Goal: Task Accomplishment & Management: Complete application form

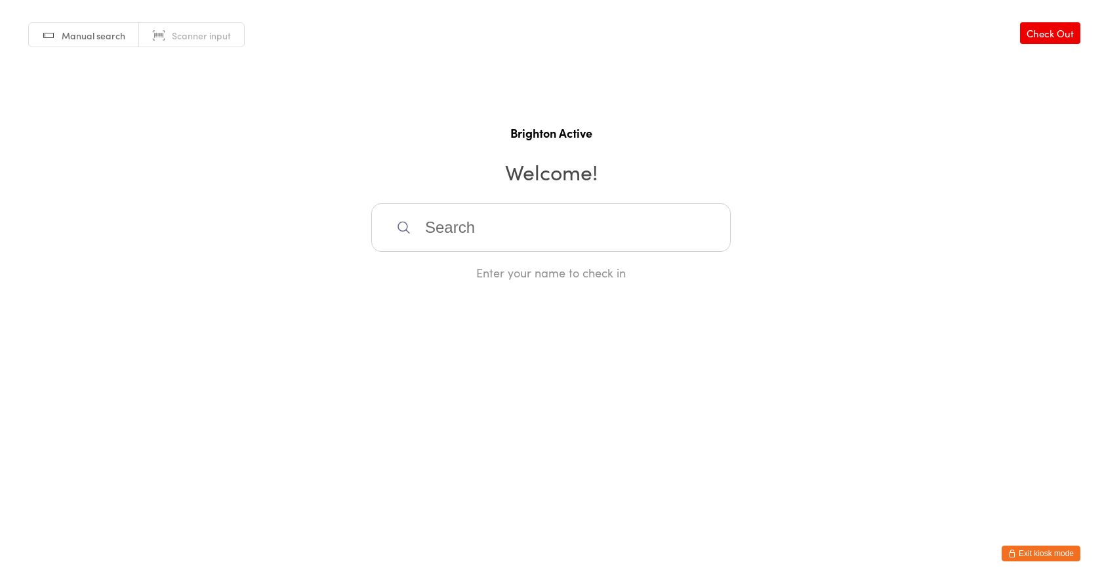
click at [1053, 554] on button "Exit kiosk mode" at bounding box center [1041, 554] width 79 height 16
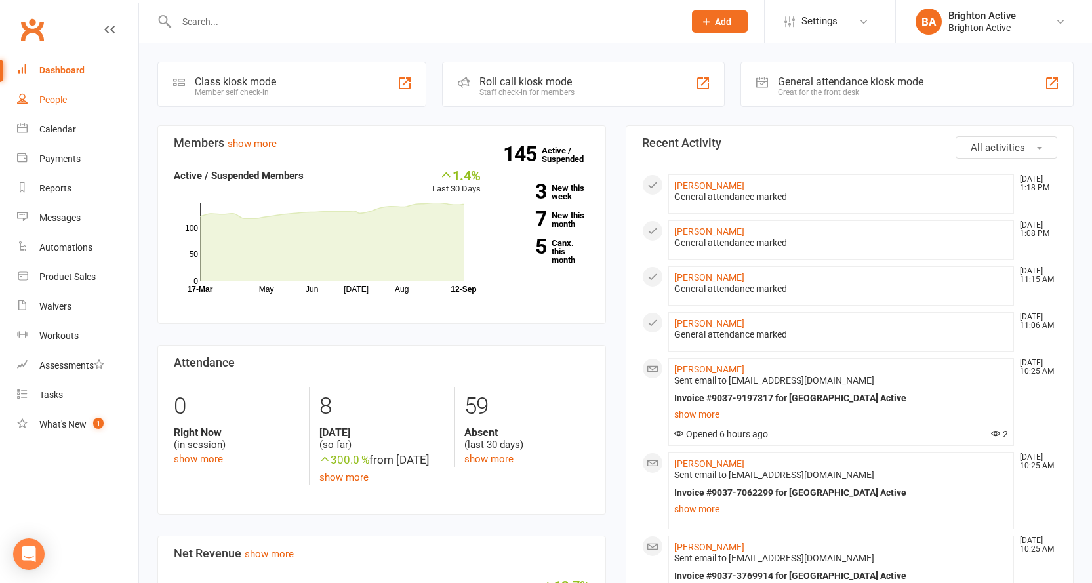
click at [49, 106] on link "People" at bounding box center [77, 100] width 121 height 30
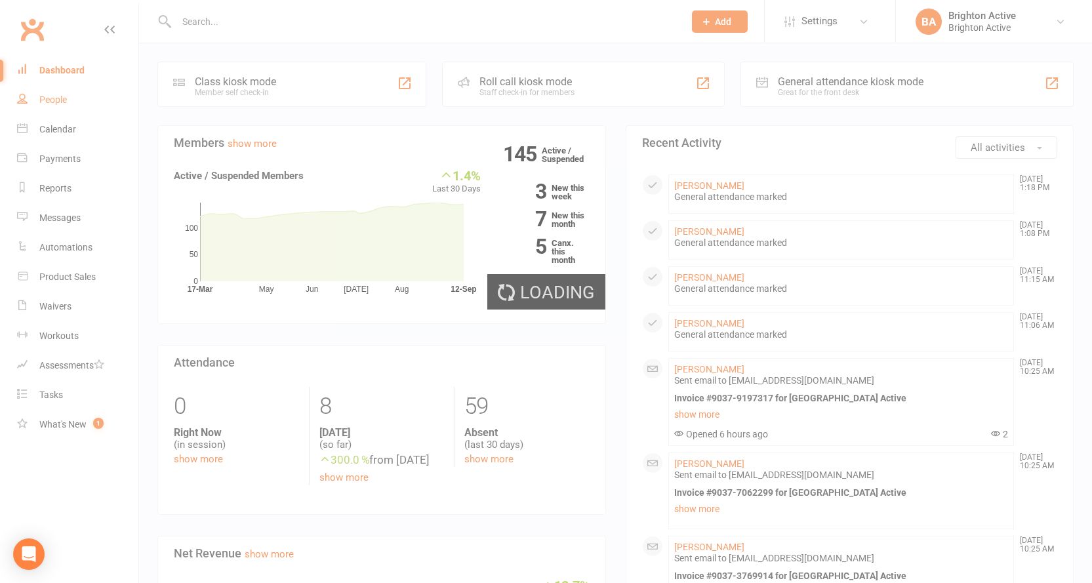
select select "true"
select select "100"
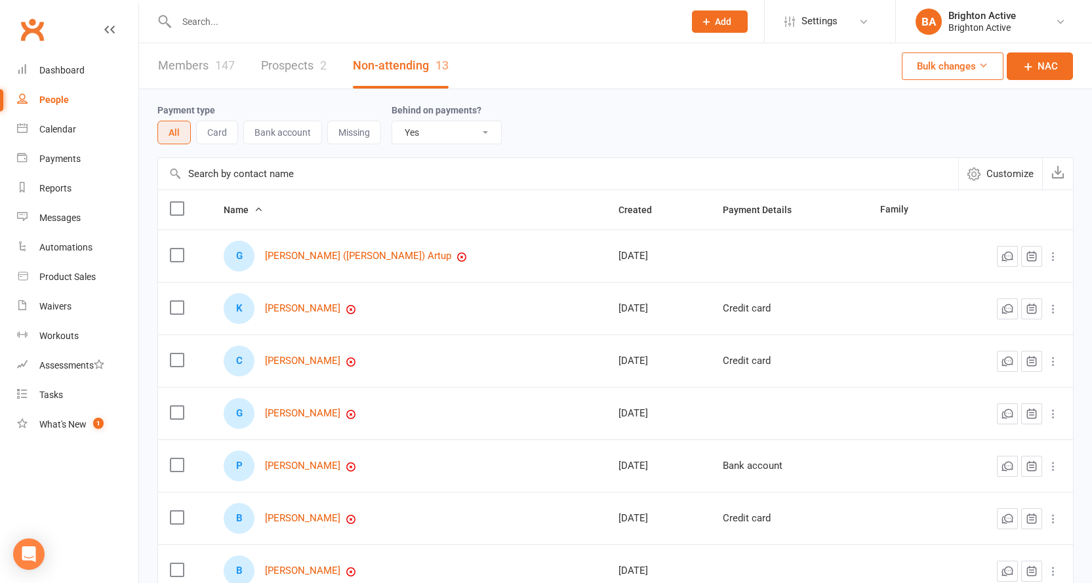
click at [430, 134] on select "All No Yes" at bounding box center [446, 132] width 109 height 22
click at [392, 122] on select "All No Yes" at bounding box center [446, 132] width 109 height 22
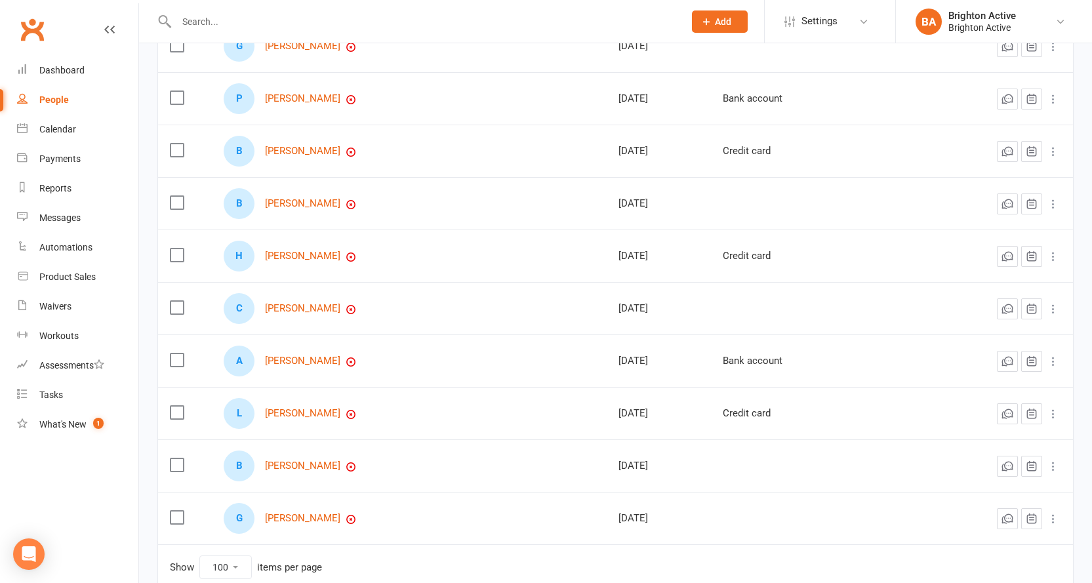
scroll to position [183, 0]
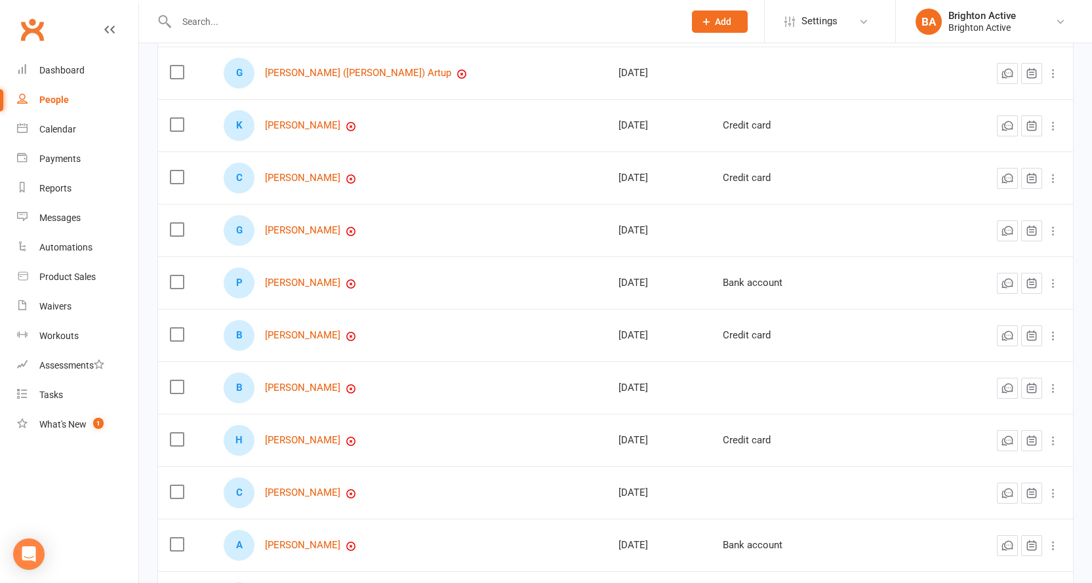
drag, startPoint x: 317, startPoint y: 352, endPoint x: 471, endPoint y: 18, distance: 368.0
click at [472, 18] on input "text" at bounding box center [424, 21] width 502 height 18
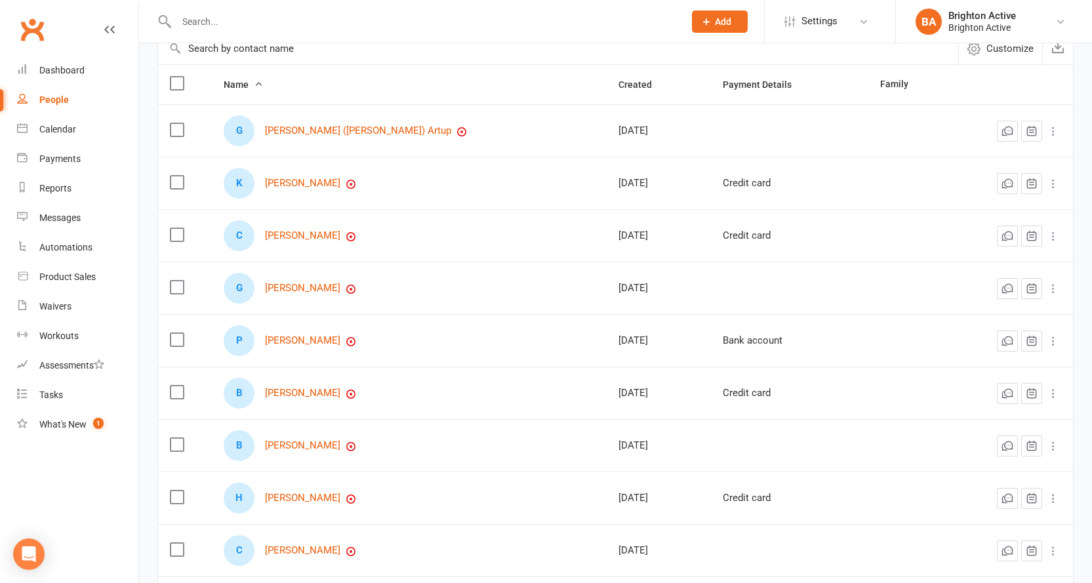
scroll to position [0, 0]
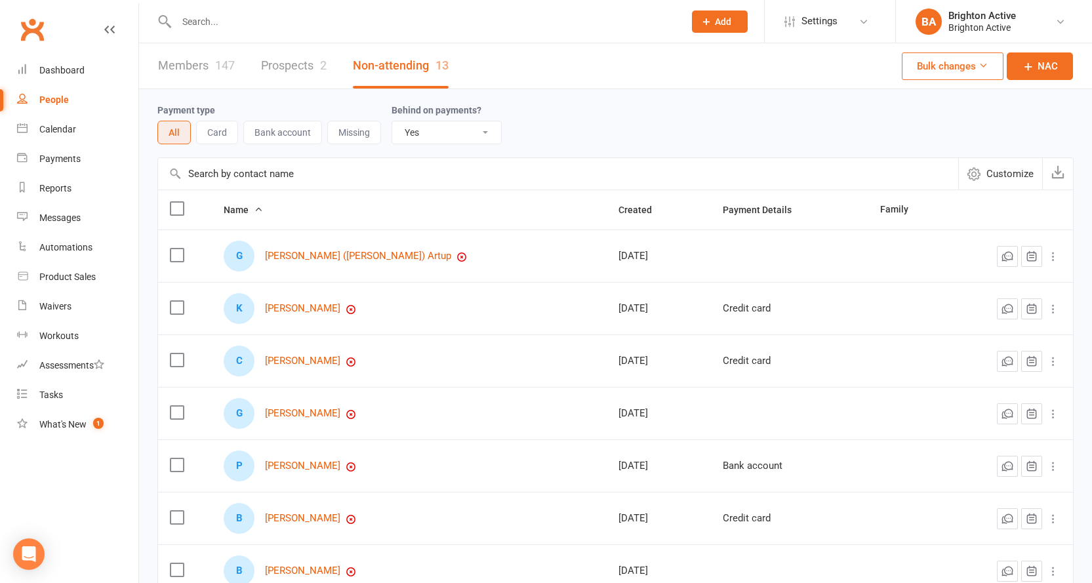
click at [348, 144] on button "Missing" at bounding box center [354, 133] width 54 height 24
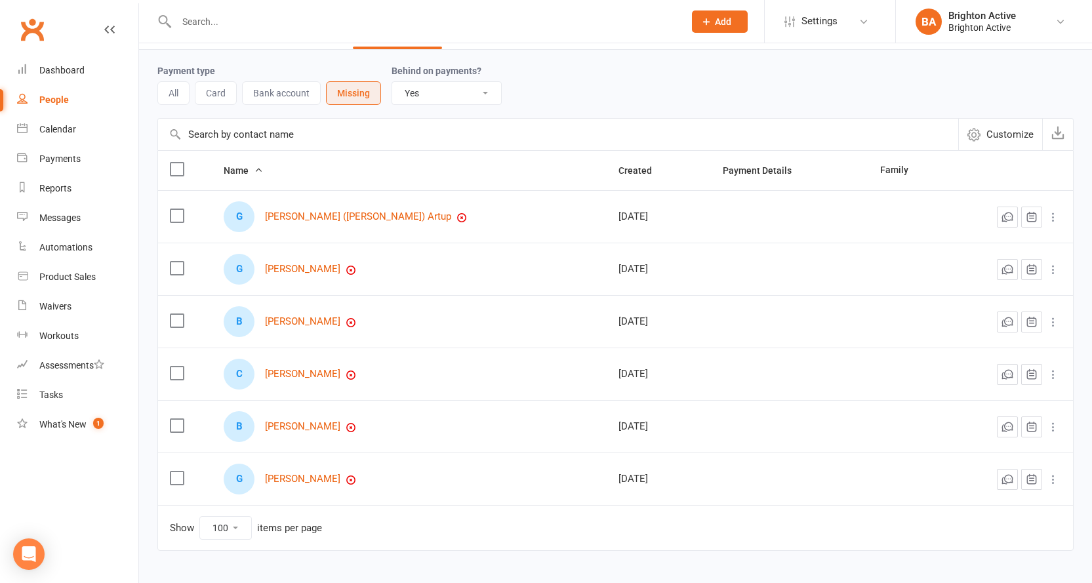
scroll to position [78, 0]
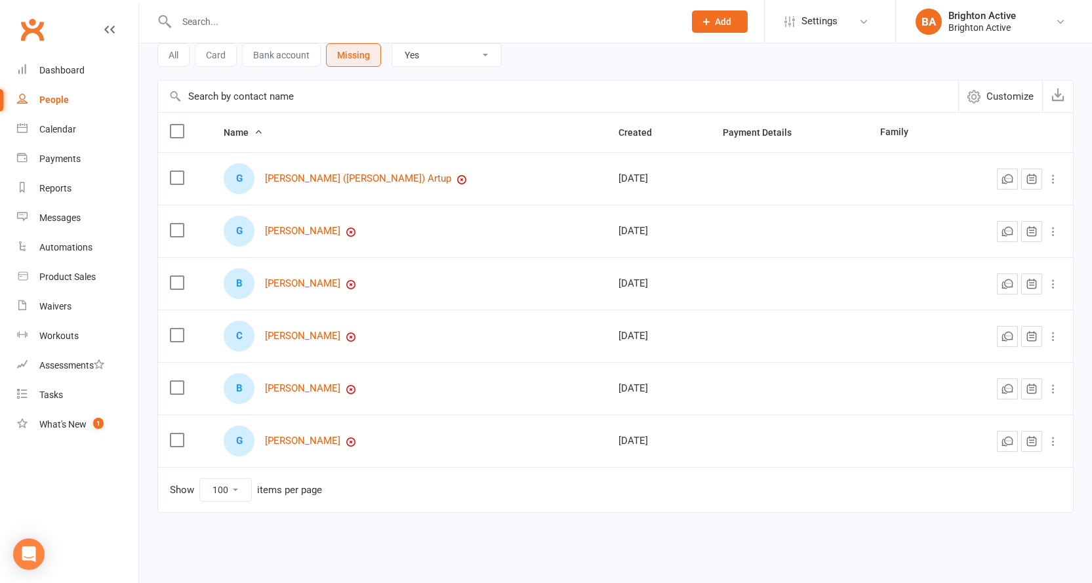
click at [176, 56] on button "All" at bounding box center [173, 55] width 32 height 24
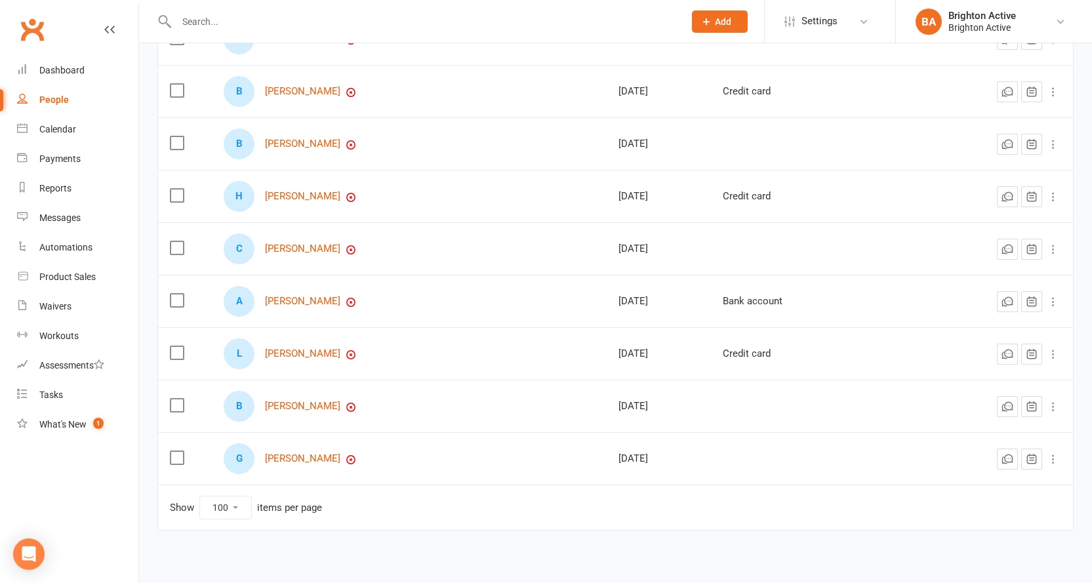
scroll to position [445, 0]
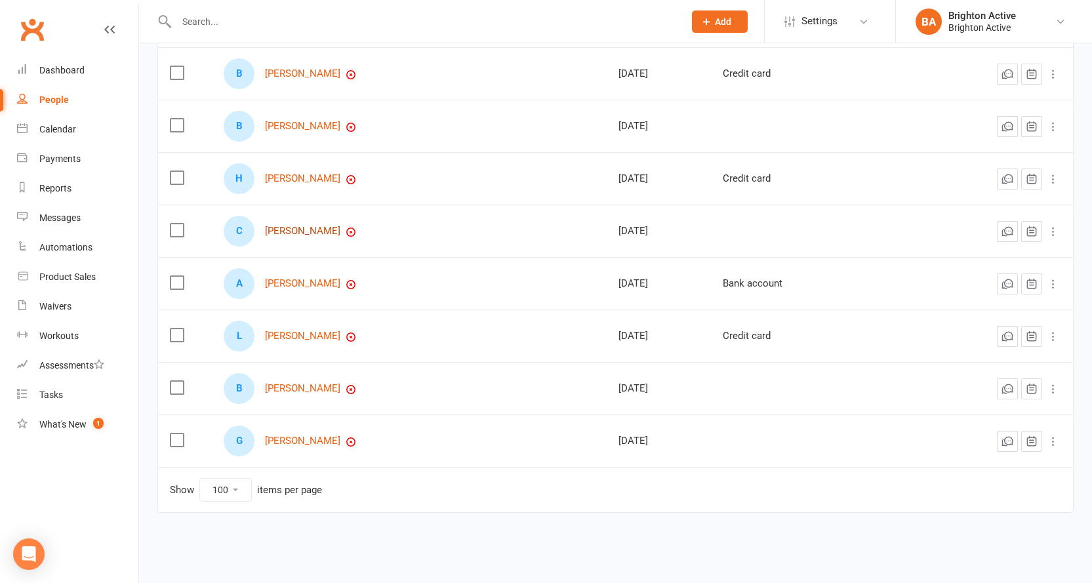
click at [296, 235] on link "Carliene Musumeci" at bounding box center [302, 231] width 75 height 11
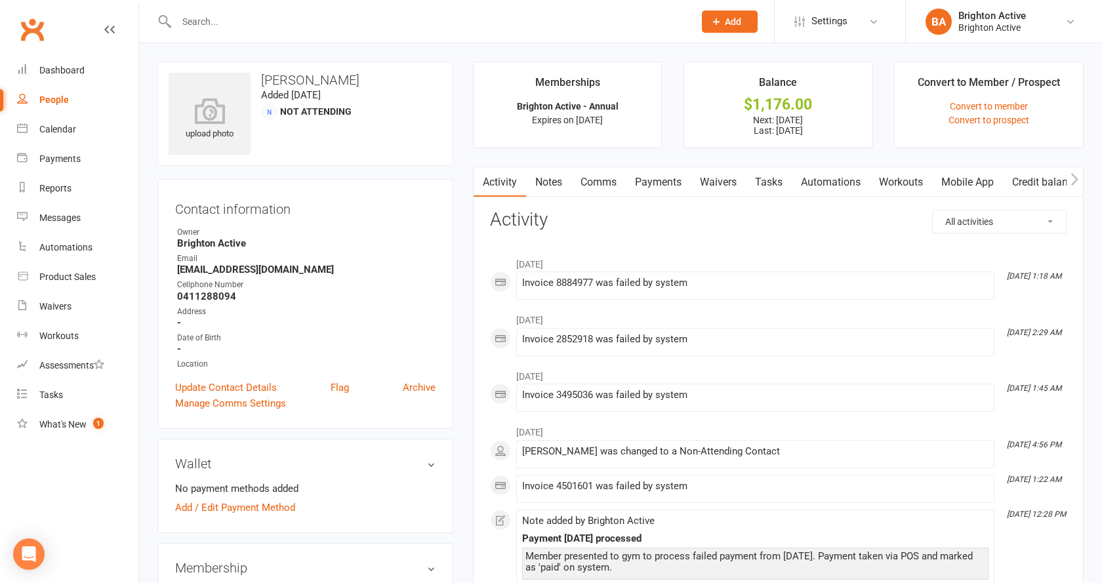
select select "true"
select select "100"
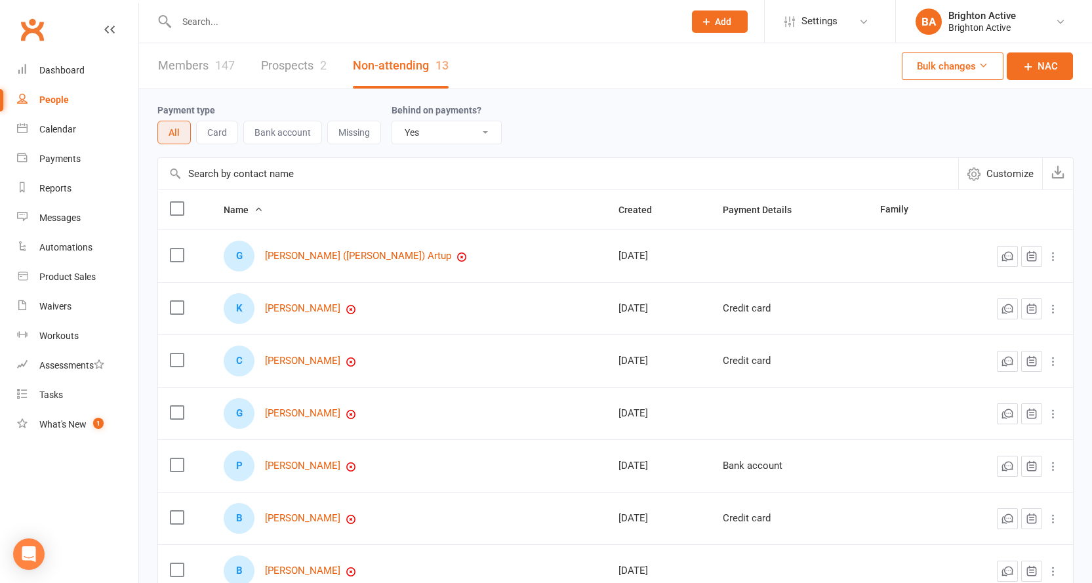
click at [453, 131] on select "All No Yes" at bounding box center [446, 132] width 109 height 22
click at [392, 122] on select "All No Yes" at bounding box center [446, 132] width 109 height 22
click at [304, 255] on link "Gregory (Dion) Artup" at bounding box center [358, 256] width 186 height 11
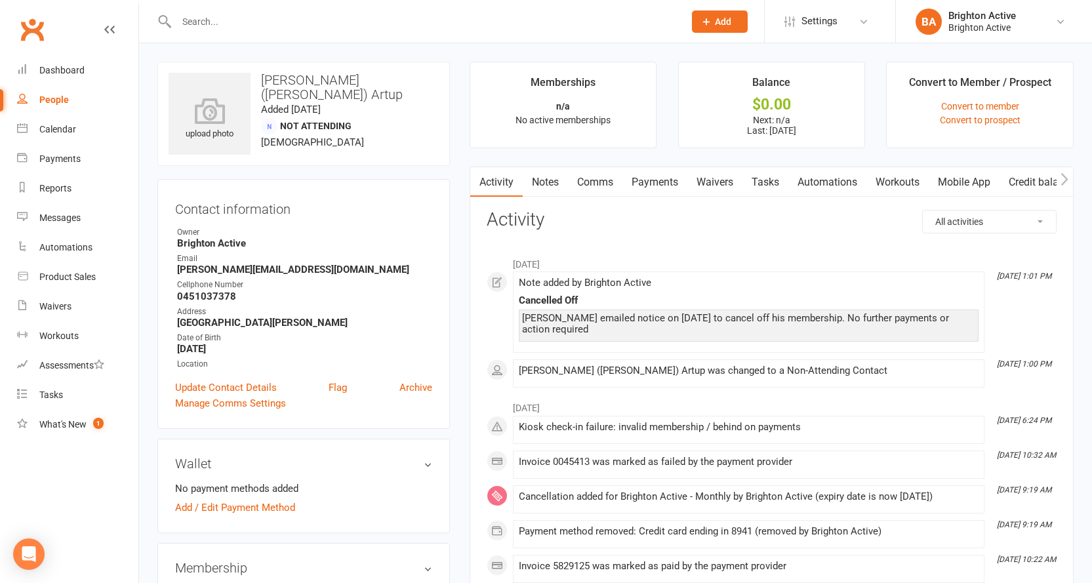
click at [659, 193] on link "Payments" at bounding box center [654, 182] width 65 height 30
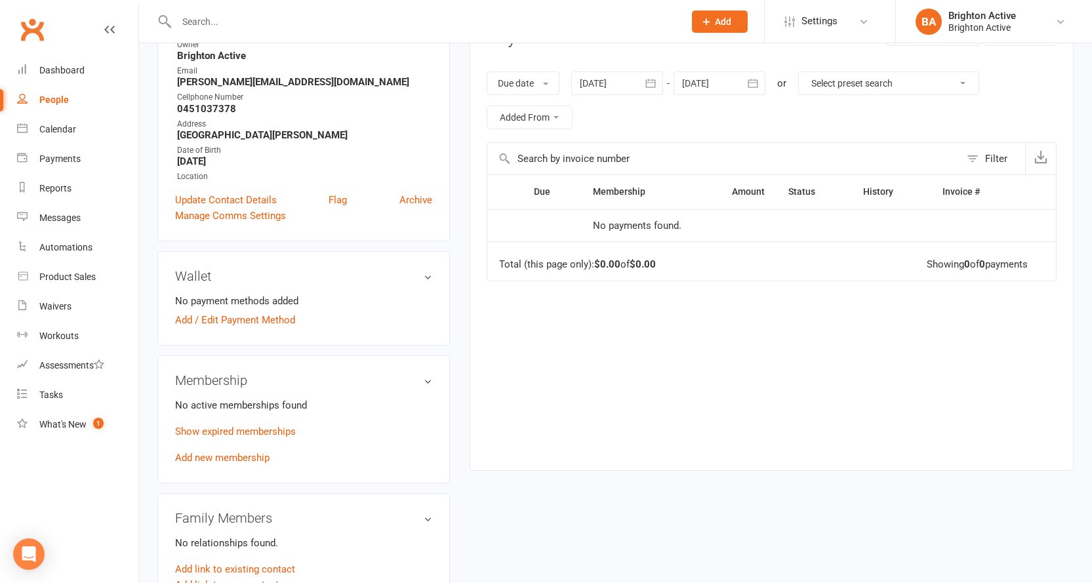
scroll to position [66, 0]
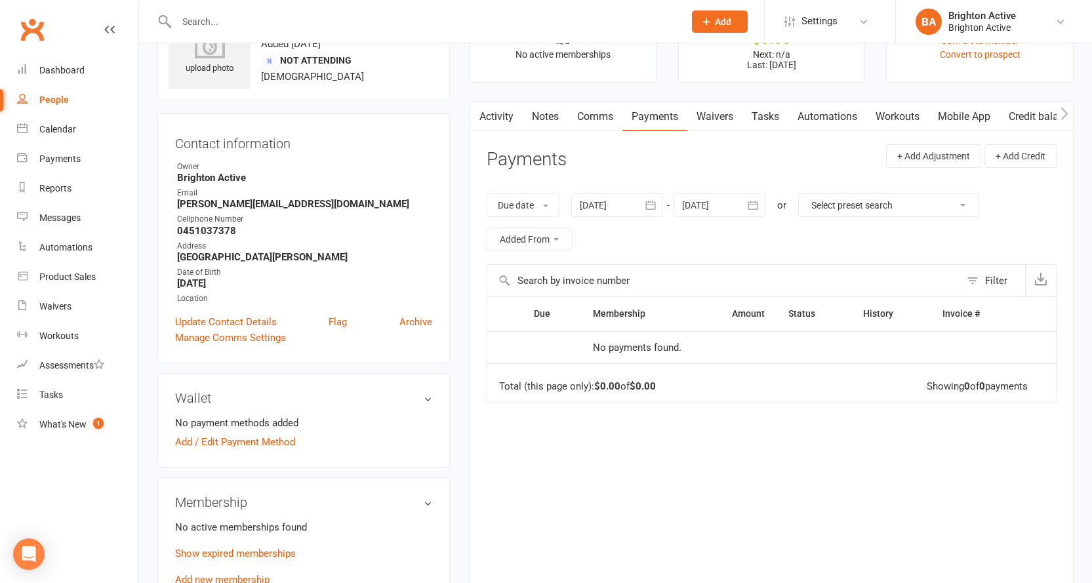
click at [497, 118] on link "Activity" at bounding box center [496, 117] width 52 height 30
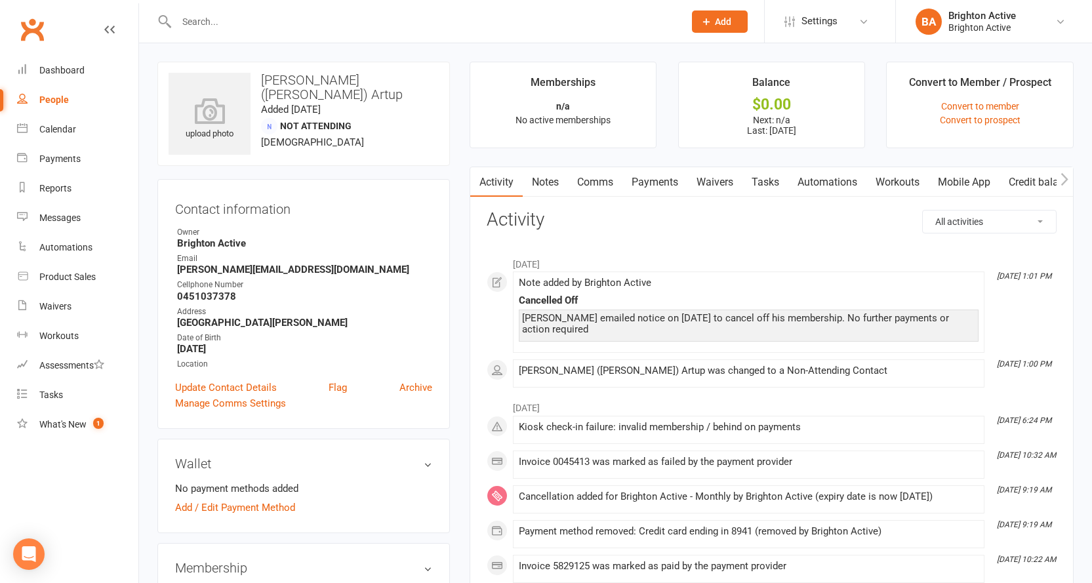
select select "true"
select select "100"
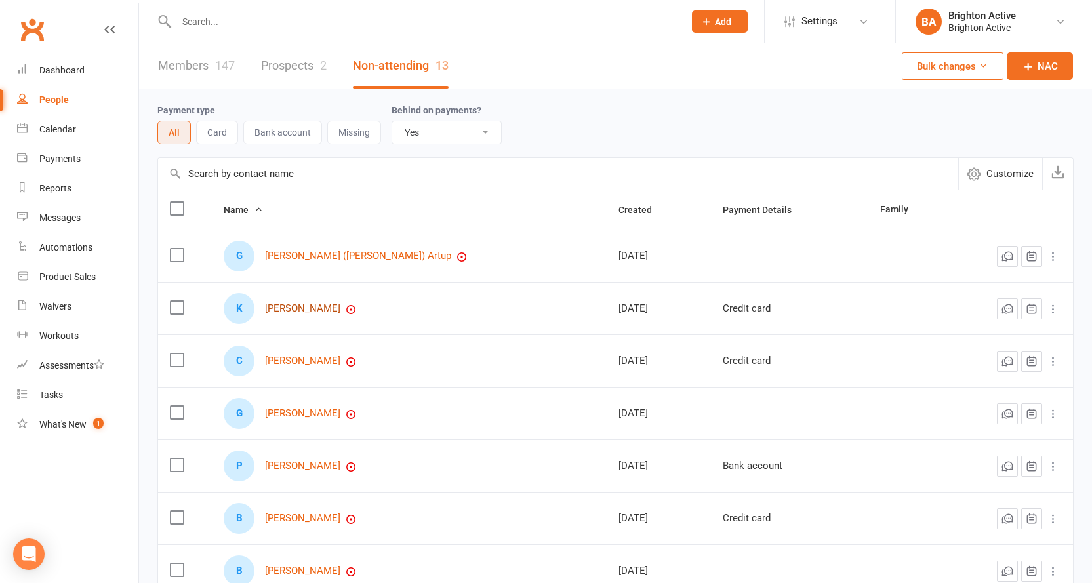
click at [340, 305] on link "[PERSON_NAME]" at bounding box center [302, 308] width 75 height 11
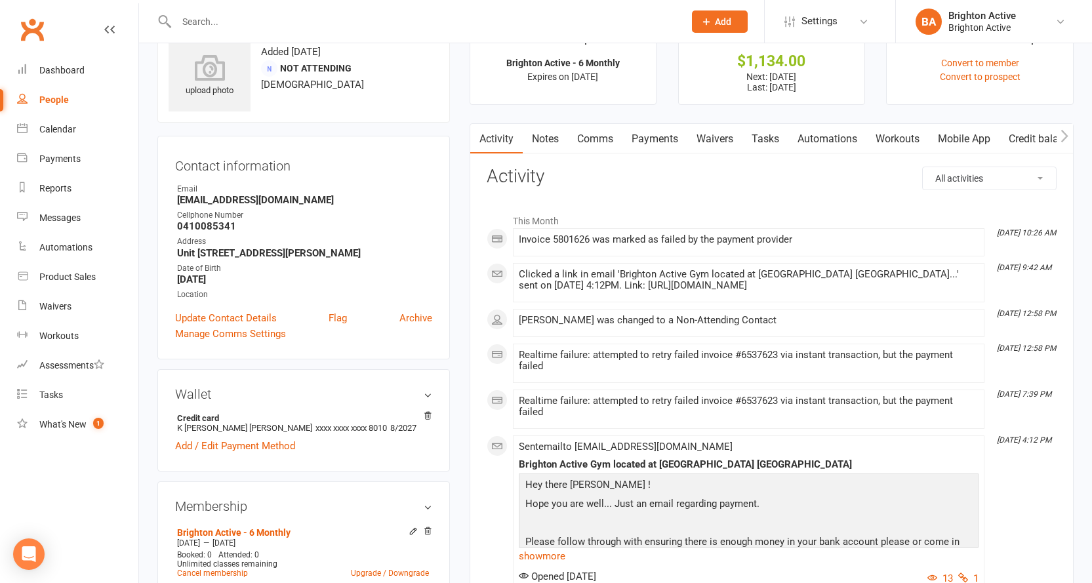
scroll to position [66, 0]
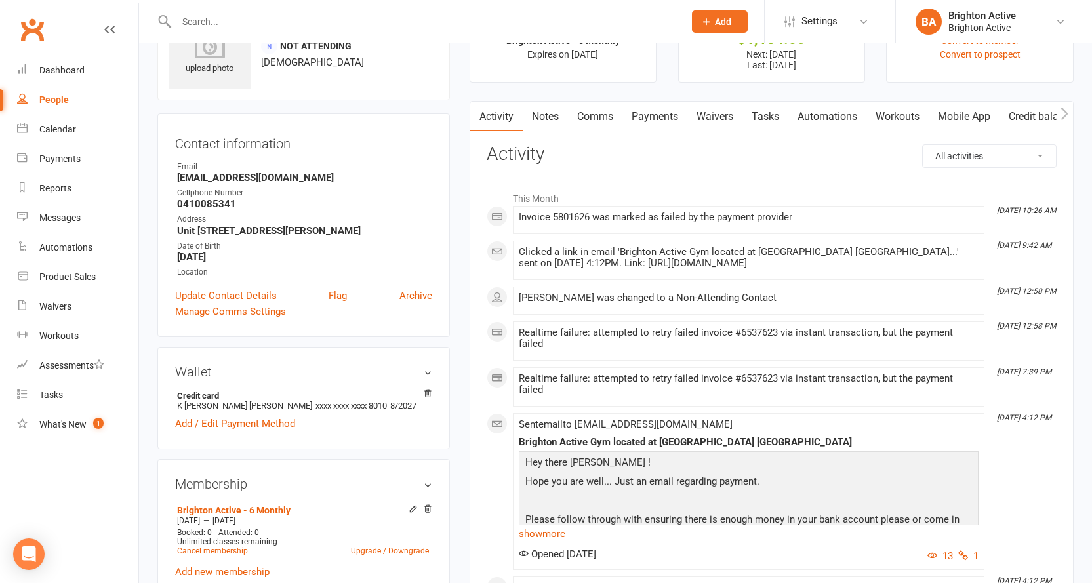
click at [649, 121] on link "Payments" at bounding box center [654, 117] width 65 height 30
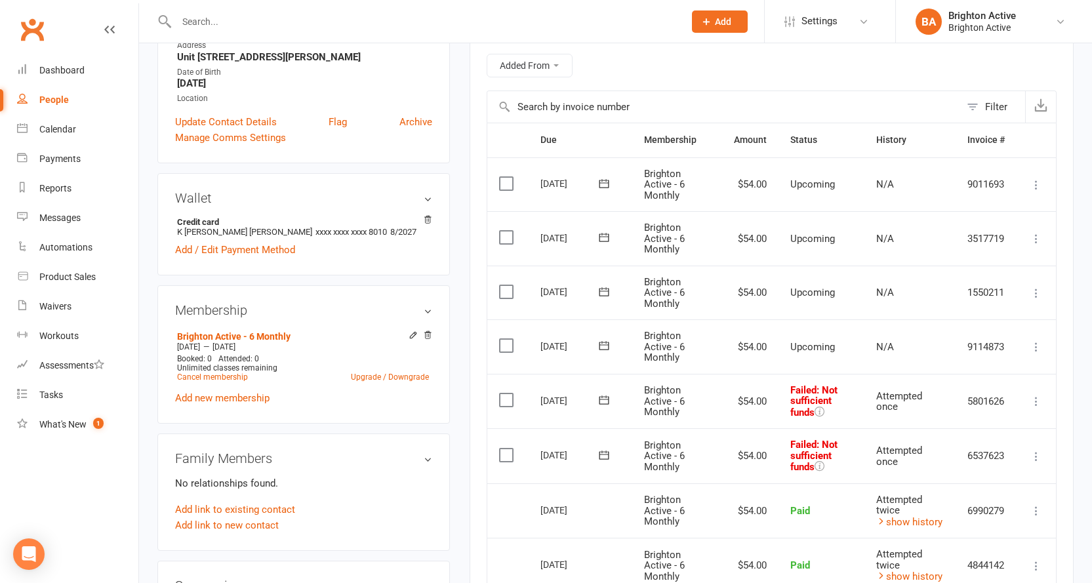
scroll to position [262, 0]
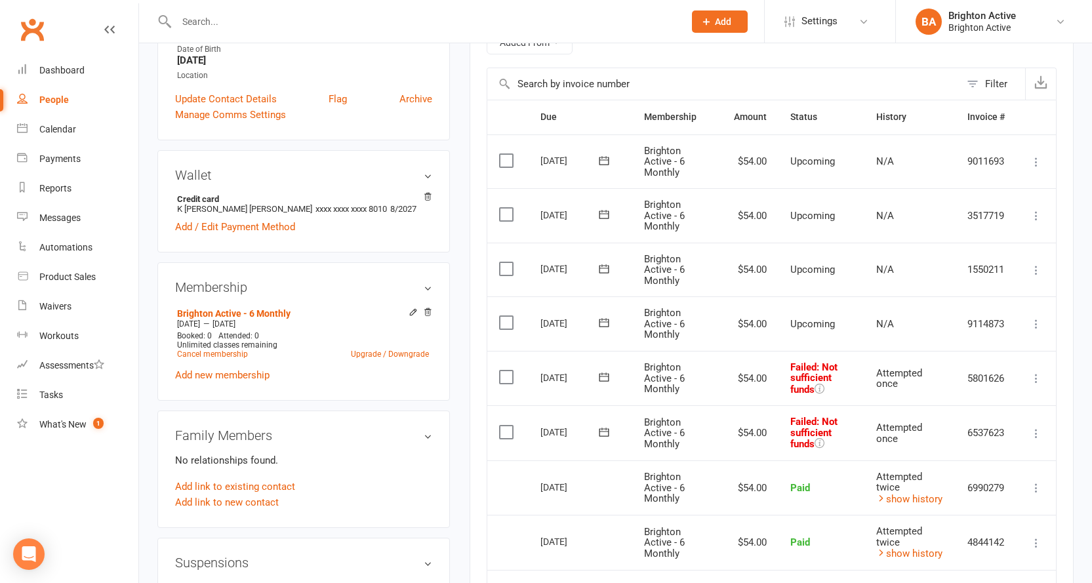
click at [582, 85] on input "text" at bounding box center [723, 83] width 473 height 31
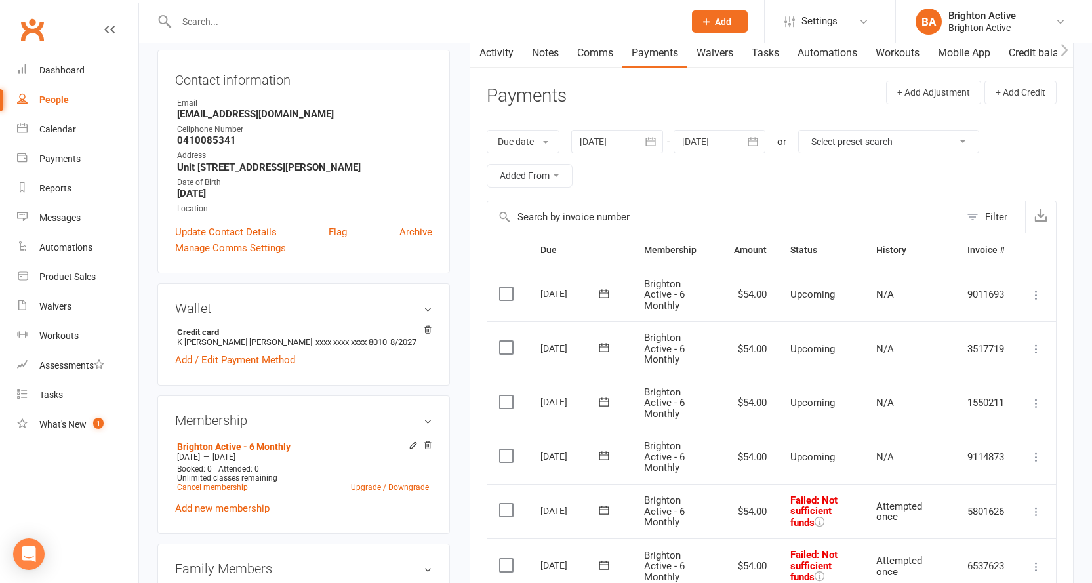
scroll to position [0, 0]
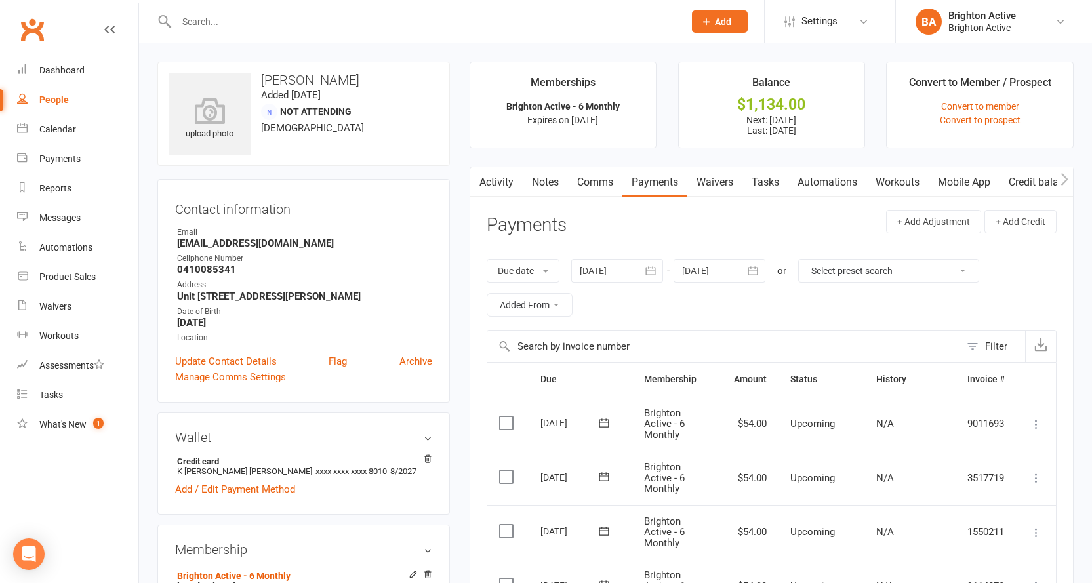
scroll to position [66, 0]
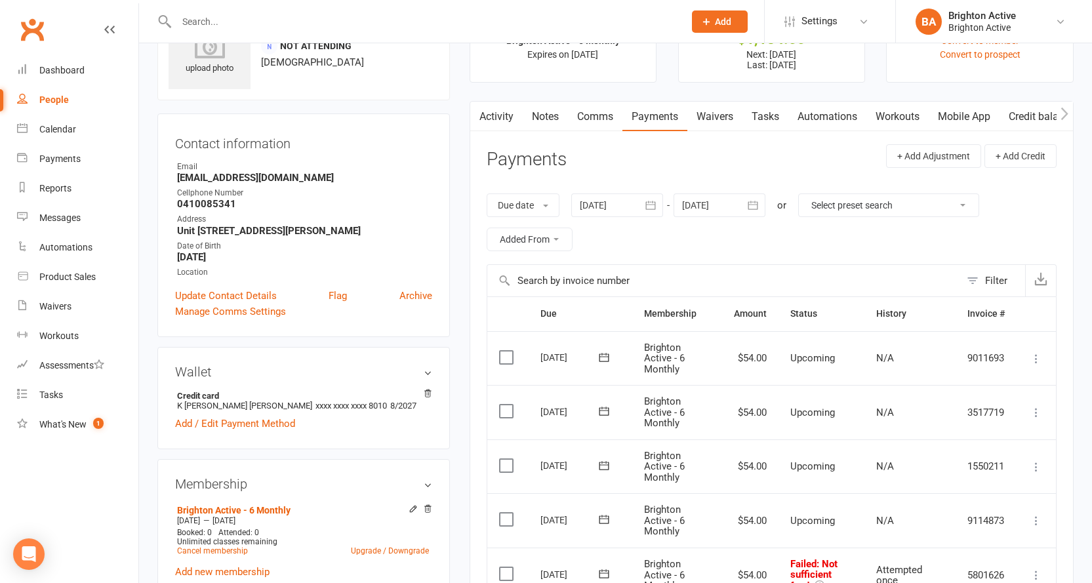
select select "true"
select select "100"
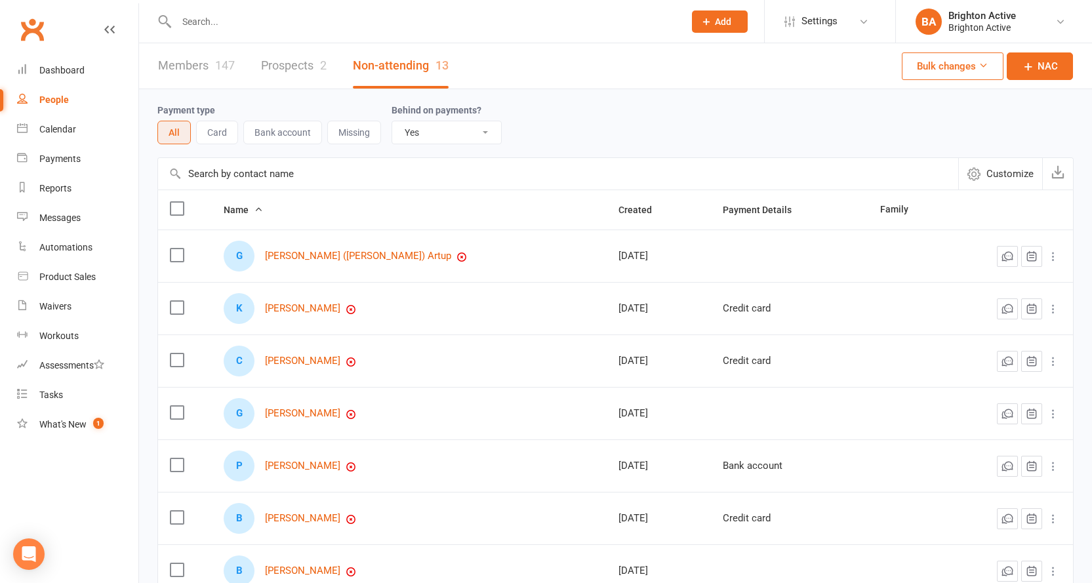
scroll to position [66, 0]
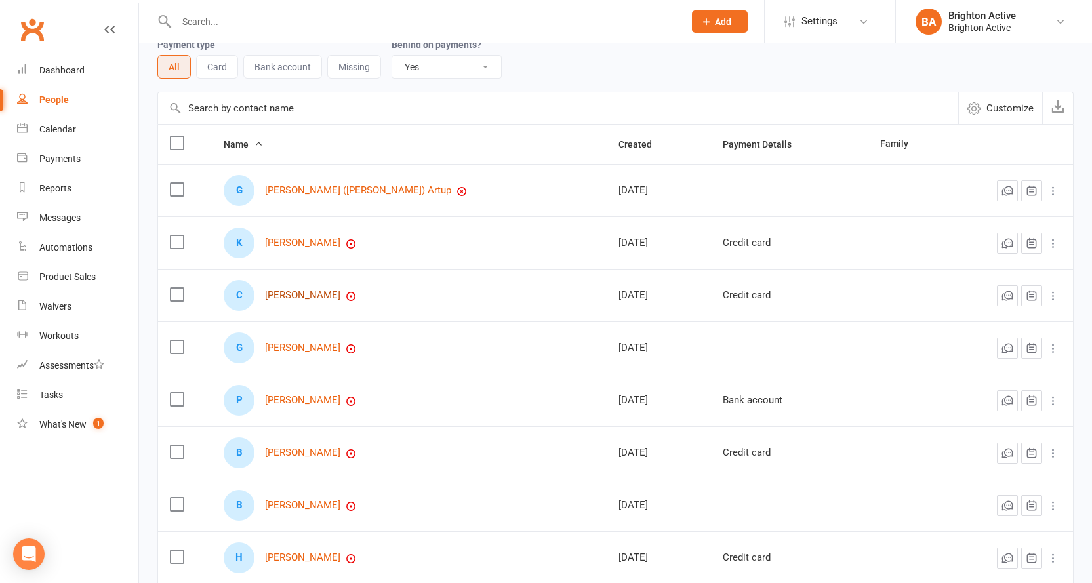
click at [300, 296] on link "[PERSON_NAME]" at bounding box center [302, 295] width 75 height 11
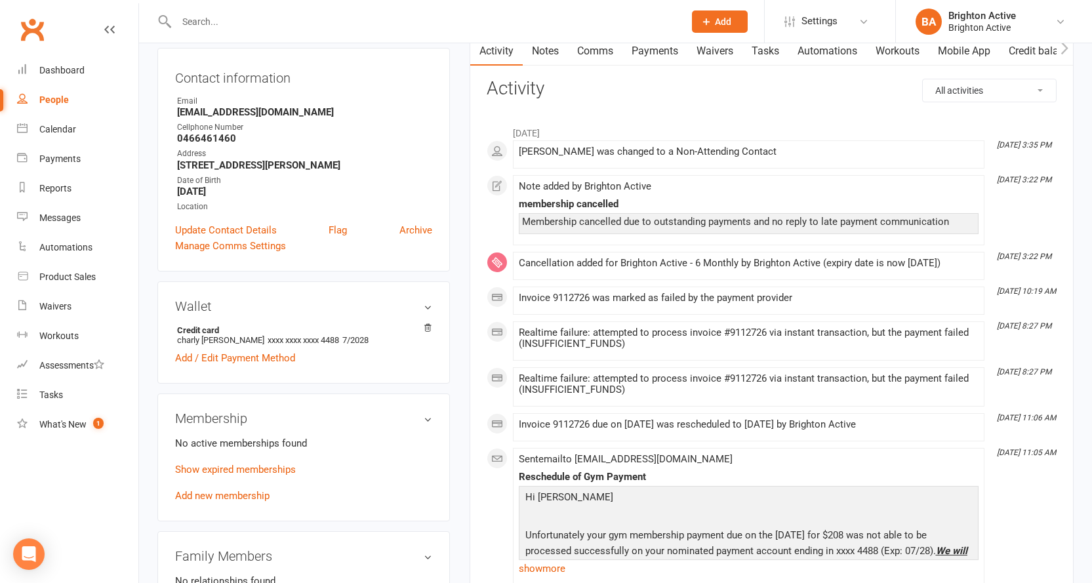
scroll to position [66, 0]
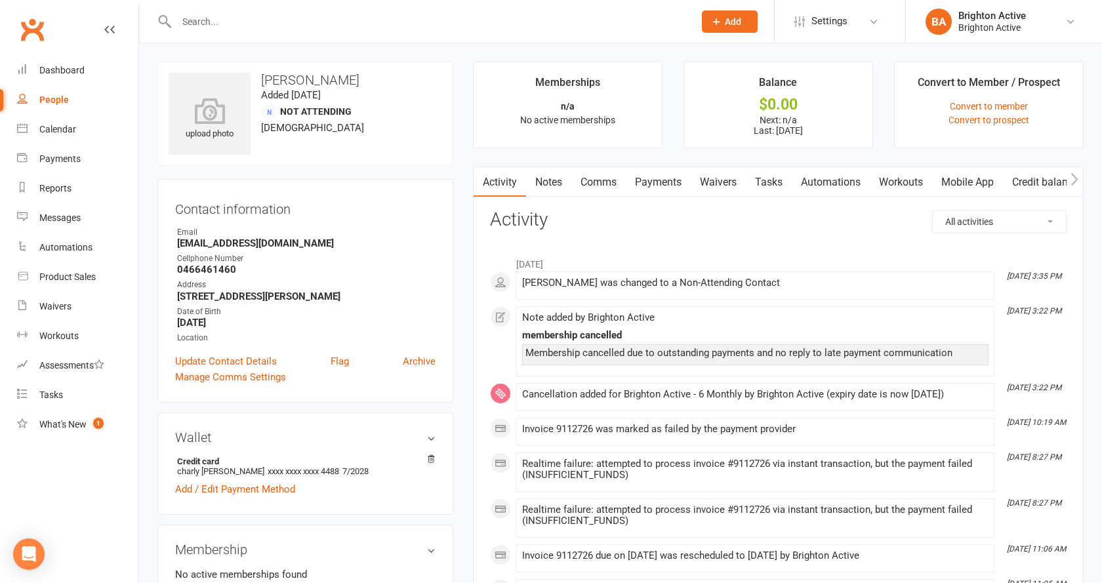
select select "true"
select select "100"
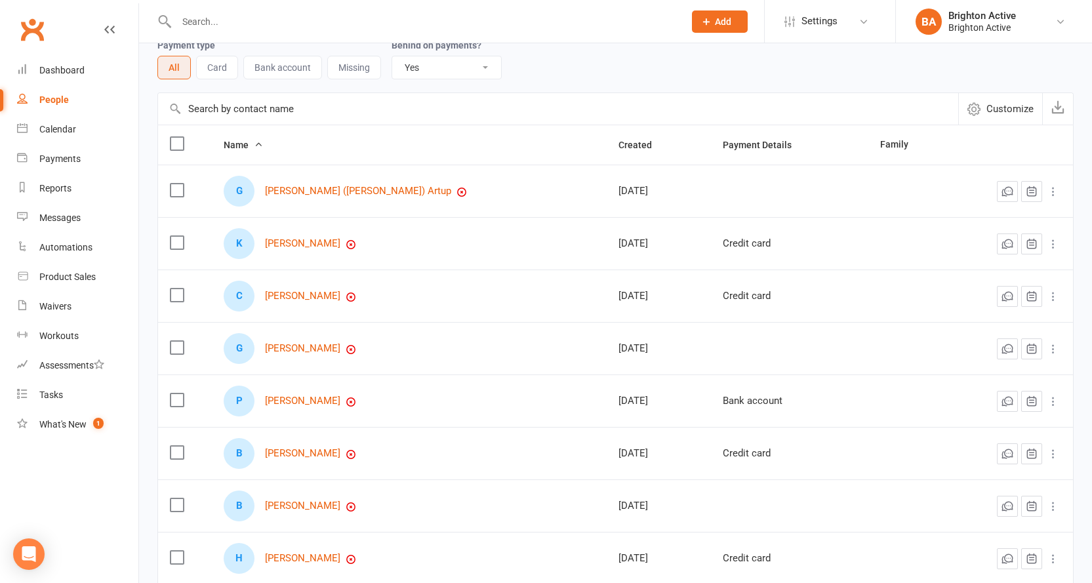
scroll to position [66, 0]
click at [291, 351] on link "[PERSON_NAME]" at bounding box center [302, 347] width 75 height 11
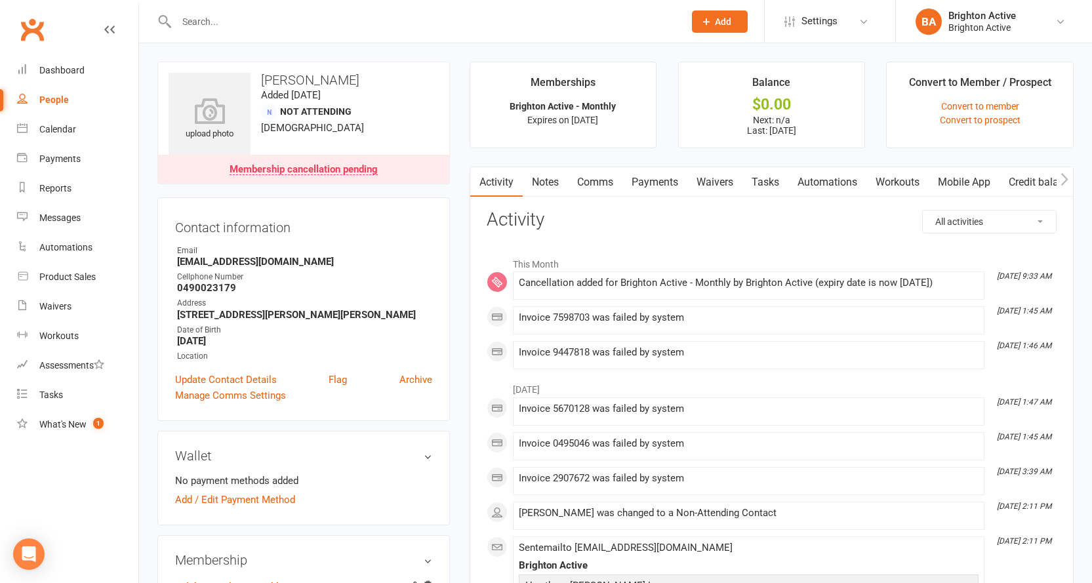
select select "true"
select select "100"
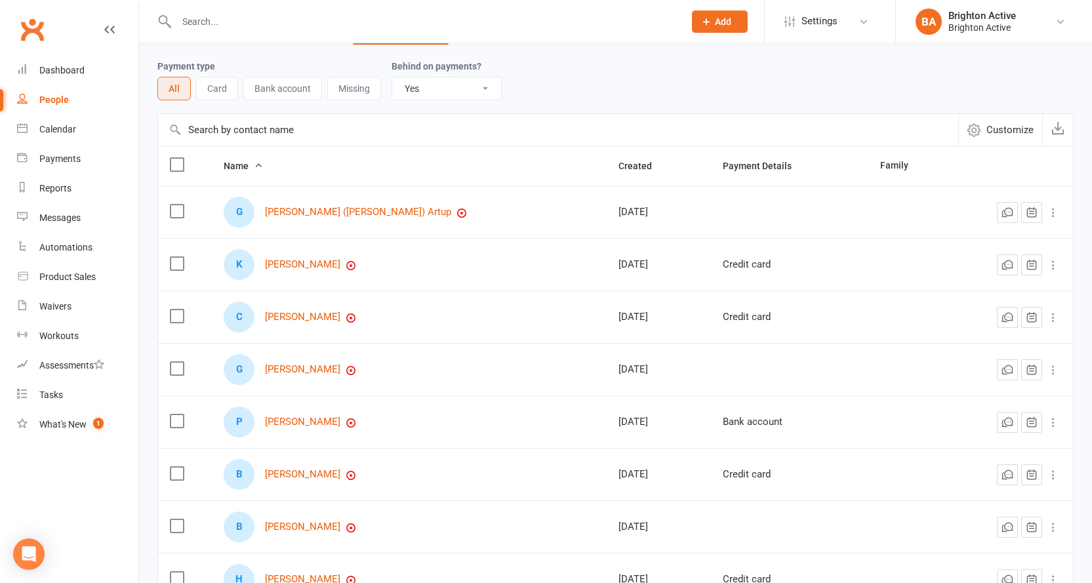
scroll to position [66, 0]
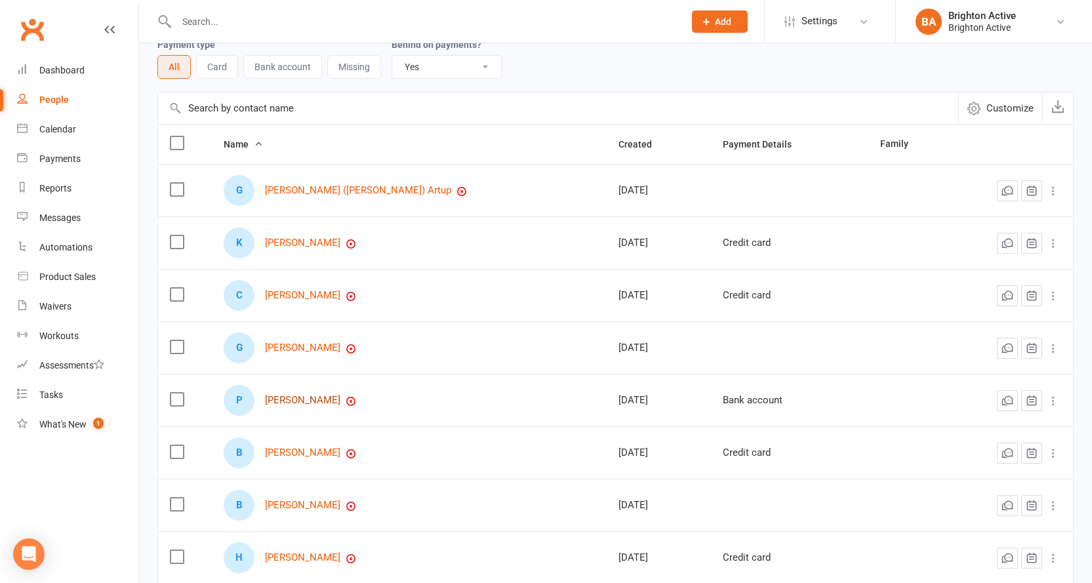
click at [283, 401] on link "[PERSON_NAME]" at bounding box center [302, 400] width 75 height 11
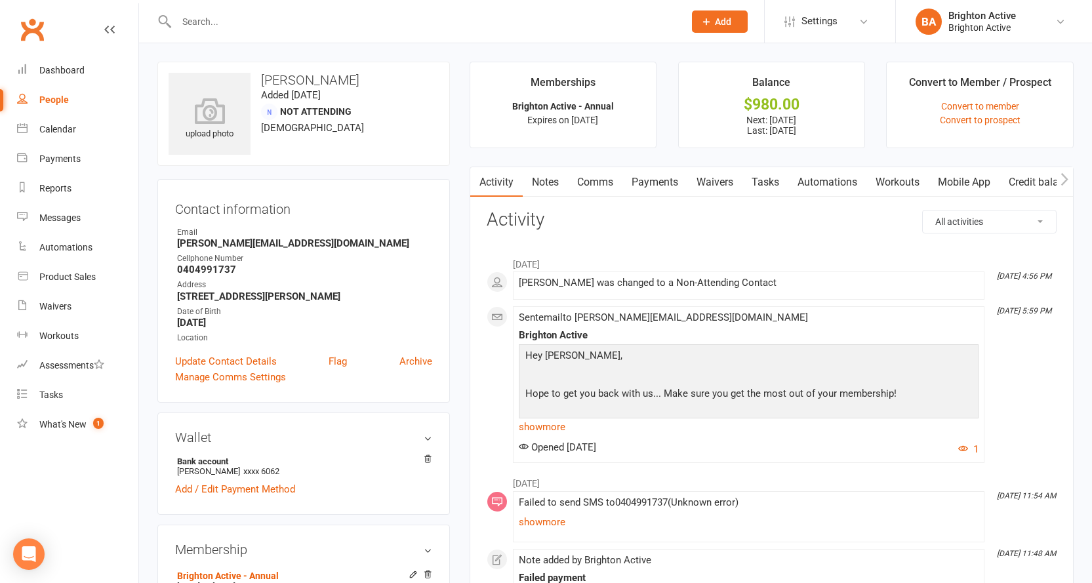
click at [648, 193] on link "Payments" at bounding box center [654, 182] width 65 height 30
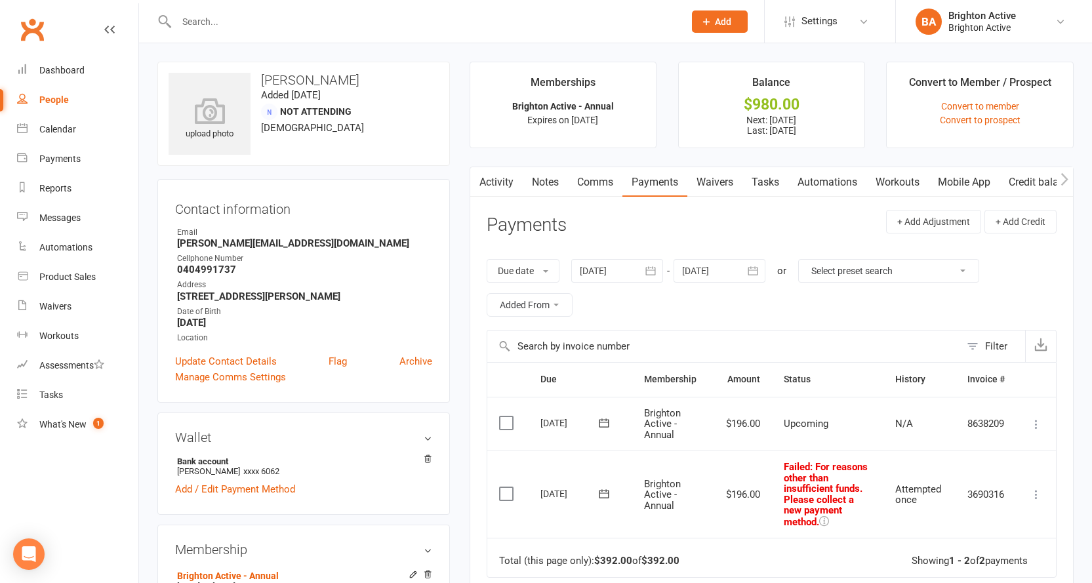
click at [495, 191] on link "Activity" at bounding box center [496, 182] width 52 height 30
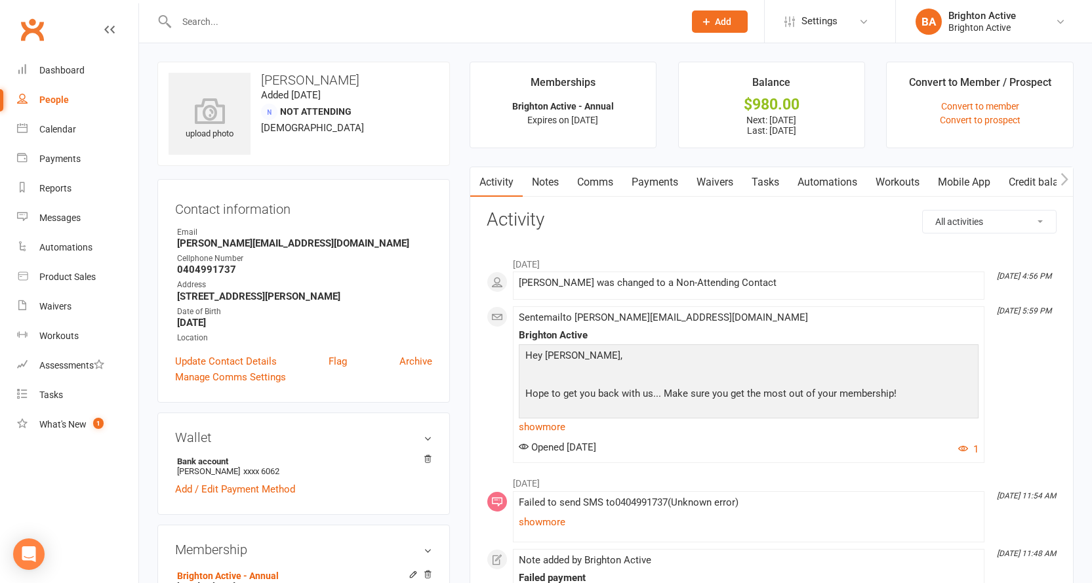
scroll to position [131, 0]
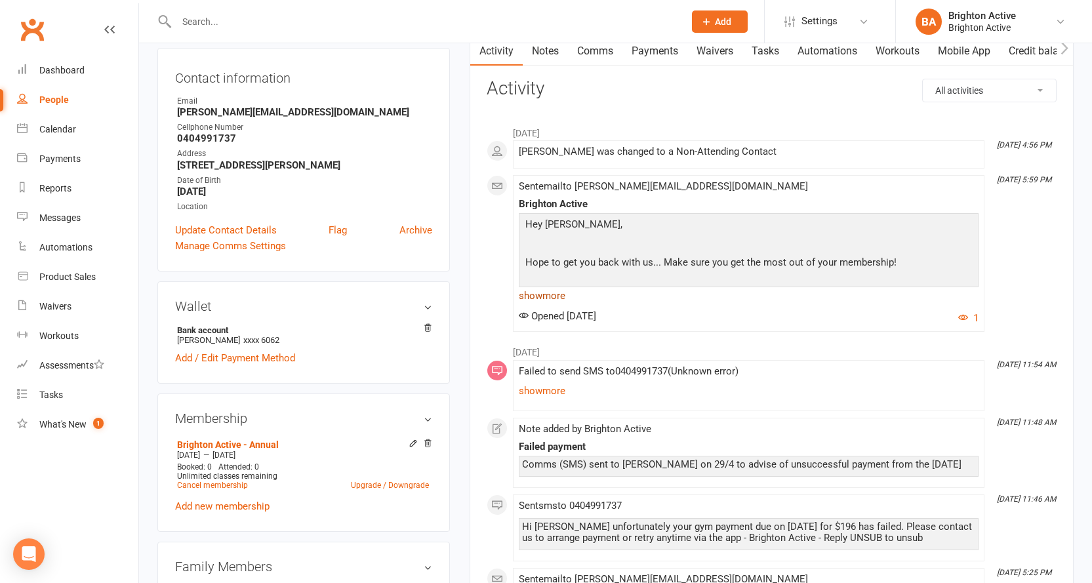
click at [553, 298] on link "show more" at bounding box center [749, 296] width 460 height 18
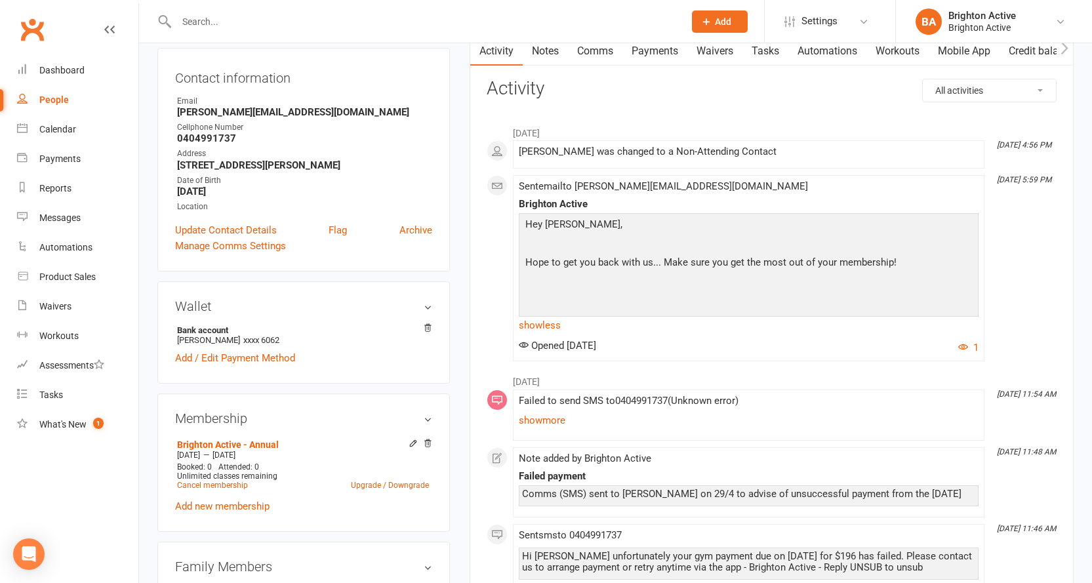
click at [680, 52] on link "Payments" at bounding box center [654, 51] width 65 height 30
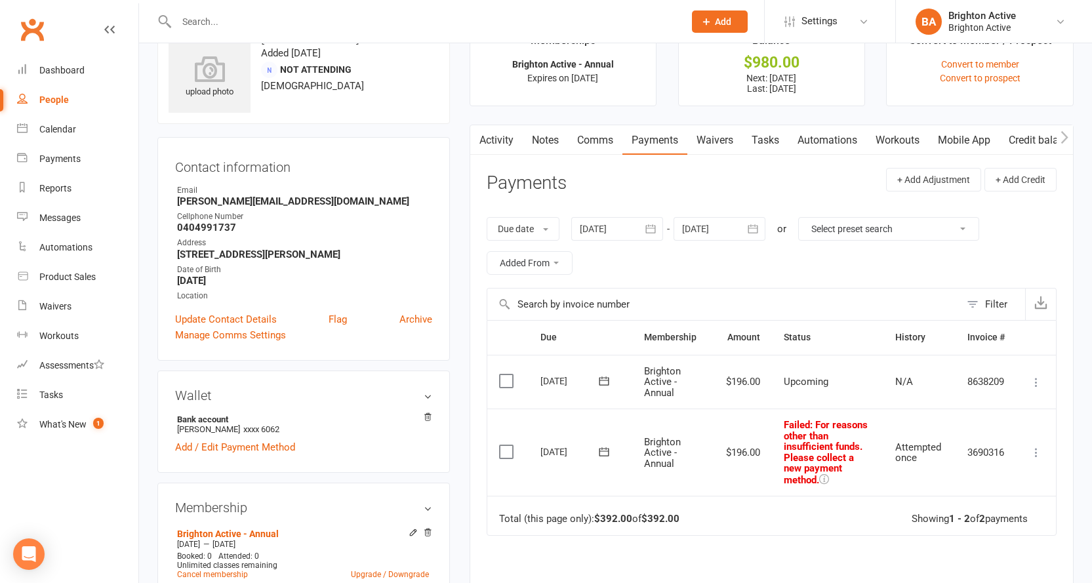
scroll to position [66, 0]
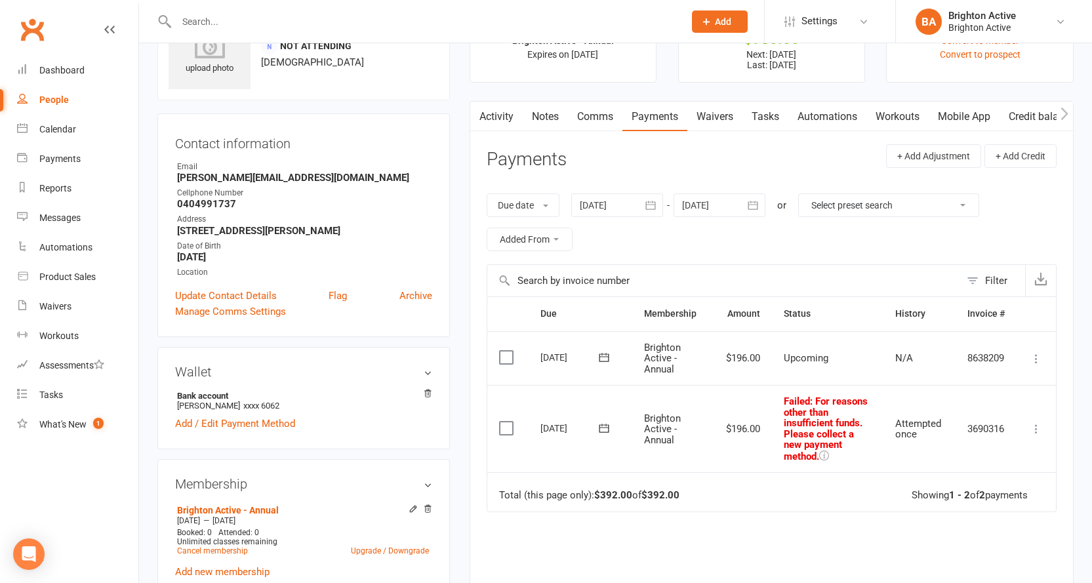
scroll to position [131, 0]
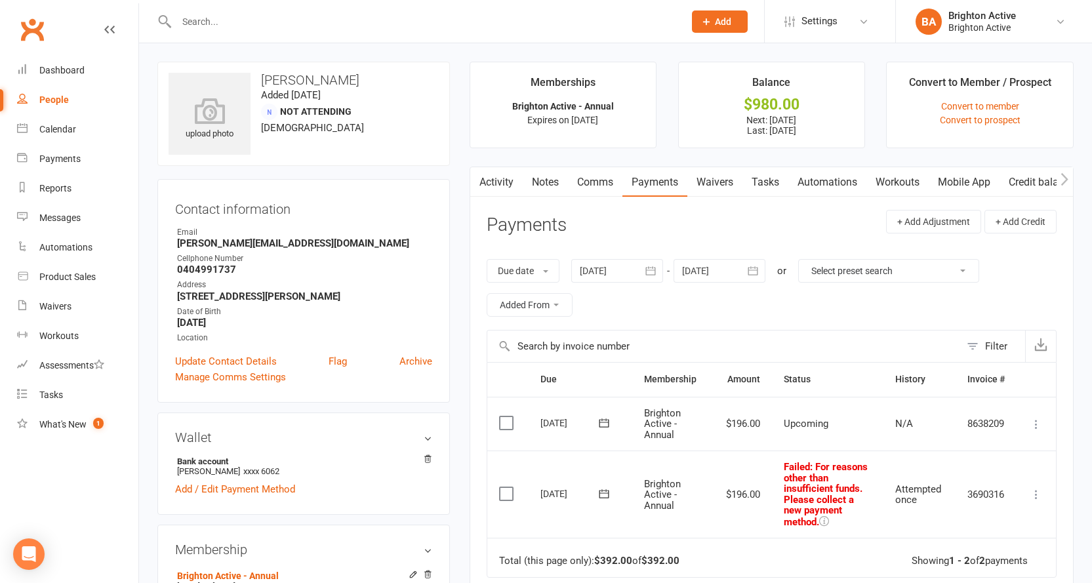
select select "true"
select select "100"
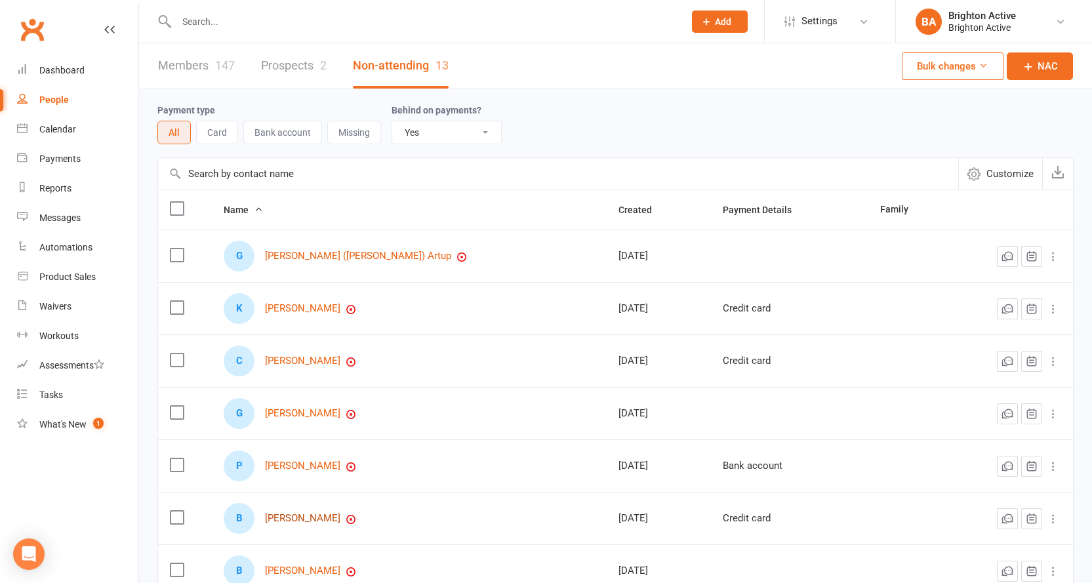
click at [285, 518] on link "[PERSON_NAME]" at bounding box center [302, 518] width 75 height 11
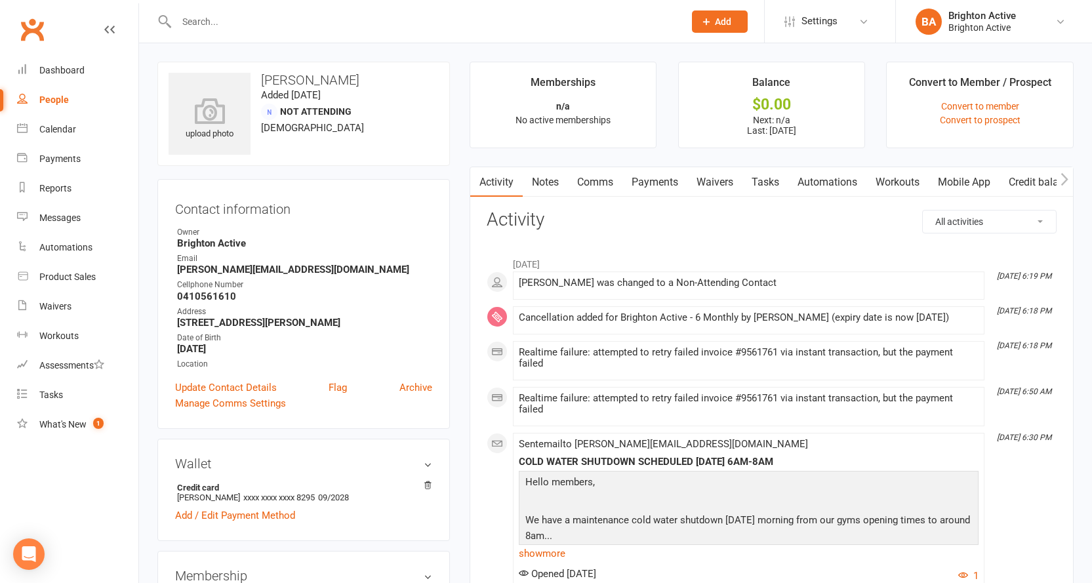
scroll to position [66, 0]
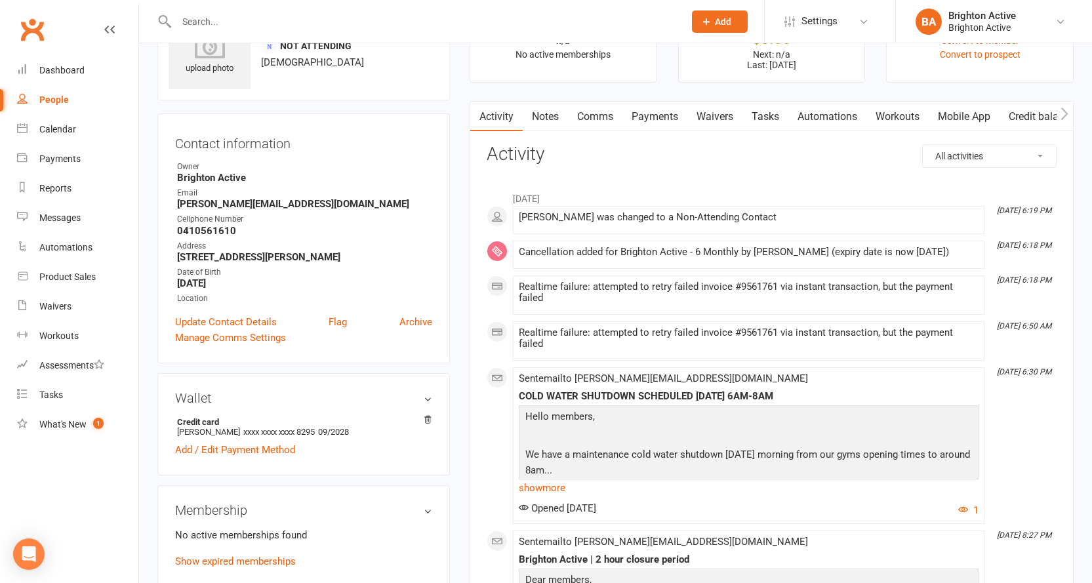
select select "true"
select select "100"
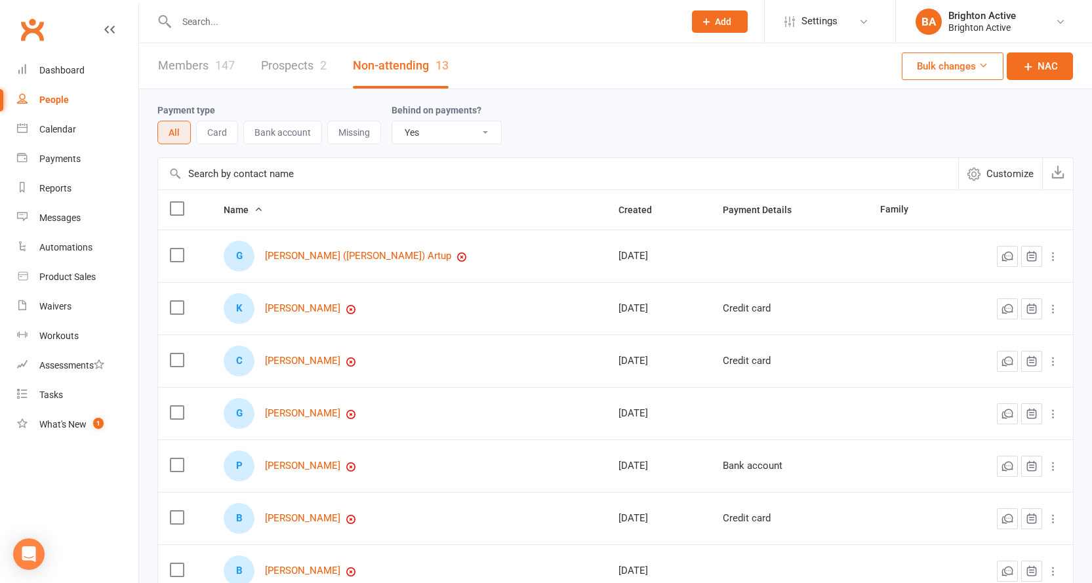
scroll to position [66, 0]
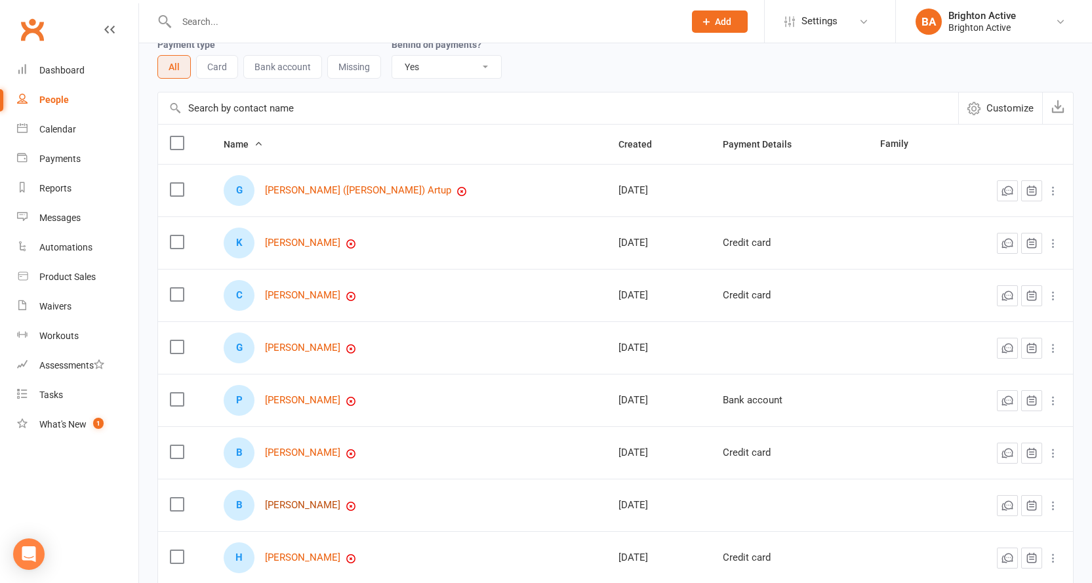
click at [312, 502] on link "[PERSON_NAME]" at bounding box center [302, 505] width 75 height 11
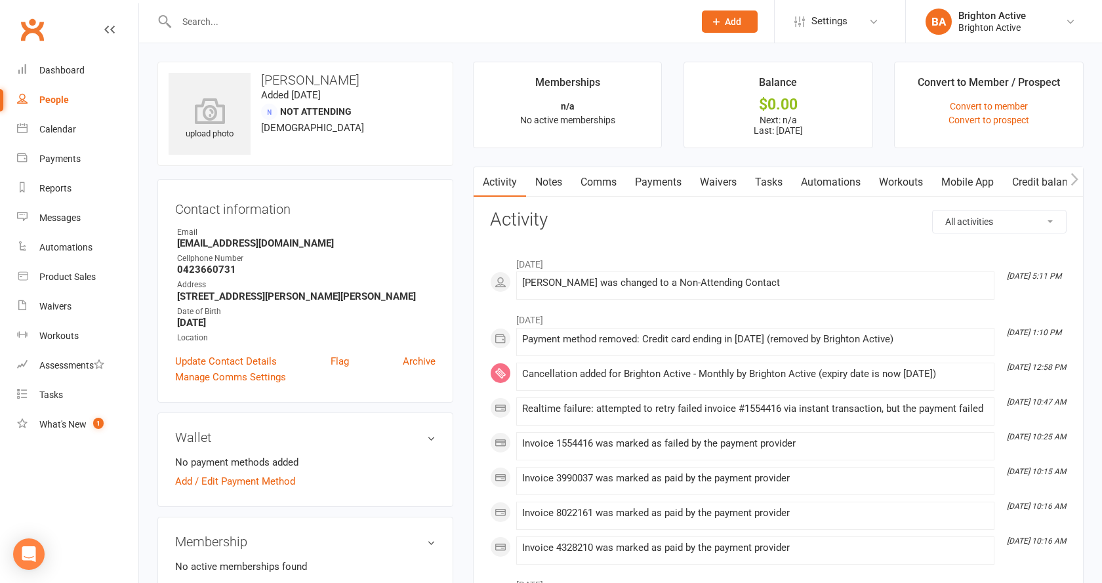
select select "true"
select select "100"
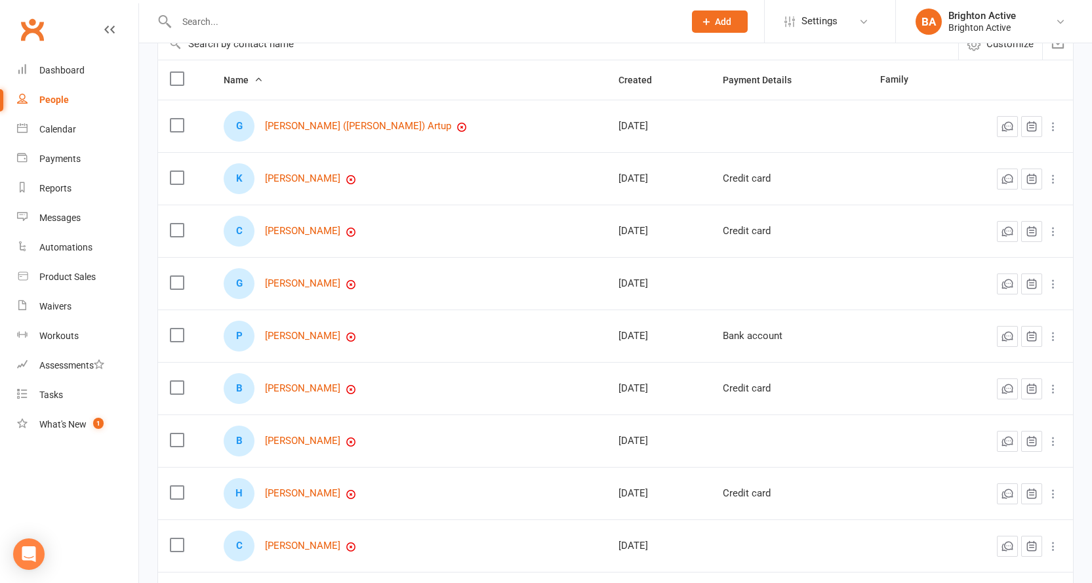
scroll to position [131, 0]
click at [308, 488] on link "[PERSON_NAME]" at bounding box center [302, 492] width 75 height 11
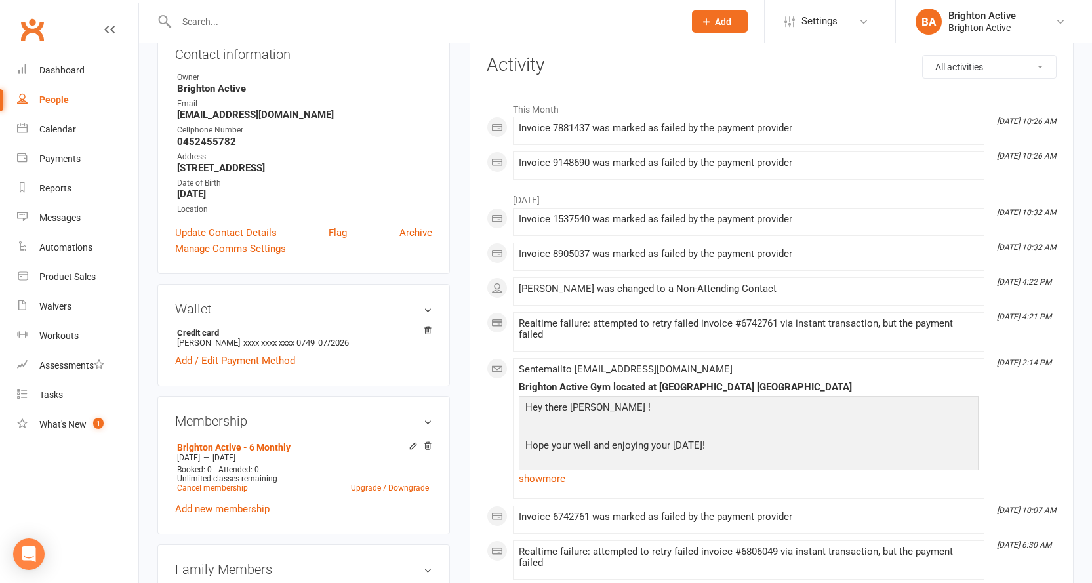
scroll to position [131, 0]
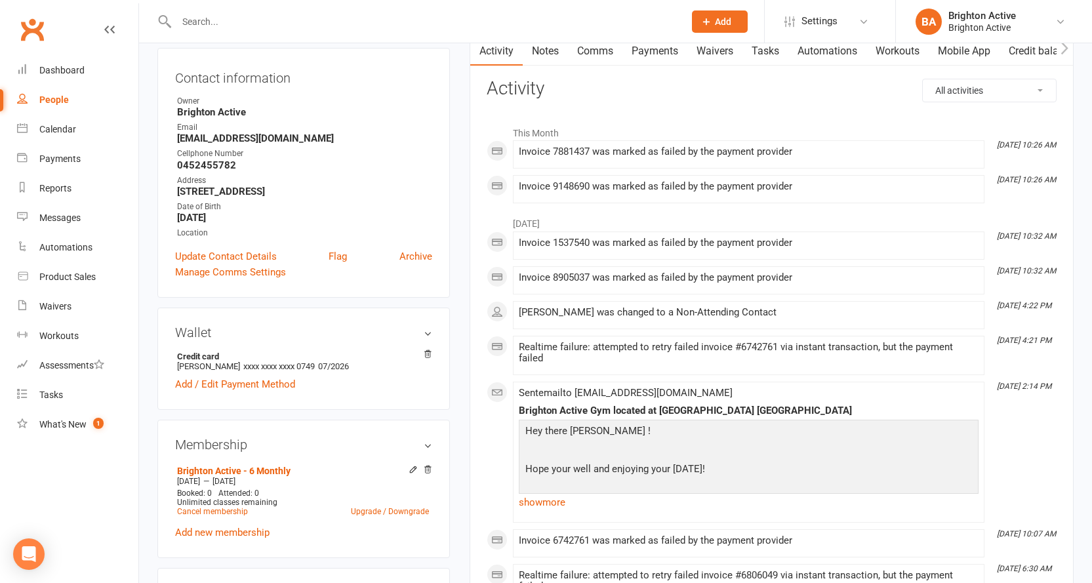
click at [662, 54] on link "Payments" at bounding box center [654, 51] width 65 height 30
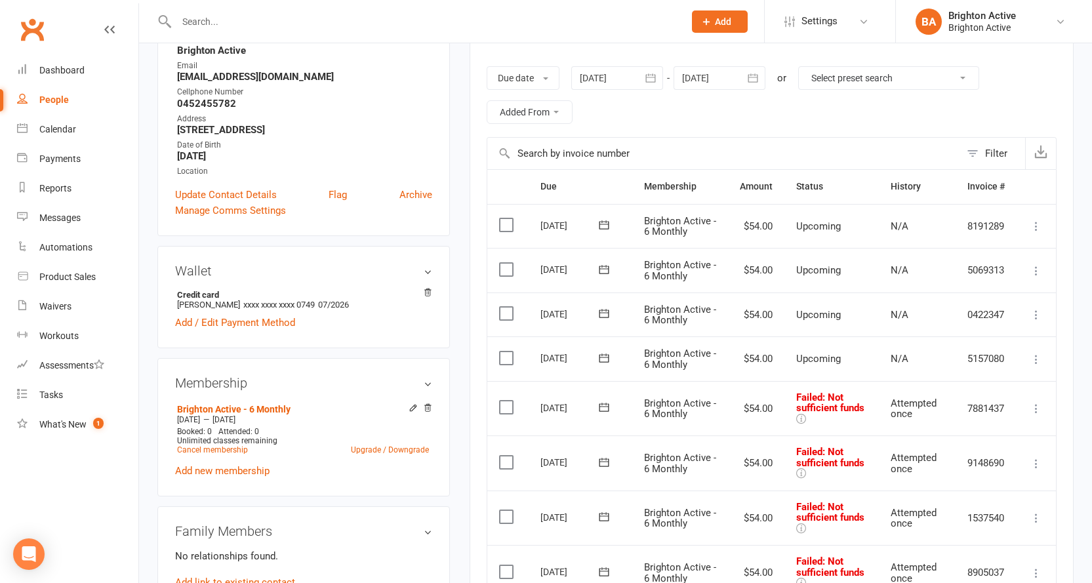
scroll to position [66, 0]
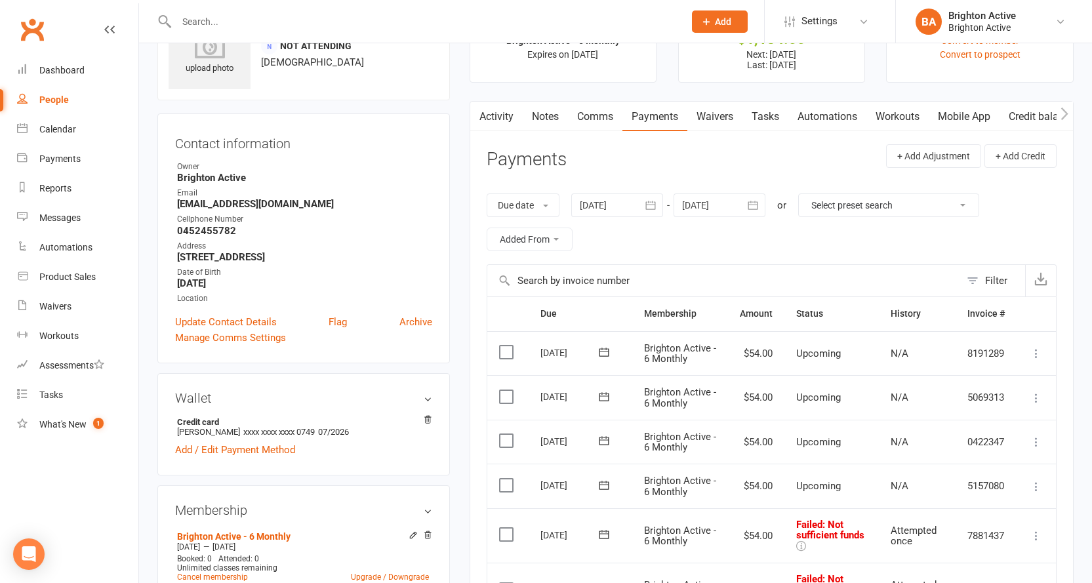
click at [505, 127] on link "Activity" at bounding box center [496, 117] width 52 height 30
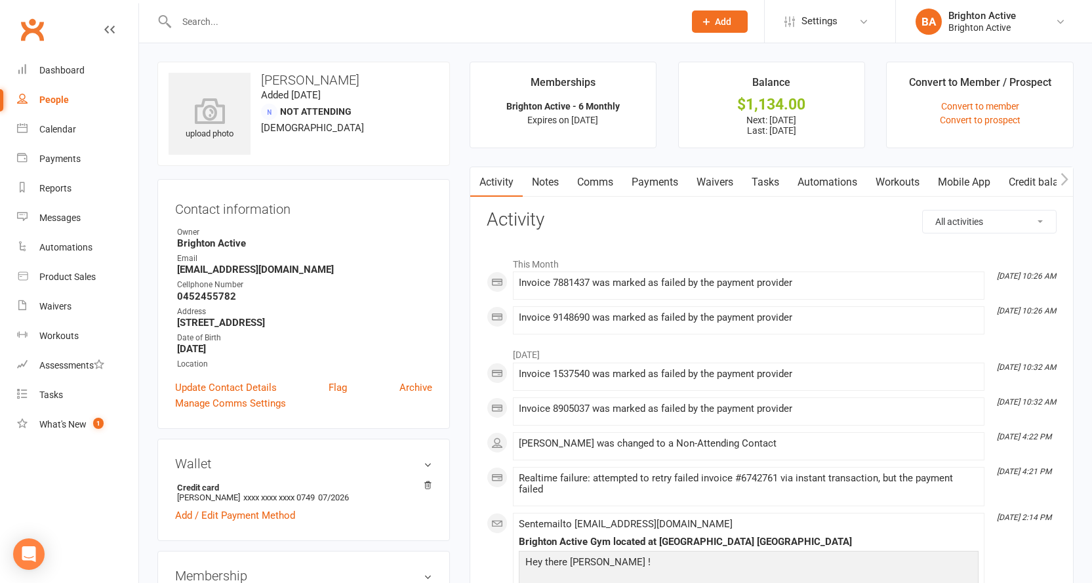
click at [670, 193] on link "Payments" at bounding box center [654, 182] width 65 height 30
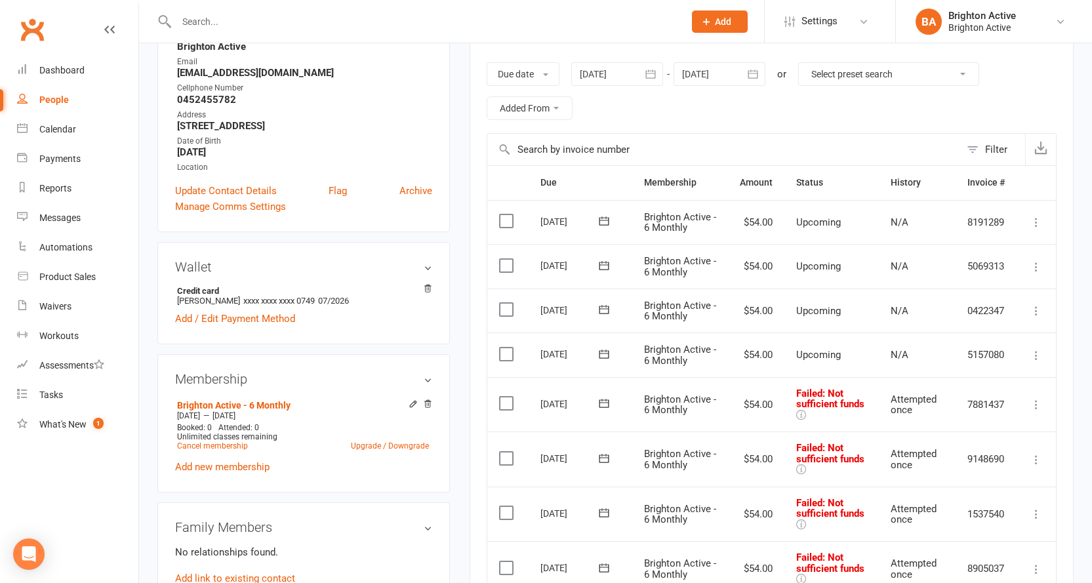
scroll to position [328, 0]
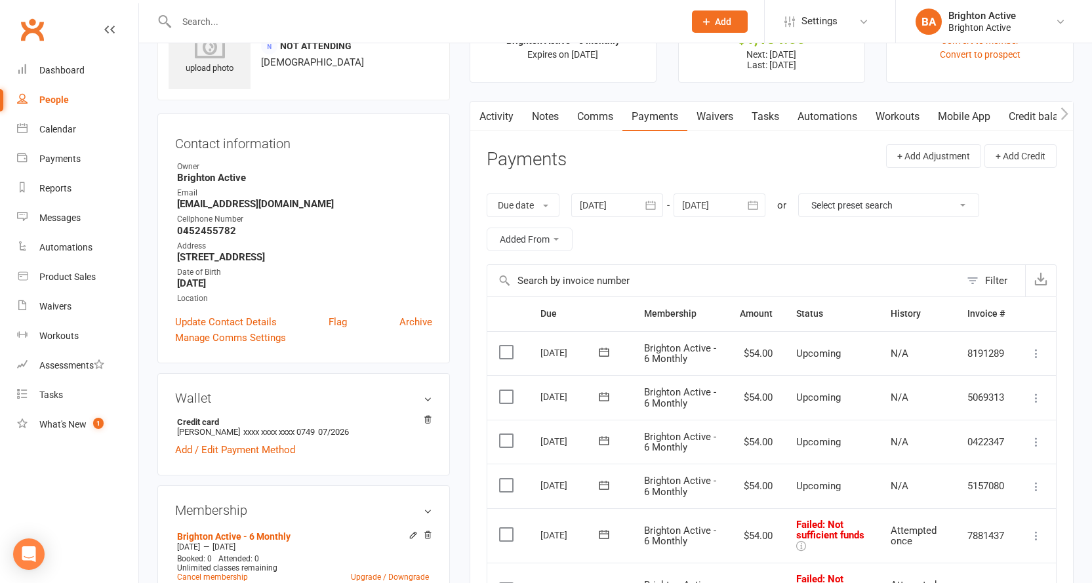
scroll to position [131, 0]
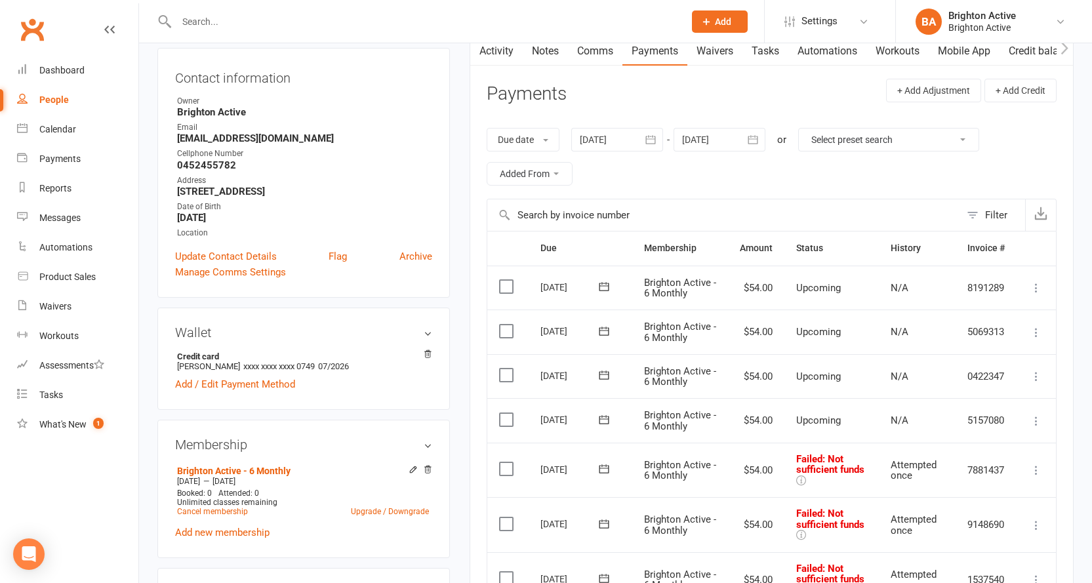
select select "true"
select select "100"
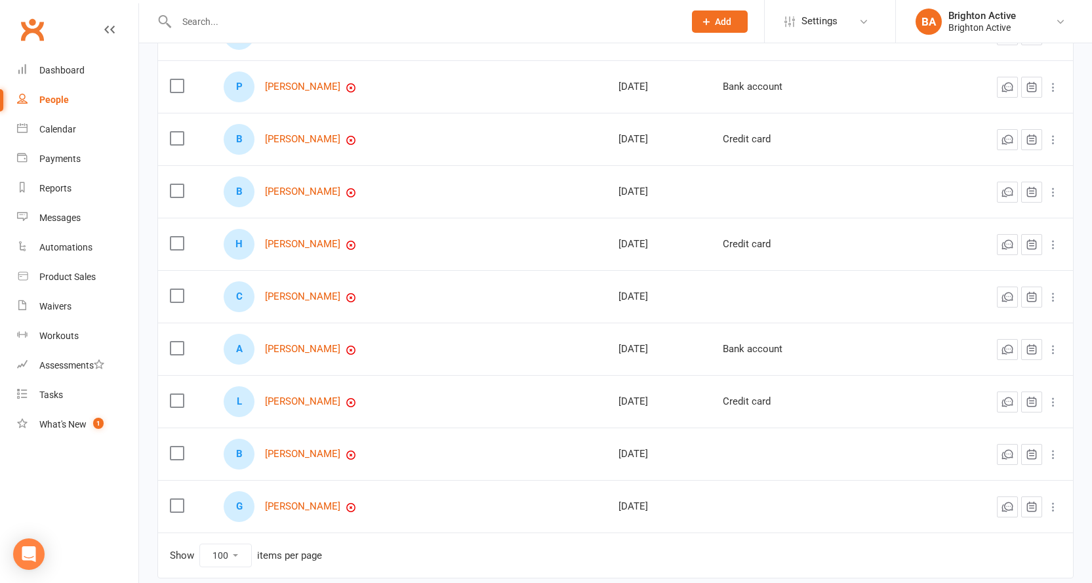
scroll to position [445, 0]
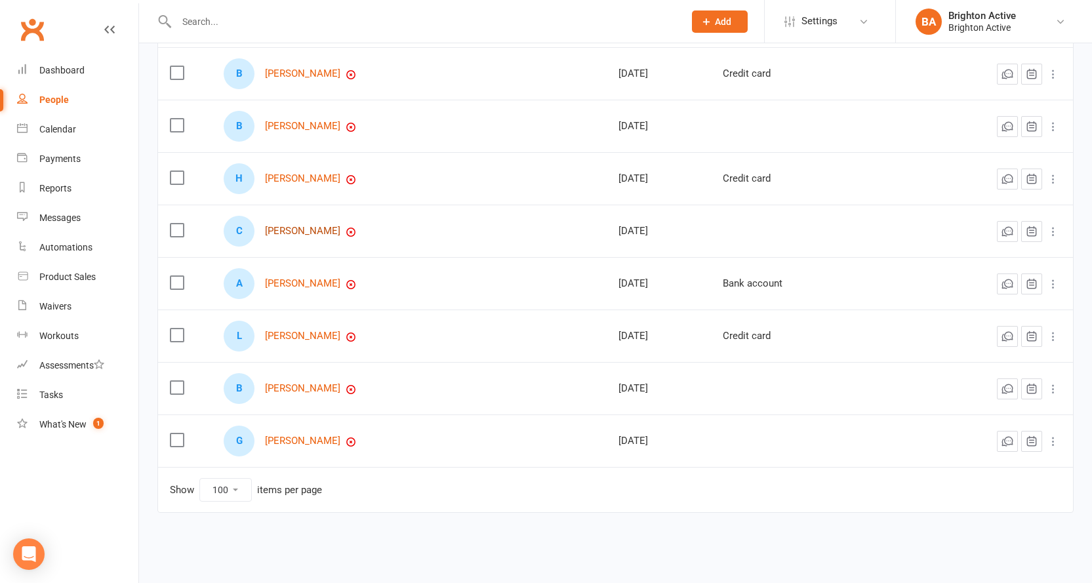
click at [317, 231] on link "[PERSON_NAME]" at bounding box center [302, 231] width 75 height 11
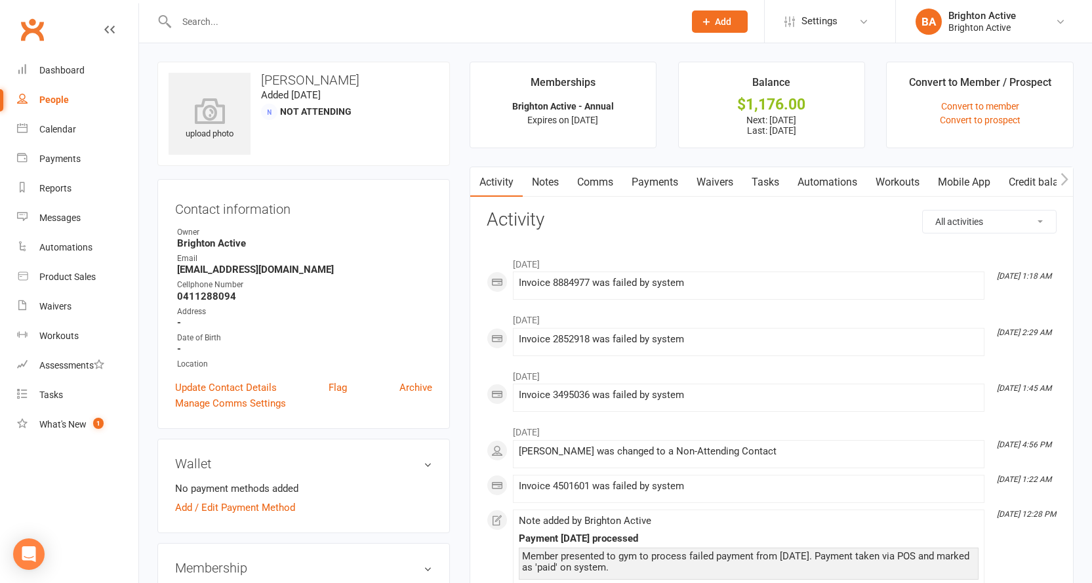
click at [657, 187] on link "Payments" at bounding box center [654, 182] width 65 height 30
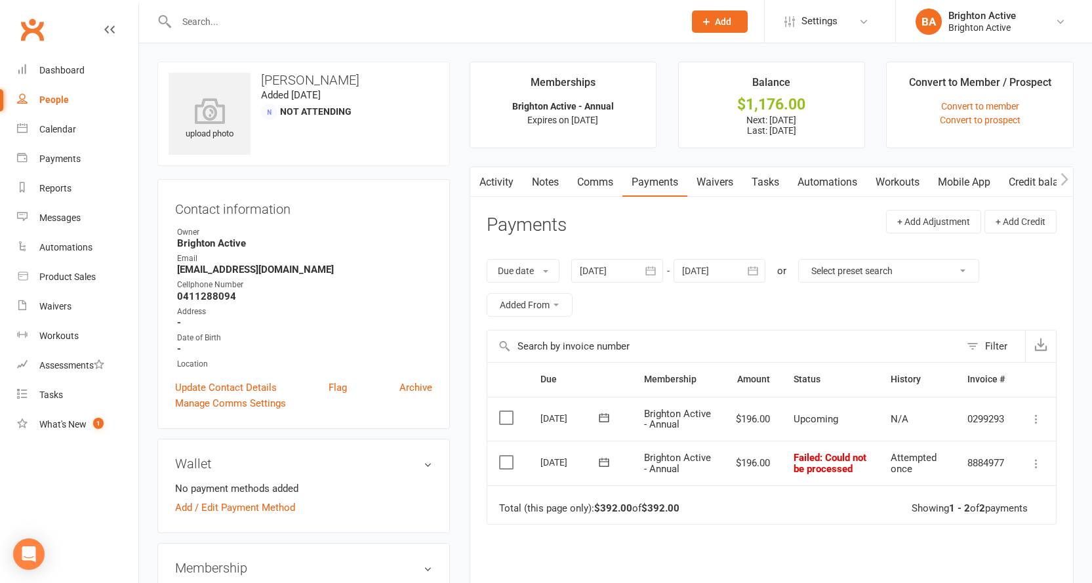
click at [481, 180] on icon "button" at bounding box center [478, 180] width 8 height 14
click at [495, 188] on link "Activity" at bounding box center [496, 182] width 52 height 30
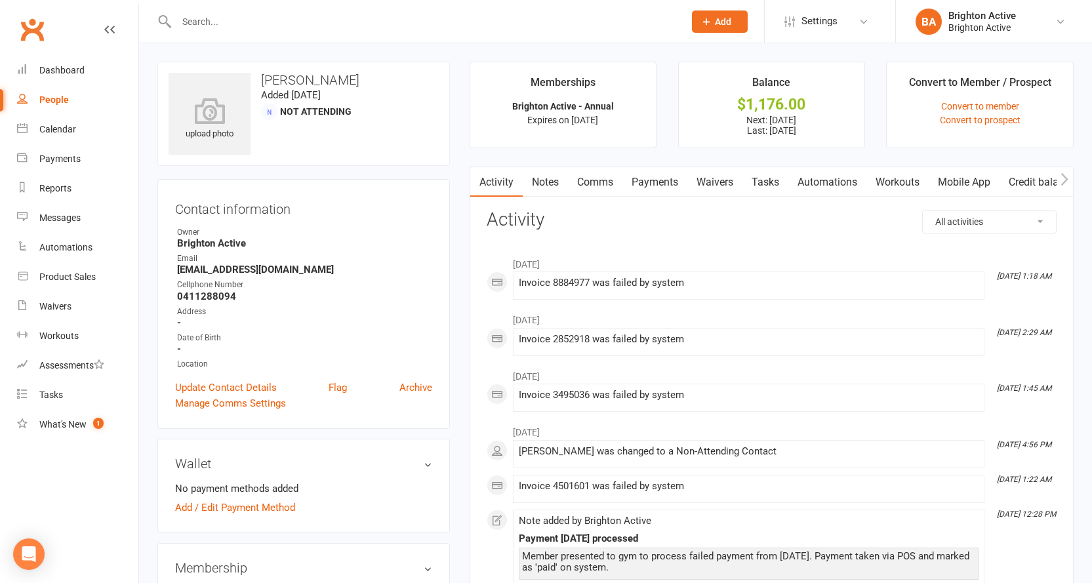
click at [656, 173] on link "Payments" at bounding box center [654, 182] width 65 height 30
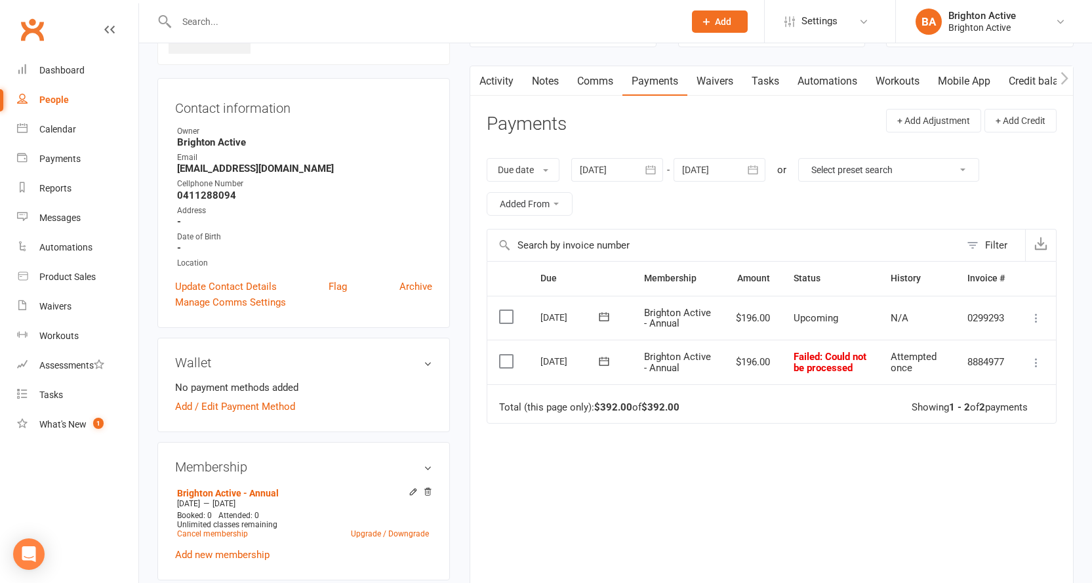
scroll to position [131, 0]
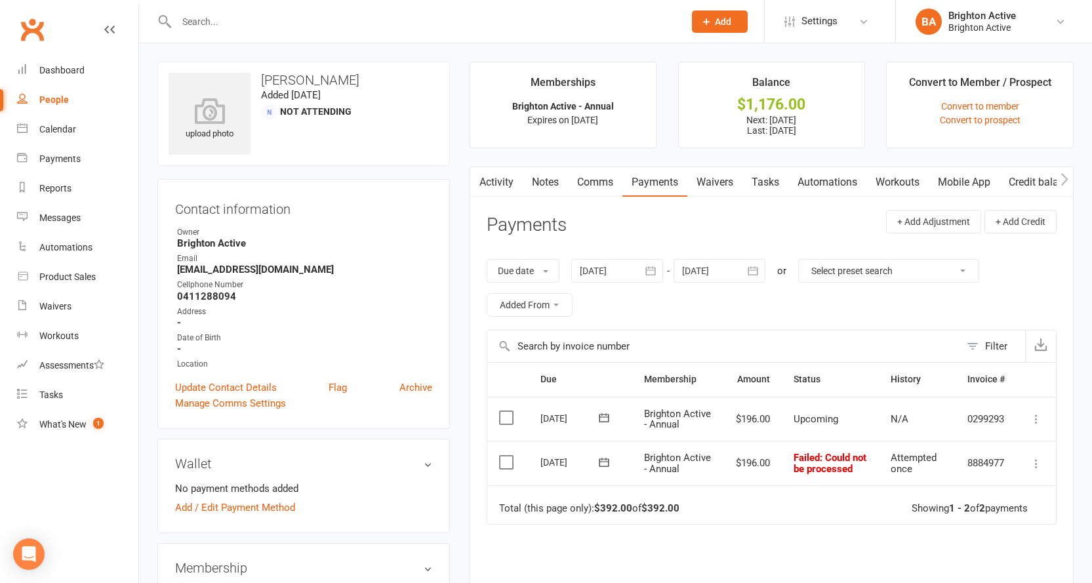
select select "true"
select select "100"
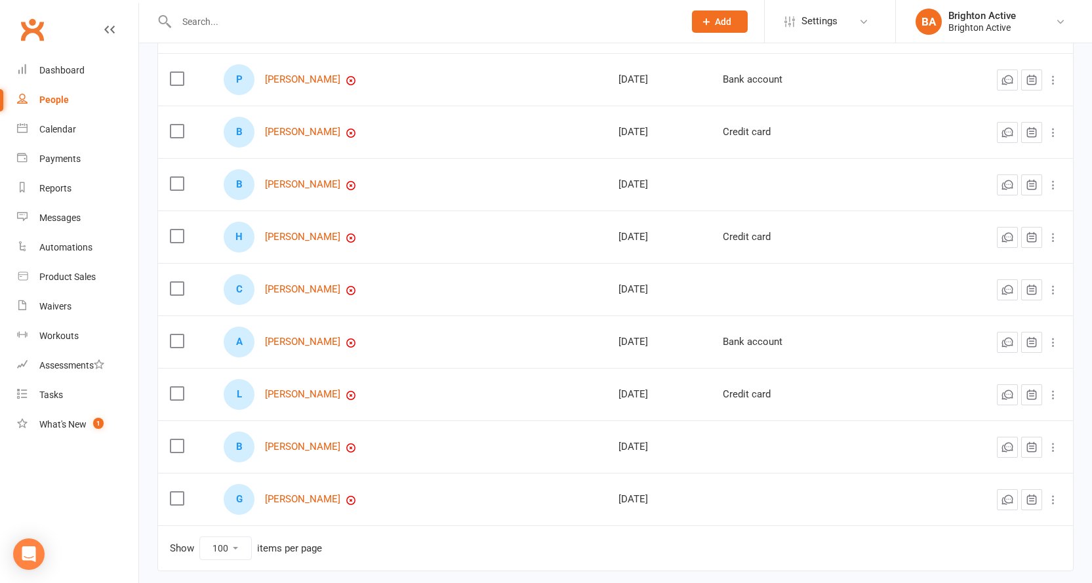
scroll to position [445, 0]
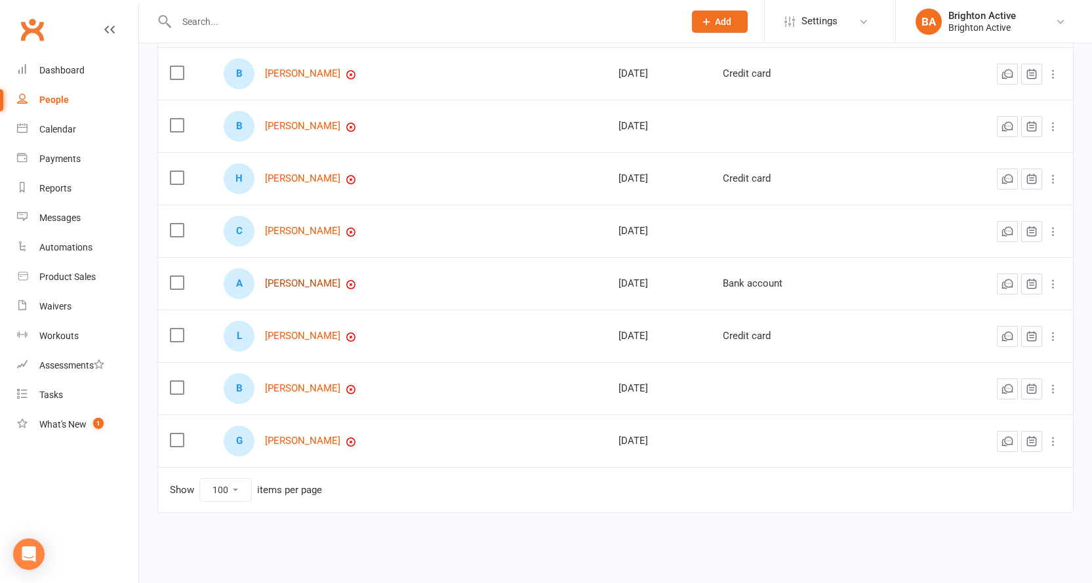
click at [295, 283] on link "[PERSON_NAME]" at bounding box center [302, 283] width 75 height 11
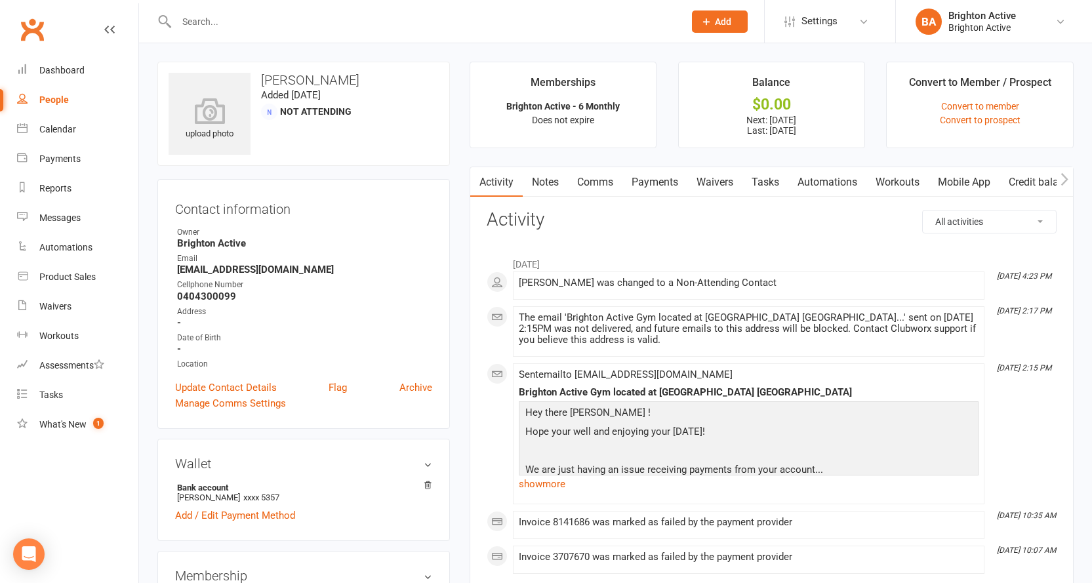
click at [660, 184] on link "Payments" at bounding box center [654, 182] width 65 height 30
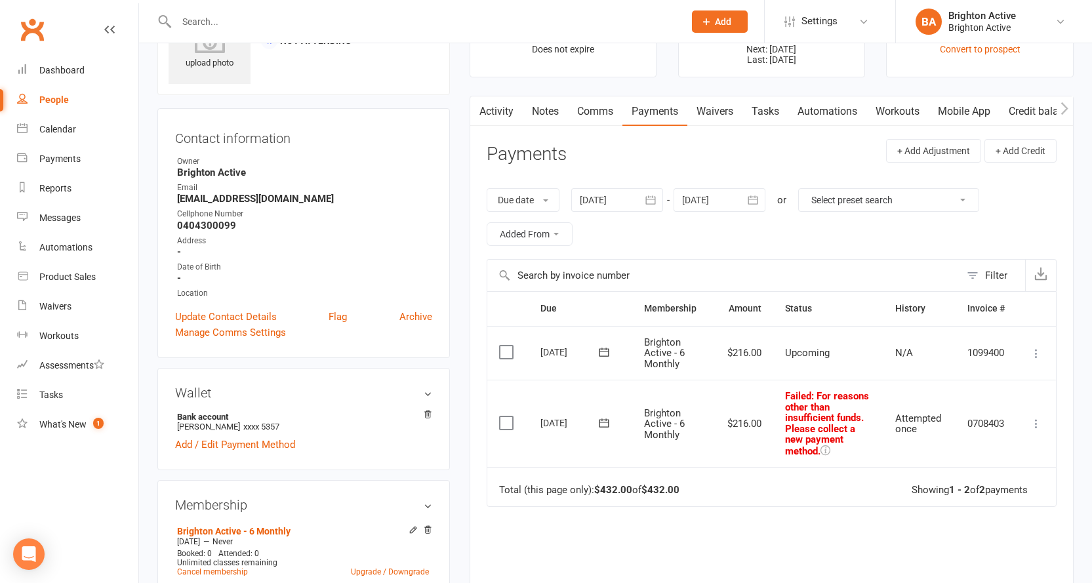
scroll to position [66, 0]
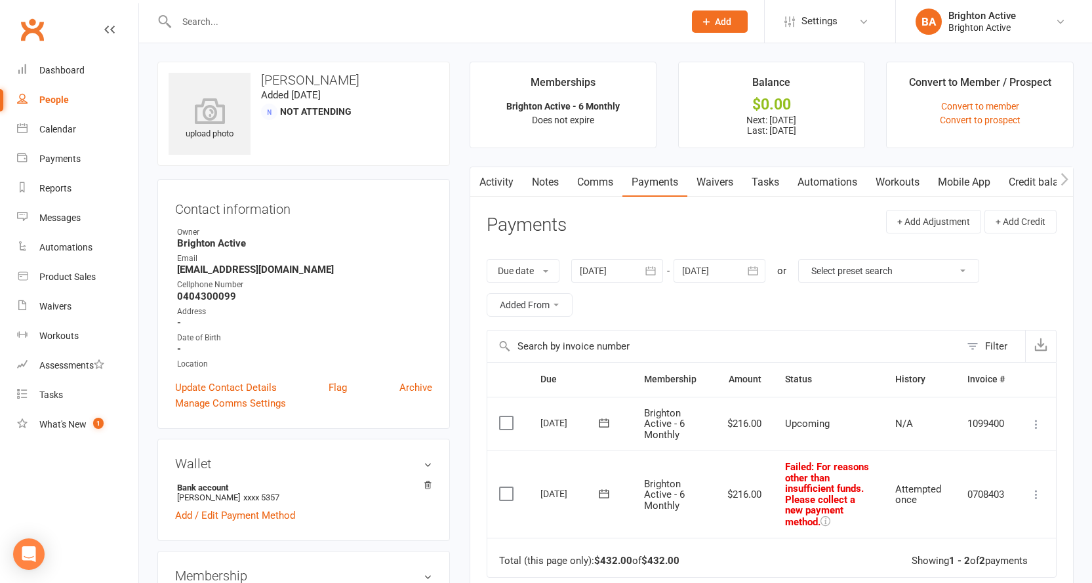
select select "true"
select select "100"
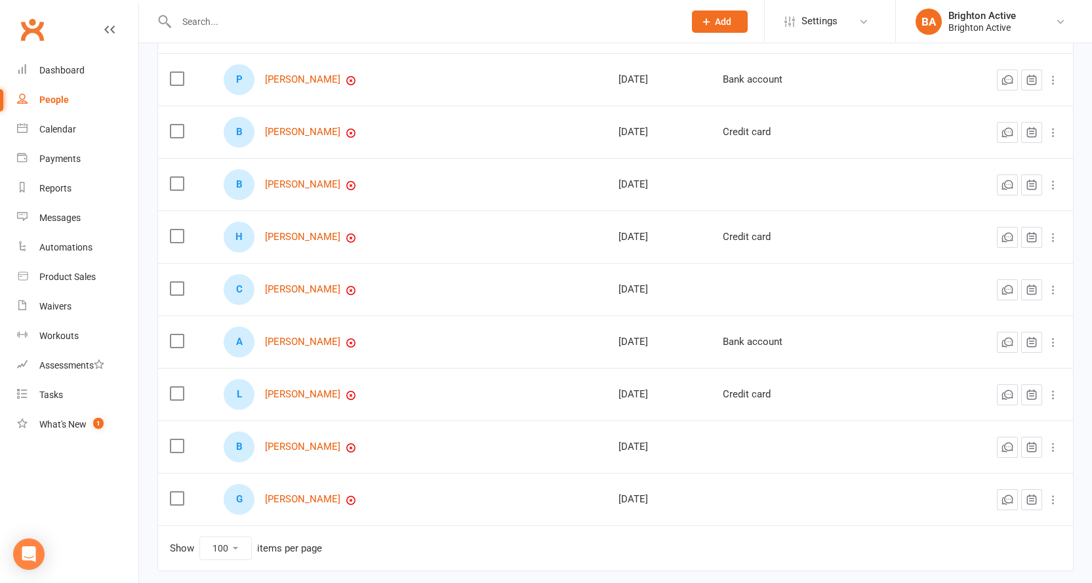
scroll to position [445, 0]
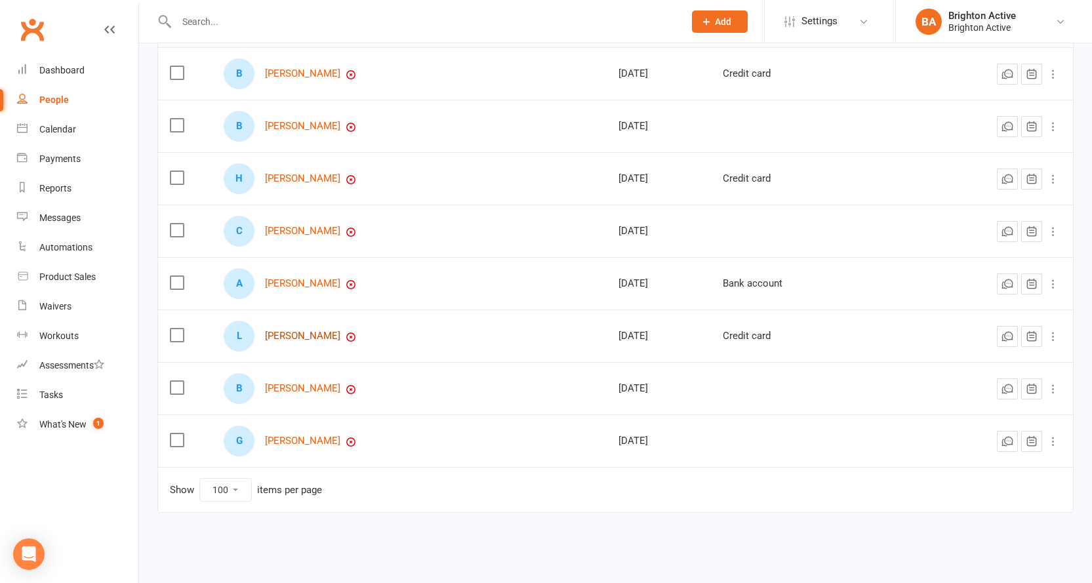
click at [308, 340] on link "[PERSON_NAME]" at bounding box center [302, 336] width 75 height 11
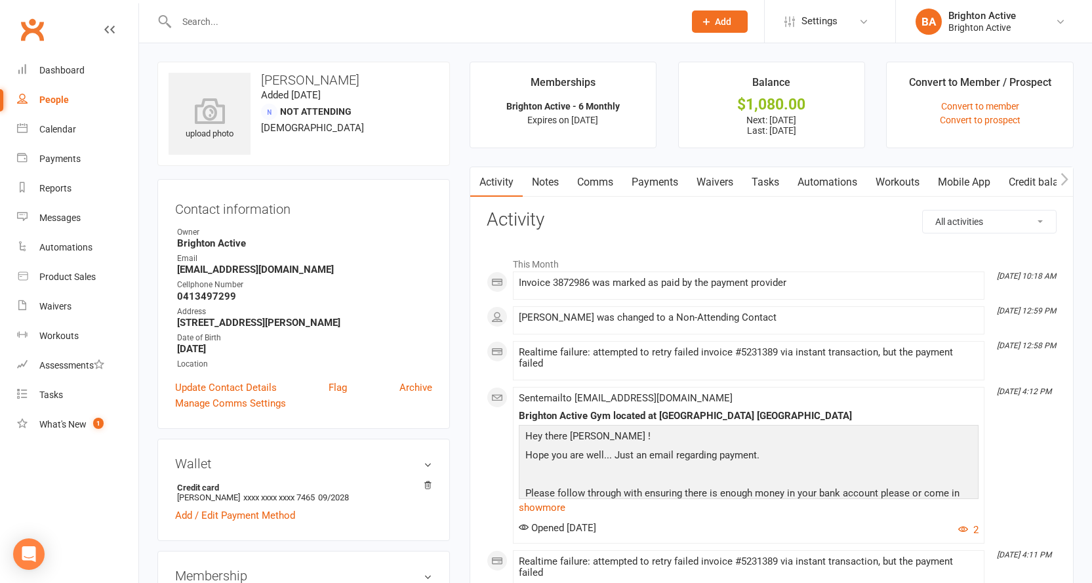
click at [669, 185] on link "Payments" at bounding box center [654, 182] width 65 height 30
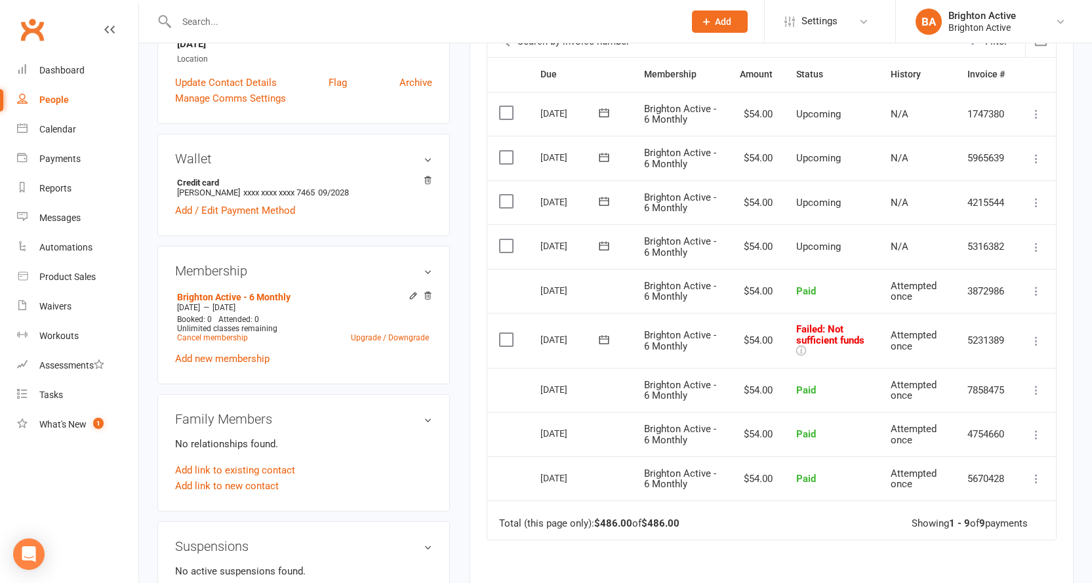
scroll to position [328, 0]
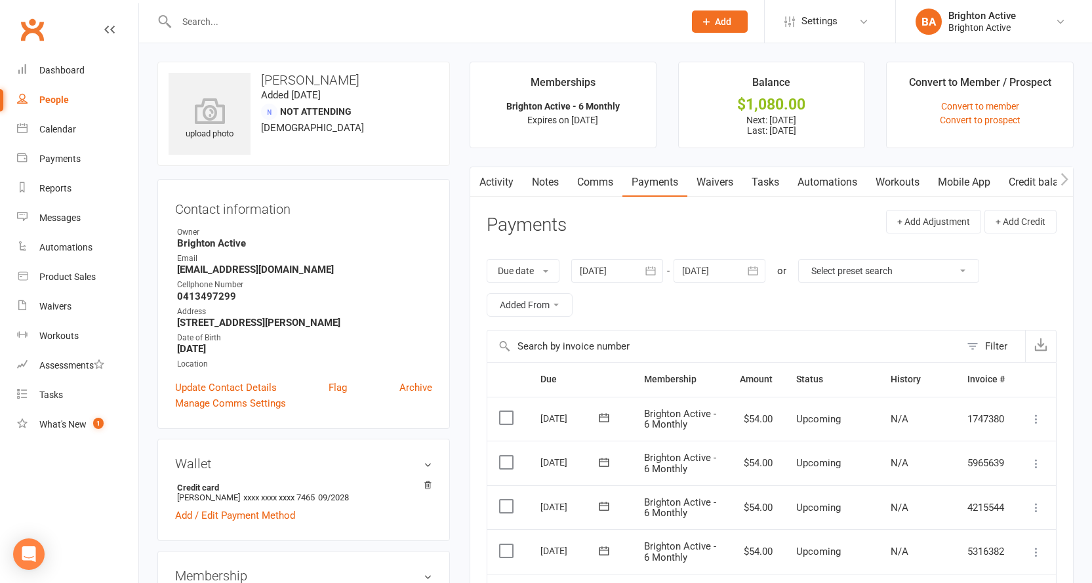
select select "true"
select select "100"
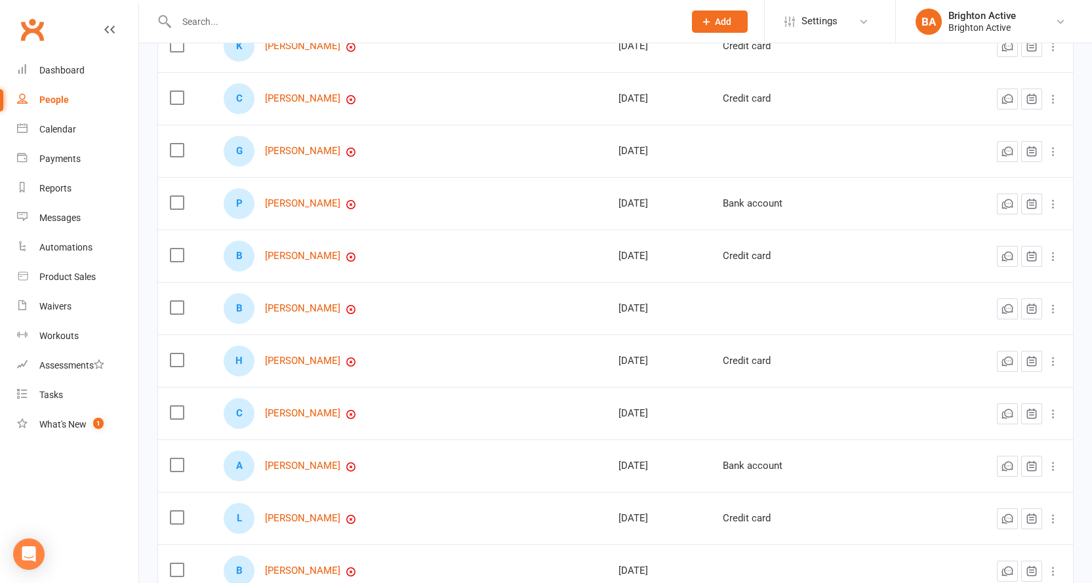
scroll to position [328, 0]
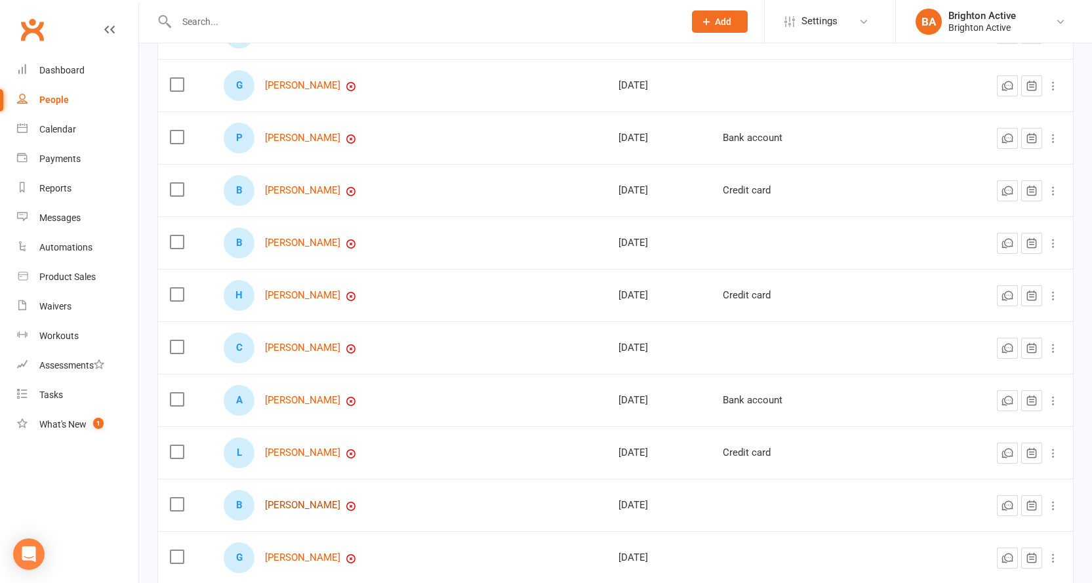
click at [302, 506] on link "[PERSON_NAME]" at bounding box center [302, 505] width 75 height 11
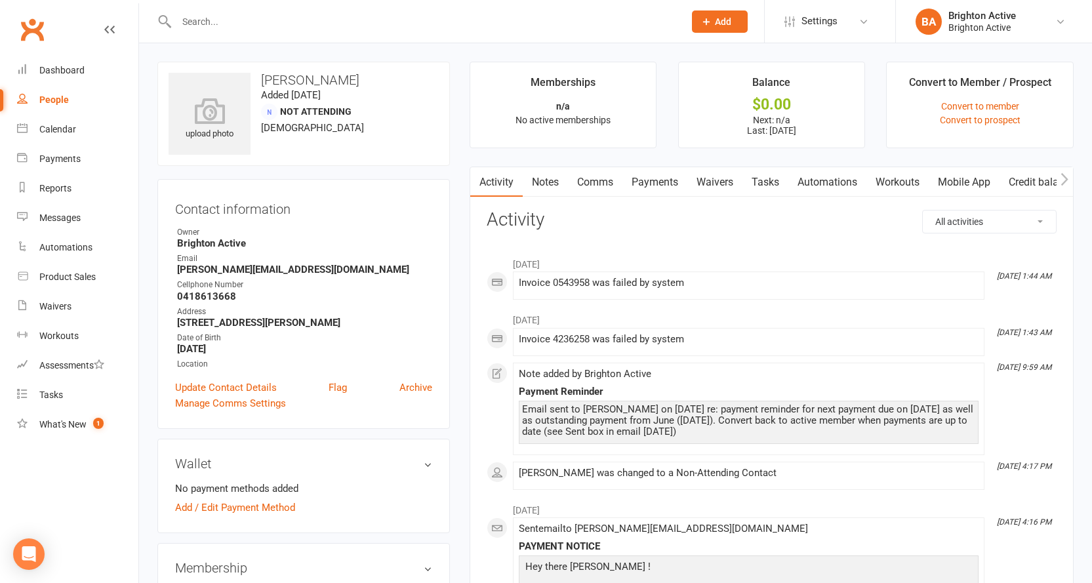
click at [665, 192] on link "Payments" at bounding box center [654, 182] width 65 height 30
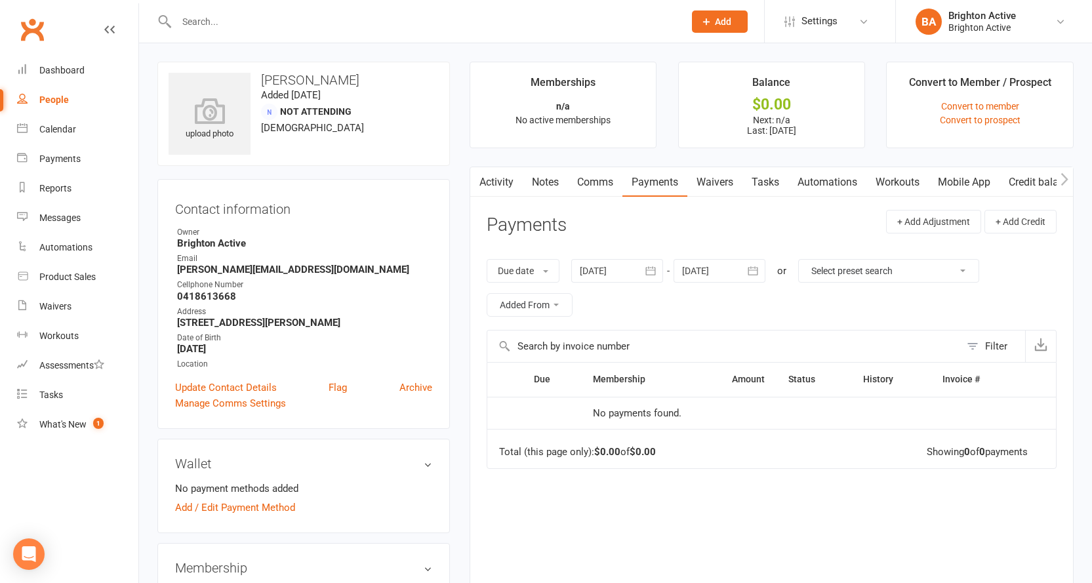
click at [511, 180] on link "Activity" at bounding box center [496, 182] width 52 height 30
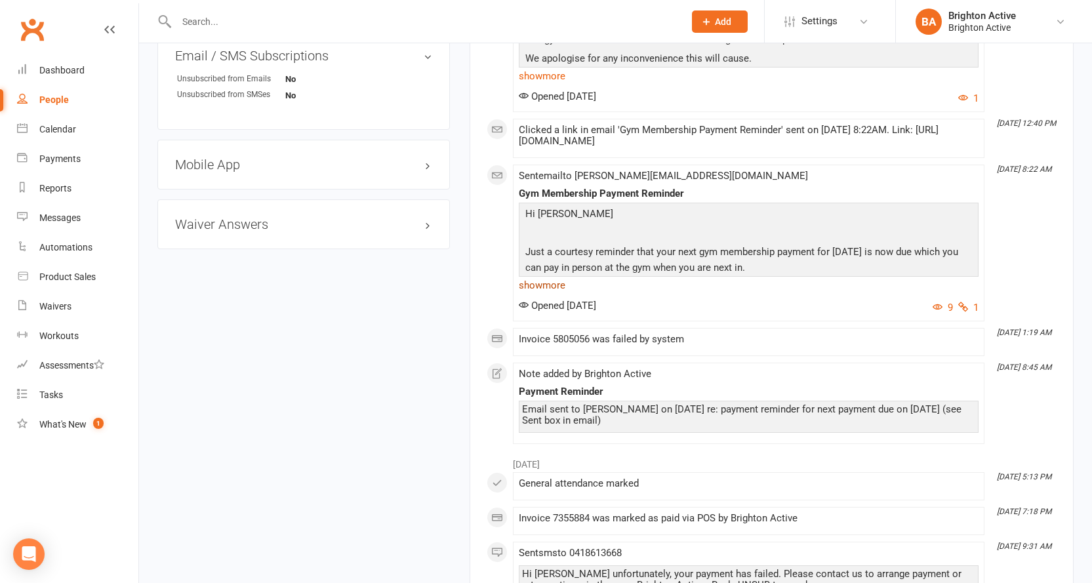
drag, startPoint x: 541, startPoint y: 476, endPoint x: 529, endPoint y: 472, distance: 12.4
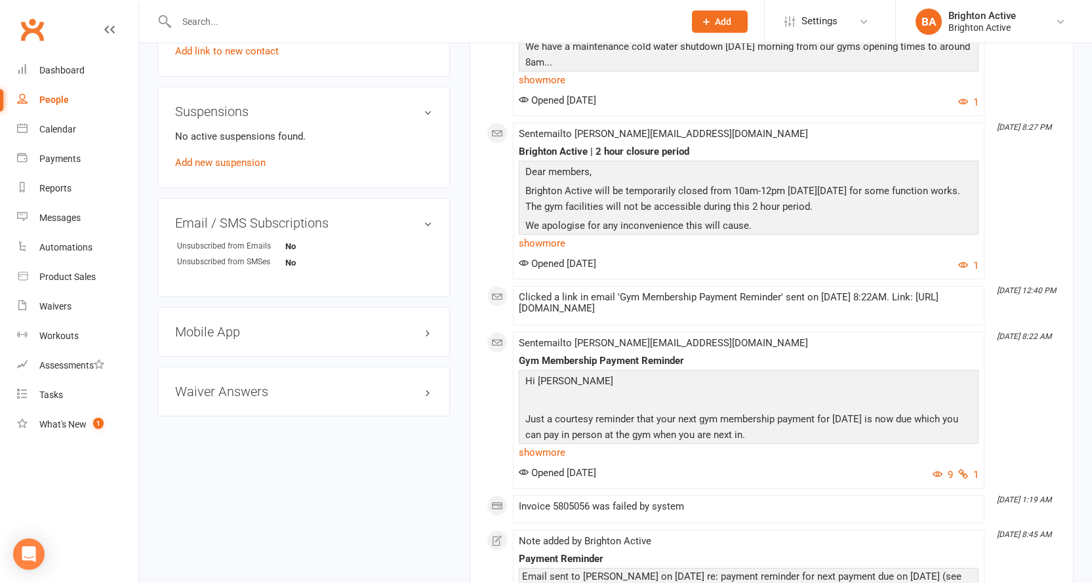
drag, startPoint x: 529, startPoint y: 472, endPoint x: 785, endPoint y: 162, distance: 401.6
click at [785, 162] on div "Dear members, Brighton Active will be temporarily closed from 10am-12pm on Tues…" at bounding box center [749, 207] width 460 height 92
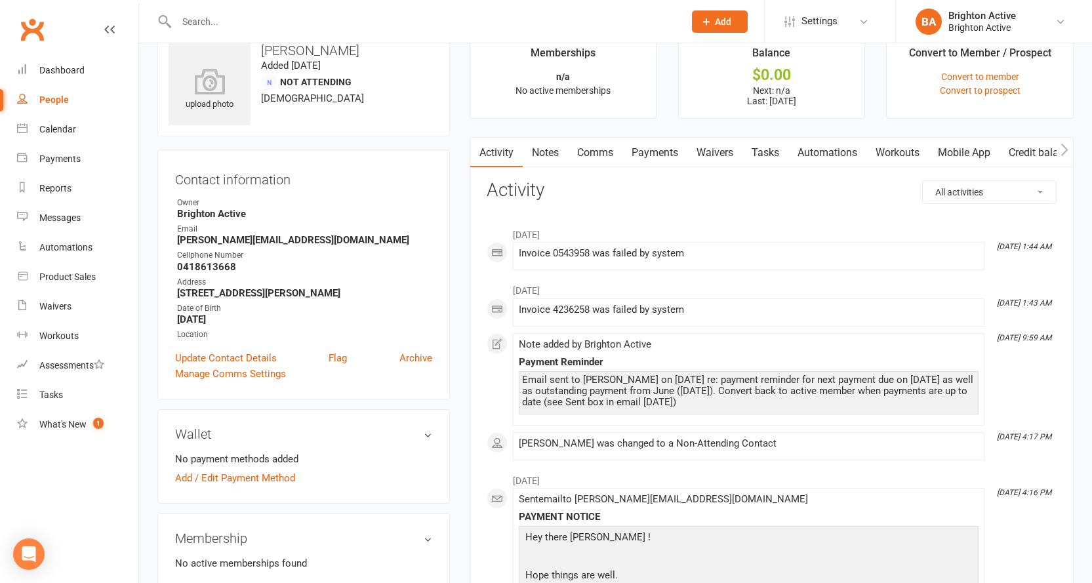
scroll to position [0, 0]
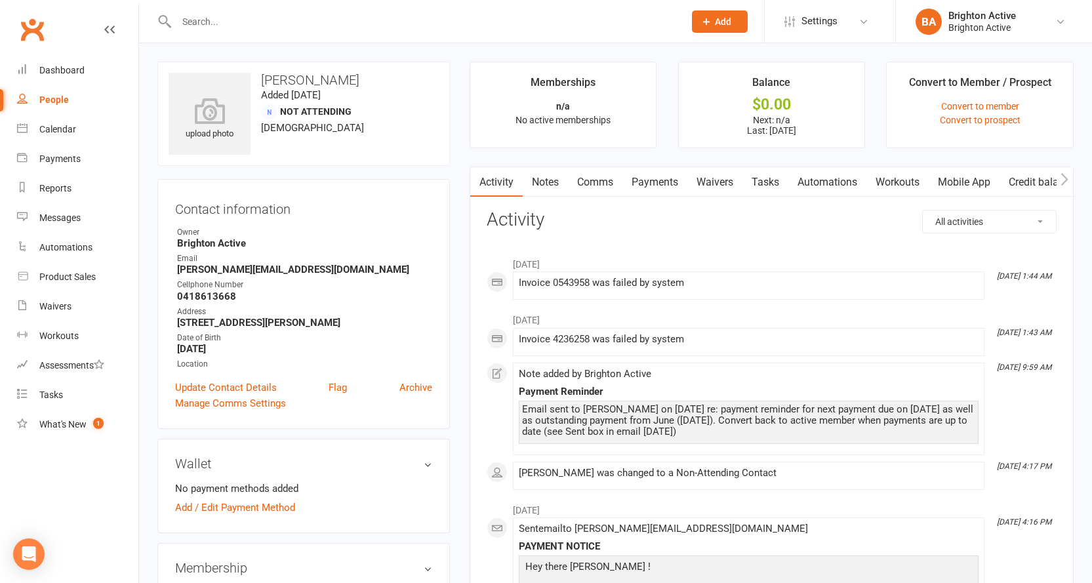
click at [659, 188] on link "Payments" at bounding box center [654, 182] width 65 height 30
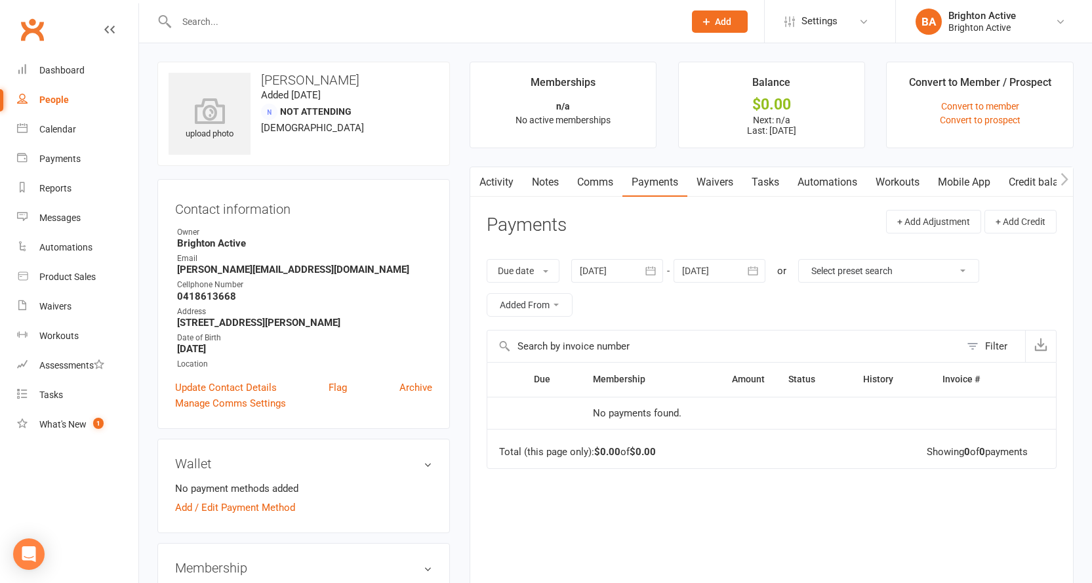
select select "true"
select select "100"
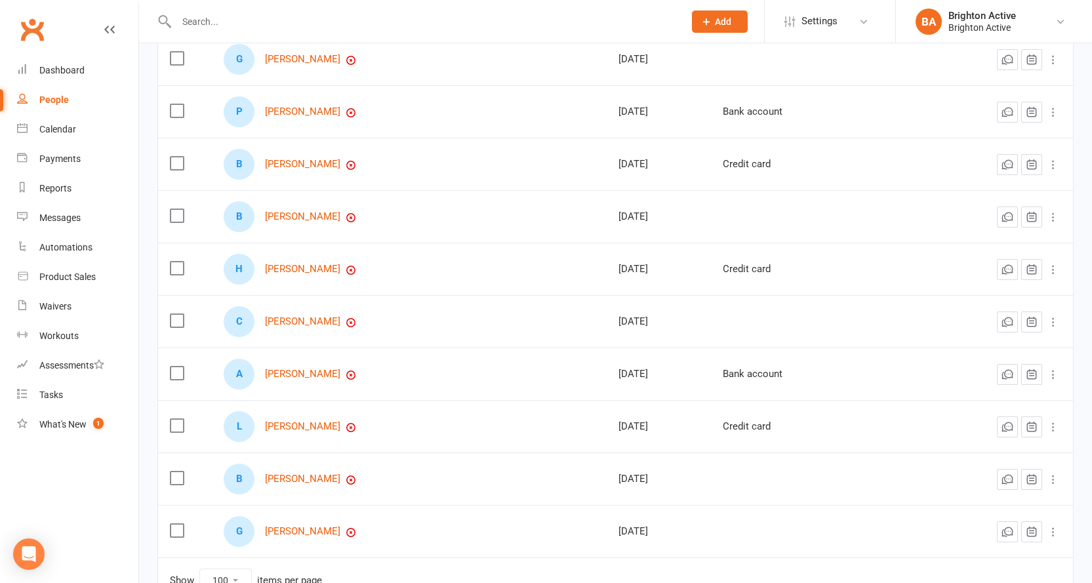
scroll to position [445, 0]
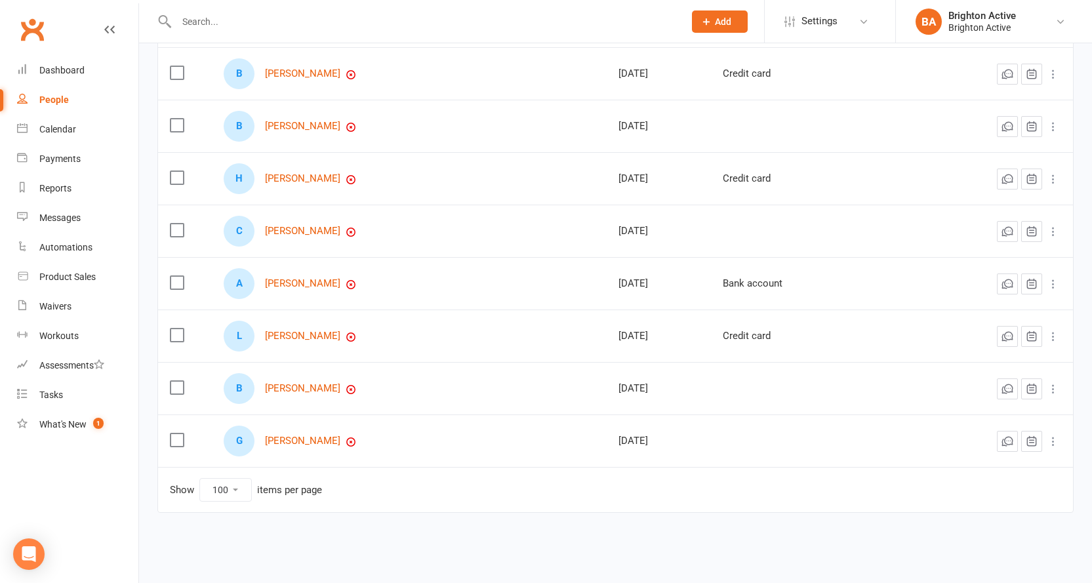
click at [299, 449] on div "G Georgios Thriskos" at bounding box center [409, 441] width 371 height 31
click at [312, 444] on link "[PERSON_NAME]" at bounding box center [302, 441] width 75 height 11
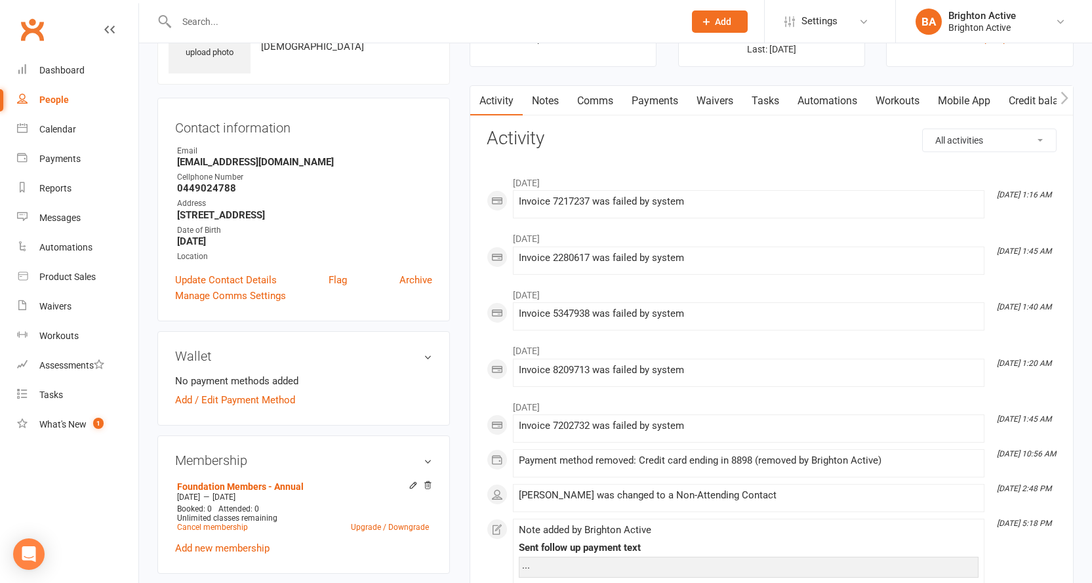
scroll to position [66, 0]
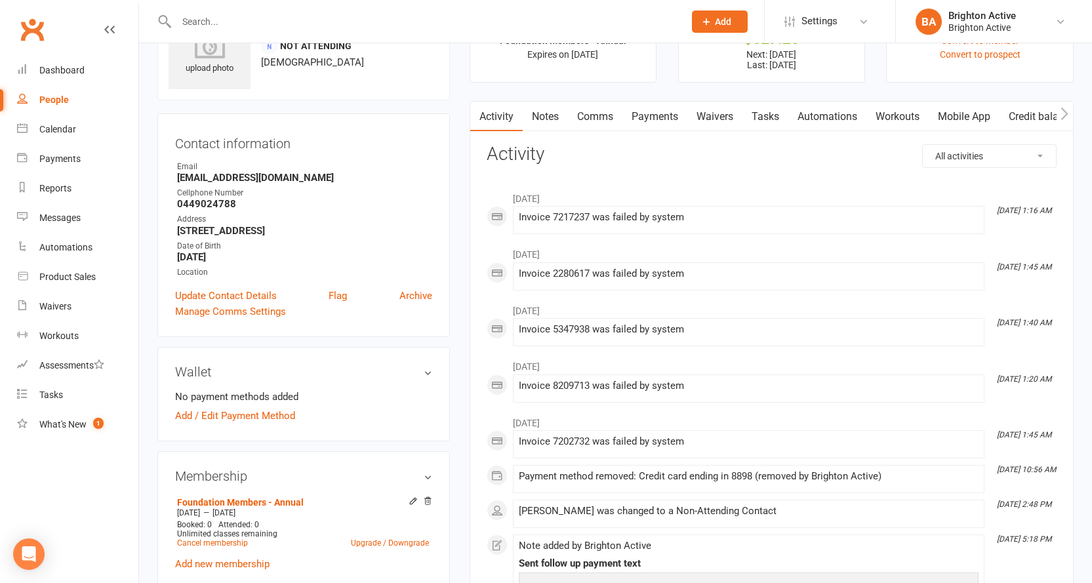
click at [643, 119] on link "Payments" at bounding box center [654, 117] width 65 height 30
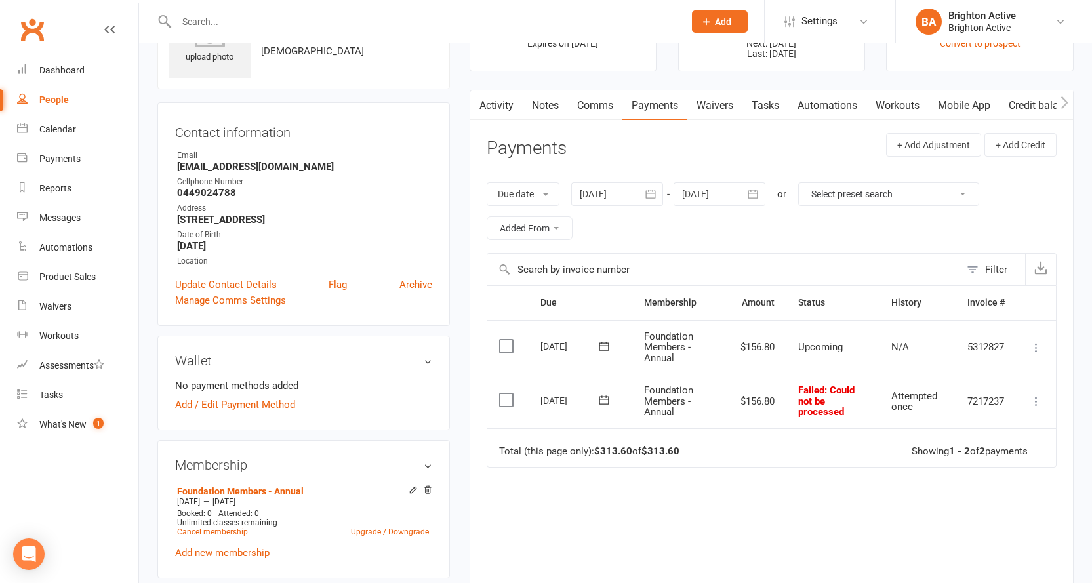
scroll to position [66, 0]
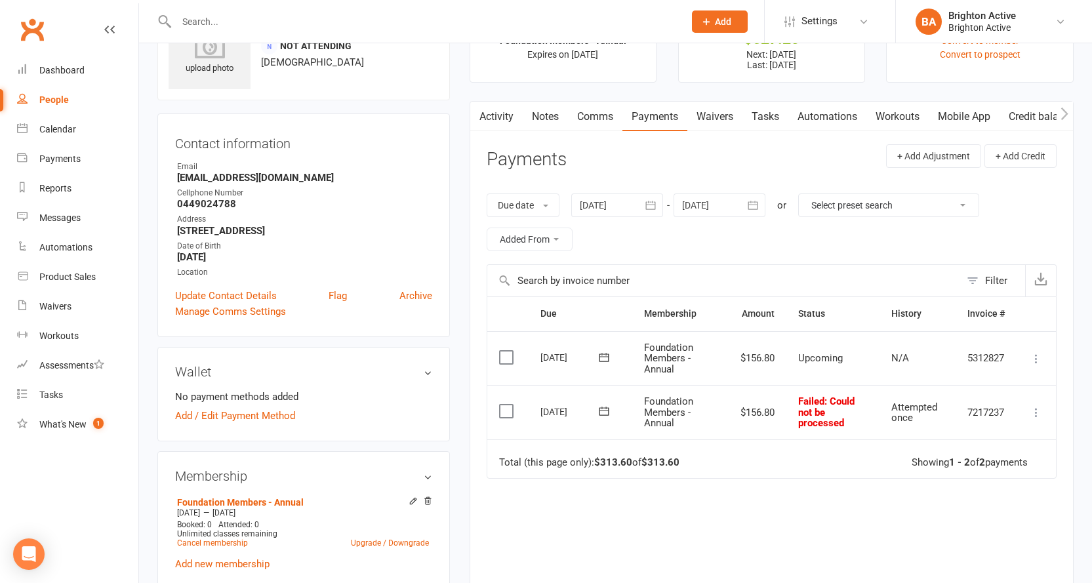
select select "true"
select select "100"
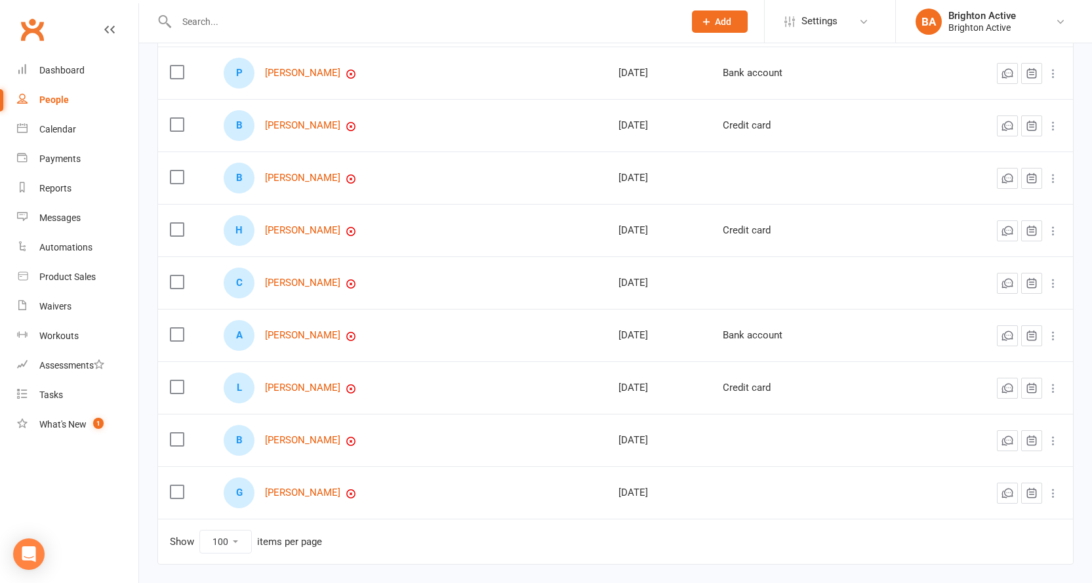
scroll to position [249, 0]
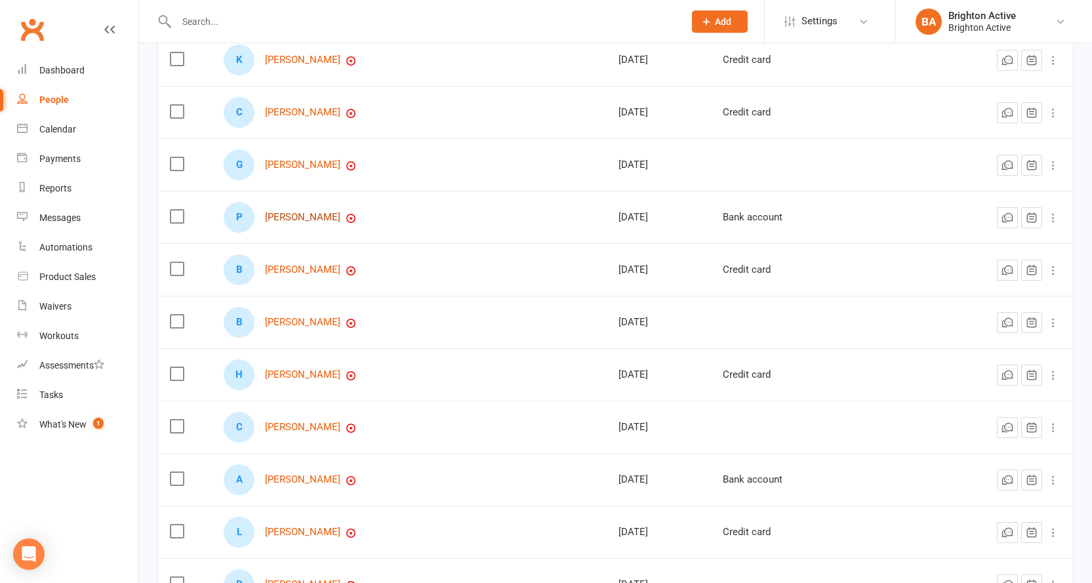
click at [314, 213] on link "[PERSON_NAME]" at bounding box center [302, 217] width 75 height 11
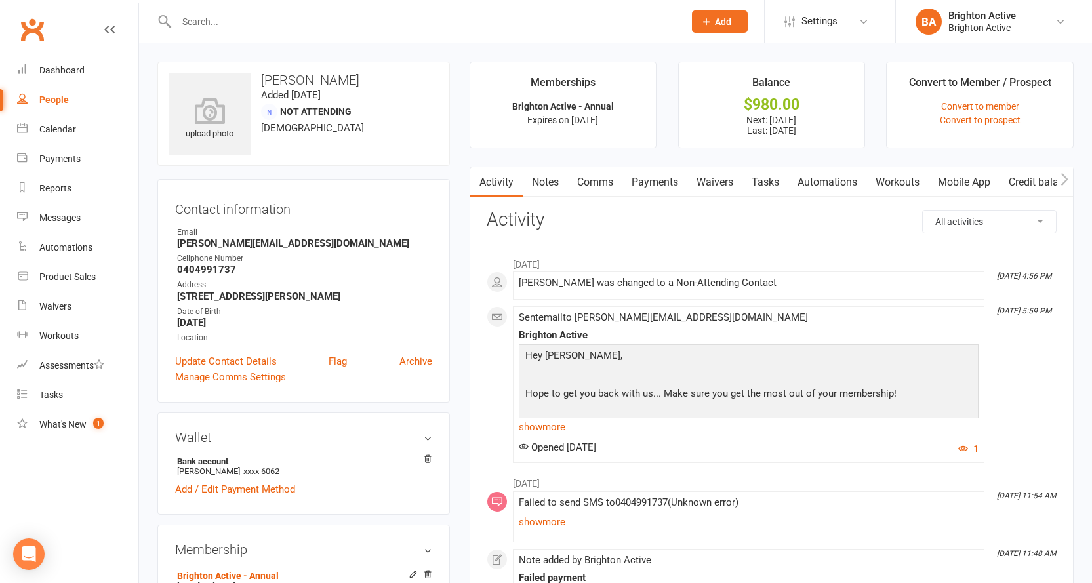
click at [669, 184] on link "Payments" at bounding box center [654, 182] width 65 height 30
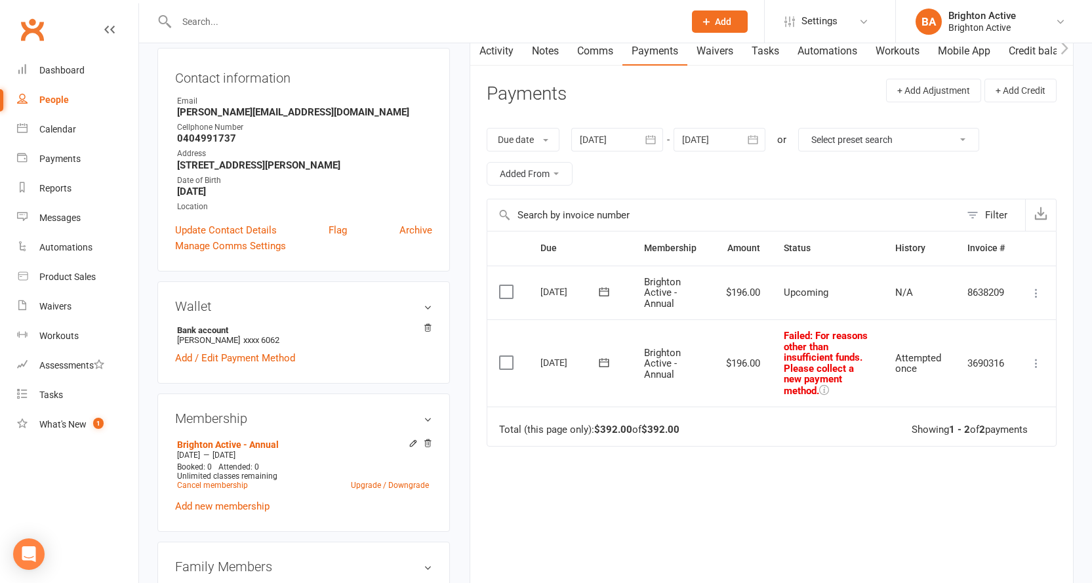
scroll to position [197, 0]
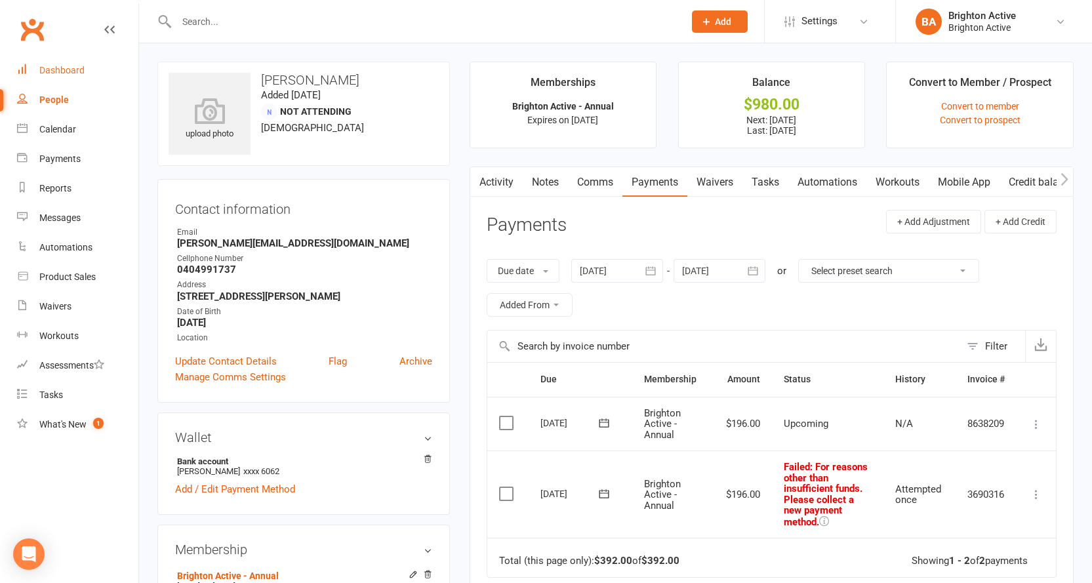
click at [55, 62] on link "Dashboard" at bounding box center [77, 71] width 121 height 30
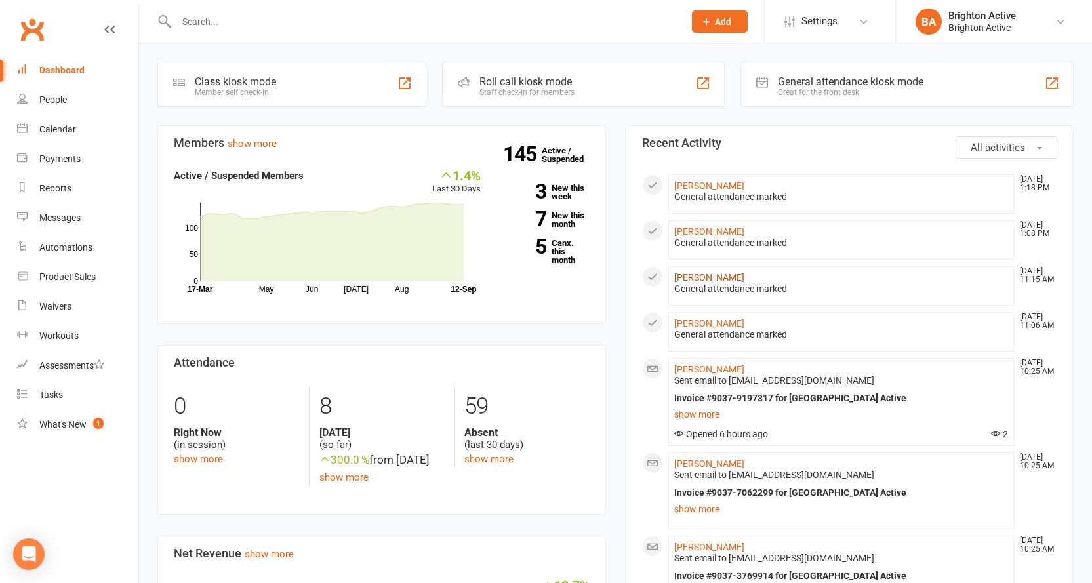
click at [706, 277] on link "[PERSON_NAME]" at bounding box center [709, 277] width 70 height 10
click at [874, 92] on div "Great for the front desk" at bounding box center [851, 92] width 146 height 9
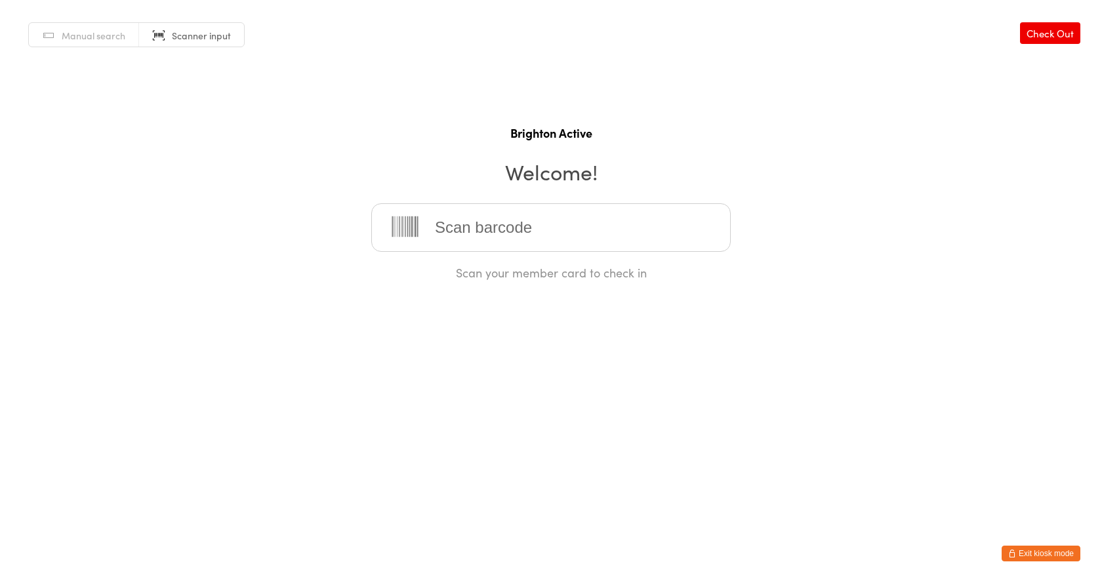
click at [1041, 553] on button "Exit kiosk mode" at bounding box center [1041, 554] width 79 height 16
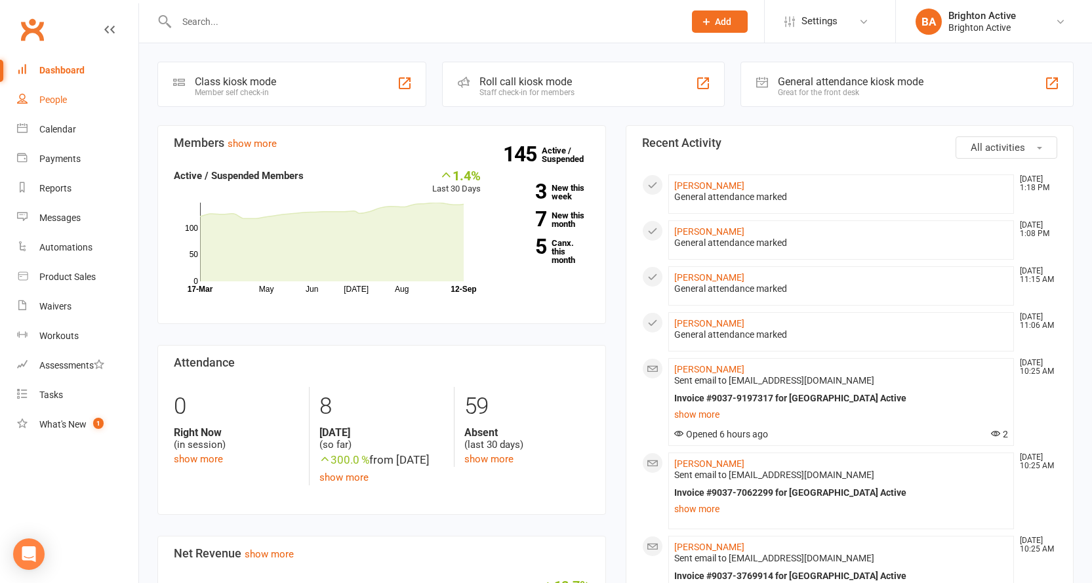
click at [68, 104] on link "People" at bounding box center [77, 100] width 121 height 30
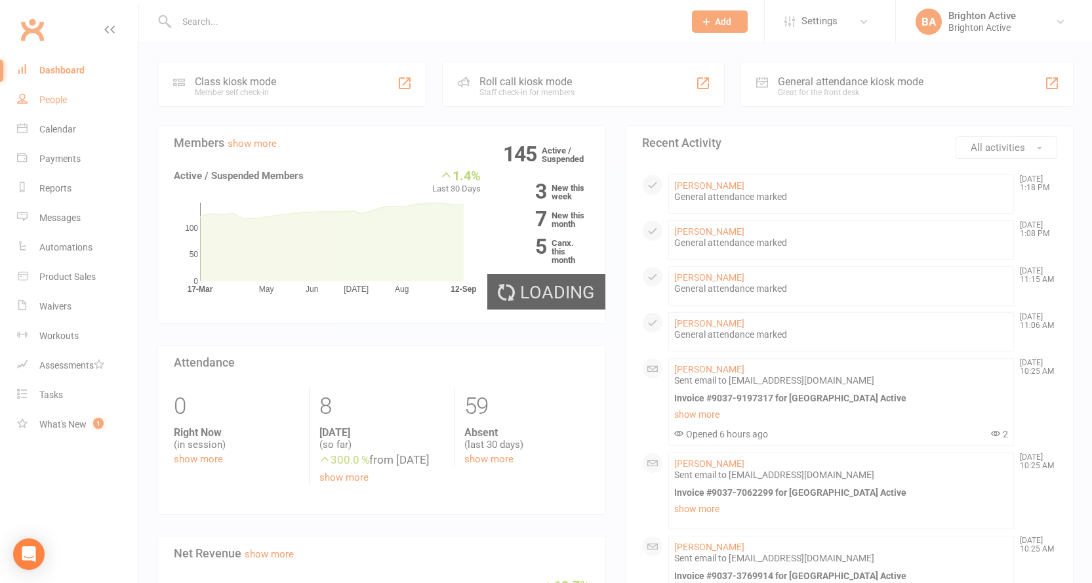
select select "true"
select select "100"
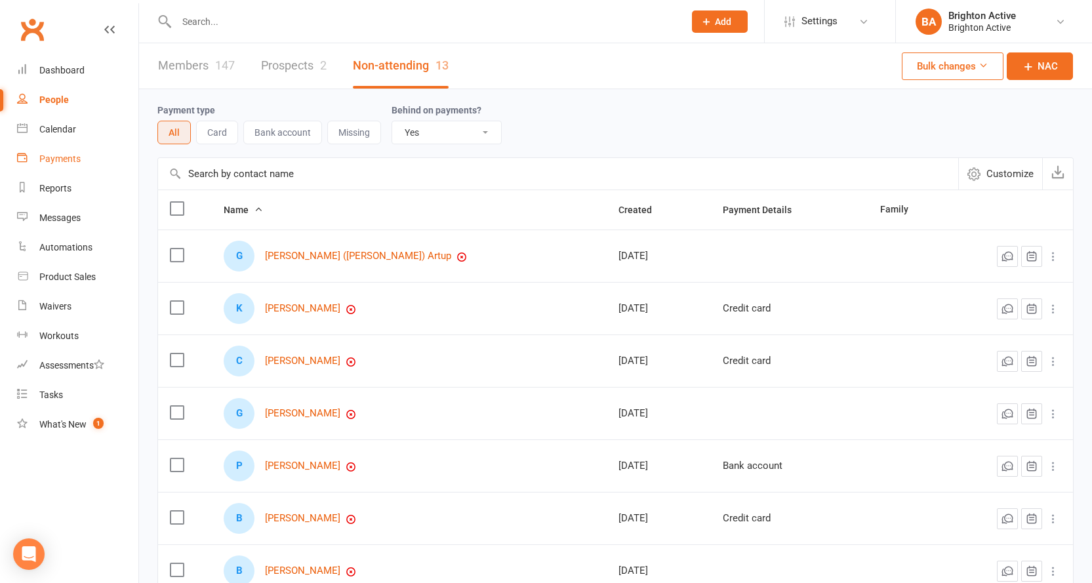
click at [98, 166] on link "Payments" at bounding box center [77, 159] width 121 height 30
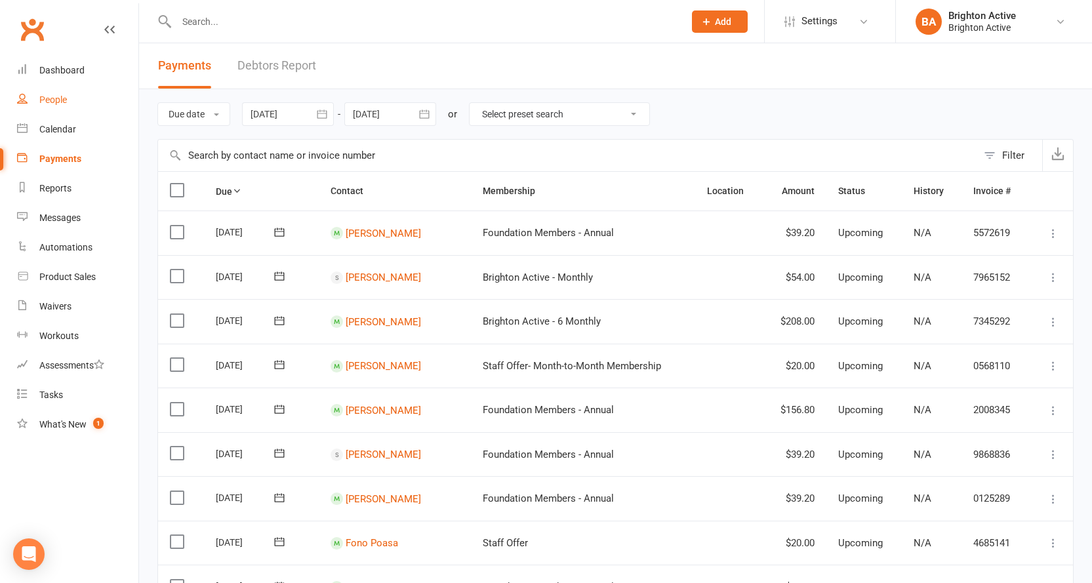
drag, startPoint x: 56, startPoint y: 96, endPoint x: 78, endPoint y: 125, distance: 36.1
click at [58, 96] on div "People" at bounding box center [53, 99] width 28 height 10
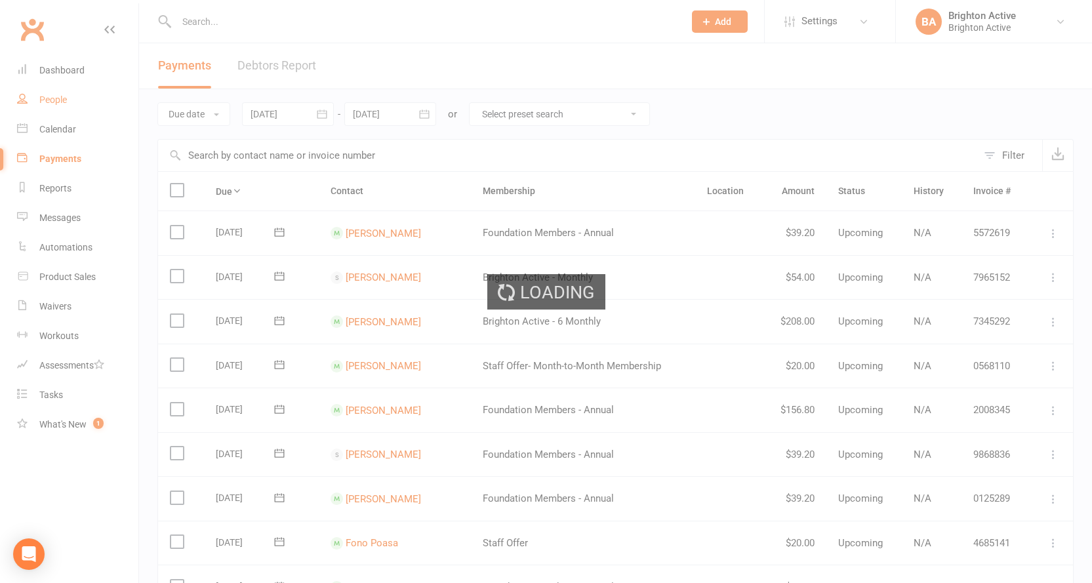
select select "true"
select select "100"
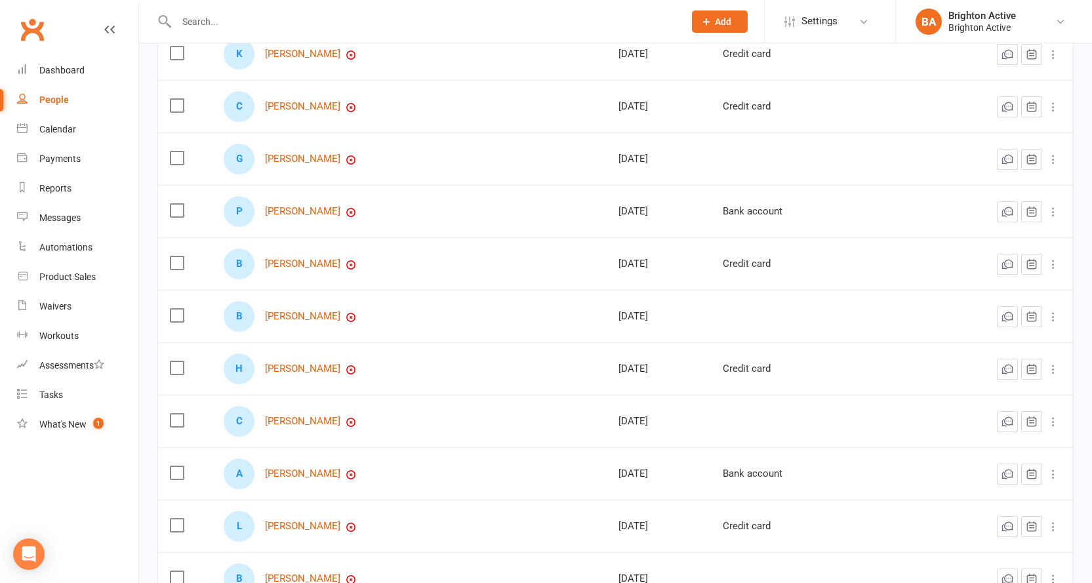
scroll to position [249, 0]
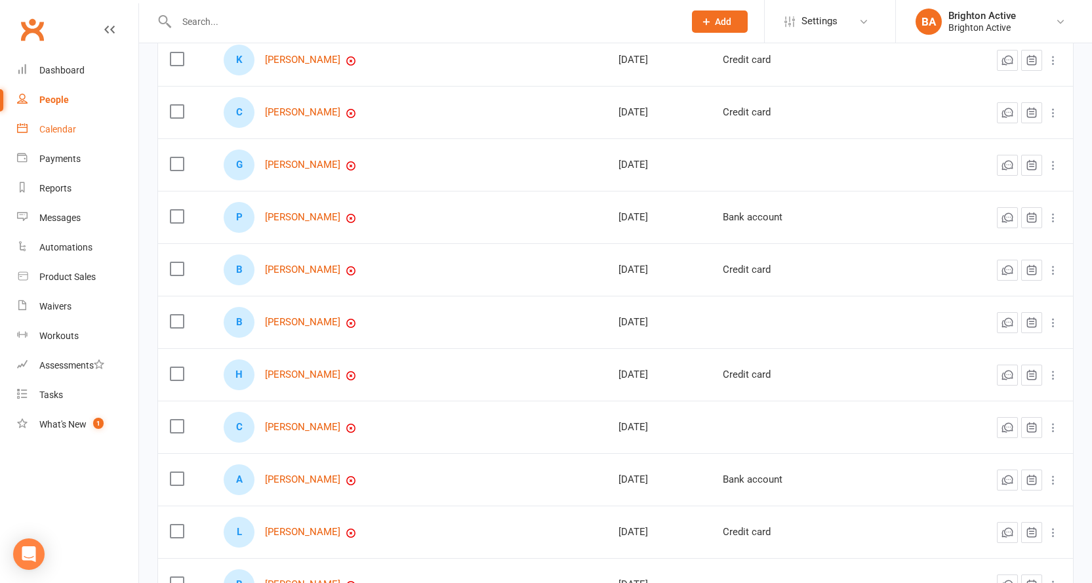
click at [43, 133] on div "Calendar" at bounding box center [57, 129] width 37 height 10
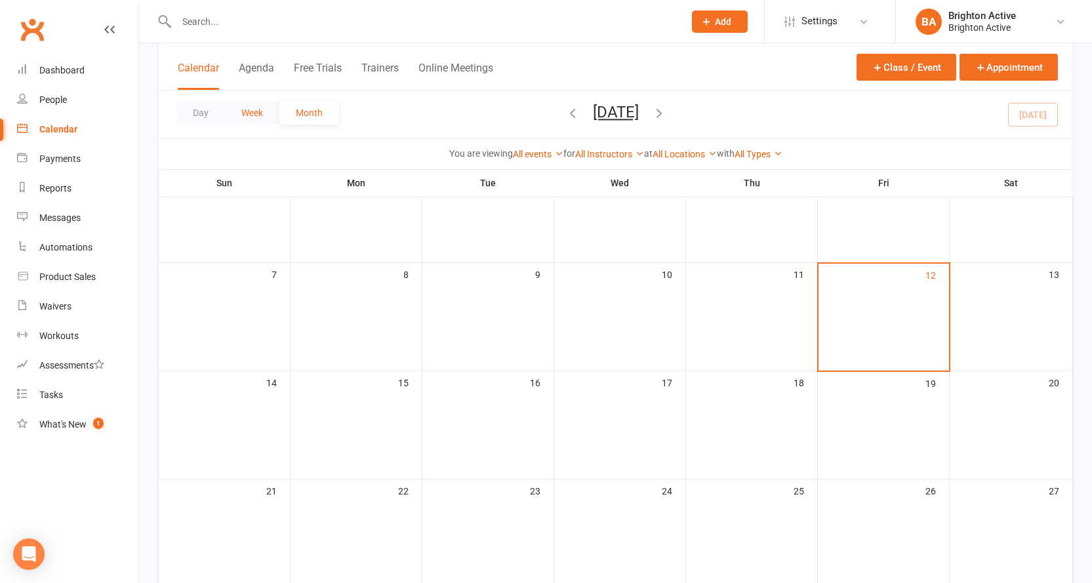
click at [259, 115] on button "Week" at bounding box center [252, 113] width 54 height 24
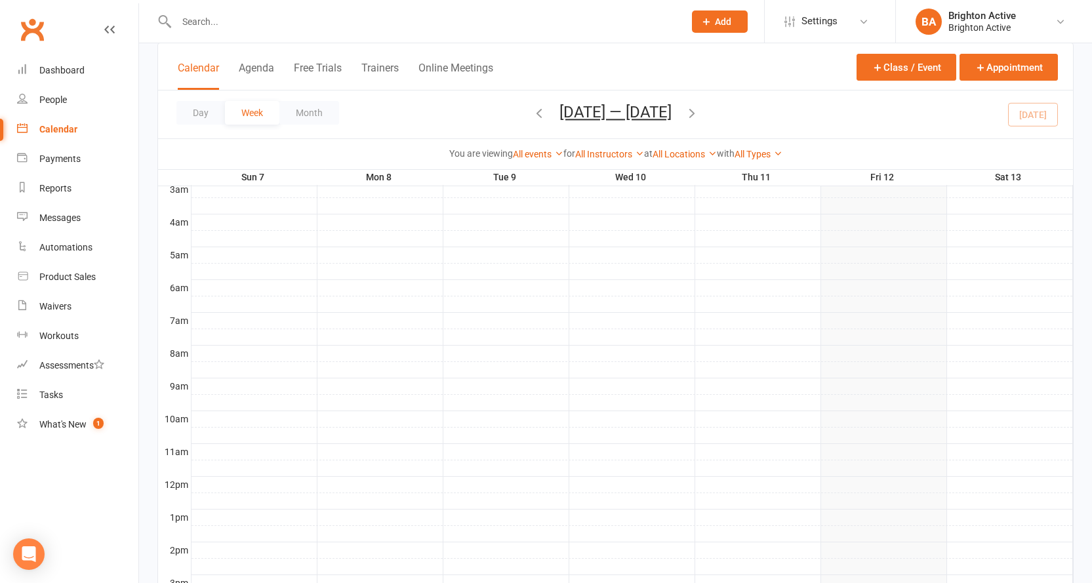
drag, startPoint x: 192, startPoint y: 110, endPoint x: 201, endPoint y: 108, distance: 9.4
click at [193, 108] on button "Day" at bounding box center [200, 113] width 49 height 24
click at [262, 123] on button "Week" at bounding box center [252, 113] width 54 height 24
click at [307, 120] on button "Month" at bounding box center [309, 113] width 60 height 24
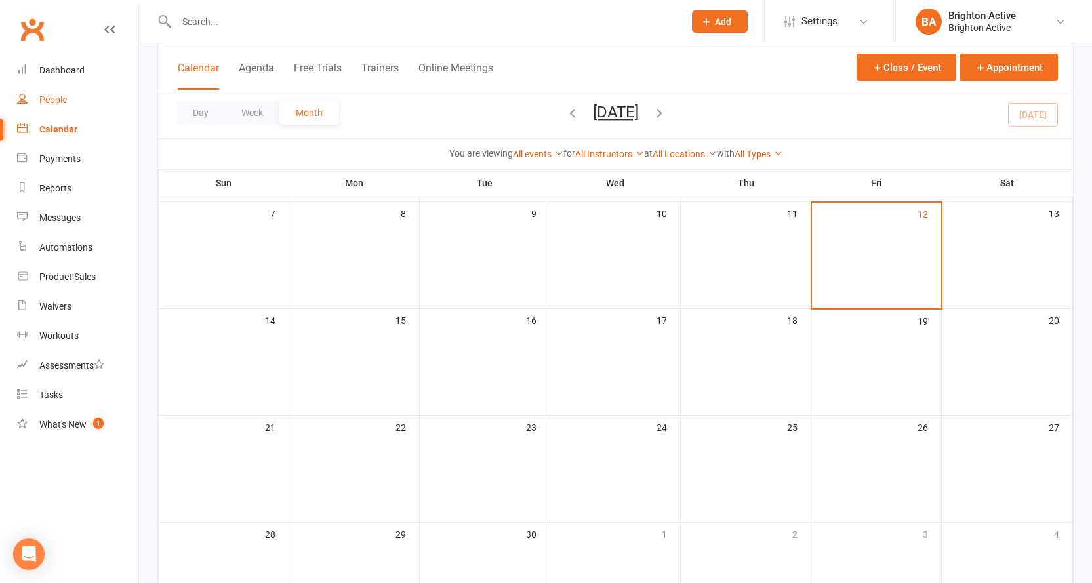
click at [41, 92] on link "People" at bounding box center [77, 100] width 121 height 30
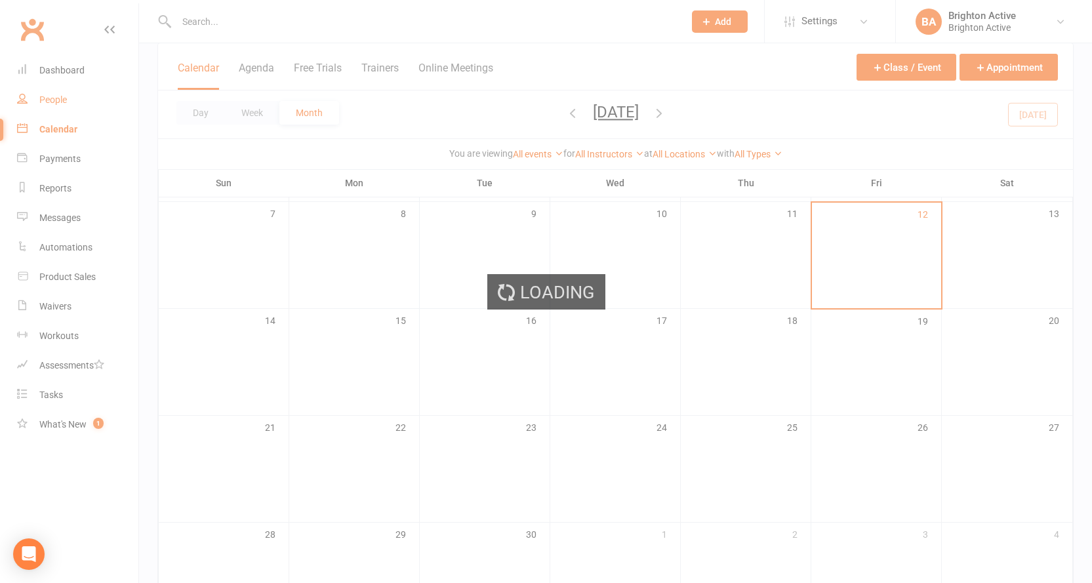
select select "true"
select select "100"
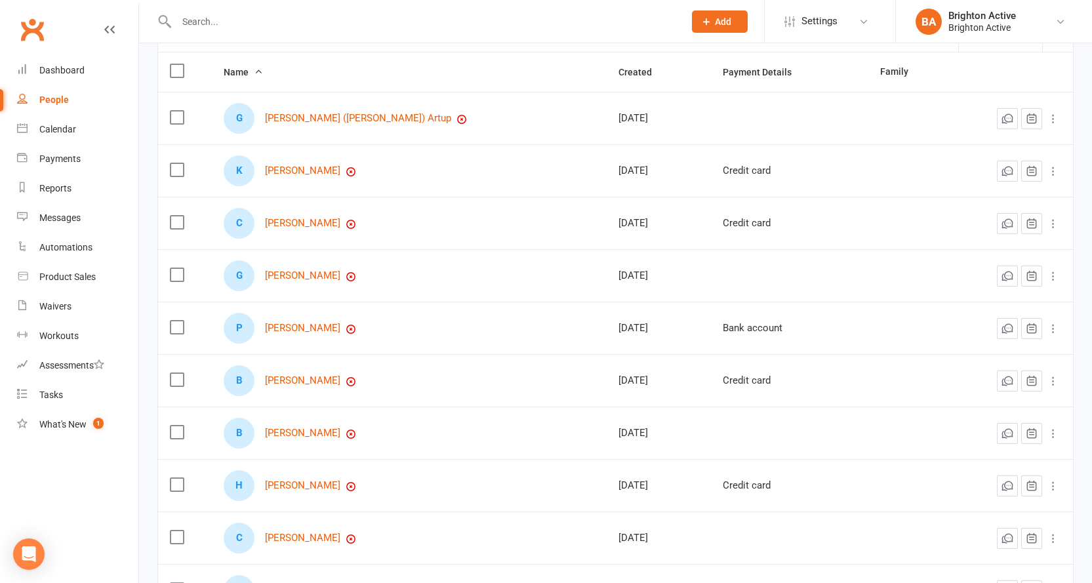
scroll to position [131, 0]
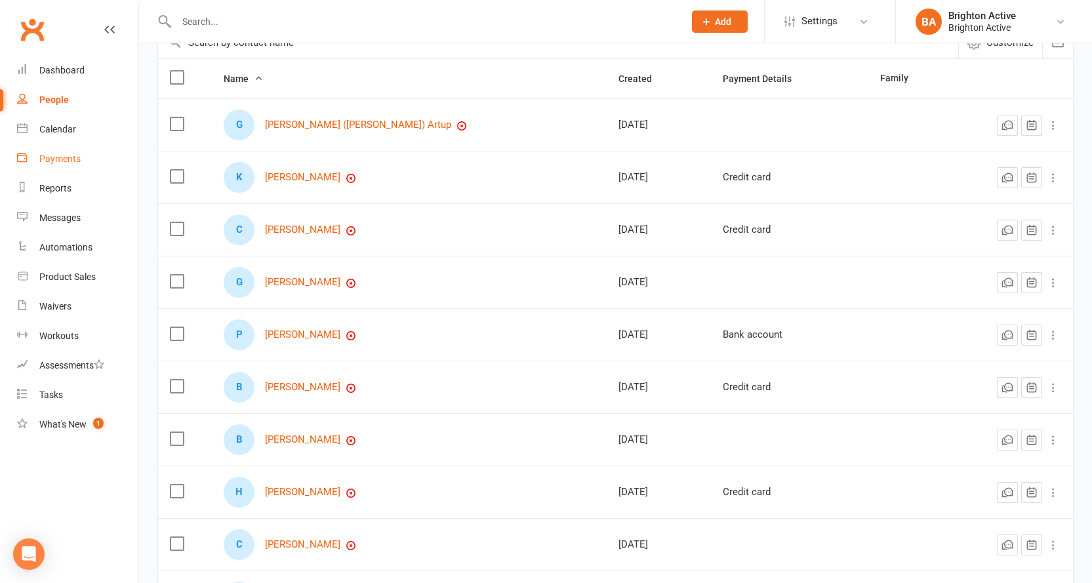
click at [39, 155] on link "Payments" at bounding box center [77, 159] width 121 height 30
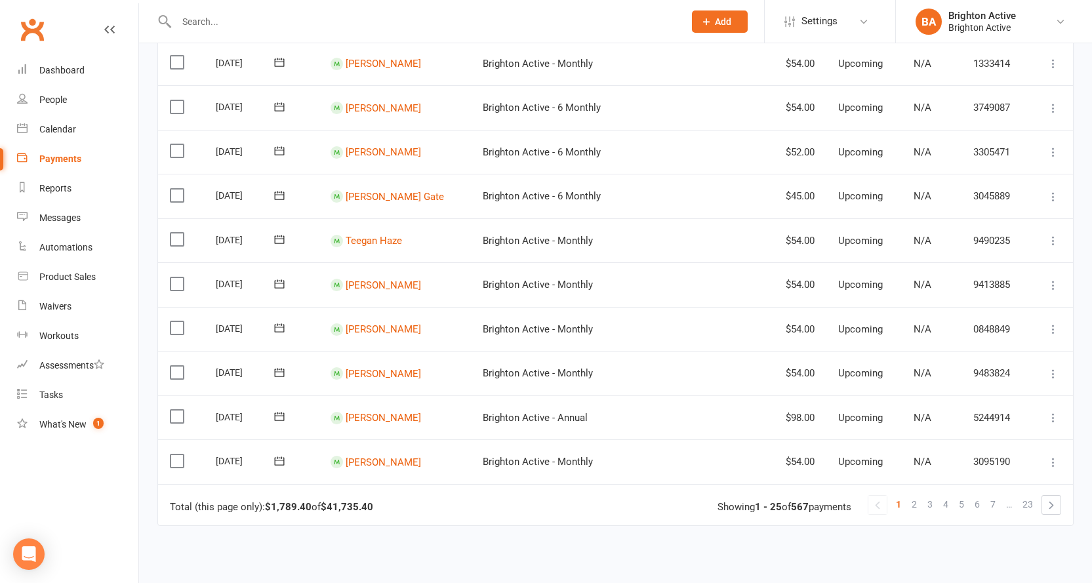
scroll to position [702, 0]
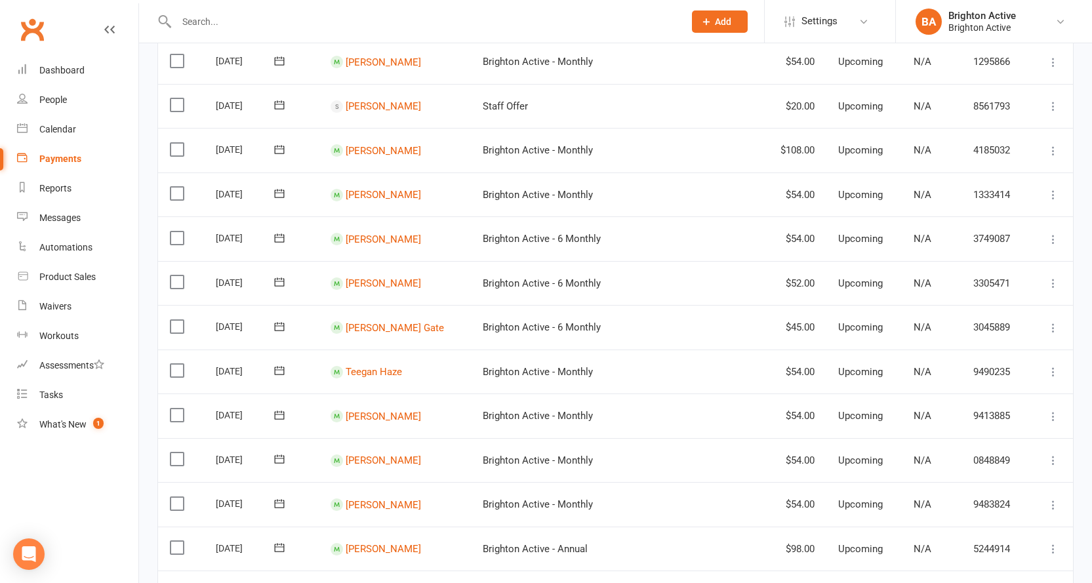
click at [493, 200] on span "Brighton Active - Monthly" at bounding box center [538, 195] width 110 height 12
click at [403, 193] on link "Katherine Deacon" at bounding box center [383, 195] width 75 height 12
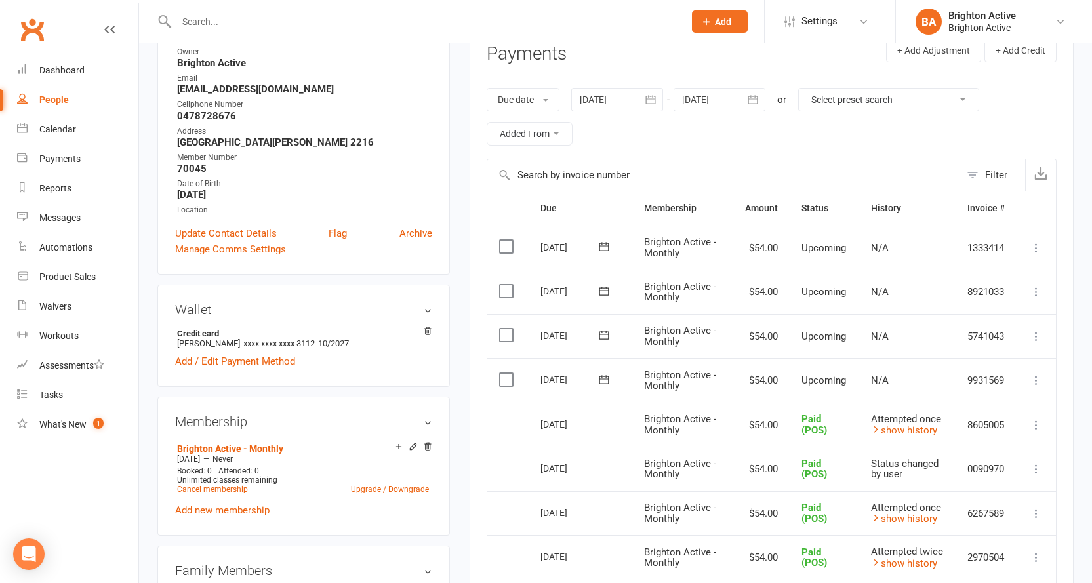
scroll to position [66, 0]
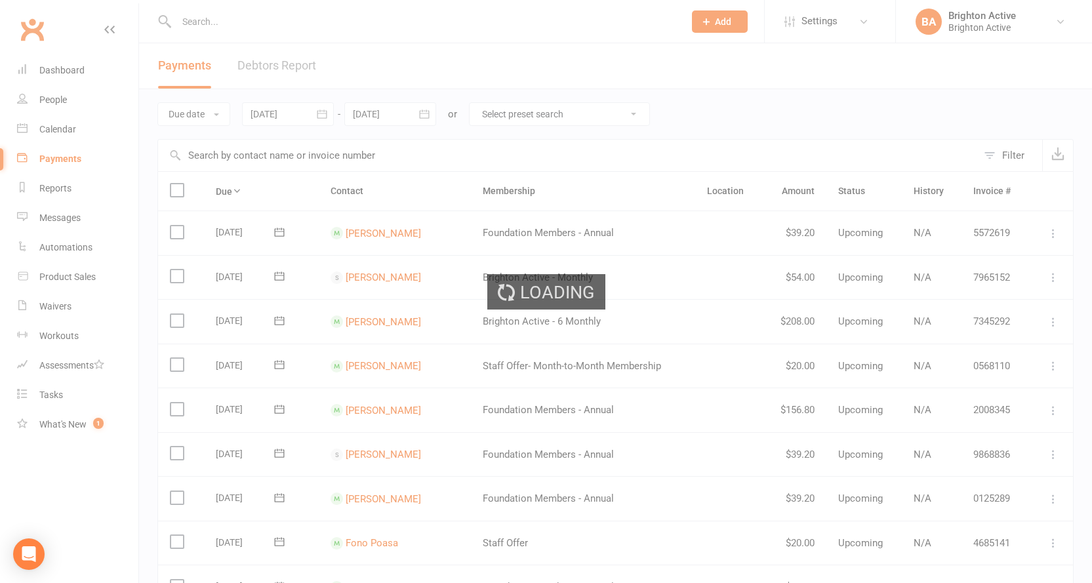
select select "true"
select select "100"
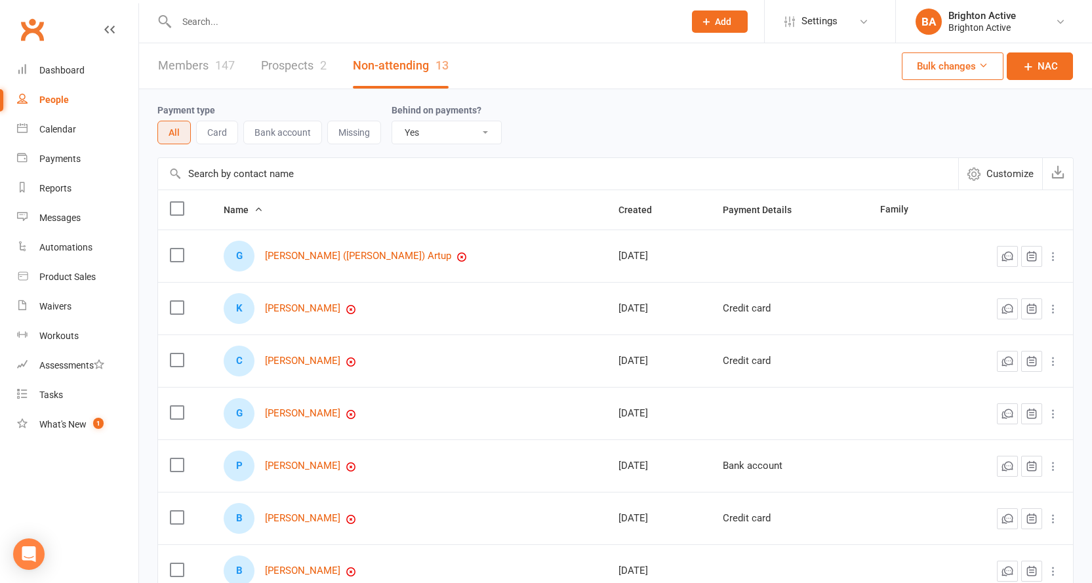
click at [436, 132] on select "All No Yes" at bounding box center [446, 132] width 109 height 22
click at [392, 122] on select "All No Yes" at bounding box center [446, 132] width 109 height 22
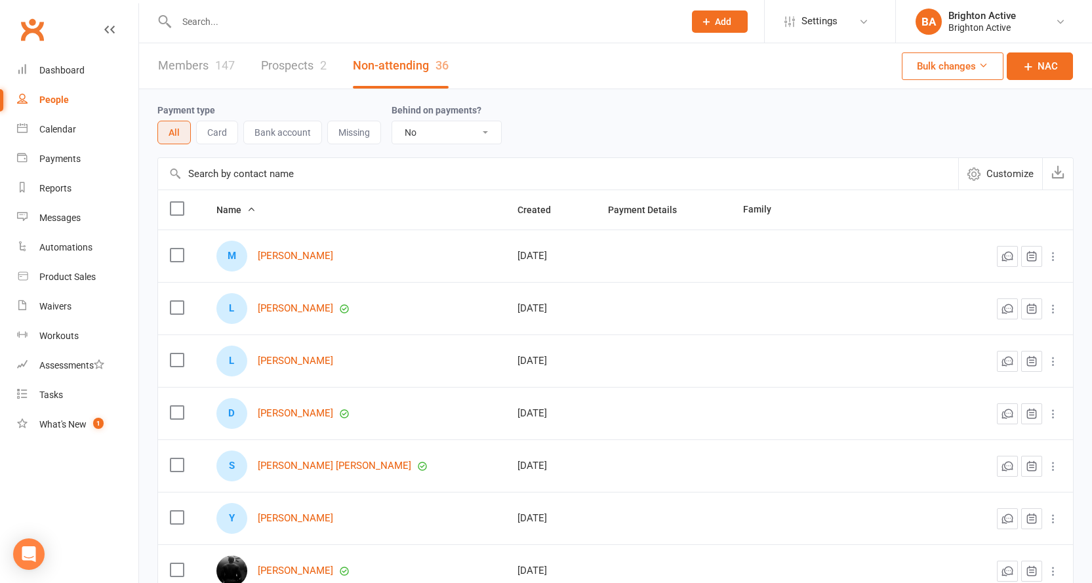
click at [423, 136] on select "All No Yes" at bounding box center [446, 132] width 109 height 22
click at [535, 143] on div "Payment type All Card Bank account Missing Behind on payments? All No Yes" at bounding box center [615, 123] width 916 height 42
click at [409, 141] on select "All No Yes" at bounding box center [446, 132] width 109 height 22
select select "true"
click at [392, 122] on select "All No Yes" at bounding box center [446, 132] width 109 height 22
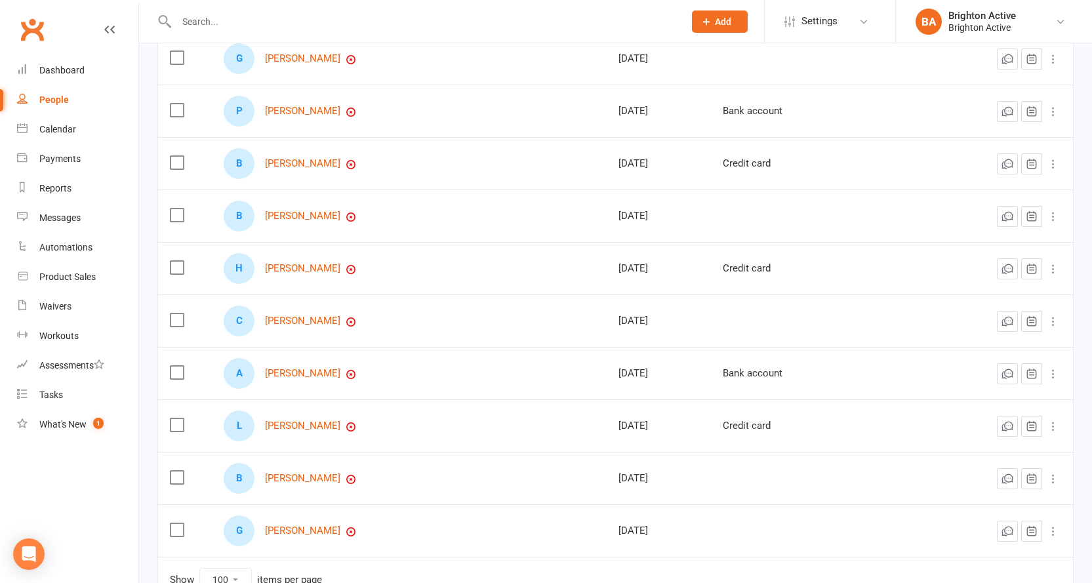
scroll to position [445, 0]
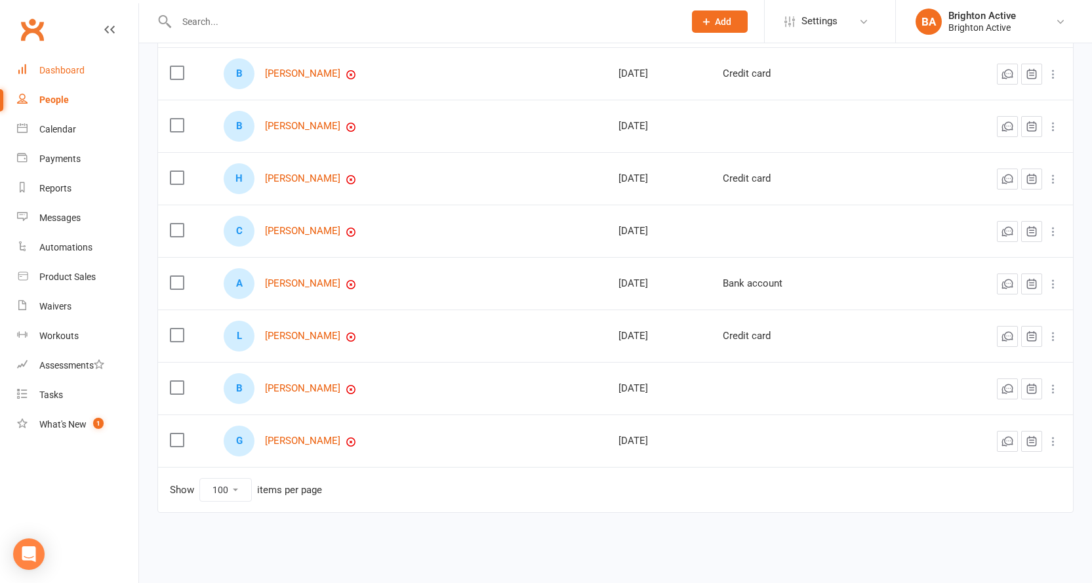
click at [81, 72] on div "Dashboard" at bounding box center [61, 70] width 45 height 10
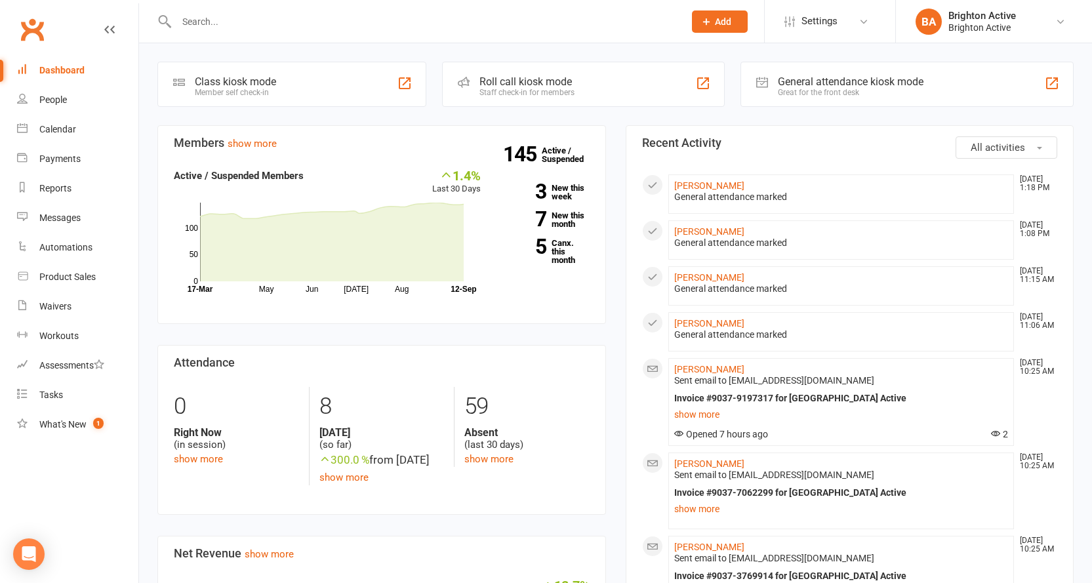
click at [721, 28] on button "Add" at bounding box center [720, 21] width 56 height 22
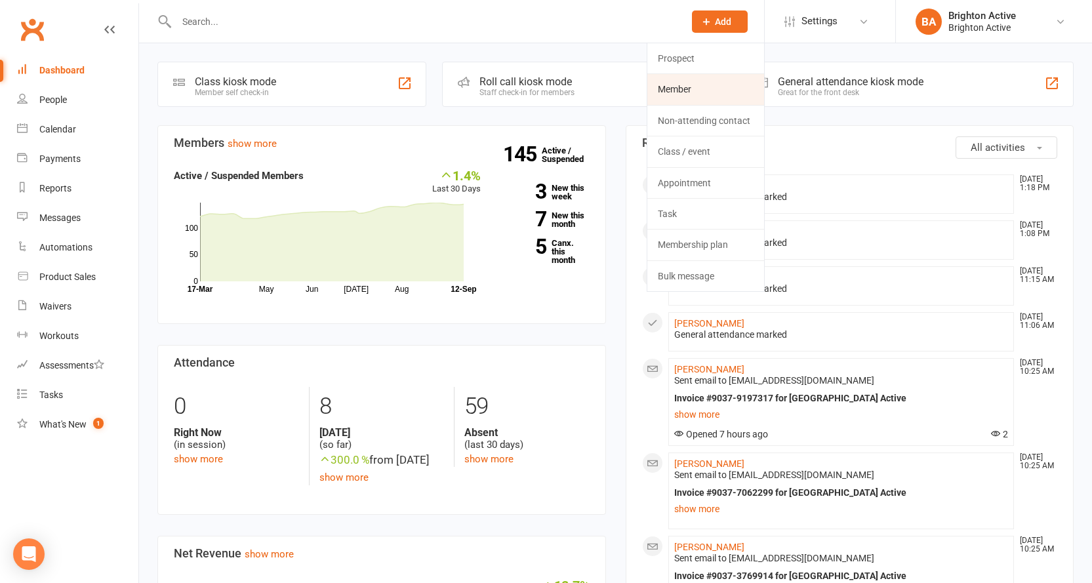
click at [693, 91] on link "Member" at bounding box center [705, 89] width 117 height 30
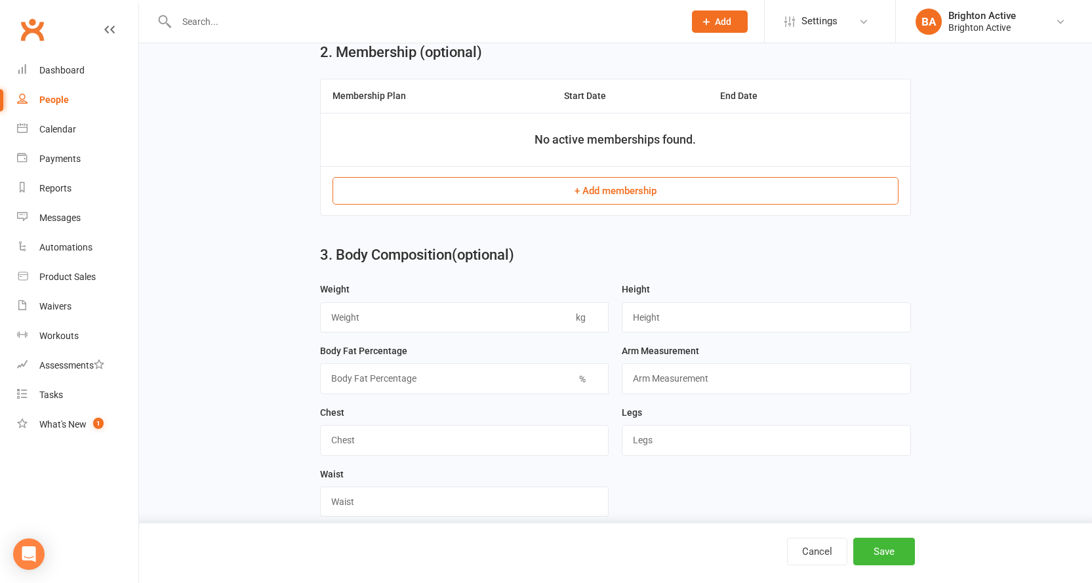
scroll to position [328, 0]
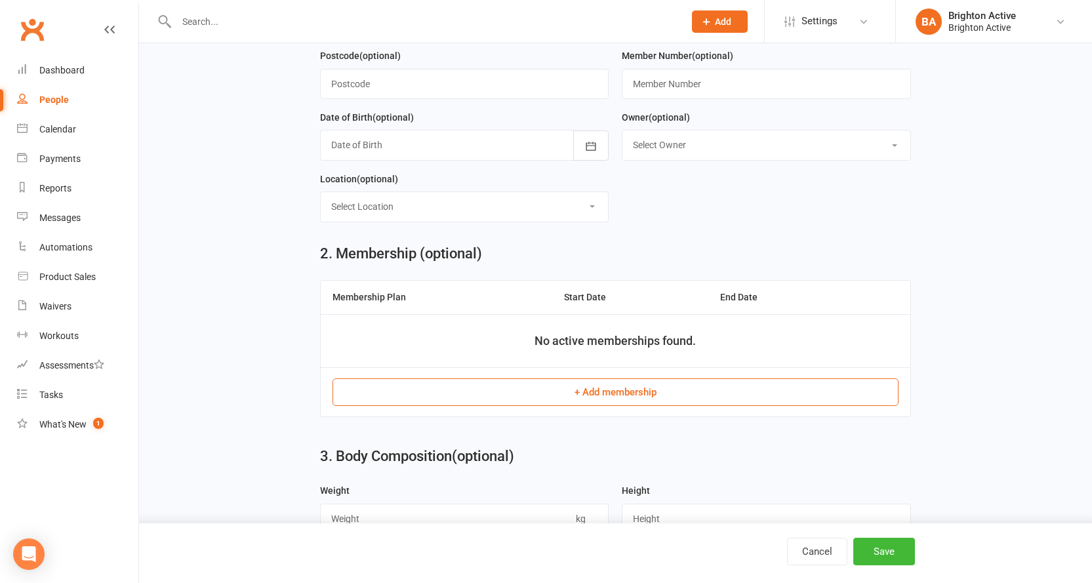
click at [575, 391] on button "+ Add membership" at bounding box center [616, 392] width 566 height 28
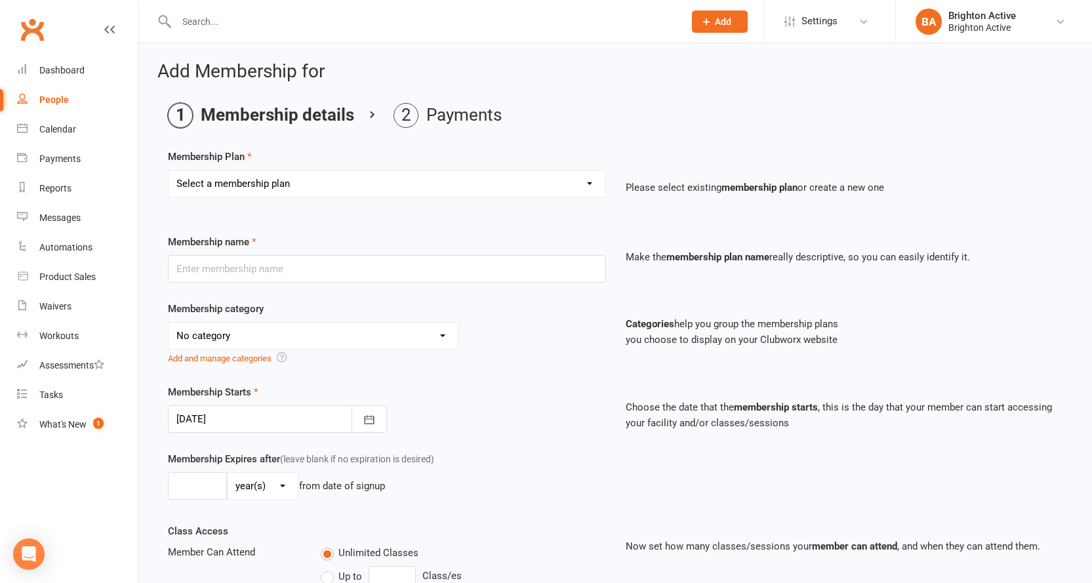
click at [388, 202] on div "Select a membership plan Create new Membership Plan Foundation Members - Annual…" at bounding box center [387, 193] width 458 height 46
click at [413, 188] on select "Select a membership plan Create new Membership Plan Foundation Members - Annual…" at bounding box center [387, 184] width 437 height 26
select select "1"
click at [169, 171] on select "Select a membership plan Create new Membership Plan Foundation Members - Annual…" at bounding box center [387, 184] width 437 height 26
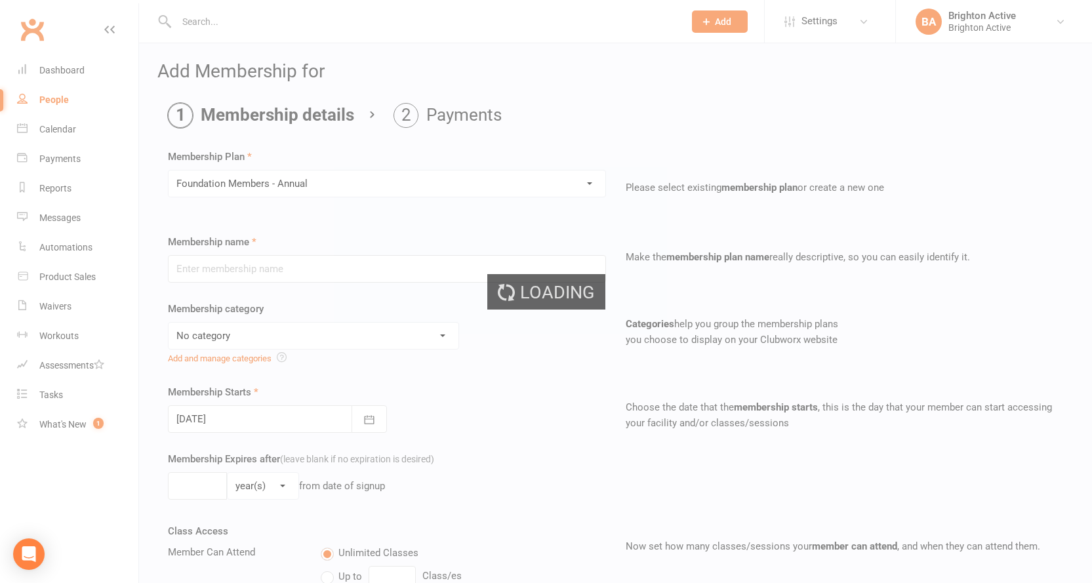
type input "Foundation Members - Annual"
select select "2"
type input "52"
select select "1"
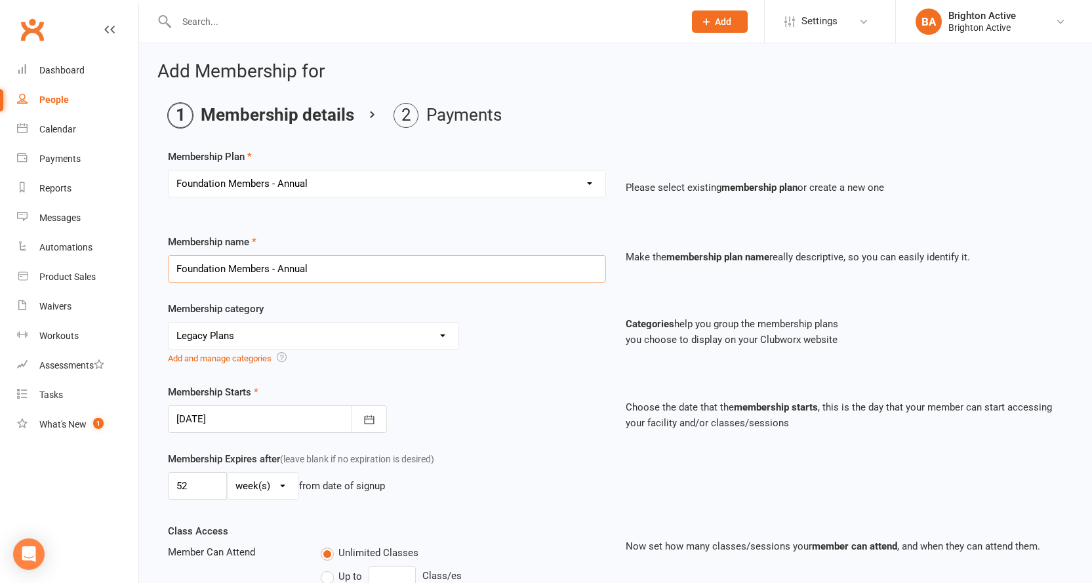
click at [335, 268] on input "Foundation Members - Annual" at bounding box center [387, 269] width 438 height 28
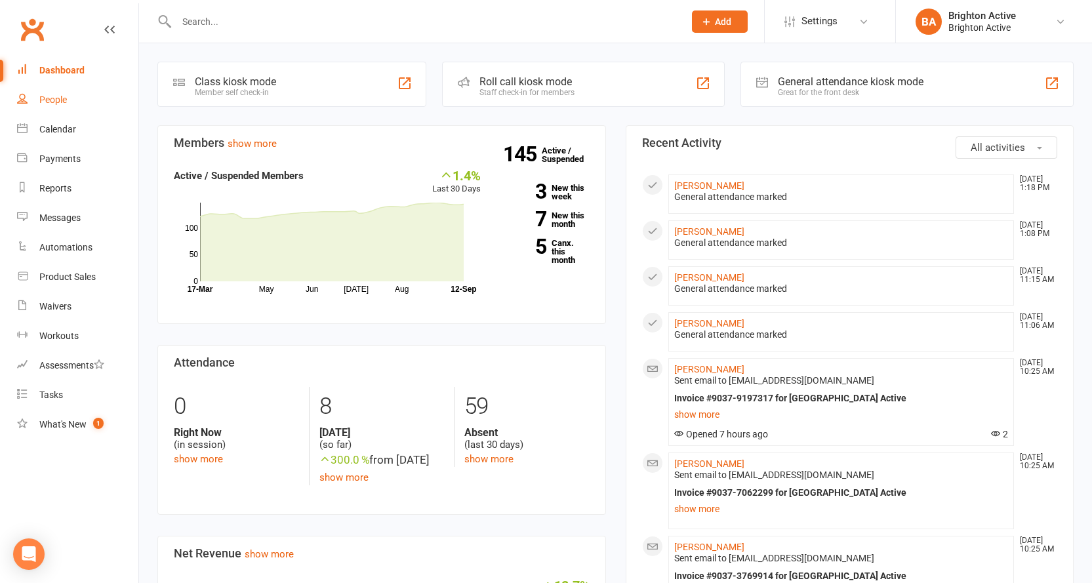
click at [63, 103] on div "People" at bounding box center [53, 99] width 28 height 10
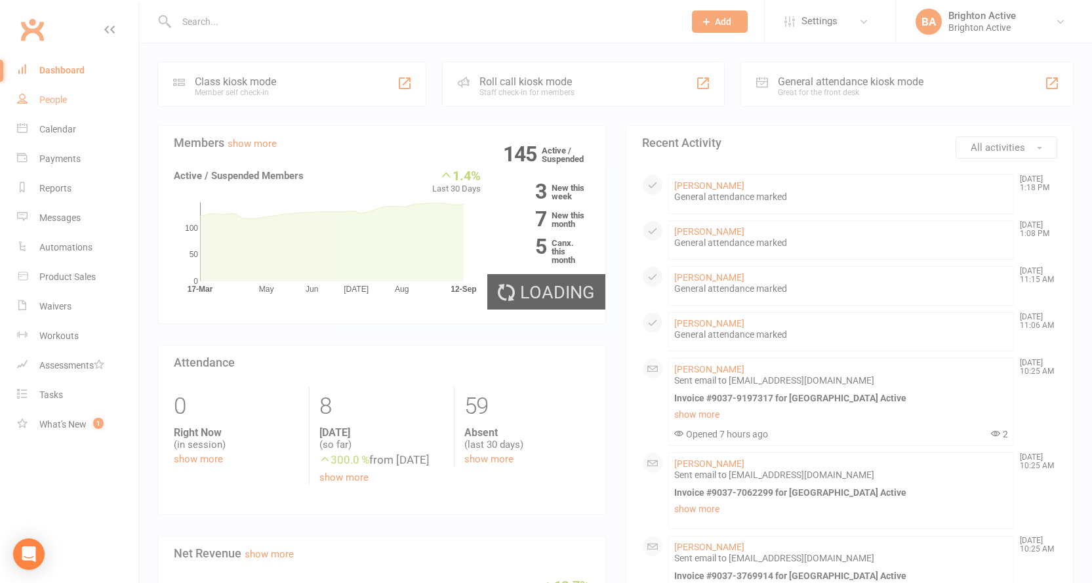
select select "true"
select select "100"
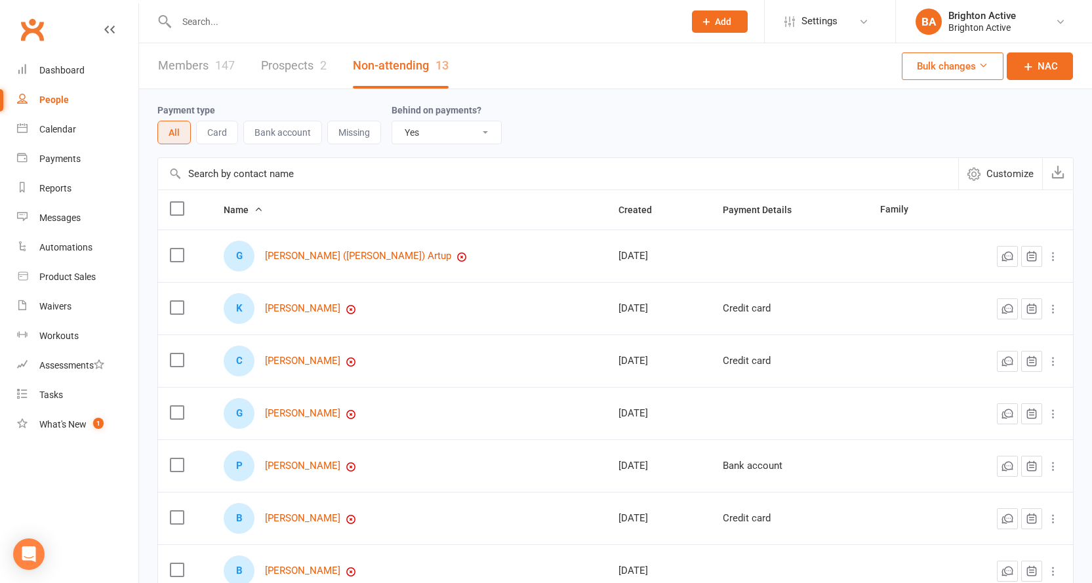
drag, startPoint x: 335, startPoint y: 234, endPoint x: 376, endPoint y: 178, distance: 70.3
click at [376, 178] on input "text" at bounding box center [558, 173] width 800 height 31
click at [68, 169] on link "Payments" at bounding box center [77, 159] width 121 height 30
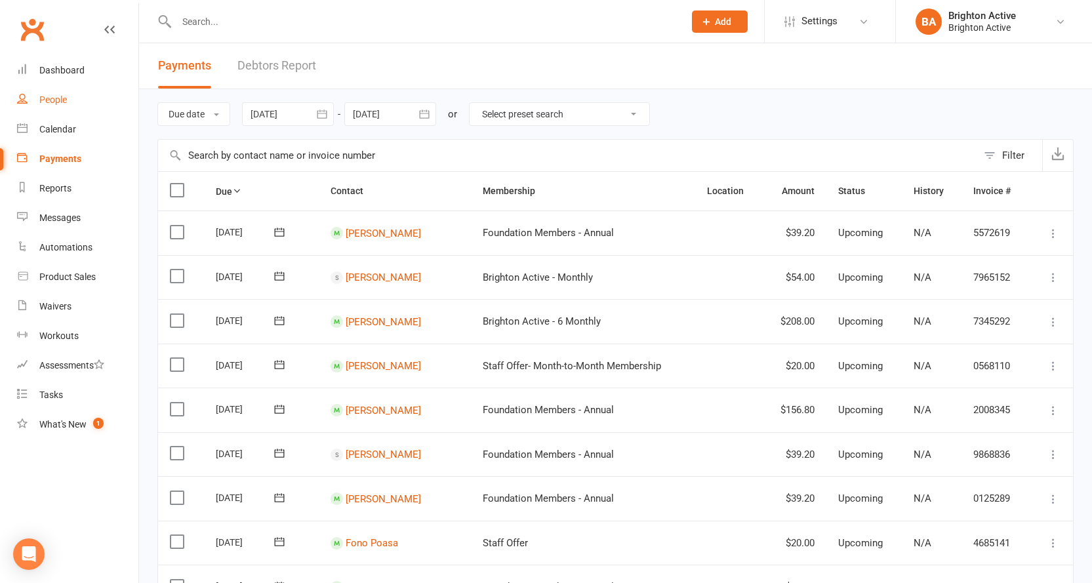
click at [60, 110] on link "People" at bounding box center [77, 100] width 121 height 30
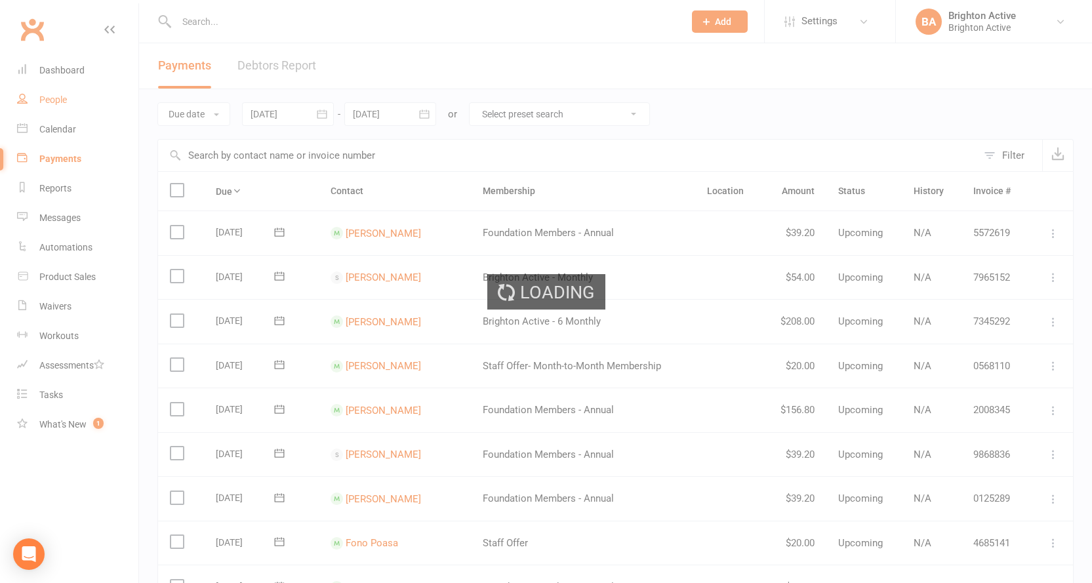
select select "true"
select select "100"
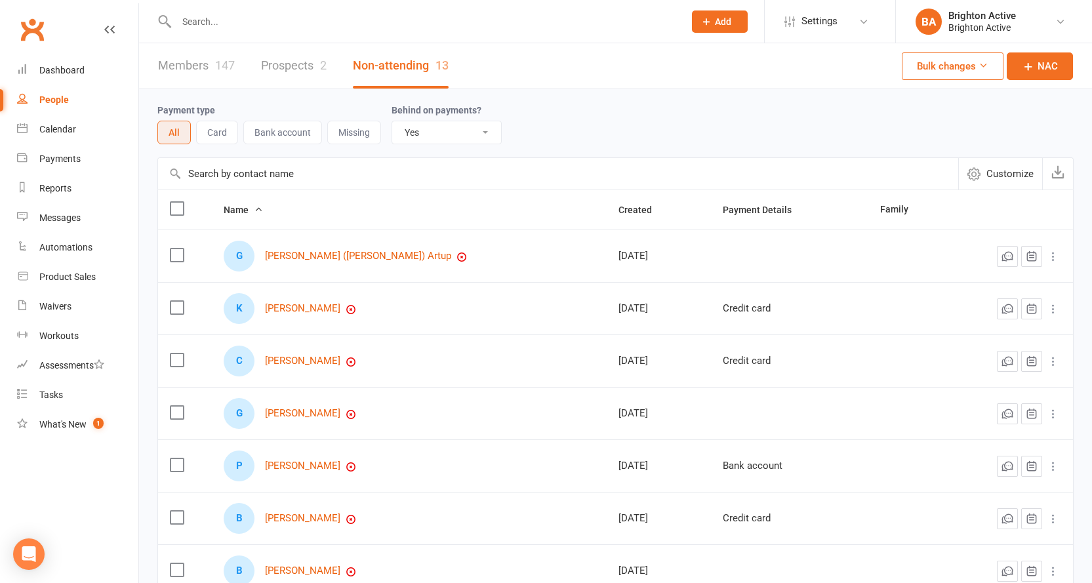
click at [718, 20] on span "Add" at bounding box center [723, 21] width 16 height 10
click at [706, 71] on link "Prospect" at bounding box center [705, 58] width 117 height 30
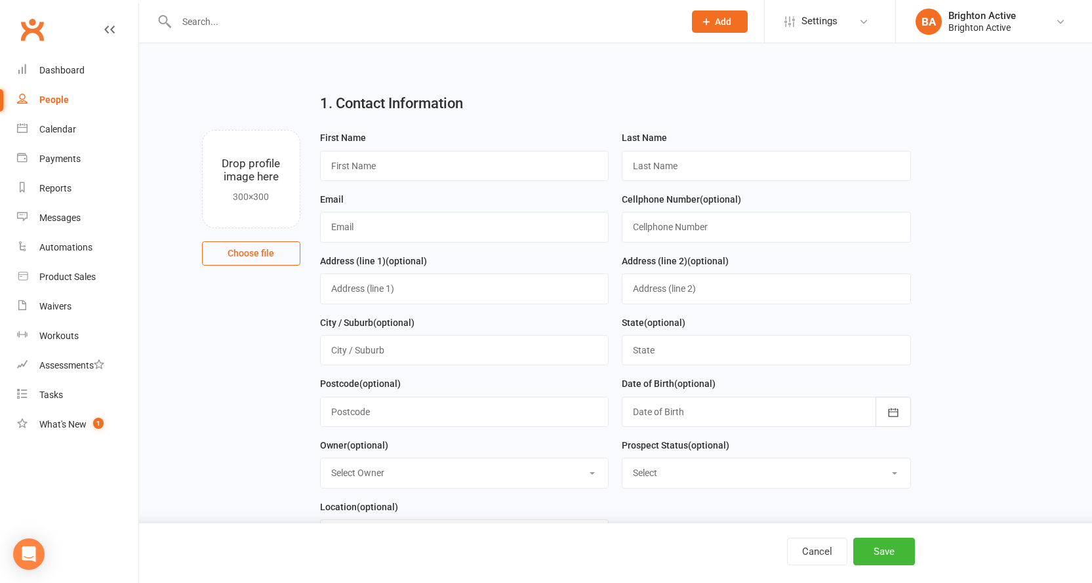
click at [719, 22] on span "Add" at bounding box center [723, 21] width 16 height 10
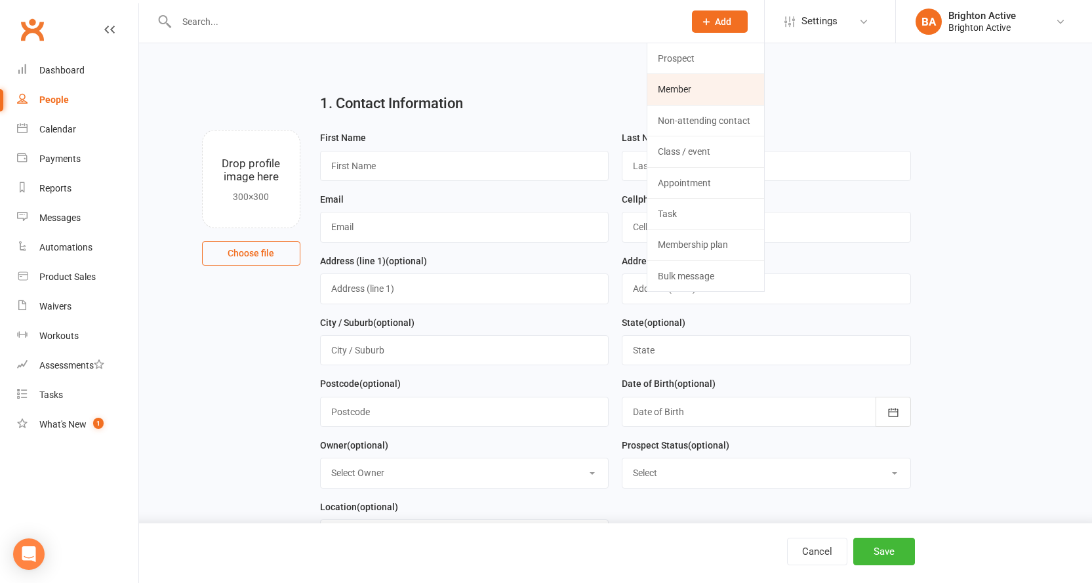
click at [700, 86] on link "Member" at bounding box center [705, 89] width 117 height 30
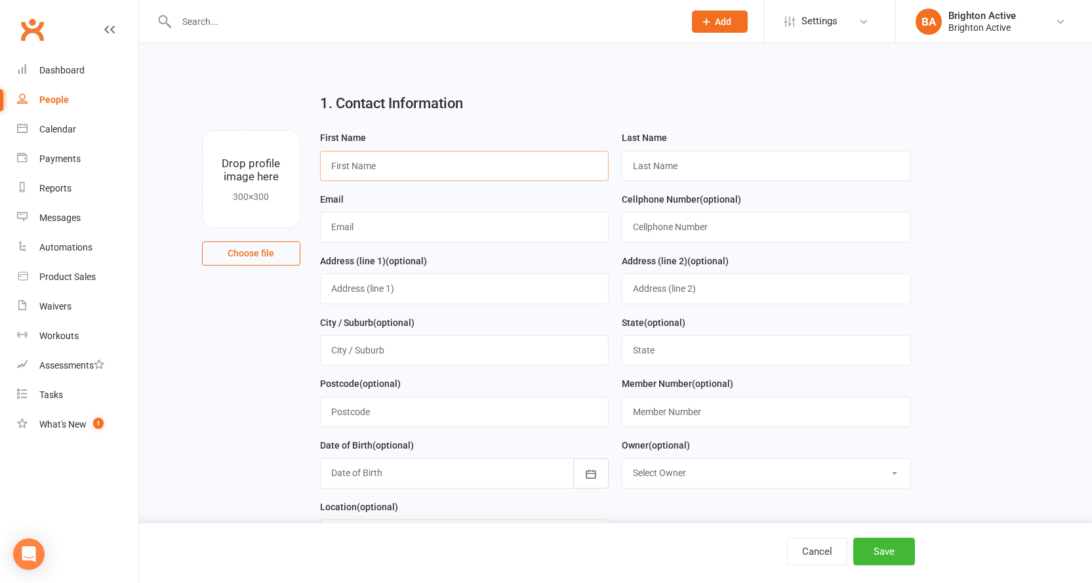
click at [393, 176] on input "text" at bounding box center [464, 166] width 289 height 30
click at [876, 117] on div "1. Contact Information" at bounding box center [615, 106] width 611 height 47
click at [430, 162] on input "text" at bounding box center [464, 166] width 289 height 30
click at [540, 207] on div "Email" at bounding box center [464, 217] width 289 height 51
click at [544, 176] on input "text" at bounding box center [464, 166] width 289 height 30
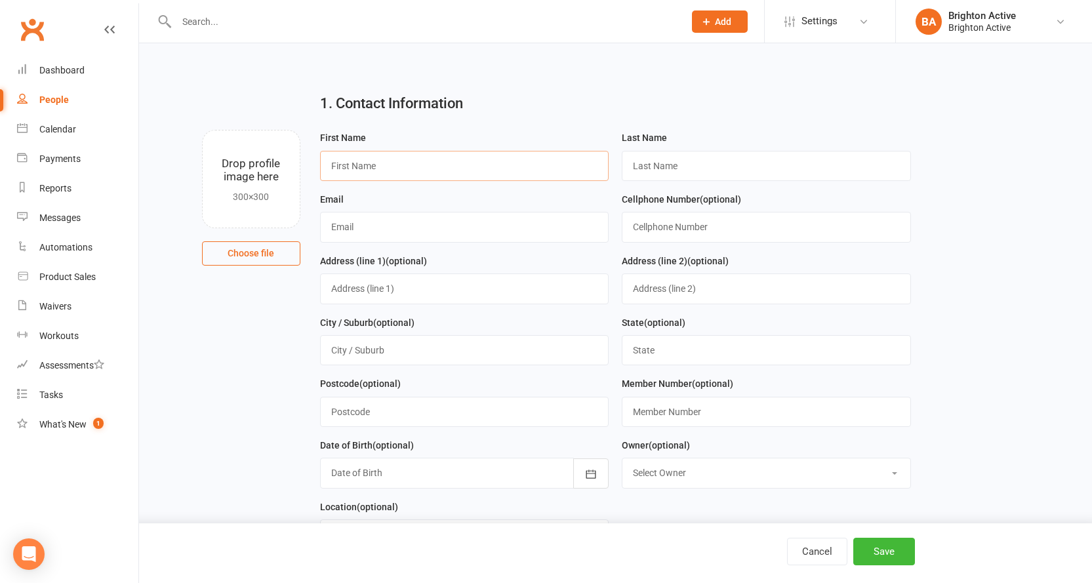
click at [398, 159] on input "text" at bounding box center [464, 166] width 289 height 30
click at [404, 169] on input "text" at bounding box center [464, 166] width 289 height 30
click at [666, 167] on input "text" at bounding box center [766, 166] width 289 height 30
click at [456, 176] on input "Khatra" at bounding box center [464, 166] width 289 height 30
type input "Khatera"
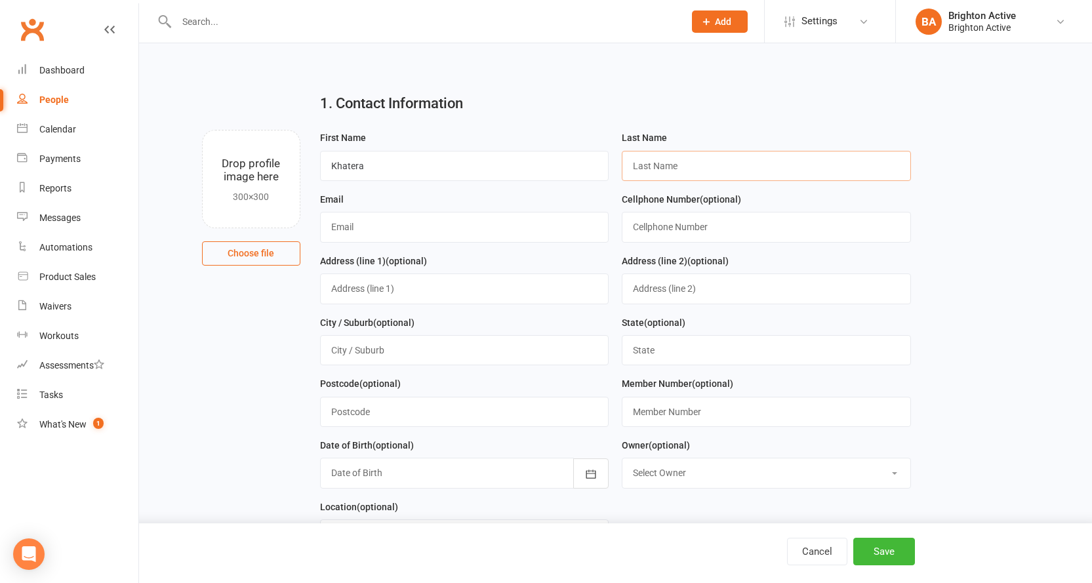
click at [775, 164] on input "text" at bounding box center [766, 166] width 289 height 30
type input "Ziayee"
click at [467, 232] on input "text" at bounding box center [464, 227] width 289 height 30
click at [413, 238] on input "text" at bounding box center [464, 227] width 289 height 30
type input "[EMAIL_ADDRESS][DOMAIN_NAME]"
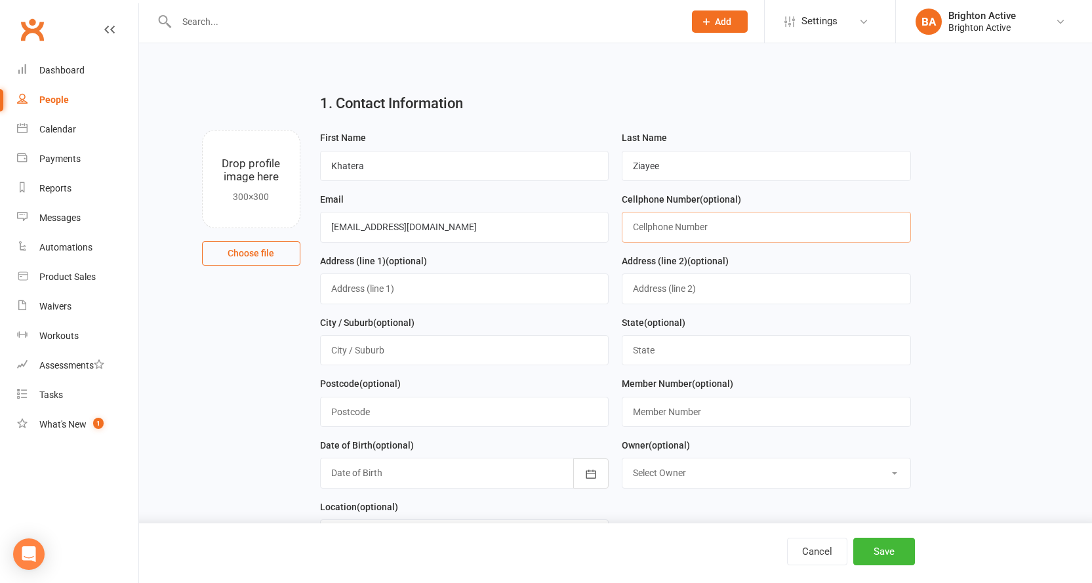
click at [706, 232] on input "text" at bounding box center [766, 227] width 289 height 30
type input "0410252474"
click at [418, 285] on input "text" at bounding box center [464, 289] width 289 height 30
type input "[STREET_ADDRESS][PERSON_NAME]"
click at [412, 352] on input "text" at bounding box center [464, 350] width 289 height 30
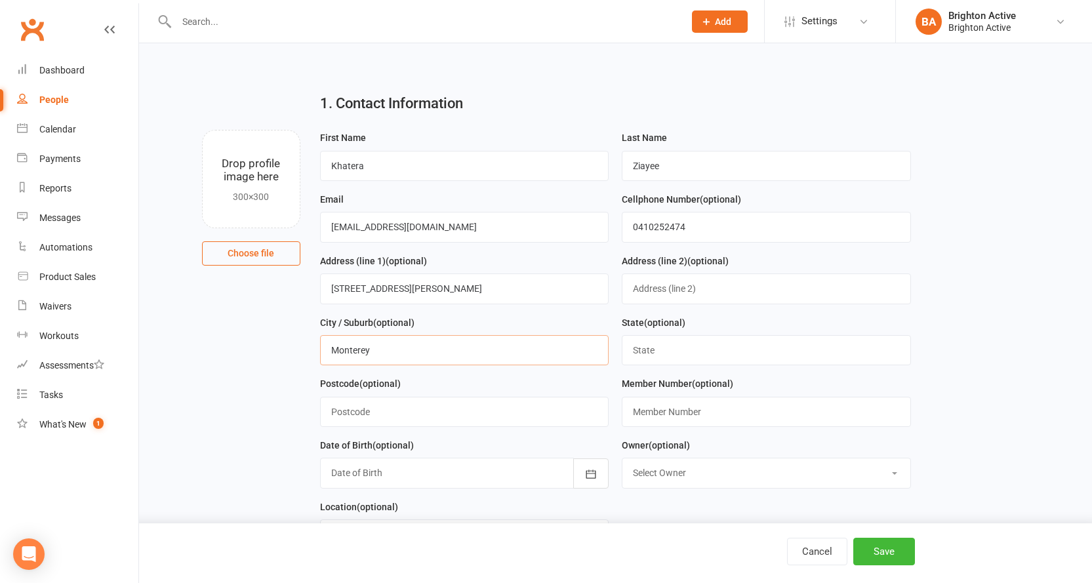
type input "Monterey"
click at [681, 361] on input "text" at bounding box center [766, 350] width 289 height 30
type input "[GEOGRAPHIC_DATA]"
click at [358, 415] on input "text" at bounding box center [464, 412] width 289 height 30
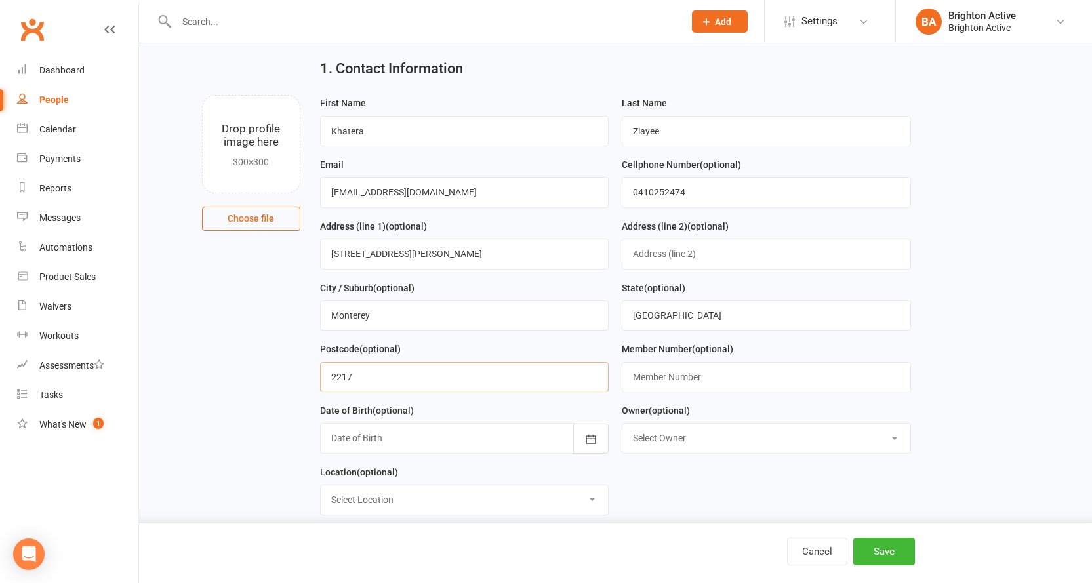
scroll to position [66, 0]
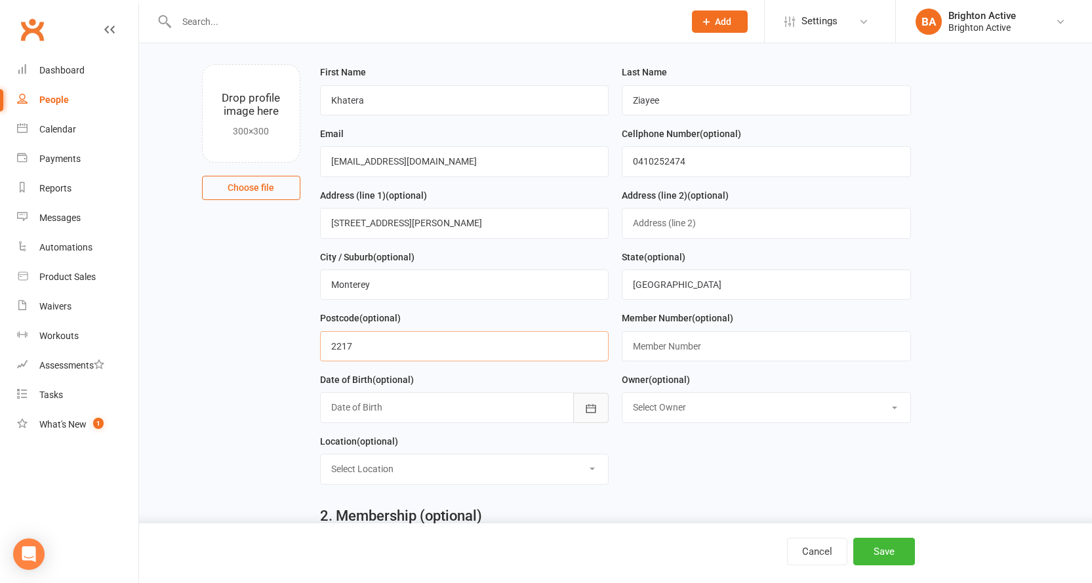
type input "2217"
click at [604, 415] on button "button" at bounding box center [590, 408] width 35 height 30
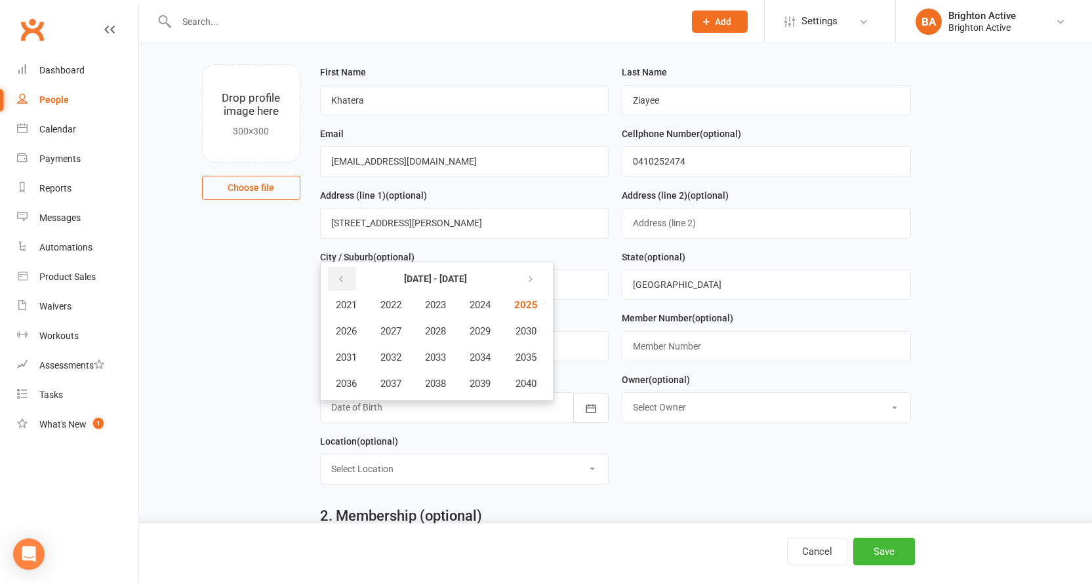
click at [344, 283] on icon "button" at bounding box center [340, 279] width 9 height 10
click at [349, 279] on button "button" at bounding box center [342, 279] width 28 height 24
click at [533, 282] on icon "button" at bounding box center [527, 279] width 9 height 10
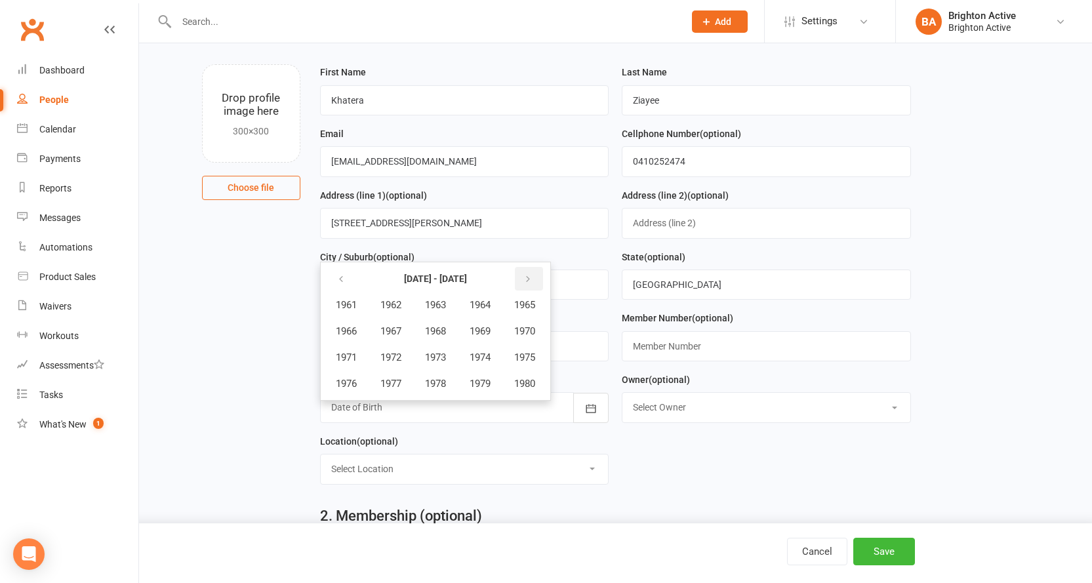
click at [533, 281] on icon "button" at bounding box center [527, 279] width 9 height 10
click at [521, 315] on button "1985" at bounding box center [524, 305] width 43 height 25
click at [475, 359] on span "September" at bounding box center [486, 358] width 47 height 12
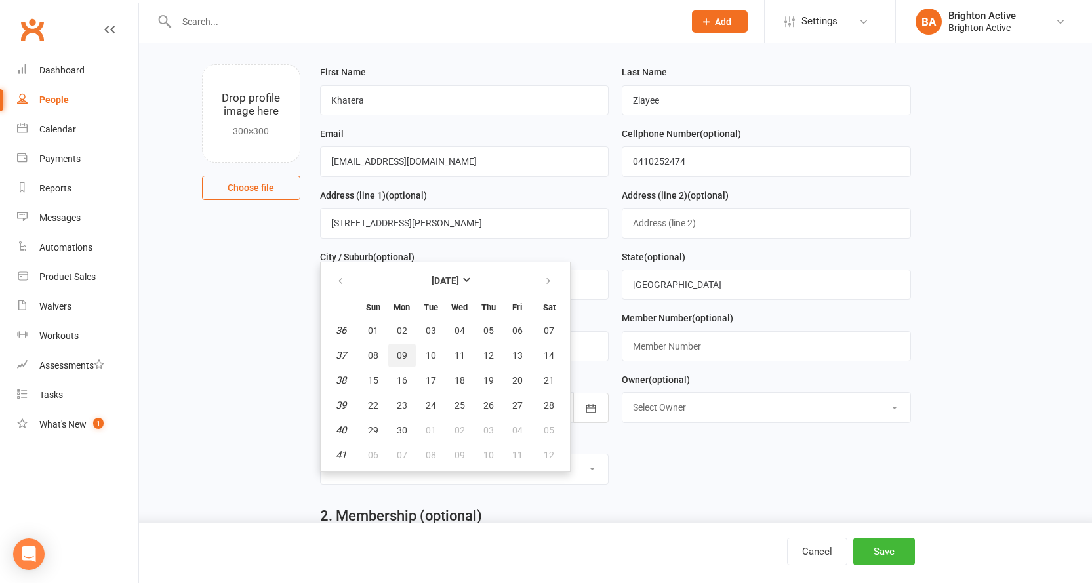
click at [402, 361] on span "09" at bounding box center [402, 355] width 10 height 10
type input "[DATE]"
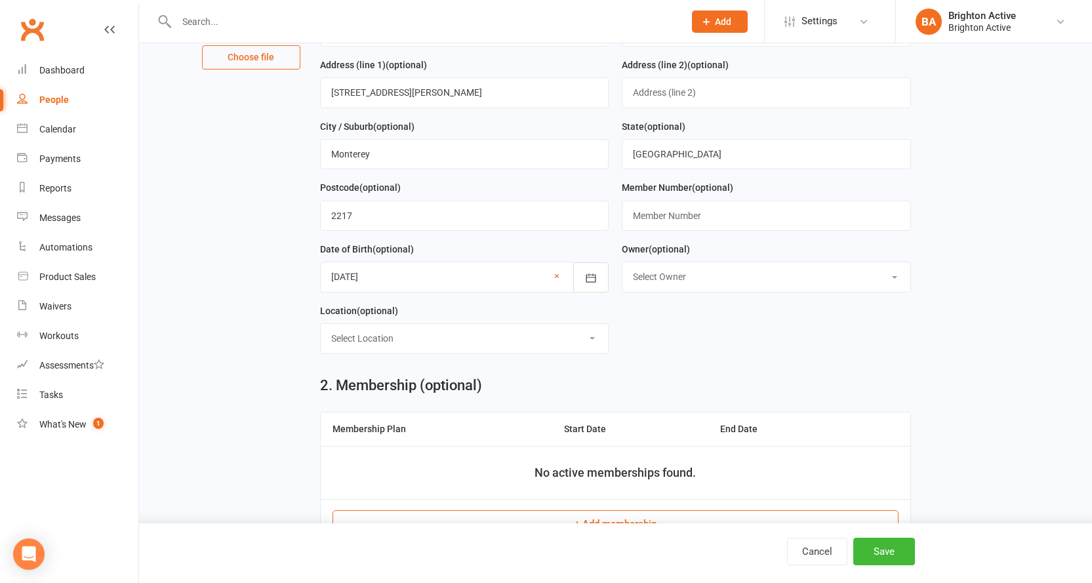
scroll to position [197, 0]
click at [586, 347] on select "Select Location Example Room (Rename me!) Pool" at bounding box center [465, 337] width 288 height 29
click at [758, 372] on div "2. Membership (optional) Membership Plan Start Date End Date No active membersh…" at bounding box center [615, 465] width 611 height 203
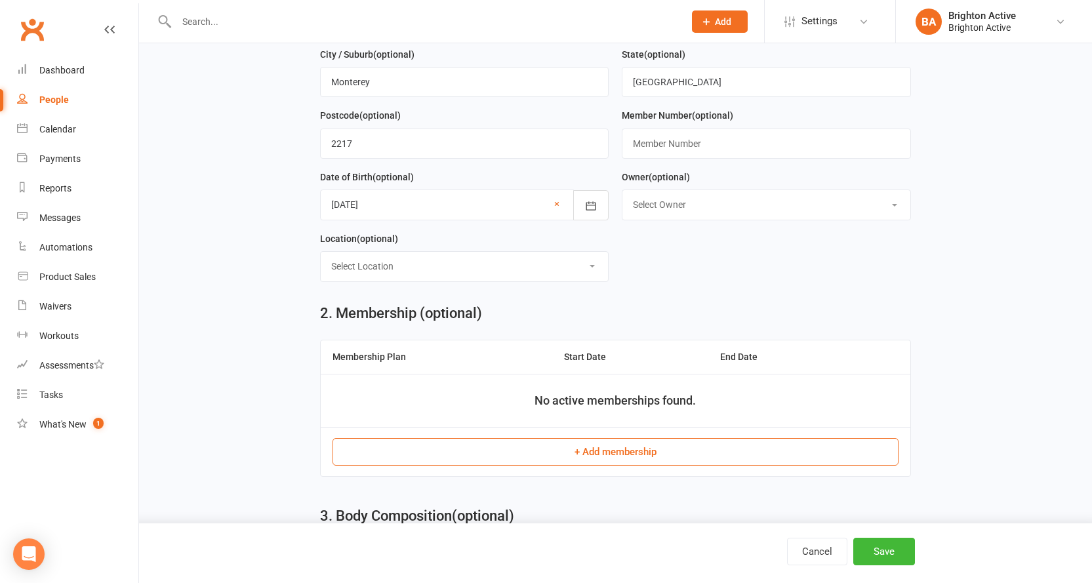
scroll to position [328, 0]
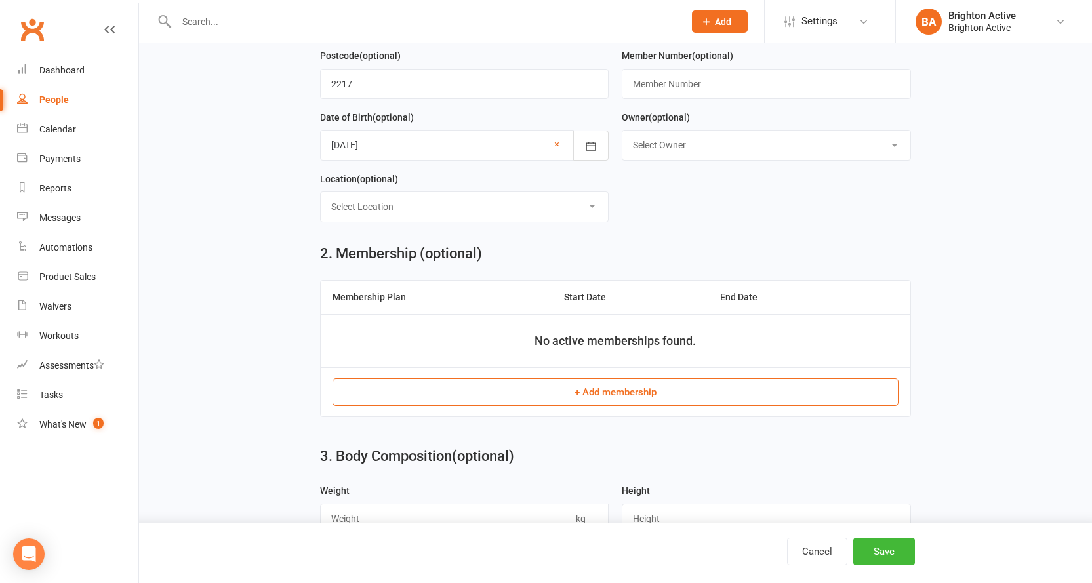
click at [366, 314] on th "Membership Plan" at bounding box center [437, 297] width 232 height 33
click at [602, 399] on button "+ Add membership" at bounding box center [616, 392] width 566 height 28
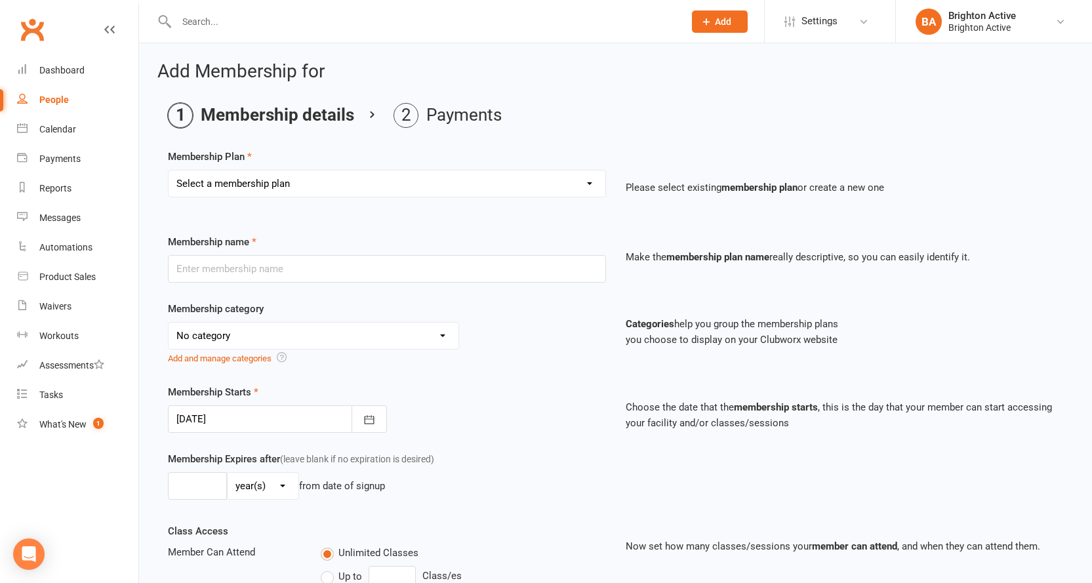
click at [262, 193] on select "Select a membership plan Create new Membership Plan Foundation Members - Annual…" at bounding box center [387, 184] width 437 height 26
select select "1"
click at [169, 171] on select "Select a membership plan Create new Membership Plan Foundation Members - Annual…" at bounding box center [387, 184] width 437 height 26
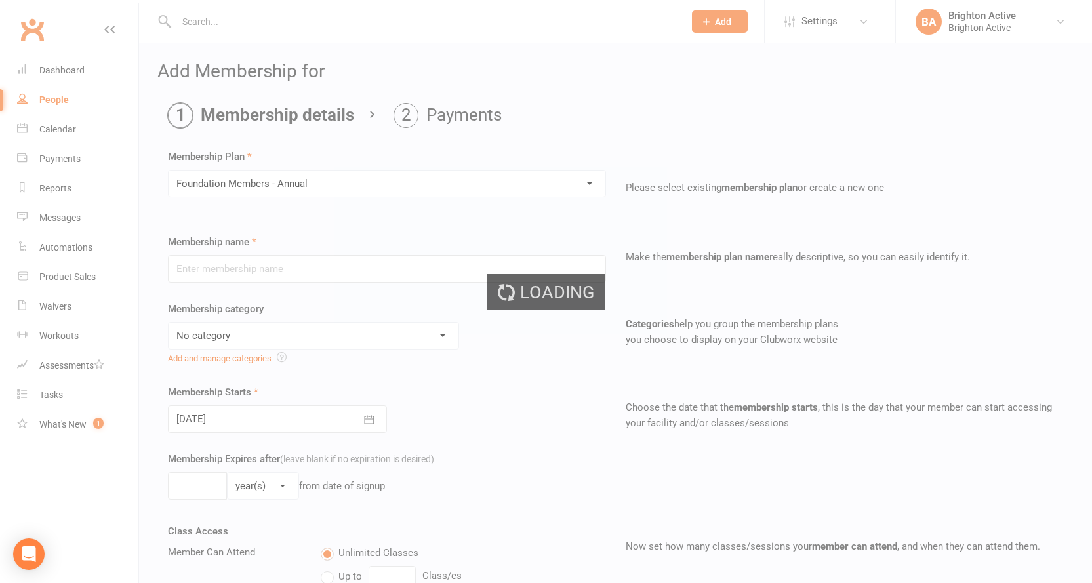
type input "Foundation Members - Annual"
select select "2"
type input "52"
select select "1"
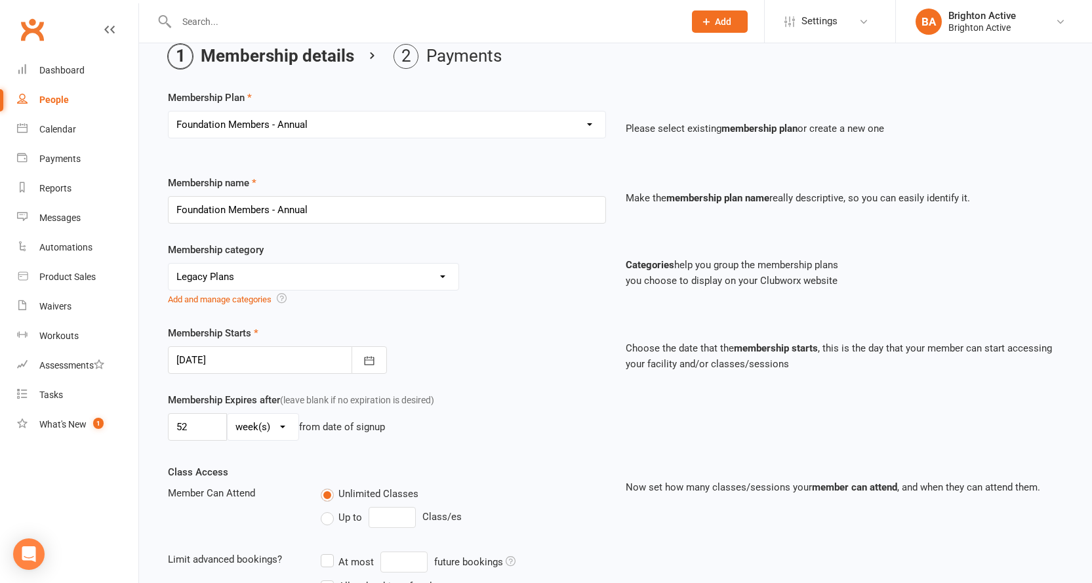
scroll to position [131, 0]
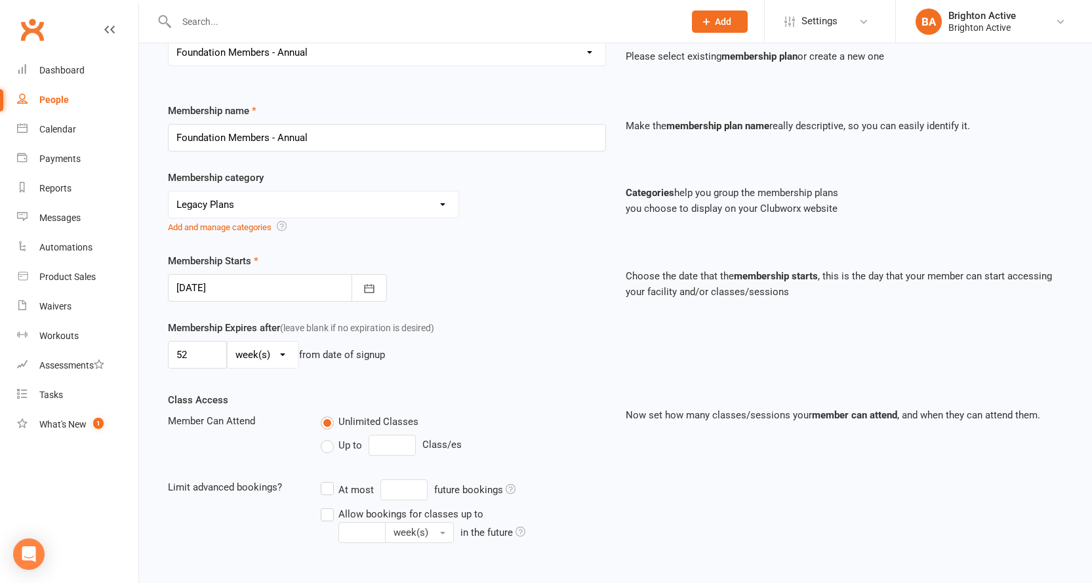
click at [321, 275] on div at bounding box center [277, 288] width 219 height 28
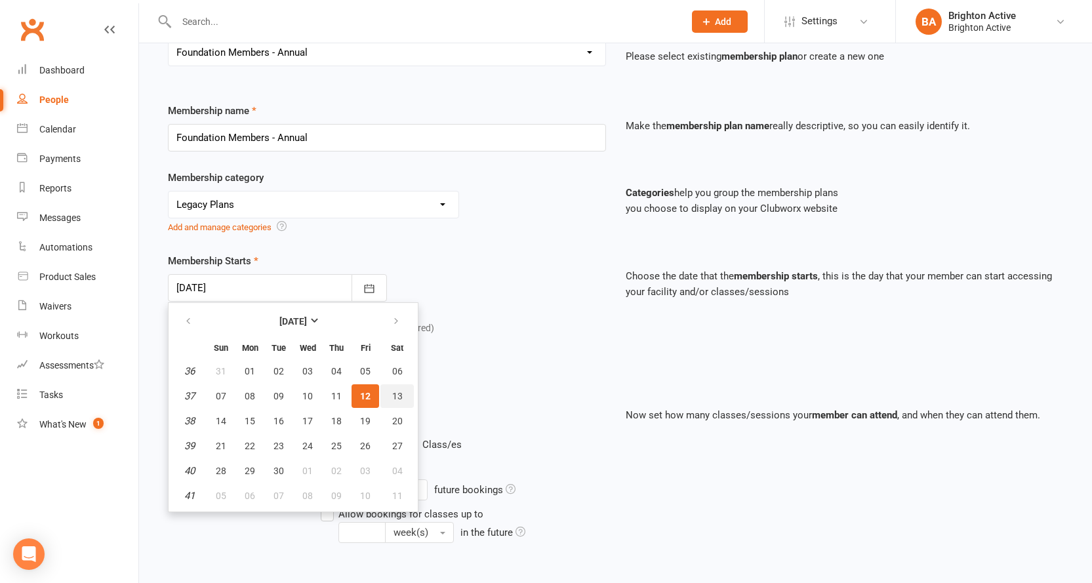
click at [396, 399] on span "13" at bounding box center [397, 396] width 10 height 10
type input "[DATE]"
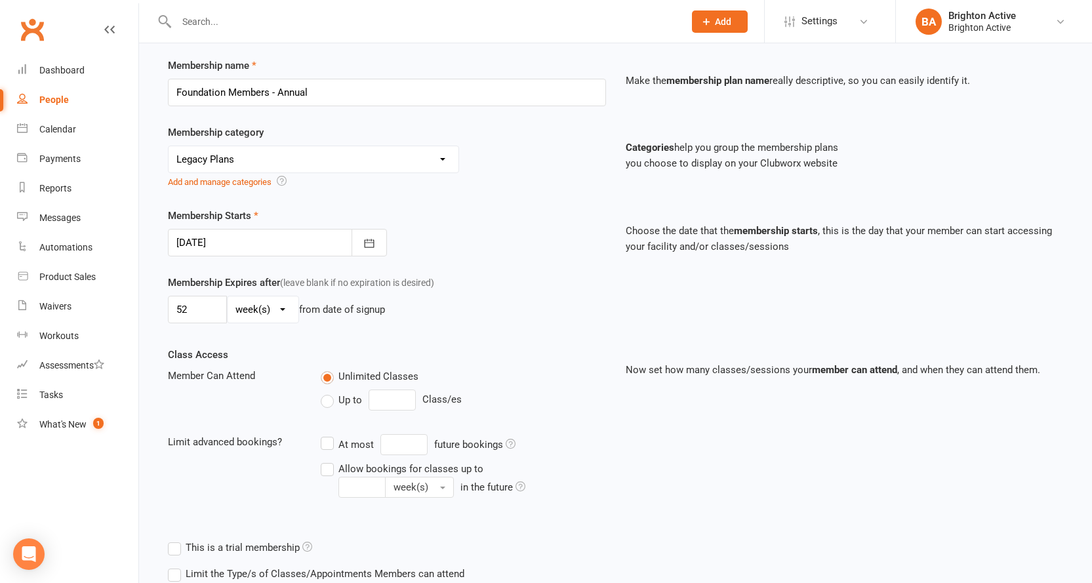
scroll to position [197, 0]
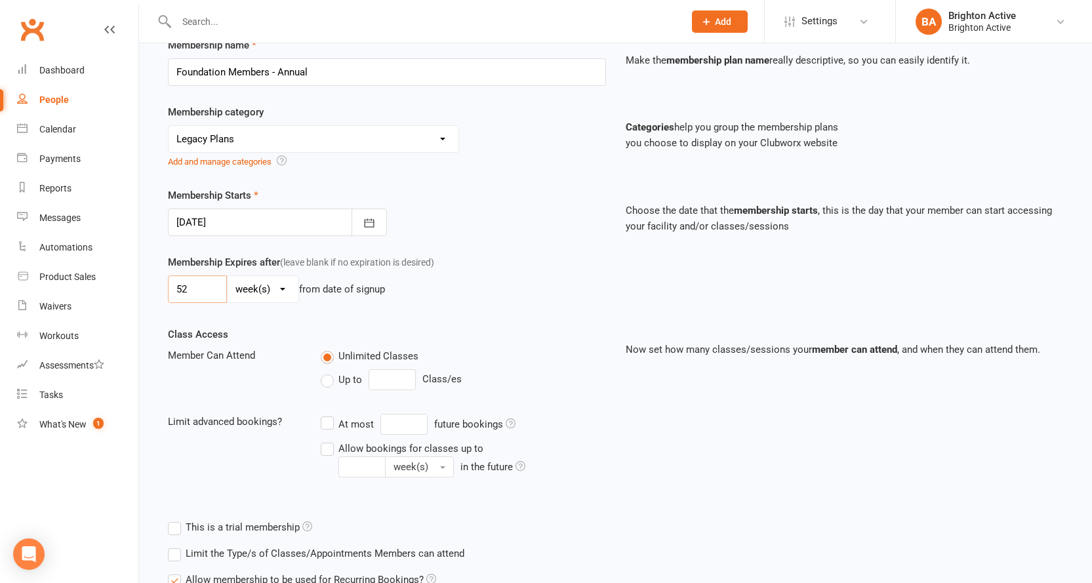
click at [207, 290] on input "52" at bounding box center [197, 289] width 59 height 28
click at [250, 289] on select "day(s) week(s) month(s) year(s)" at bounding box center [263, 289] width 71 height 26
click at [228, 276] on select "day(s) week(s) month(s) year(s)" at bounding box center [263, 289] width 71 height 26
click at [335, 300] on div "52 day(s) week(s) month(s) year(s) from date of signup" at bounding box center [387, 289] width 438 height 28
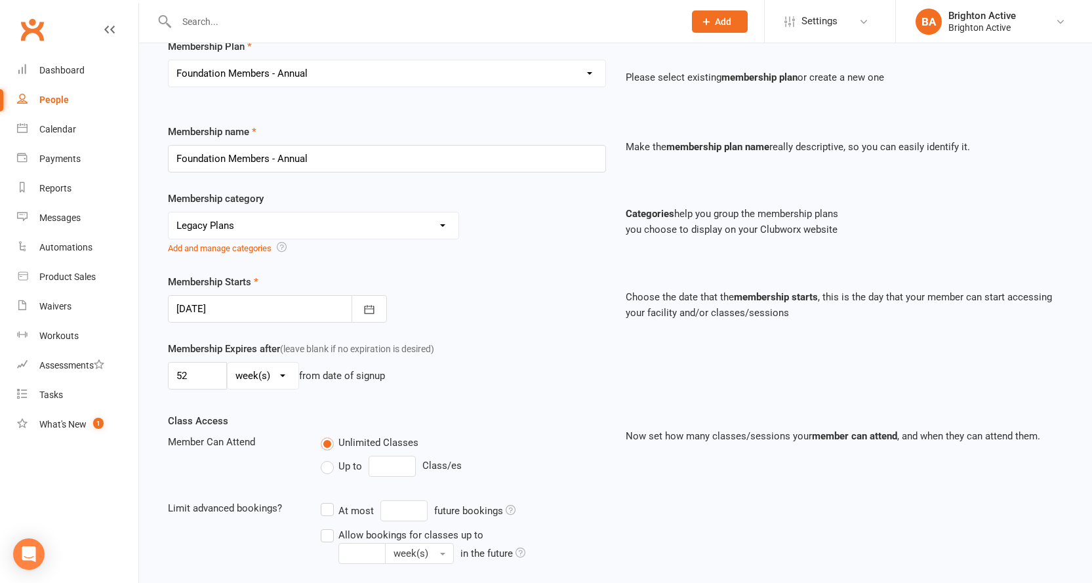
scroll to position [0, 0]
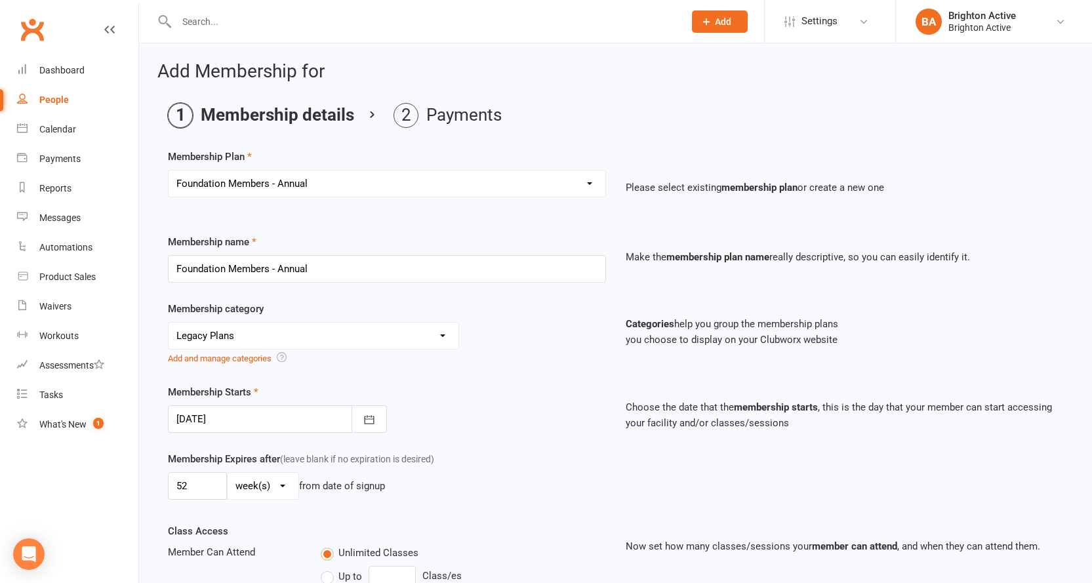
click at [327, 194] on select "Select a membership plan Create new Membership Plan Foundation Members - Annual…" at bounding box center [387, 184] width 437 height 26
click at [169, 171] on select "Select a membership plan Create new Membership Plan Foundation Members - Annual…" at bounding box center [387, 184] width 437 height 26
click at [312, 277] on input "Foundation Members - Annual" at bounding box center [387, 269] width 438 height 28
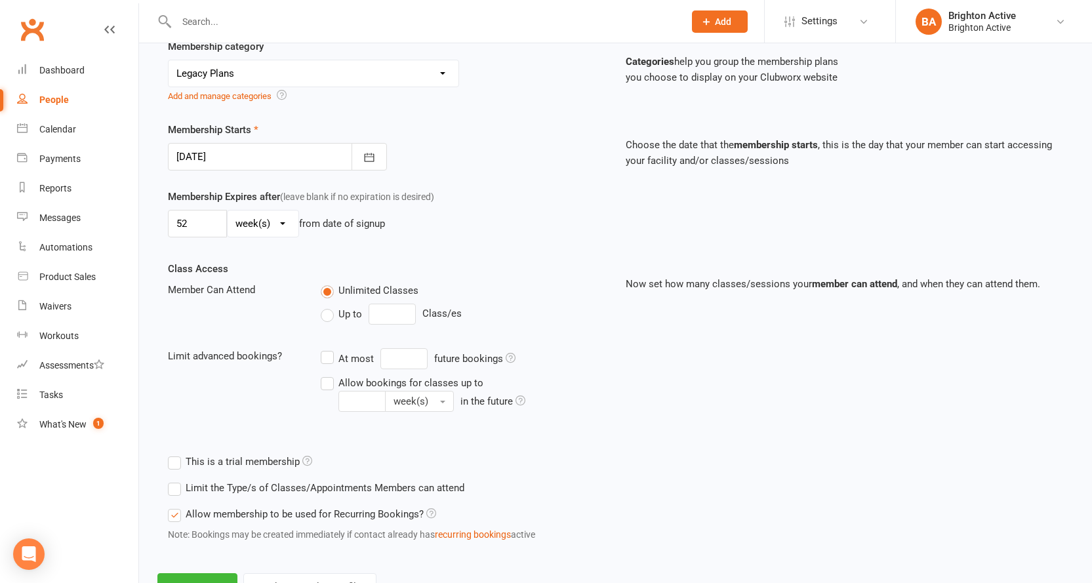
scroll to position [318, 0]
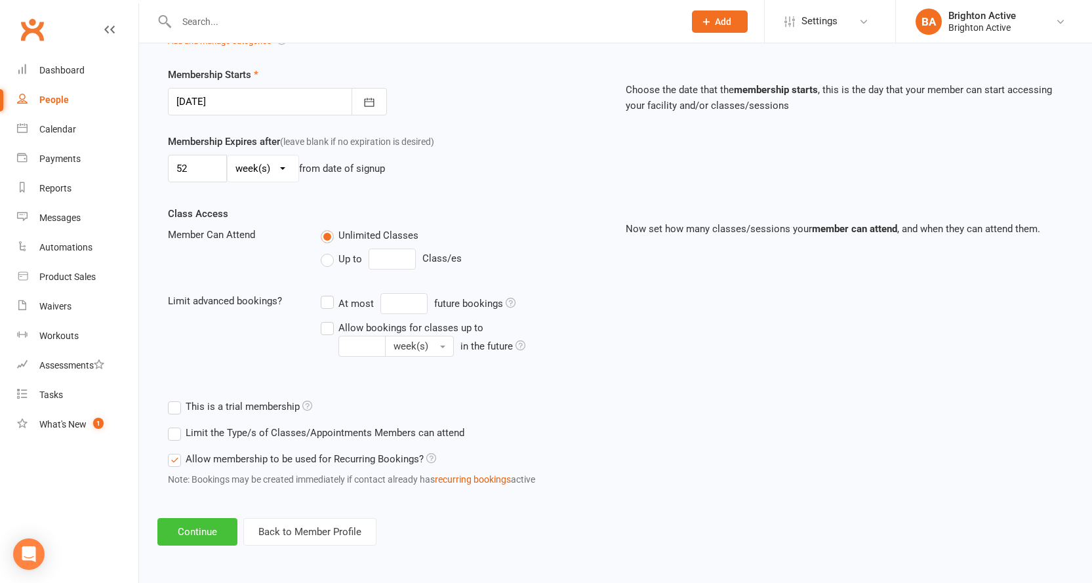
click at [224, 537] on button "Continue" at bounding box center [197, 532] width 80 height 28
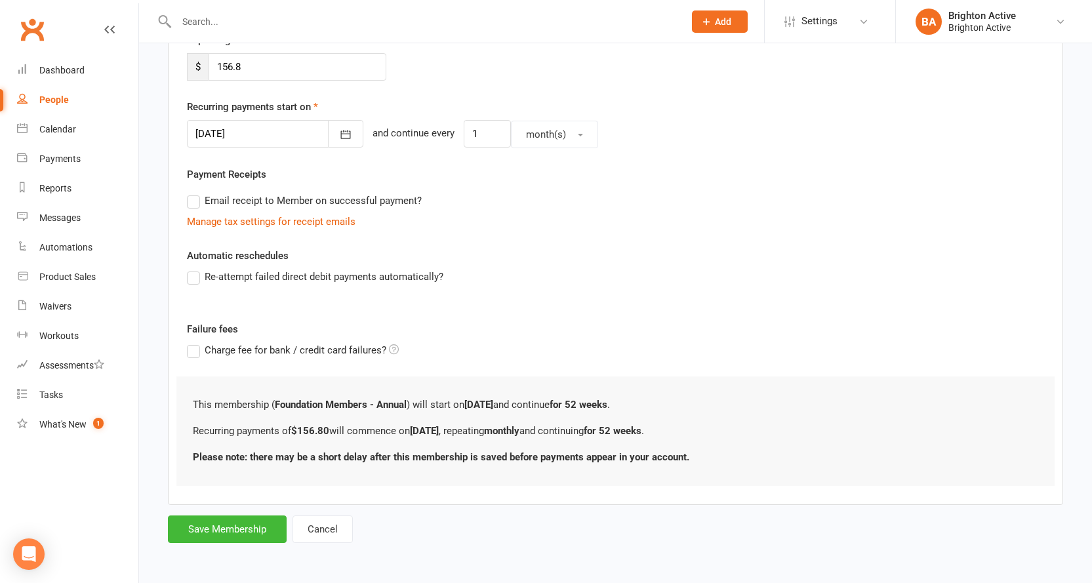
scroll to position [0, 0]
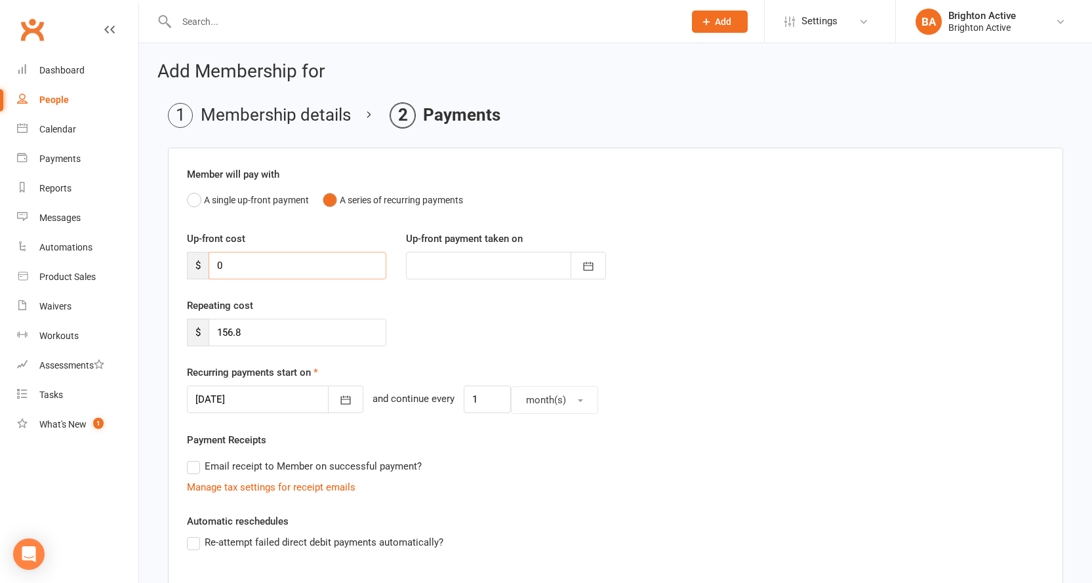
click at [272, 273] on input "0" at bounding box center [298, 266] width 178 height 28
click at [199, 197] on button "A single up-front payment" at bounding box center [248, 200] width 122 height 25
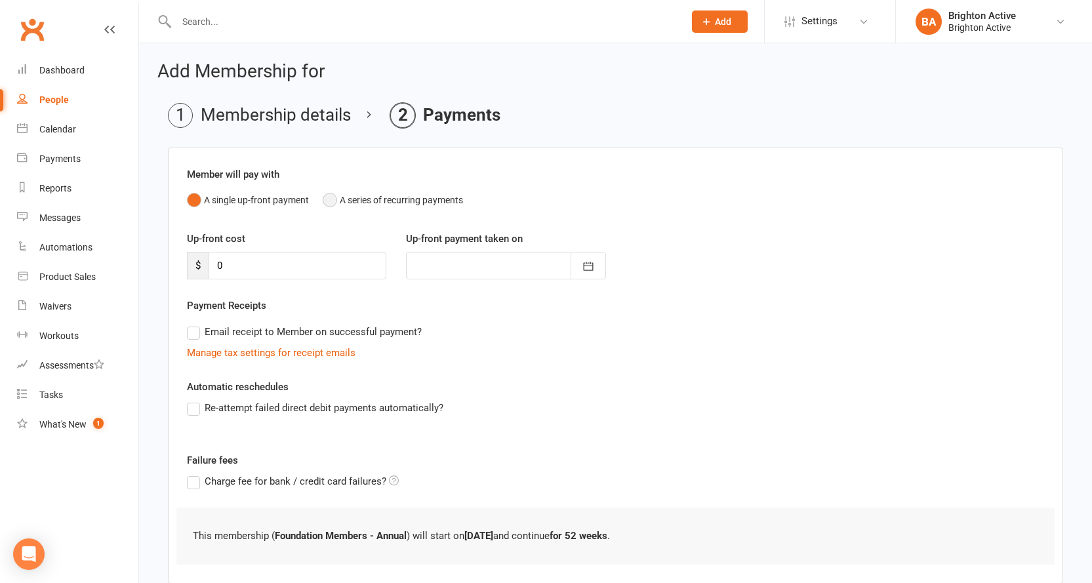
click at [326, 201] on button "A series of recurring payments" at bounding box center [393, 200] width 140 height 25
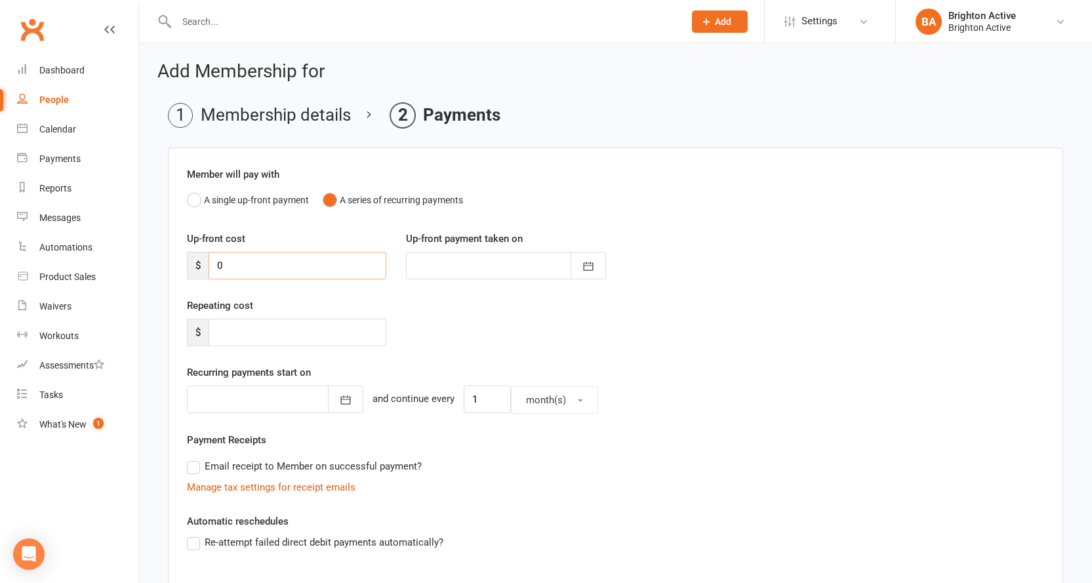
click at [288, 266] on input "0" at bounding box center [298, 266] width 178 height 28
click at [301, 335] on input "number" at bounding box center [298, 333] width 178 height 28
type input "39.20"
click at [339, 400] on icon "button" at bounding box center [345, 400] width 13 height 13
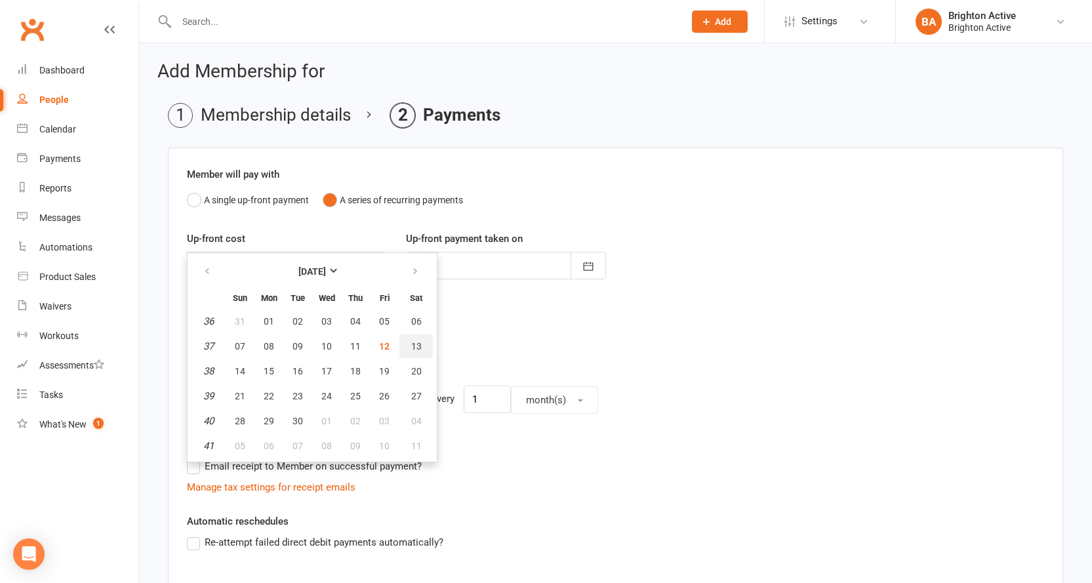
click at [411, 342] on span "13" at bounding box center [416, 346] width 10 height 10
type input "[DATE]"
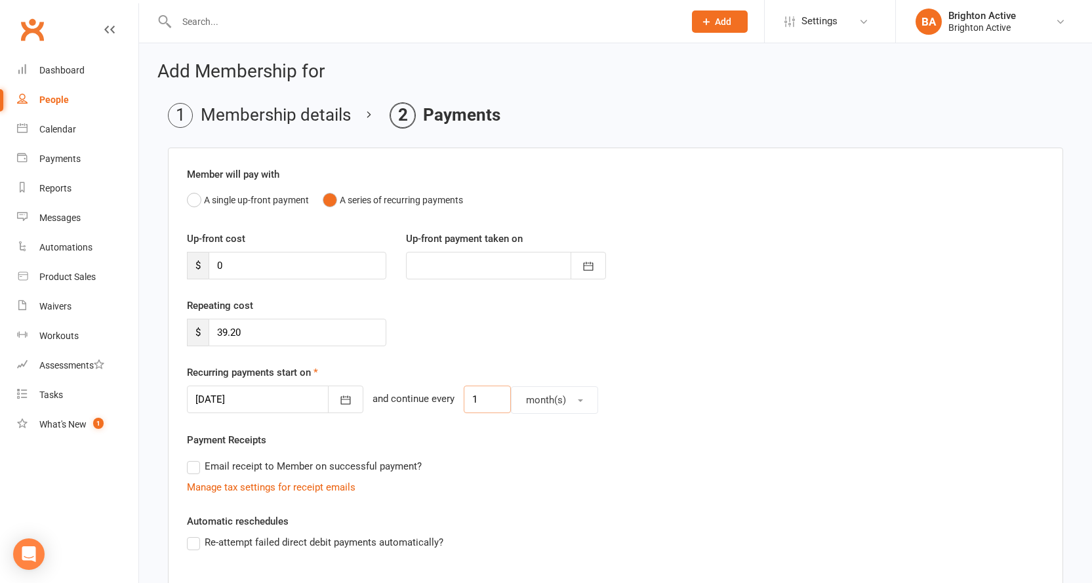
click at [479, 403] on input "1" at bounding box center [487, 400] width 47 height 28
click at [526, 397] on span "month(s)" at bounding box center [546, 400] width 40 height 12
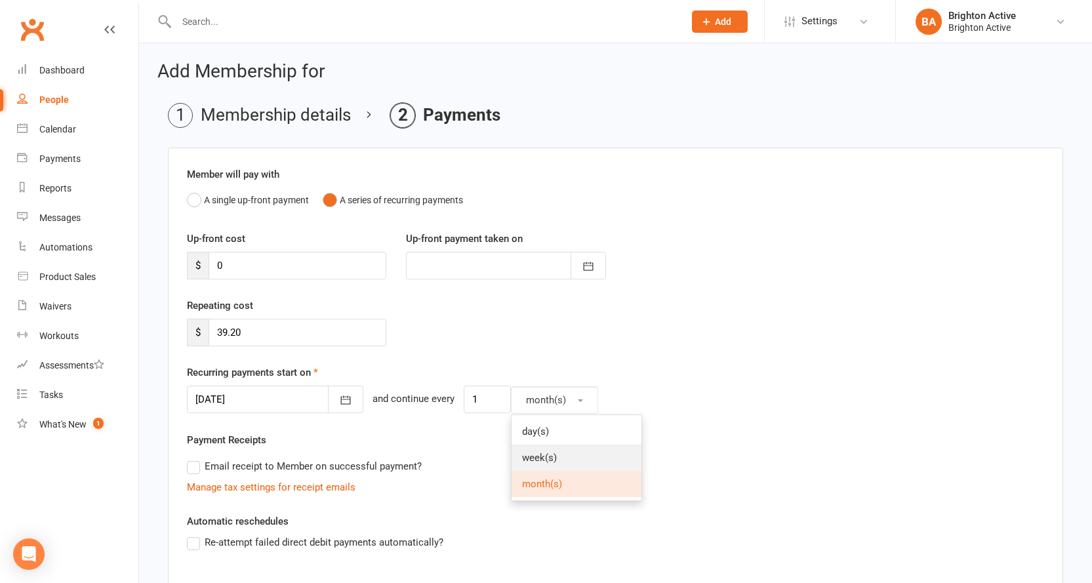
click at [522, 455] on span "week(s)" at bounding box center [539, 458] width 35 height 12
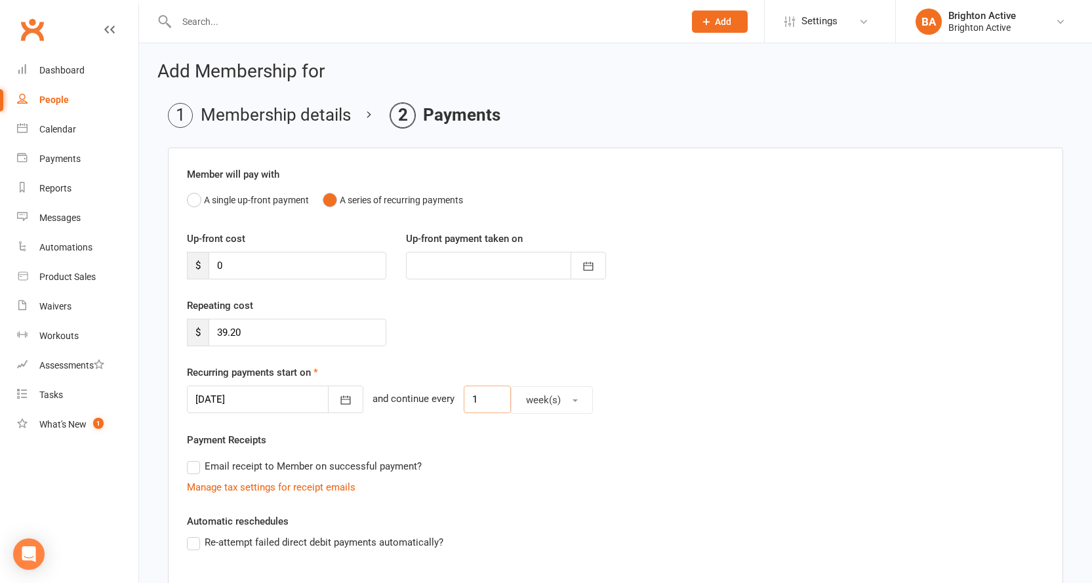
click at [478, 412] on input "1" at bounding box center [487, 400] width 47 height 28
click at [463, 451] on div "Payment Receipts Email receipt to Member on successful payment? Manage tax sett…" at bounding box center [615, 463] width 857 height 63
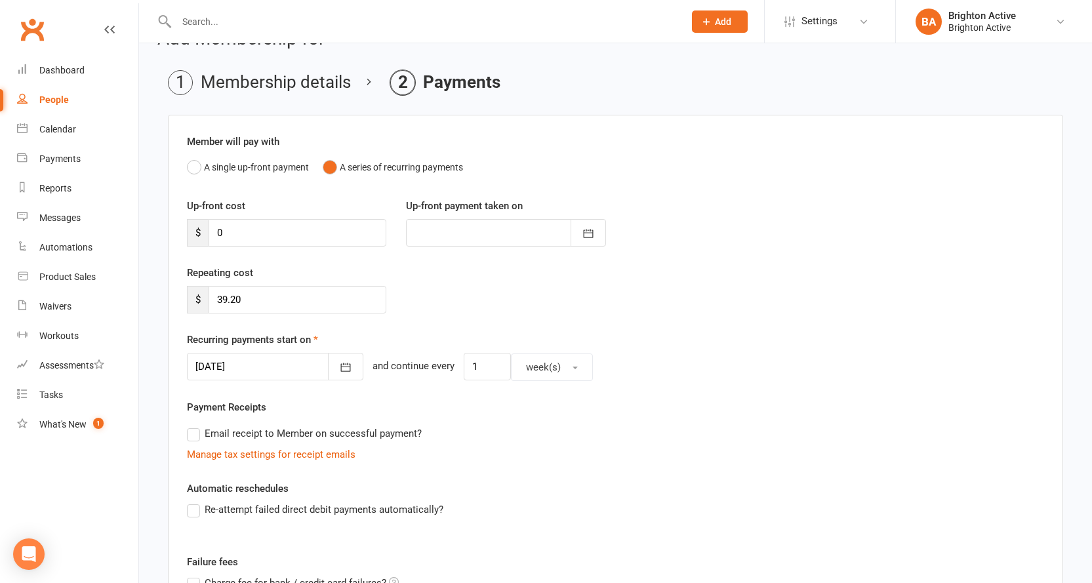
scroll to position [66, 0]
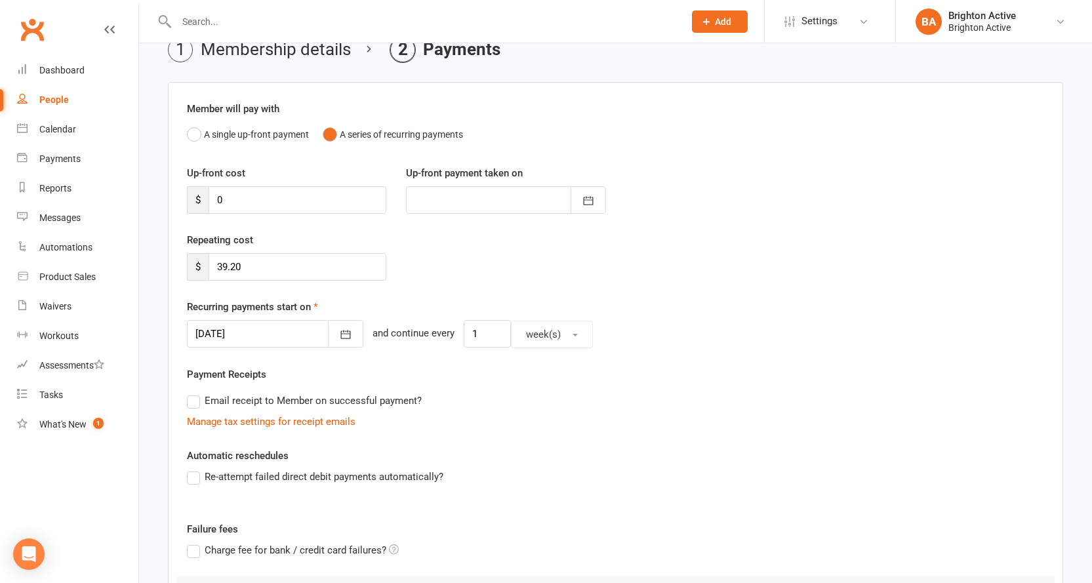
click at [192, 405] on label "Email receipt to Member on successful payment?" at bounding box center [304, 401] width 235 height 16
click at [192, 393] on input "Email receipt to Member on successful payment?" at bounding box center [191, 393] width 9 height 0
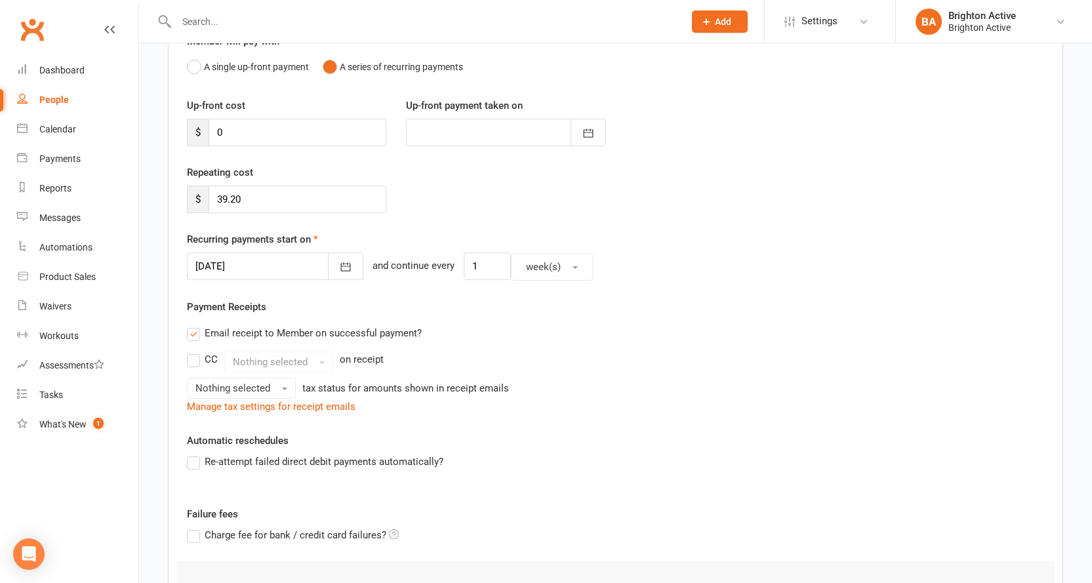
scroll to position [197, 0]
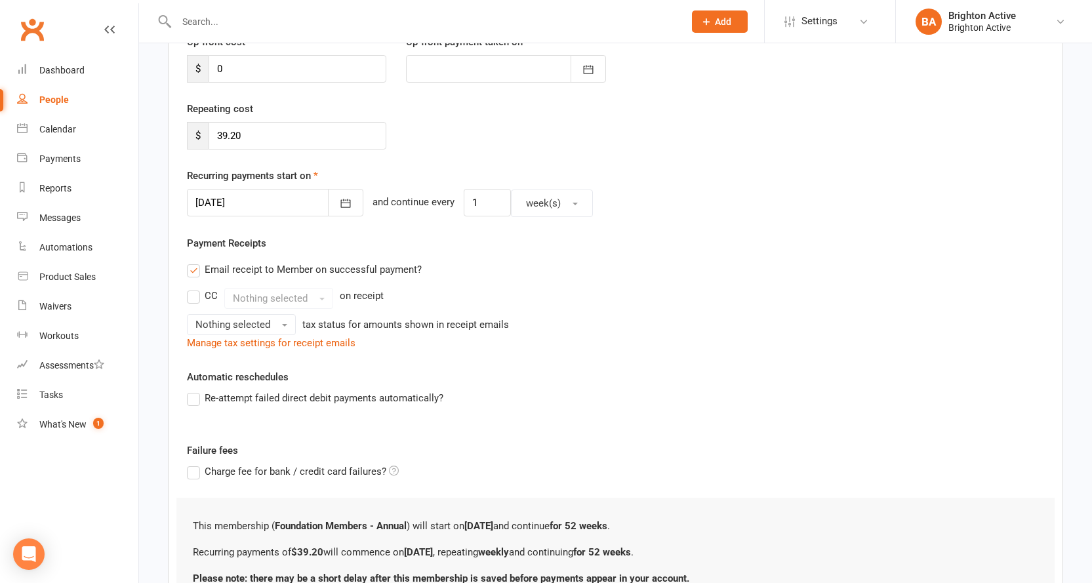
click at [189, 397] on label "Re-attempt failed direct debit payments automatically?" at bounding box center [315, 398] width 256 height 16
click at [189, 390] on input "Re-attempt failed direct debit payments automatically?" at bounding box center [191, 390] width 9 height 0
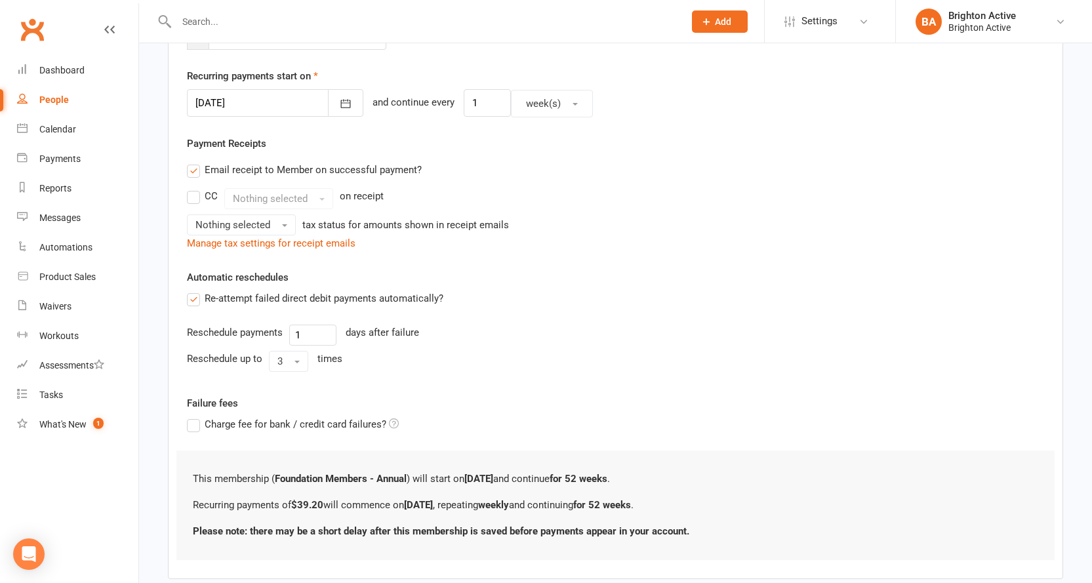
scroll to position [371, 0]
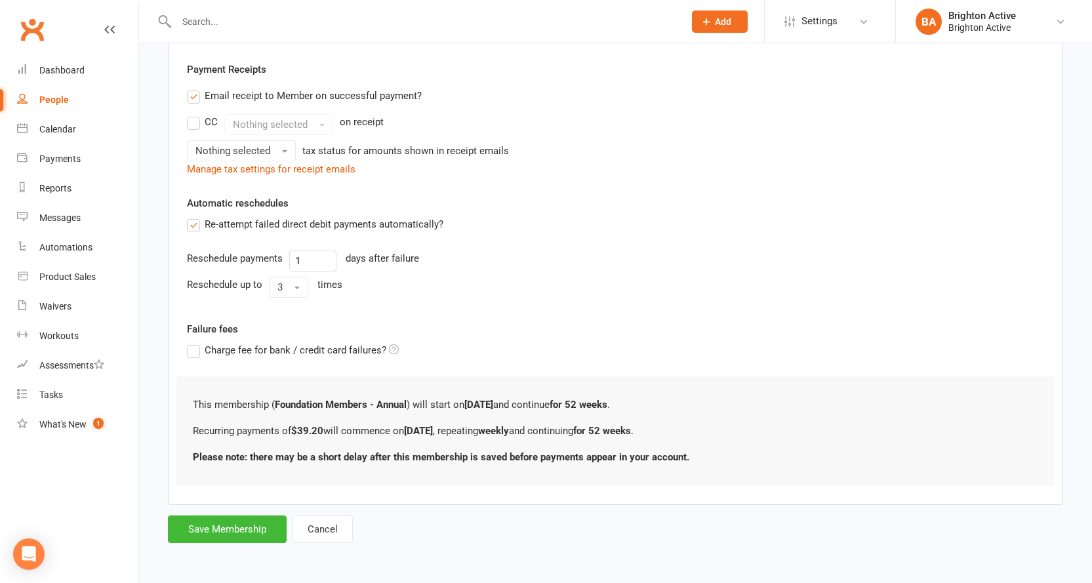
click at [196, 347] on label "Charge fee for bank / credit card failures?" at bounding box center [293, 350] width 212 height 16
click at [196, 342] on input "Charge fee for bank / credit card failures?" at bounding box center [293, 342] width 212 height 0
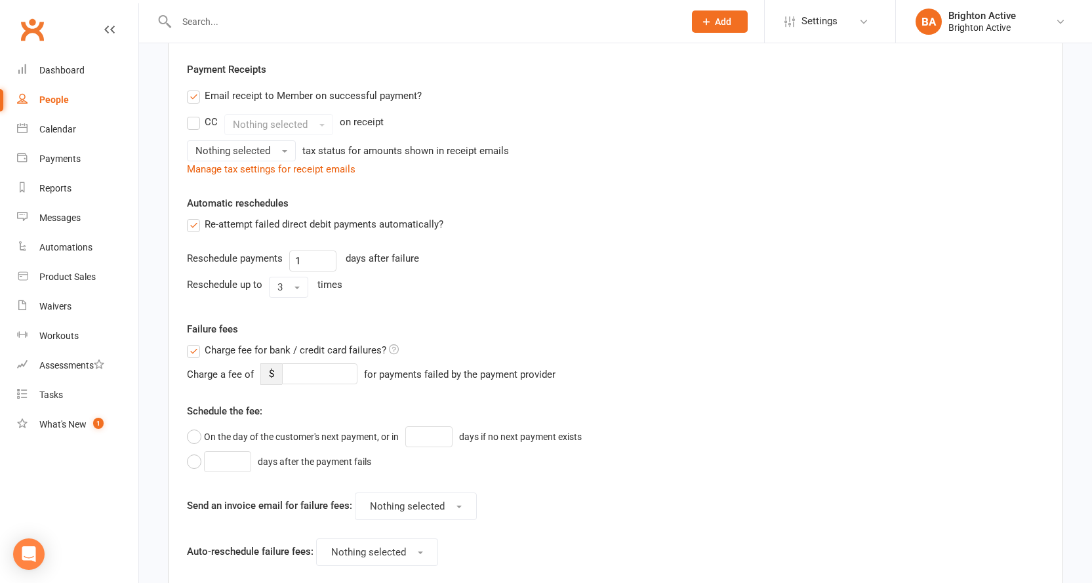
click at [390, 350] on icon at bounding box center [394, 349] width 10 height 10
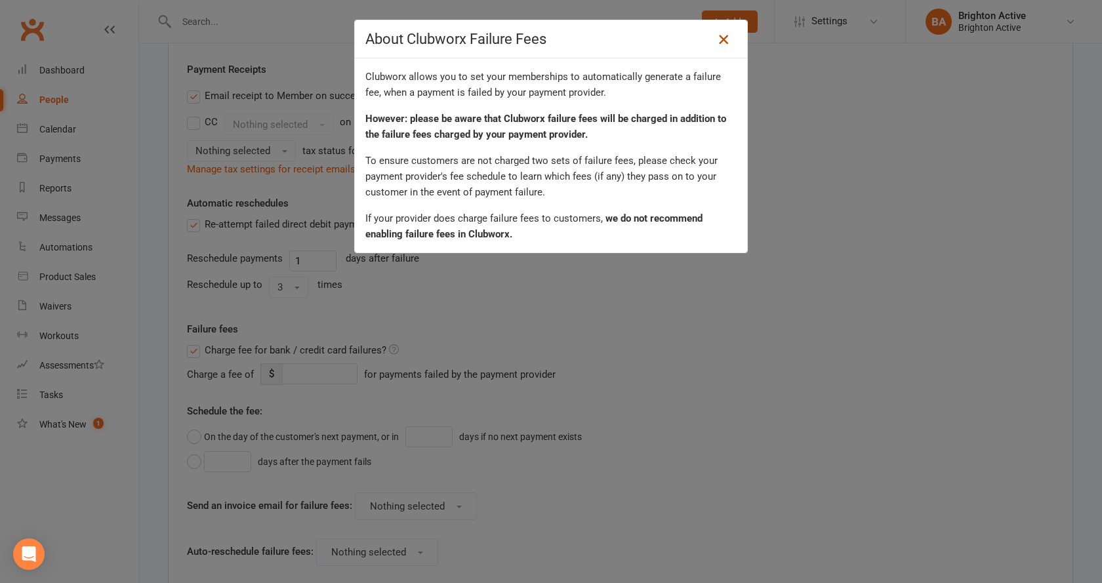
click at [728, 43] on link at bounding box center [723, 39] width 21 height 21
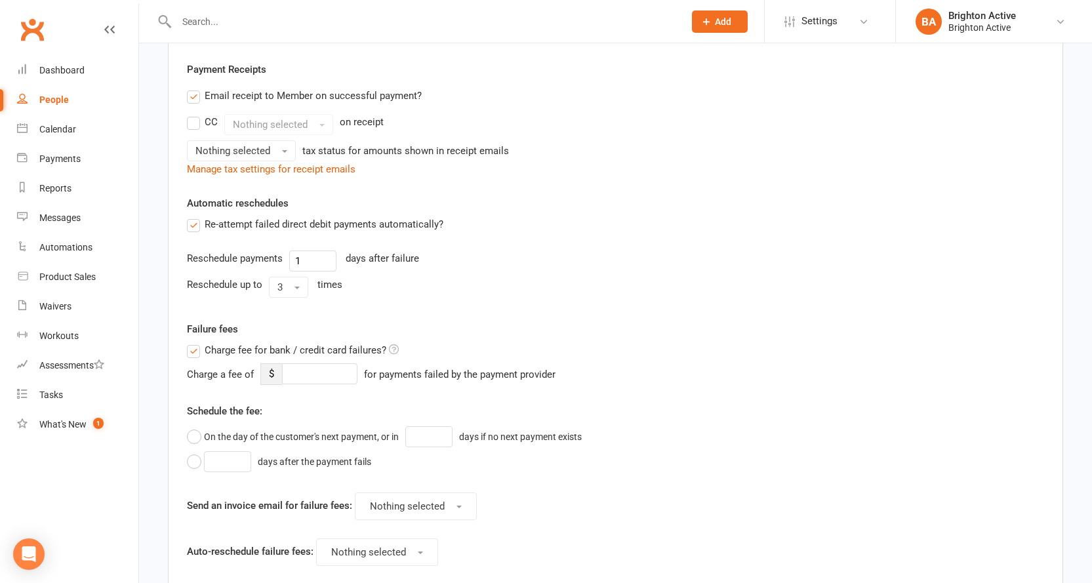
click at [192, 356] on label "Charge fee for bank / credit card failures?" at bounding box center [293, 350] width 212 height 16
click at [192, 342] on input "Charge fee for bank / credit card failures?" at bounding box center [293, 342] width 212 height 0
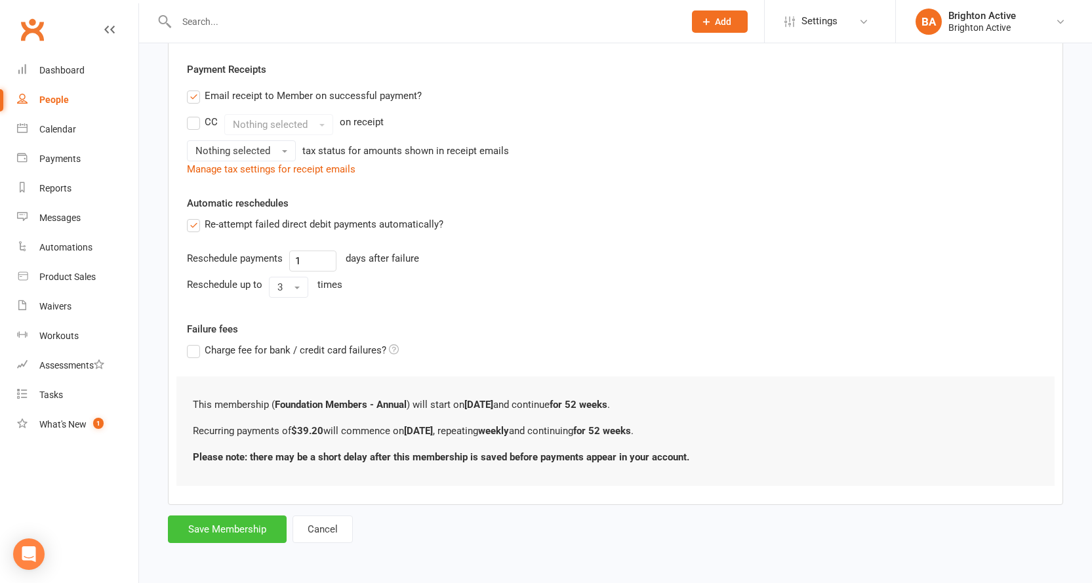
click at [243, 529] on button "Save Membership" at bounding box center [227, 530] width 119 height 28
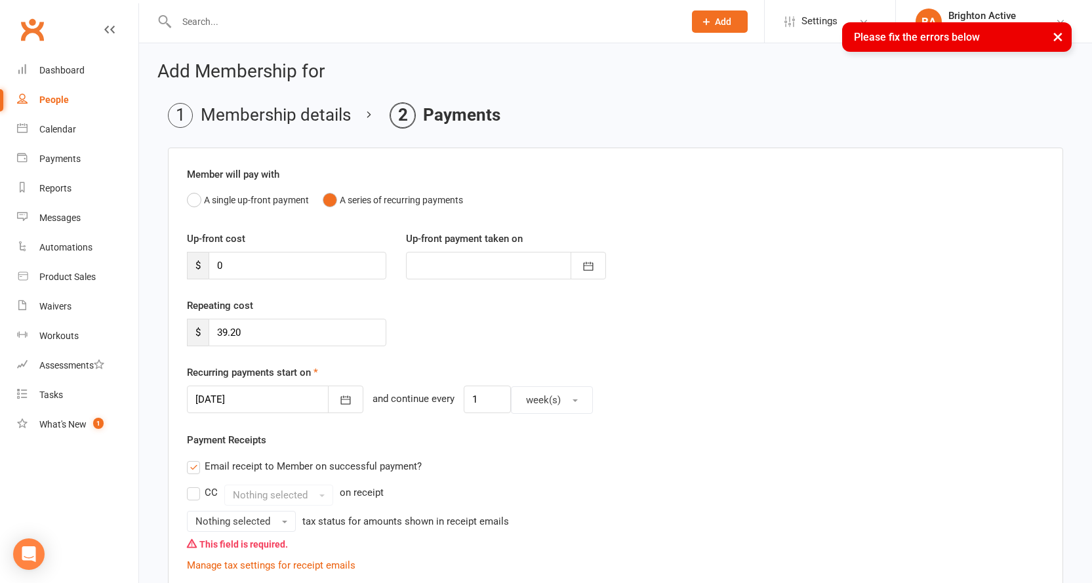
scroll to position [197, 0]
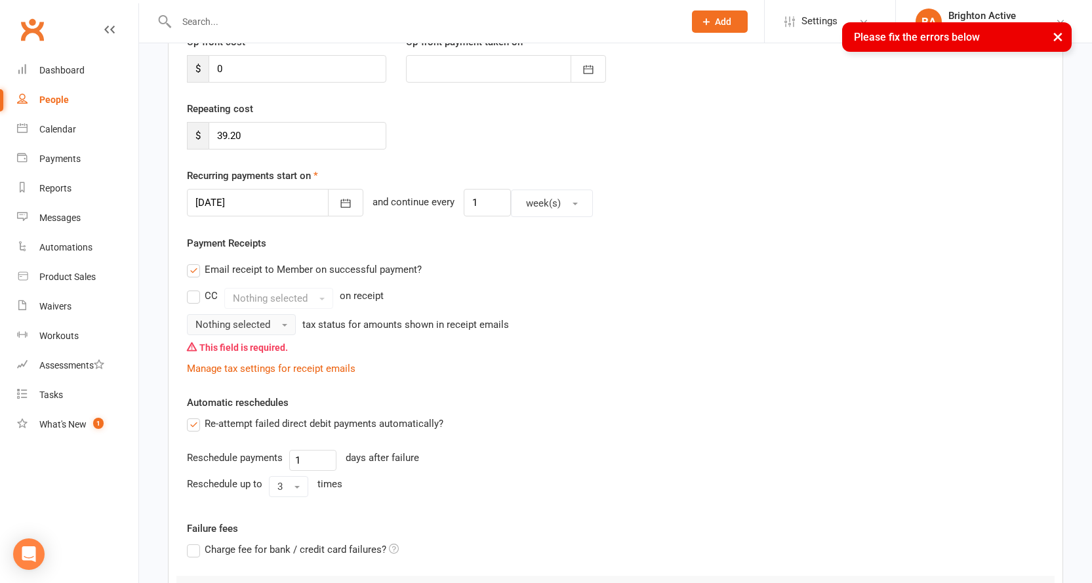
click at [259, 328] on span "Nothing selected" at bounding box center [232, 325] width 75 height 12
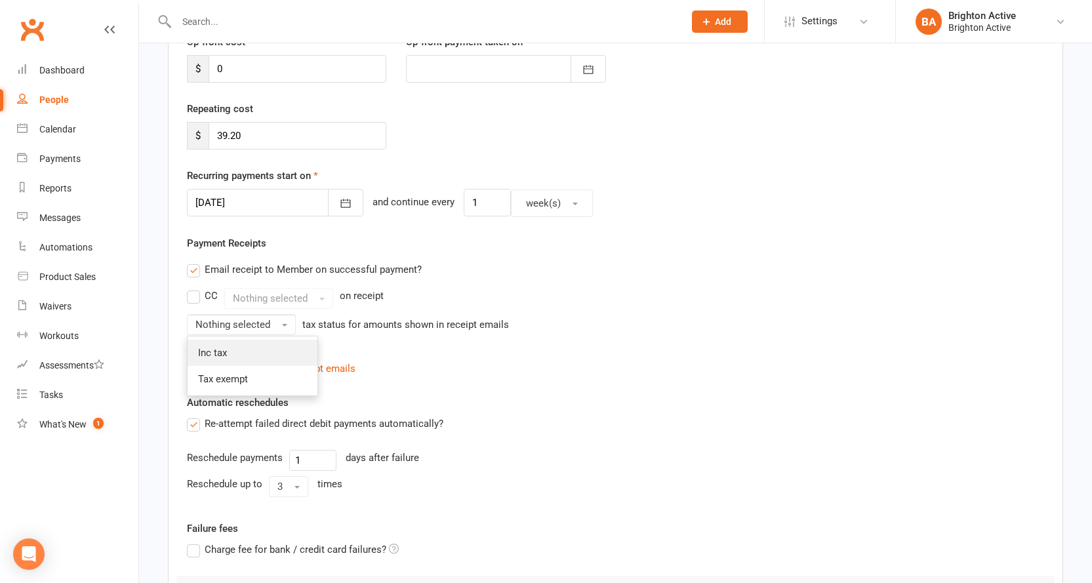
click at [248, 355] on link "Inc tax" at bounding box center [253, 353] width 130 height 26
click at [247, 331] on button "Inc tax" at bounding box center [218, 324] width 63 height 21
click at [223, 369] on link "Tax exempt" at bounding box center [253, 379] width 130 height 26
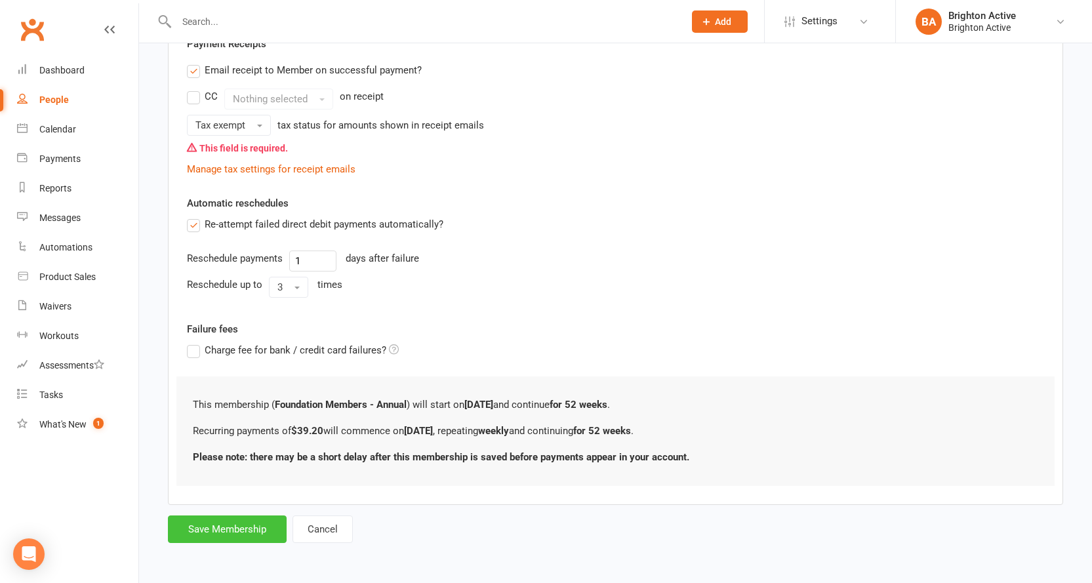
click at [250, 520] on button "Save Membership" at bounding box center [227, 530] width 119 height 28
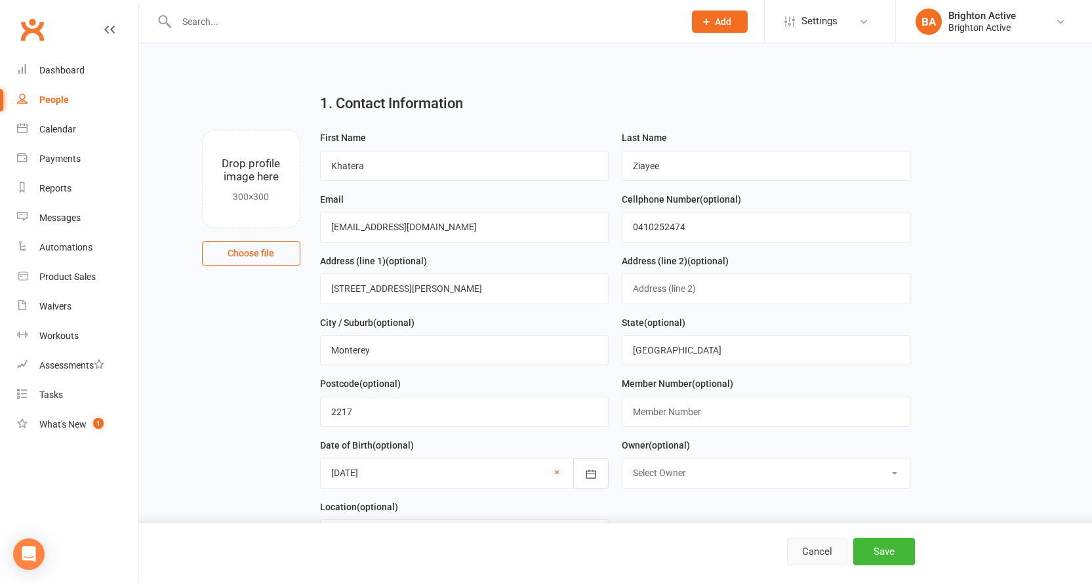
click at [844, 561] on button "Cancel" at bounding box center [817, 552] width 60 height 28
select select "true"
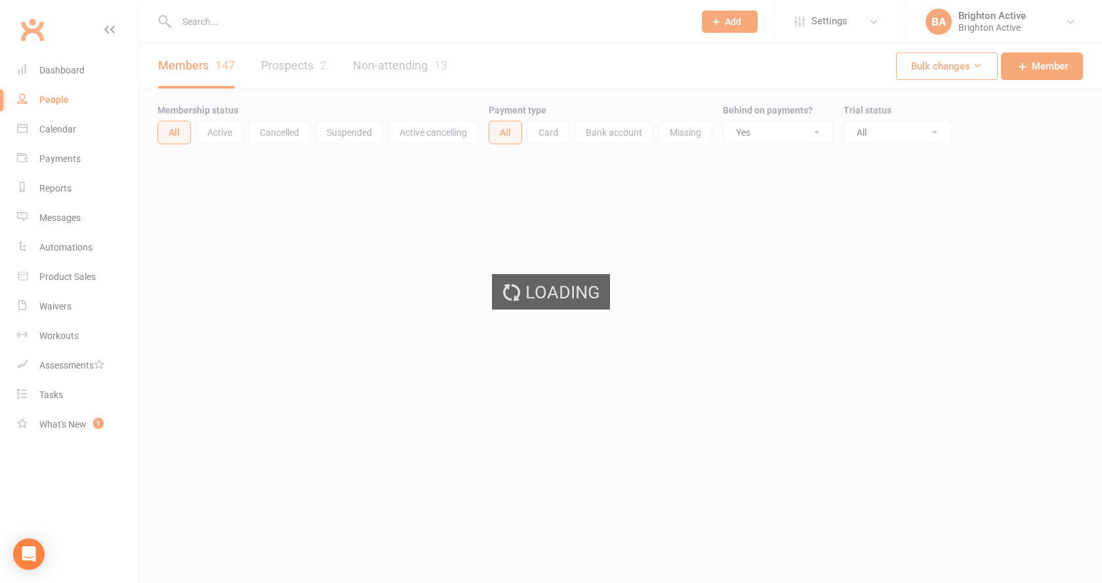
select select "100"
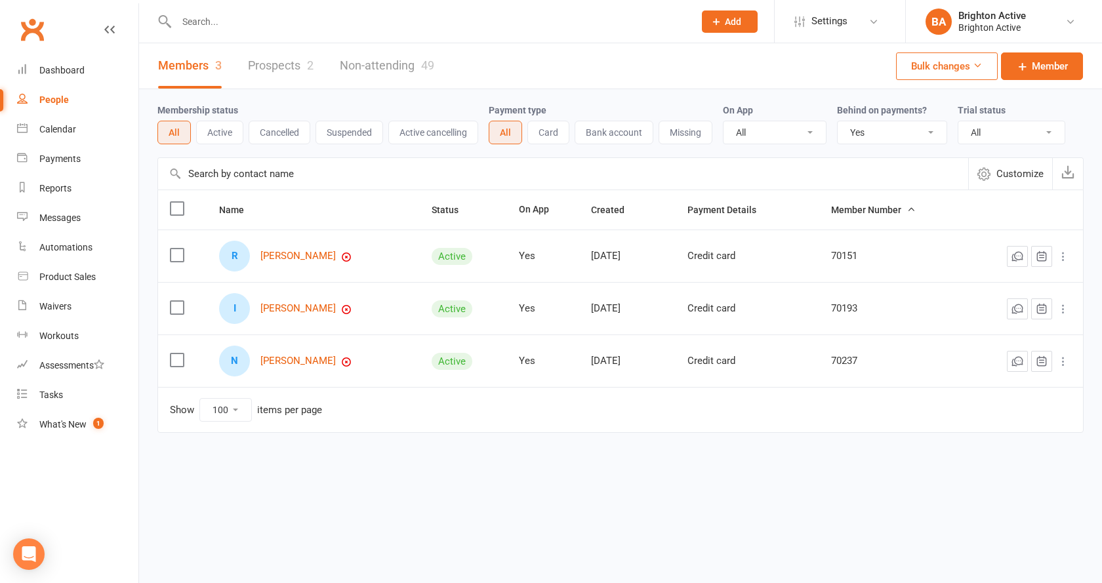
click at [725, 18] on span "Add" at bounding box center [733, 21] width 16 height 10
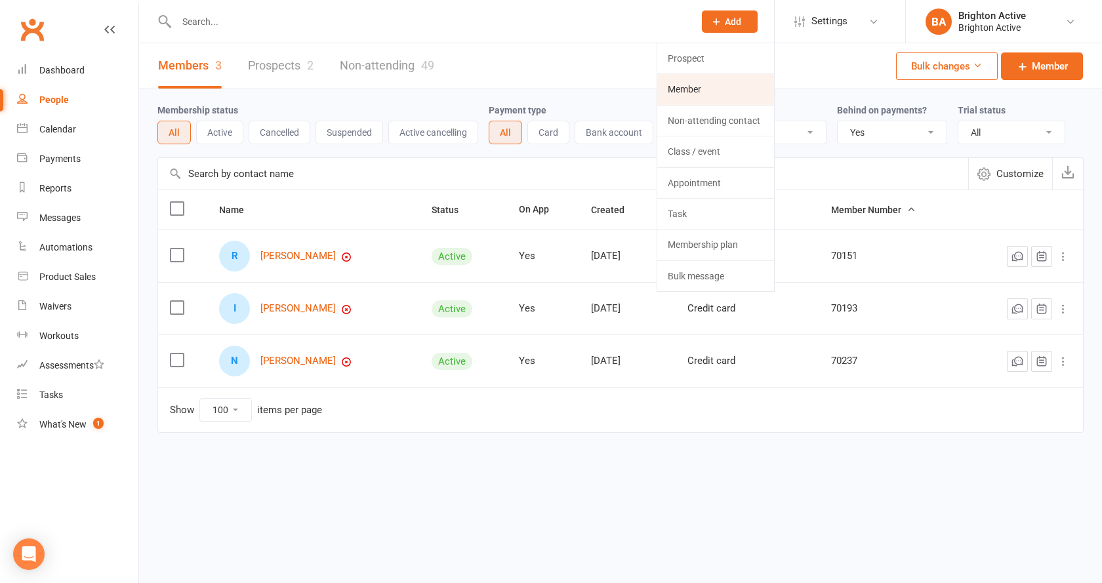
click at [718, 83] on link "Member" at bounding box center [715, 89] width 117 height 30
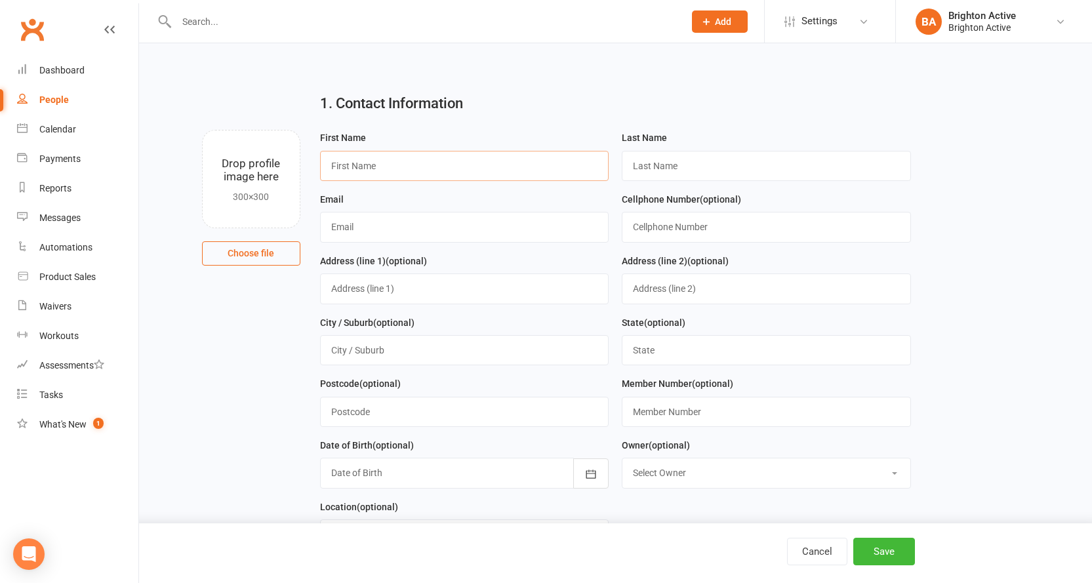
click at [369, 173] on input "text" at bounding box center [464, 166] width 289 height 30
type input "Khatera"
click at [761, 162] on input "text" at bounding box center [766, 166] width 289 height 30
type input "Ziayee"
click at [333, 240] on input "text" at bounding box center [464, 227] width 289 height 30
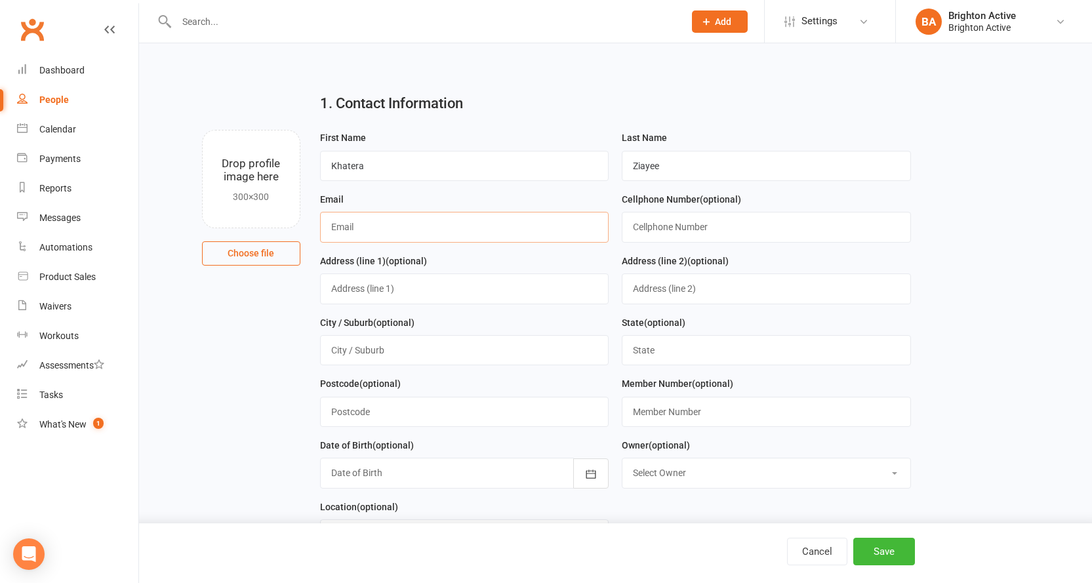
click at [416, 231] on input "text" at bounding box center [464, 227] width 289 height 30
type input "[EMAIL_ADDRESS][DOMAIN_NAME]"
click at [752, 231] on input "text" at bounding box center [766, 227] width 289 height 30
click at [653, 235] on input "text" at bounding box center [766, 227] width 289 height 30
type input "0410252474"
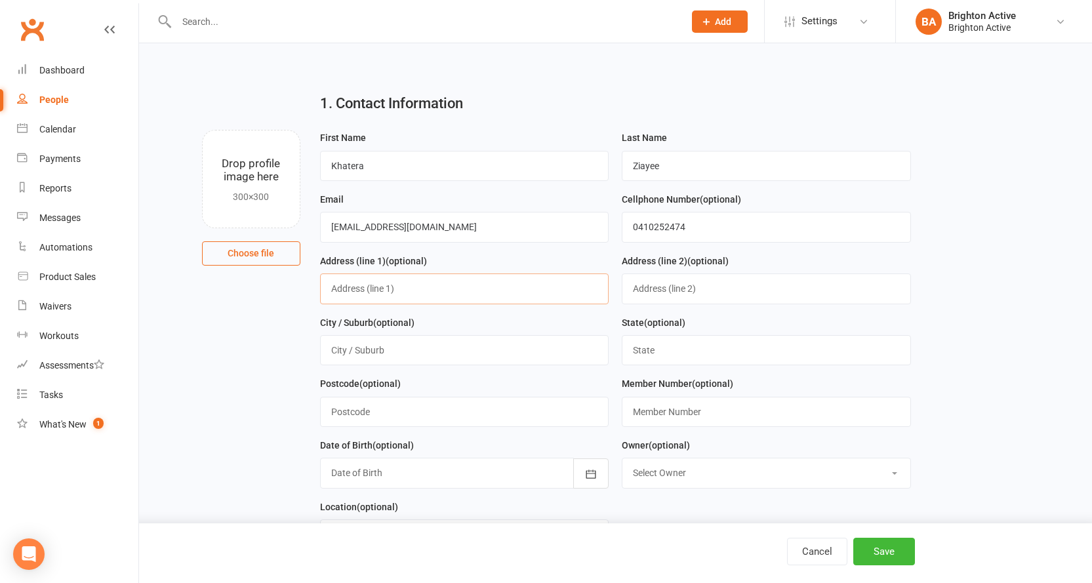
click at [417, 294] on input "text" at bounding box center [464, 289] width 289 height 30
type input "1"
click at [387, 289] on input "text" at bounding box center [464, 289] width 289 height 30
click at [450, 279] on input "text" at bounding box center [464, 289] width 289 height 30
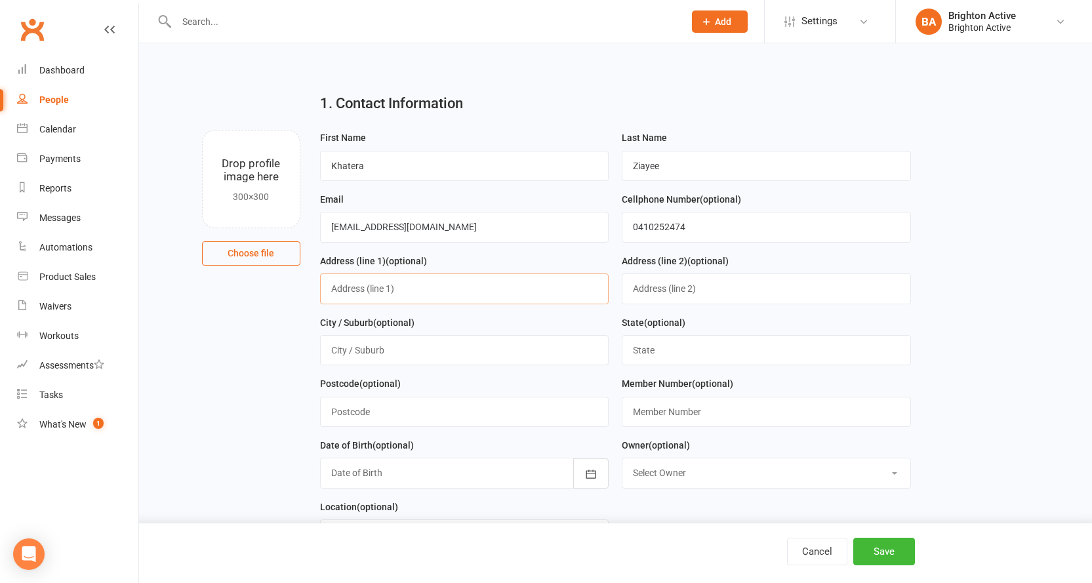
click at [449, 279] on input "text" at bounding box center [464, 289] width 289 height 30
type input "[STREET_ADDRESS][PERSON_NAME]"
click at [469, 354] on input "text" at bounding box center [464, 350] width 289 height 30
type input "Monterey"
click at [452, 413] on input "text" at bounding box center [464, 412] width 289 height 30
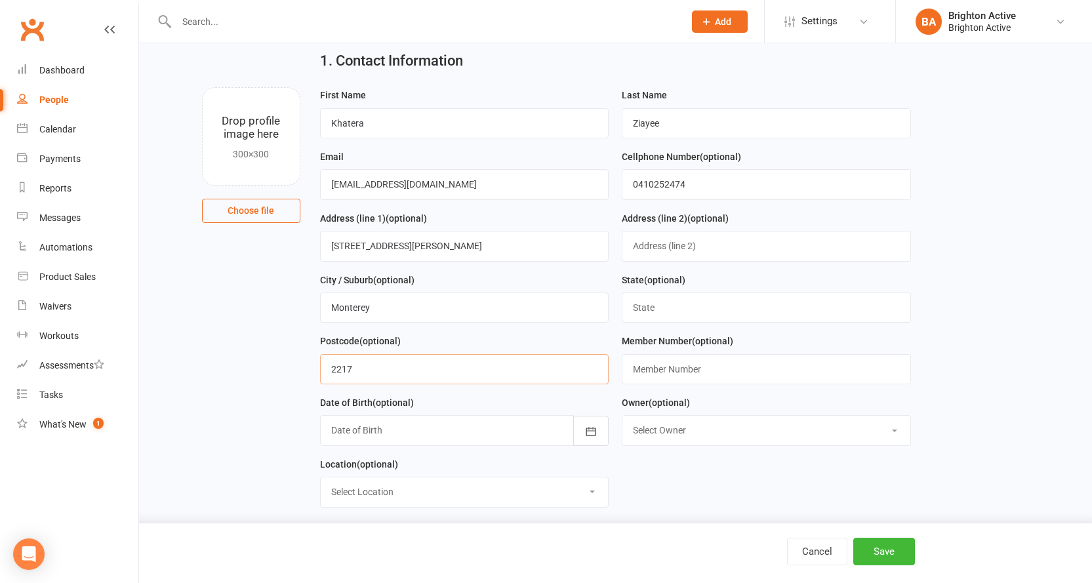
scroll to position [66, 0]
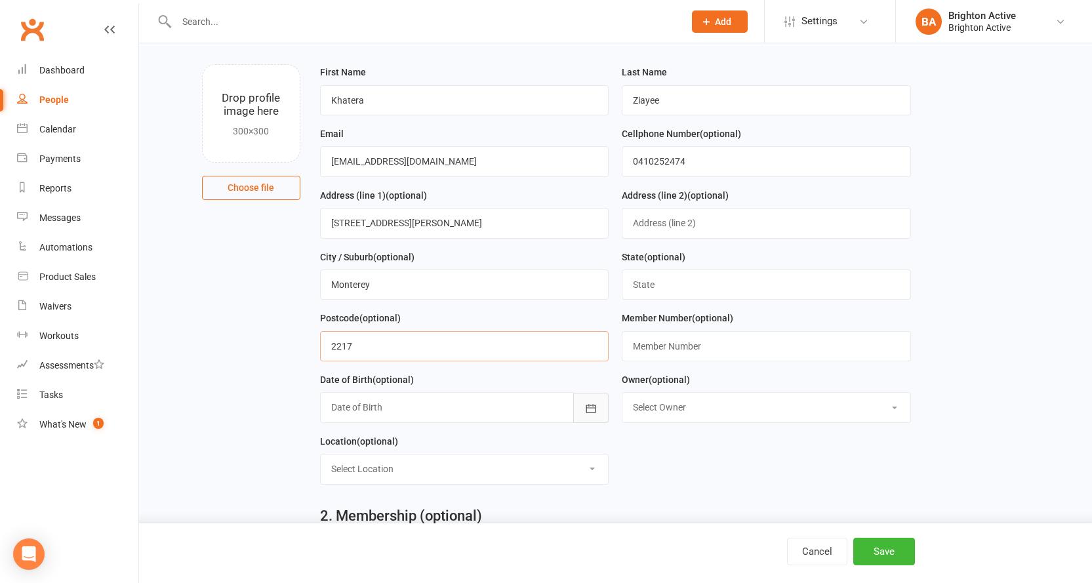
type input "2217"
click at [590, 423] on button "button" at bounding box center [590, 408] width 35 height 30
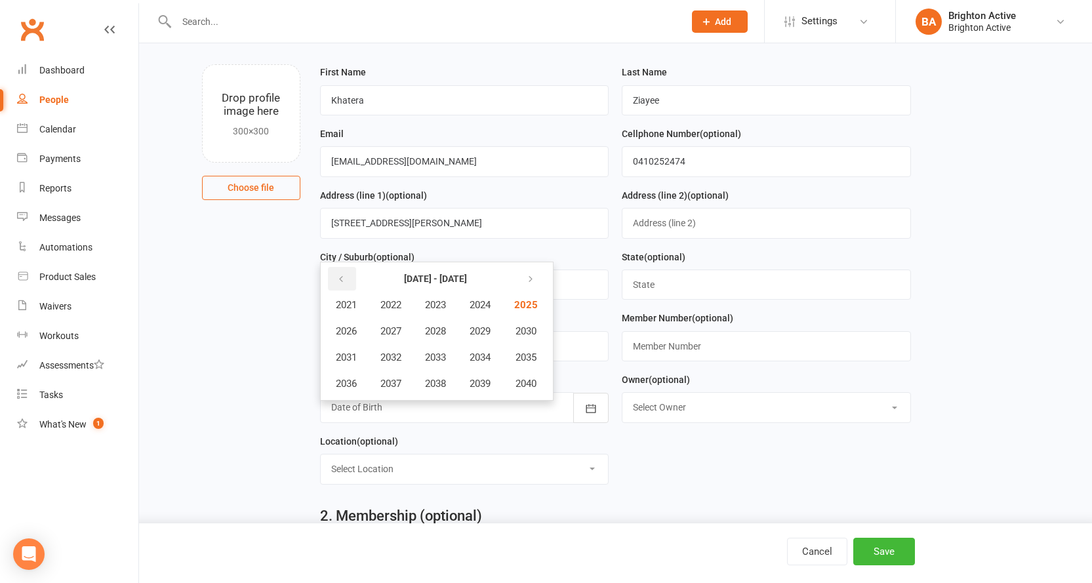
click at [334, 271] on button "button" at bounding box center [342, 279] width 28 height 24
click at [335, 280] on button "button" at bounding box center [342, 279] width 28 height 24
click at [531, 281] on icon "button" at bounding box center [527, 279] width 9 height 10
click at [531, 309] on span "1985" at bounding box center [524, 305] width 21 height 12
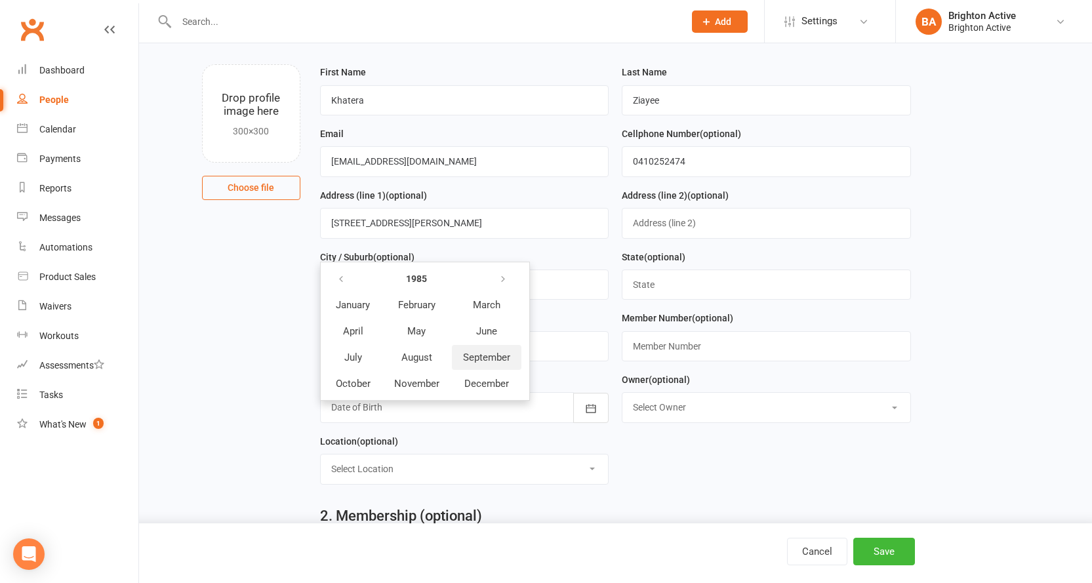
click at [470, 354] on button "September" at bounding box center [487, 357] width 70 height 25
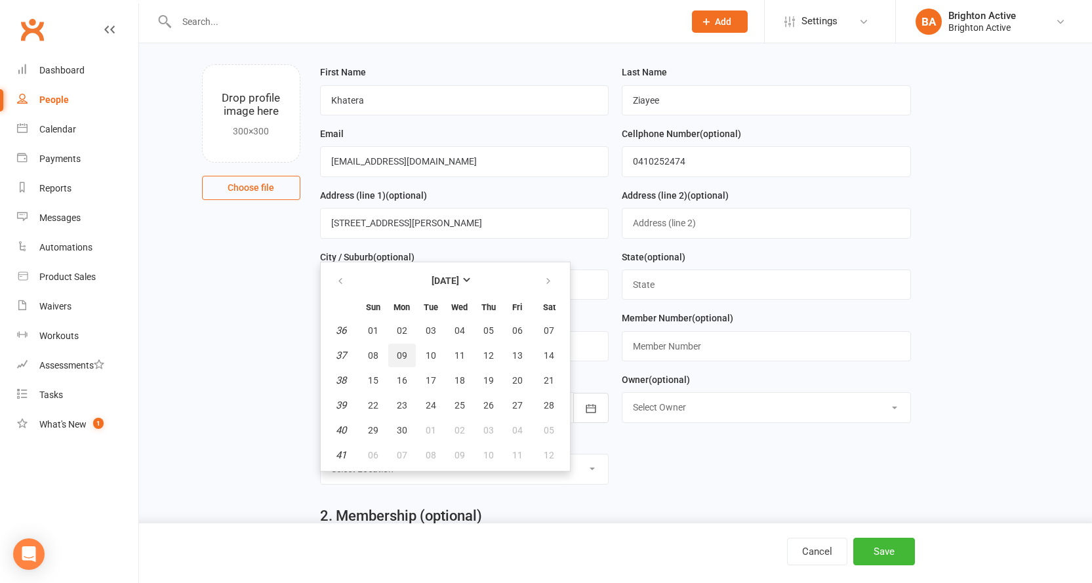
click at [395, 356] on button "09" at bounding box center [402, 356] width 28 height 24
type input "[DATE]"
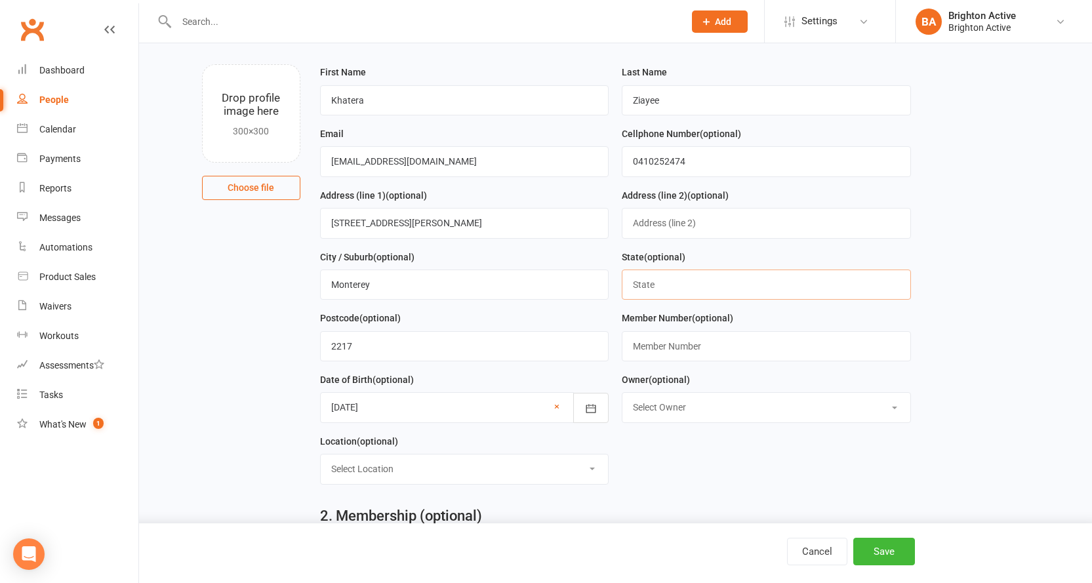
click at [674, 278] on input "text" at bounding box center [766, 285] width 289 height 30
type input "[GEOGRAPHIC_DATA]"
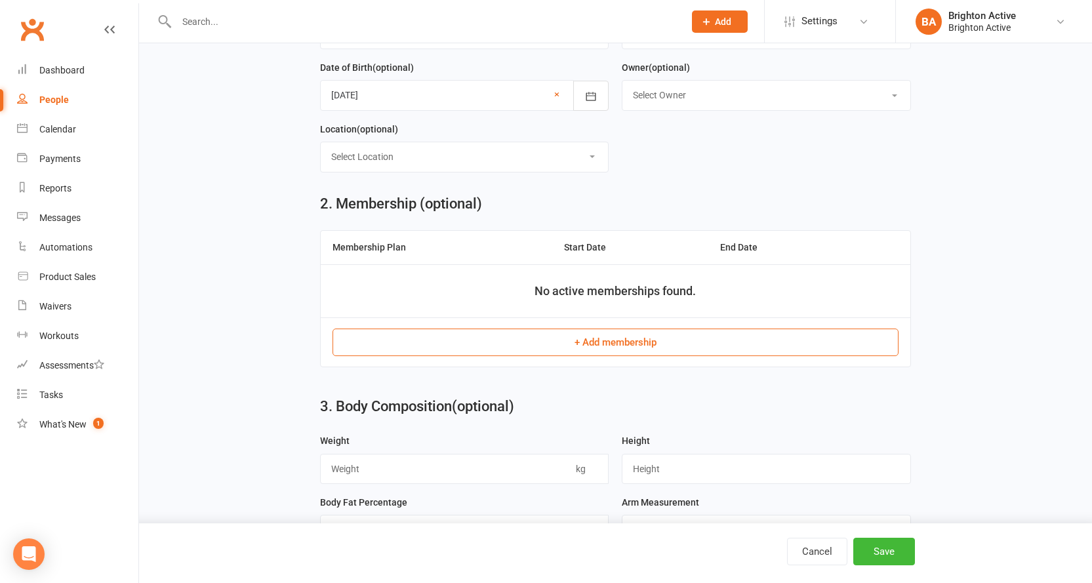
scroll to position [394, 0]
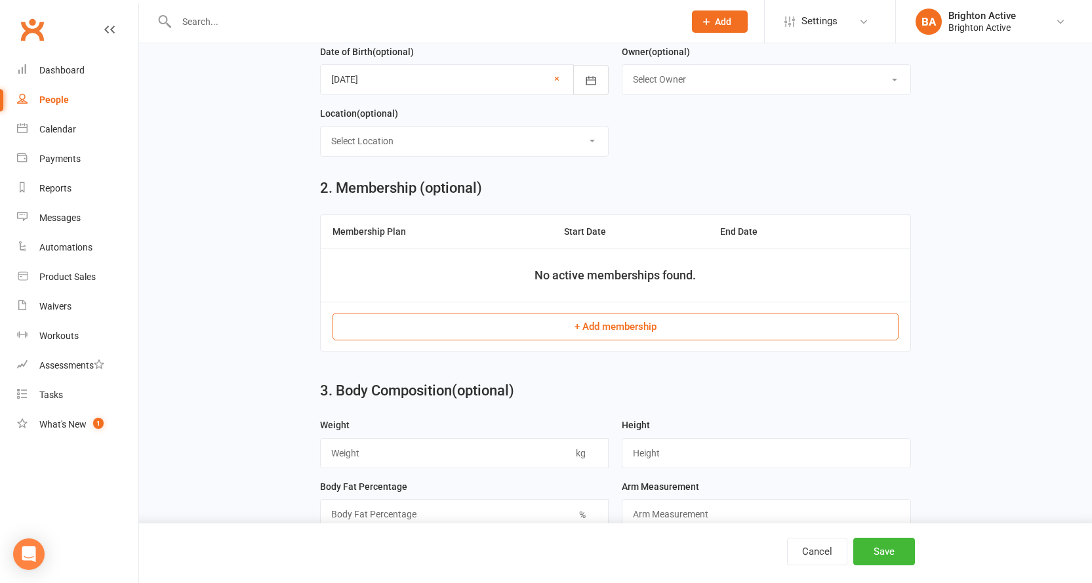
click at [655, 336] on button "+ Add membership" at bounding box center [616, 327] width 566 height 28
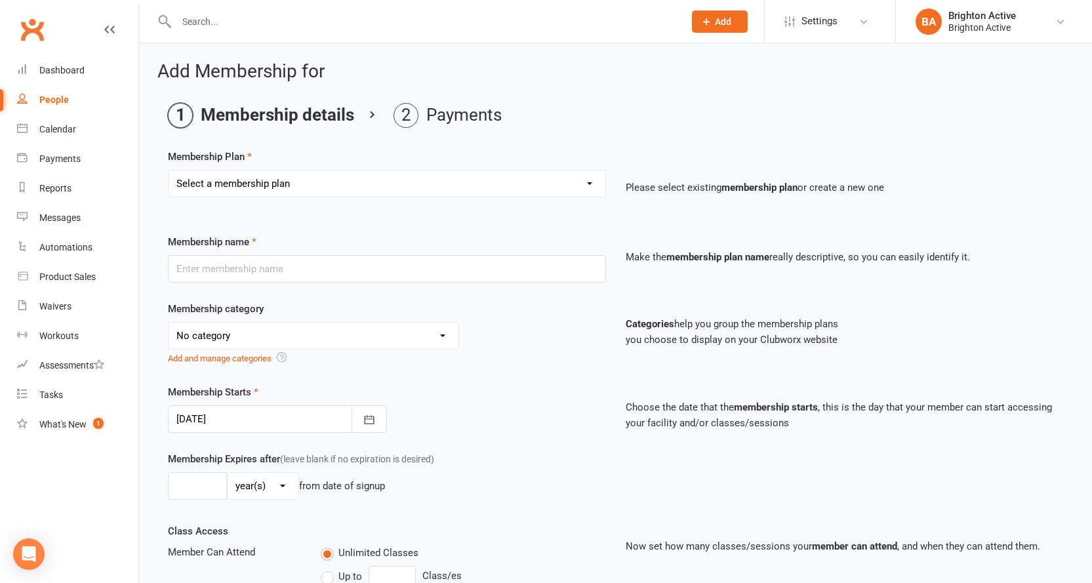
click at [340, 196] on select "Select a membership plan Create new Membership Plan Foundation Members - Annual…" at bounding box center [387, 184] width 437 height 26
select select "1"
click at [169, 171] on select "Select a membership plan Create new Membership Plan Foundation Members - Annual…" at bounding box center [387, 184] width 437 height 26
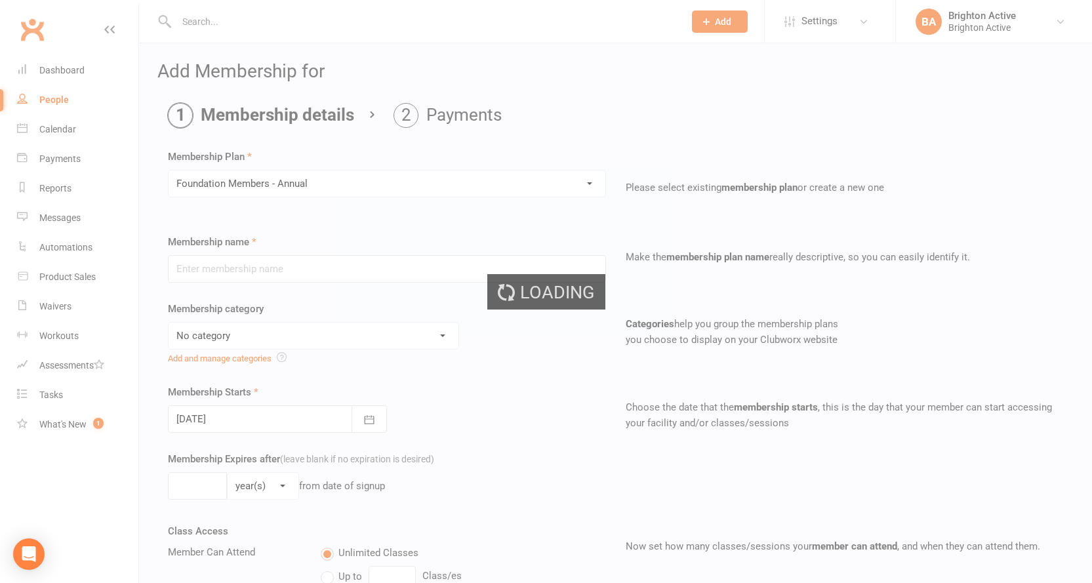
type input "Foundation Members - Annual"
select select "2"
type input "52"
select select "1"
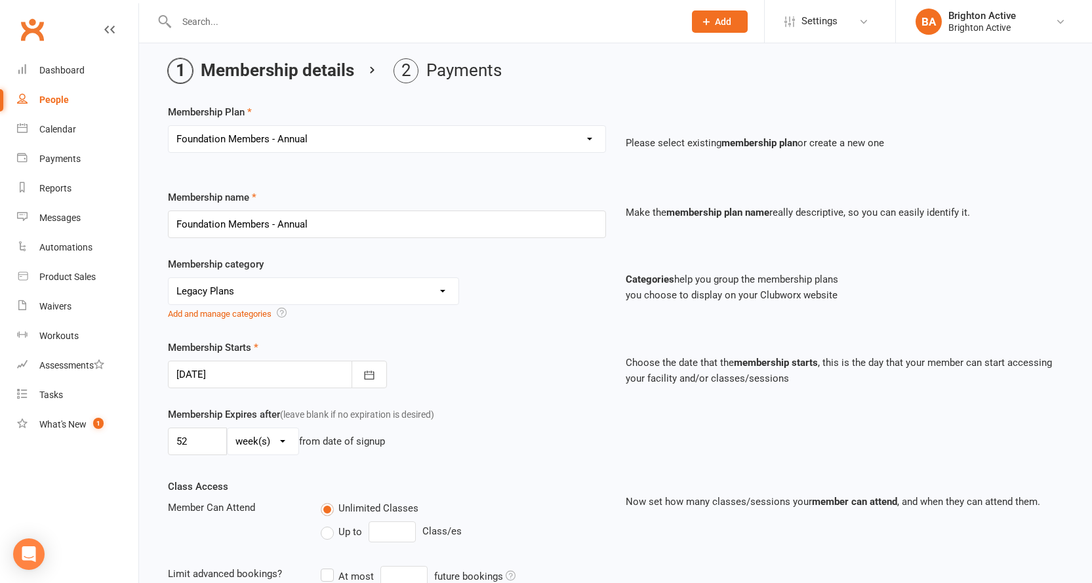
scroll to position [66, 0]
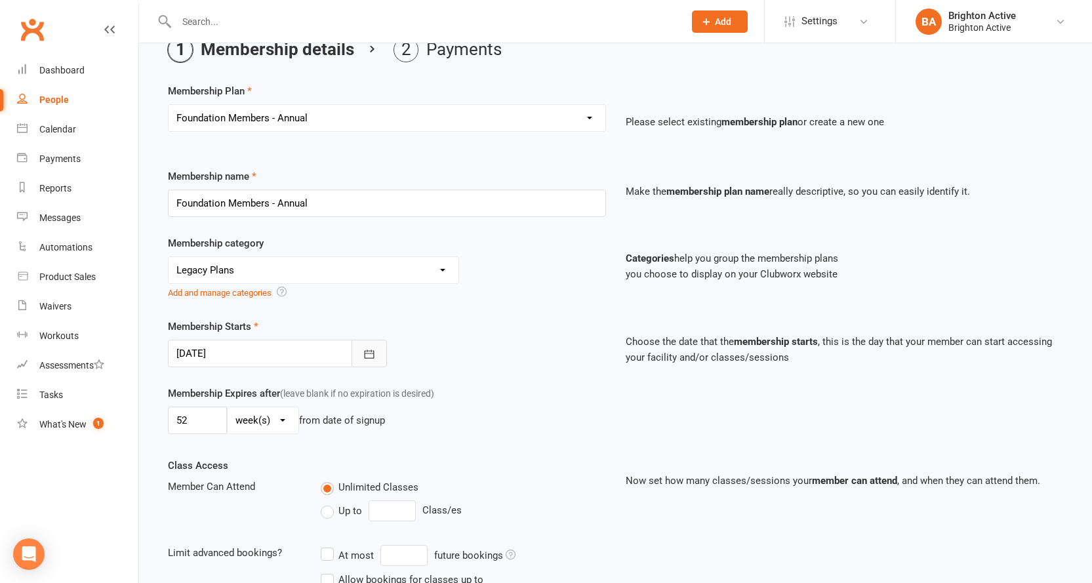
click at [356, 348] on button "button" at bounding box center [369, 354] width 35 height 28
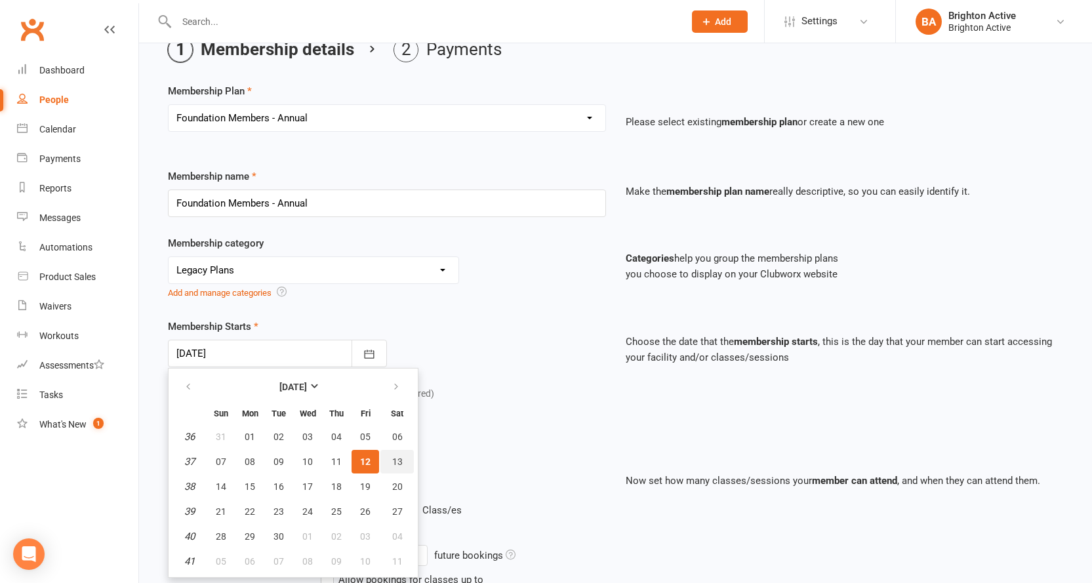
click at [388, 464] on button "13" at bounding box center [396, 462] width 33 height 24
type input "[DATE]"
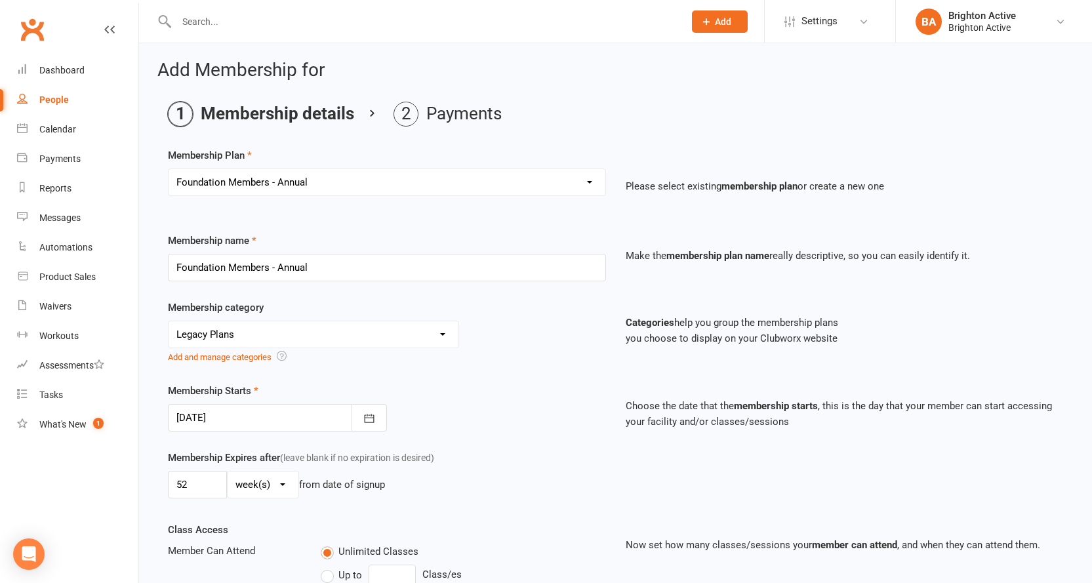
scroll to position [0, 0]
click at [359, 322] on div "No category 3 month -membership upfront payment of $333.60 as before General Pl…" at bounding box center [313, 336] width 291 height 28
select select
click at [169, 323] on select "No category 3 month -membership upfront payment of $333.60 as before General Pl…" at bounding box center [314, 336] width 290 height 26
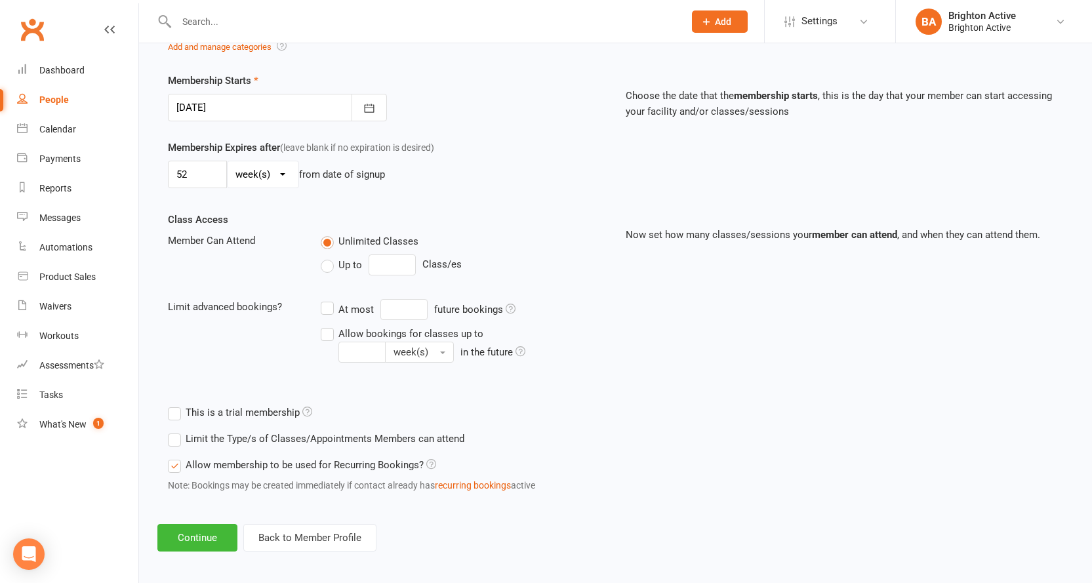
scroll to position [318, 0]
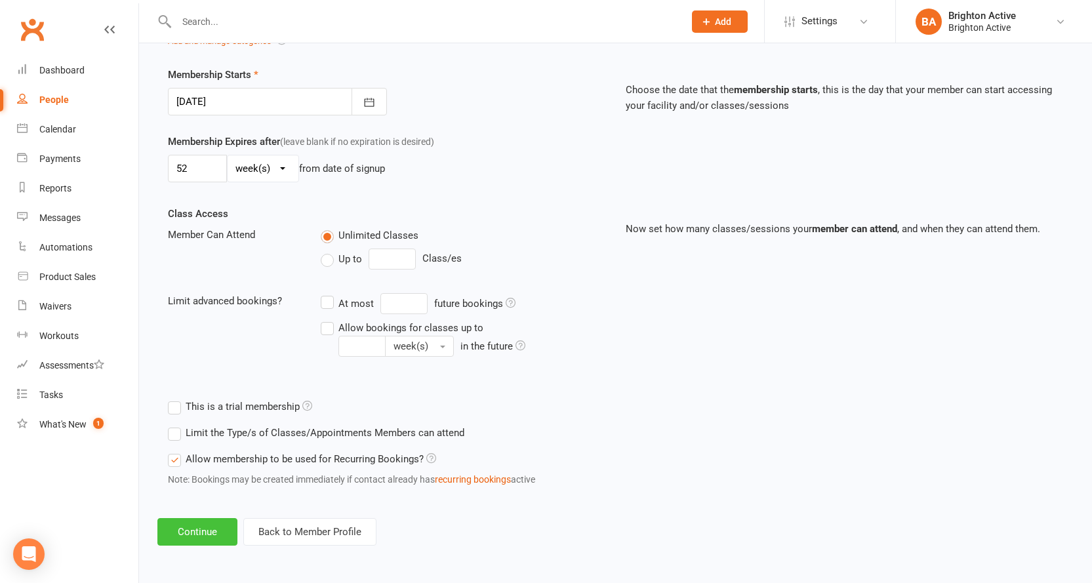
click at [193, 533] on button "Continue" at bounding box center [197, 532] width 80 height 28
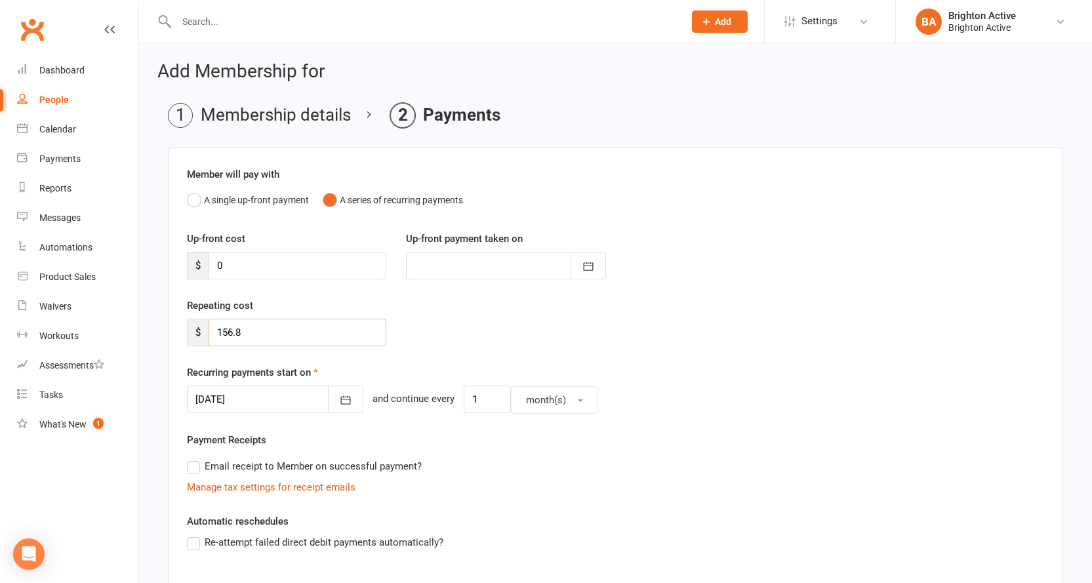
click at [262, 332] on input "156.8" at bounding box center [298, 333] width 178 height 28
type input "1"
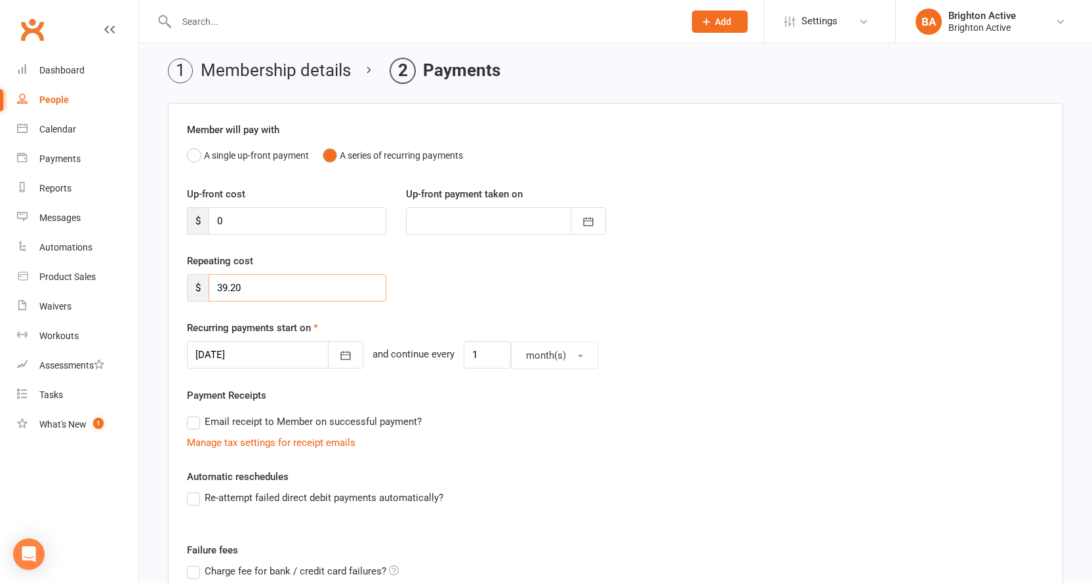
scroll to position [66, 0]
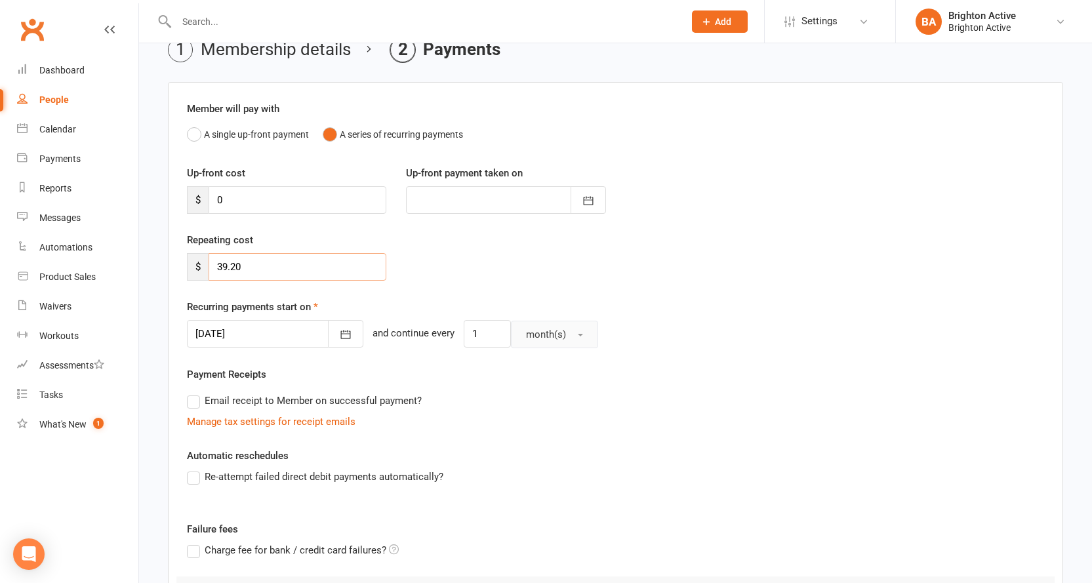
type input "39.20"
click at [526, 331] on span "month(s)" at bounding box center [546, 335] width 40 height 12
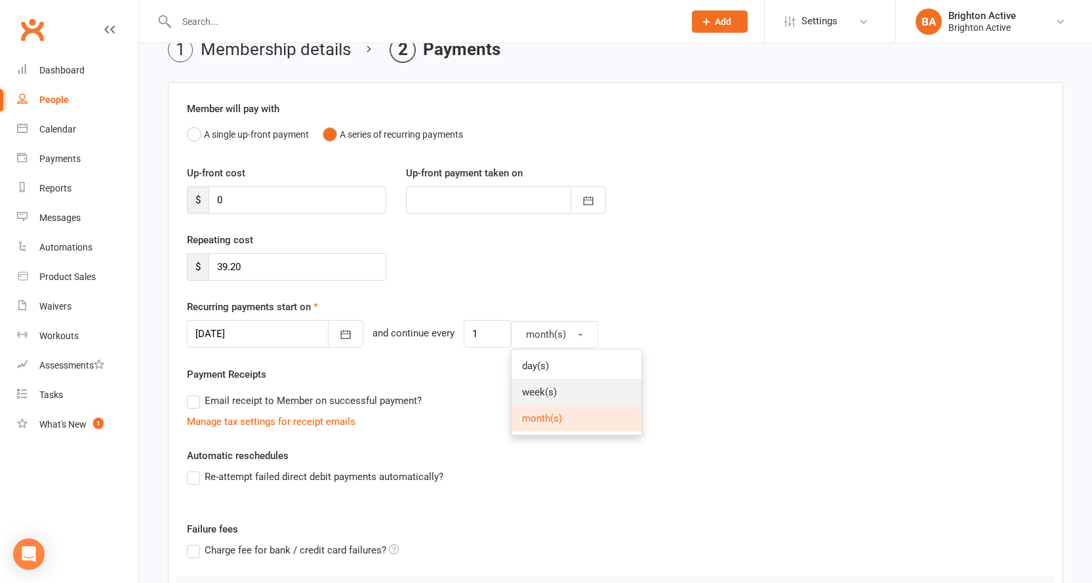
click at [522, 397] on span "week(s)" at bounding box center [539, 392] width 35 height 12
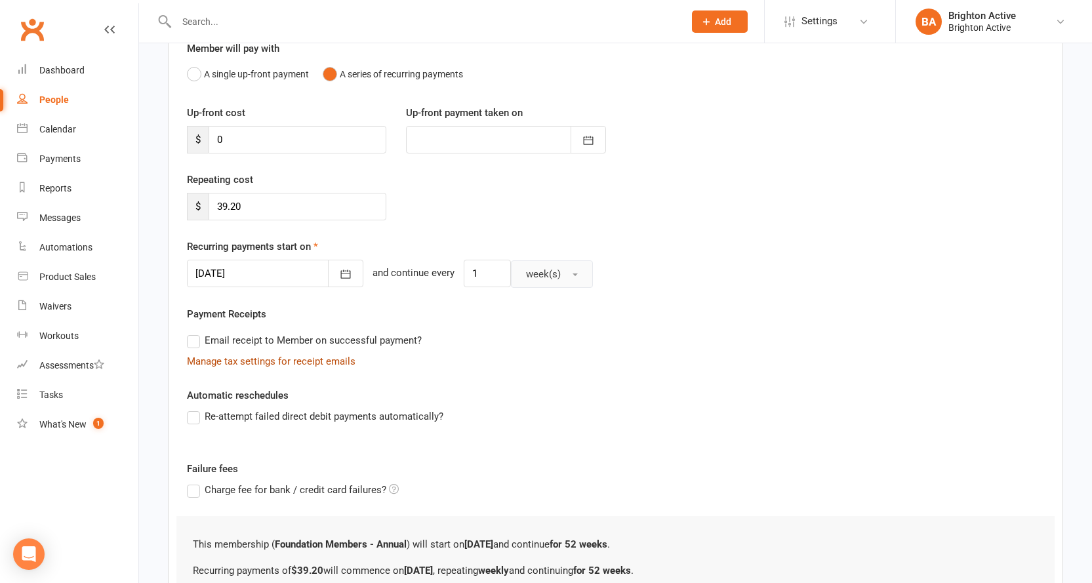
scroll to position [197, 0]
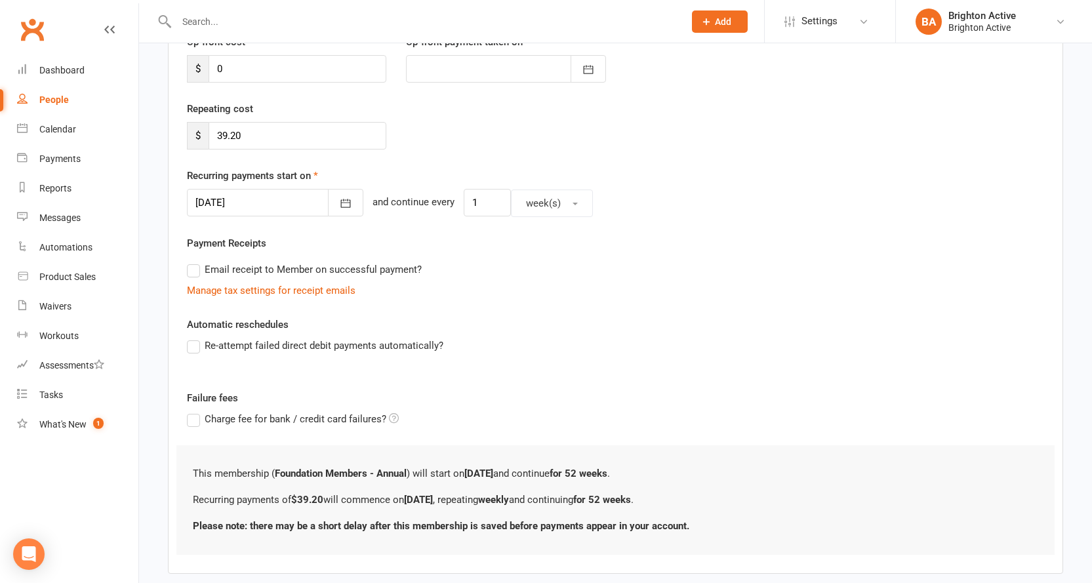
click at [192, 270] on label "Email receipt to Member on successful payment?" at bounding box center [304, 270] width 235 height 16
click at [192, 262] on input "Email receipt to Member on successful payment?" at bounding box center [191, 262] width 9 height 0
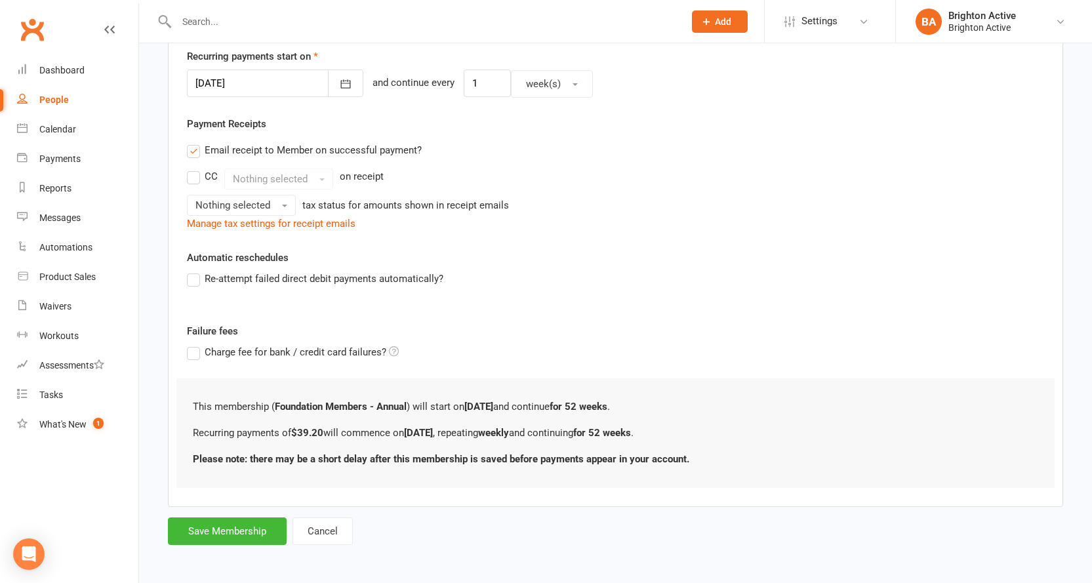
scroll to position [318, 0]
click at [202, 279] on label "Re-attempt failed direct debit payments automatically?" at bounding box center [315, 277] width 256 height 16
click at [195, 269] on input "Re-attempt failed direct debit payments automatically?" at bounding box center [191, 269] width 9 height 0
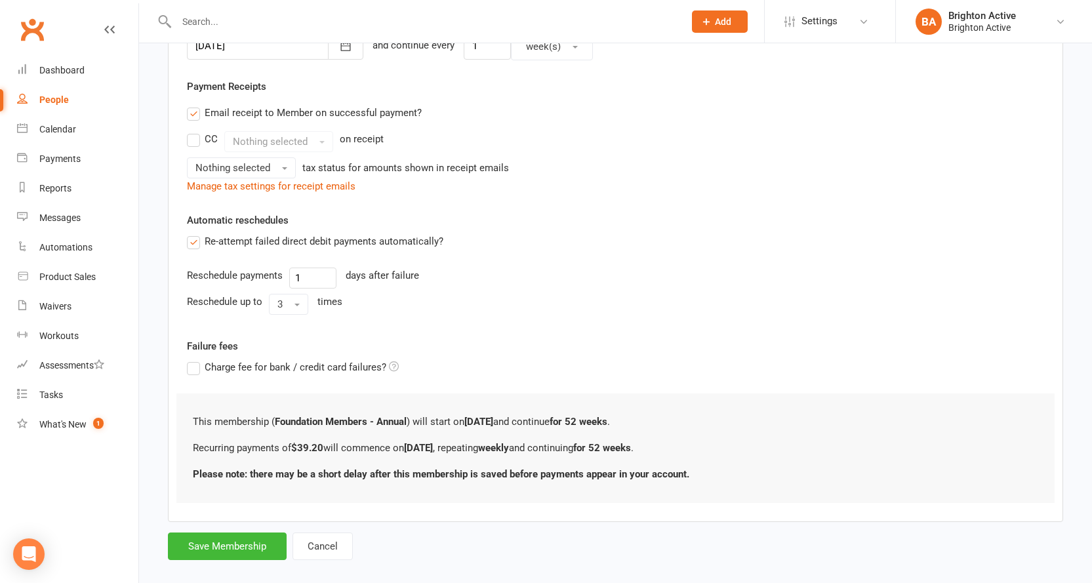
scroll to position [371, 0]
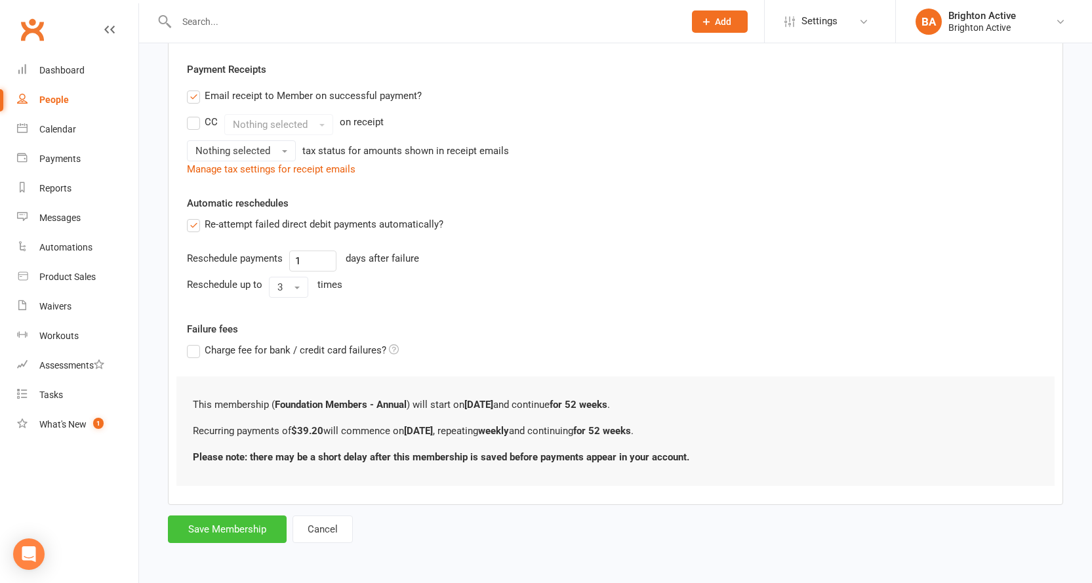
click at [228, 533] on button "Save Membership" at bounding box center [227, 530] width 119 height 28
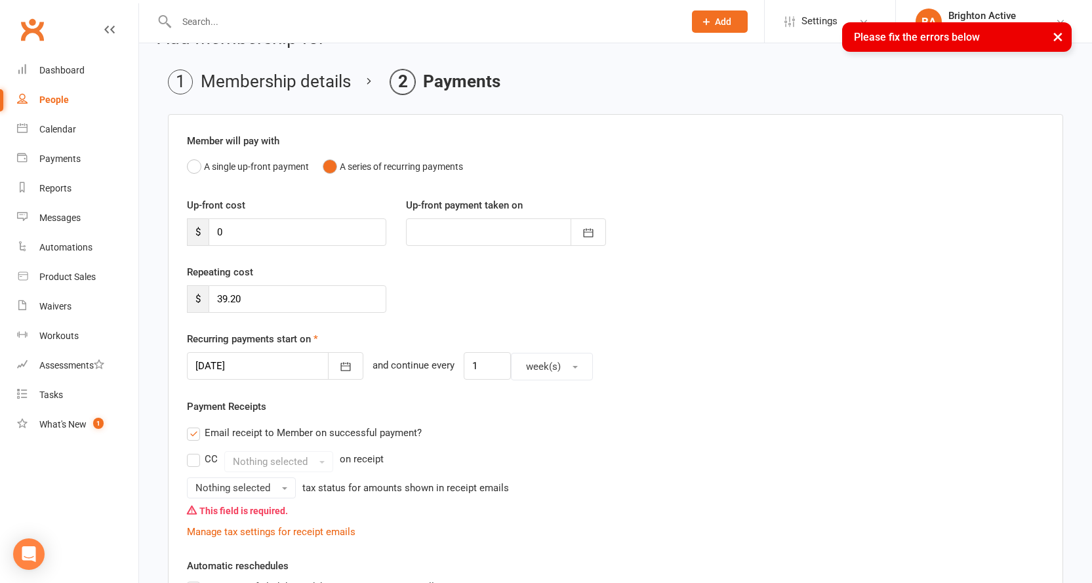
scroll to position [66, 0]
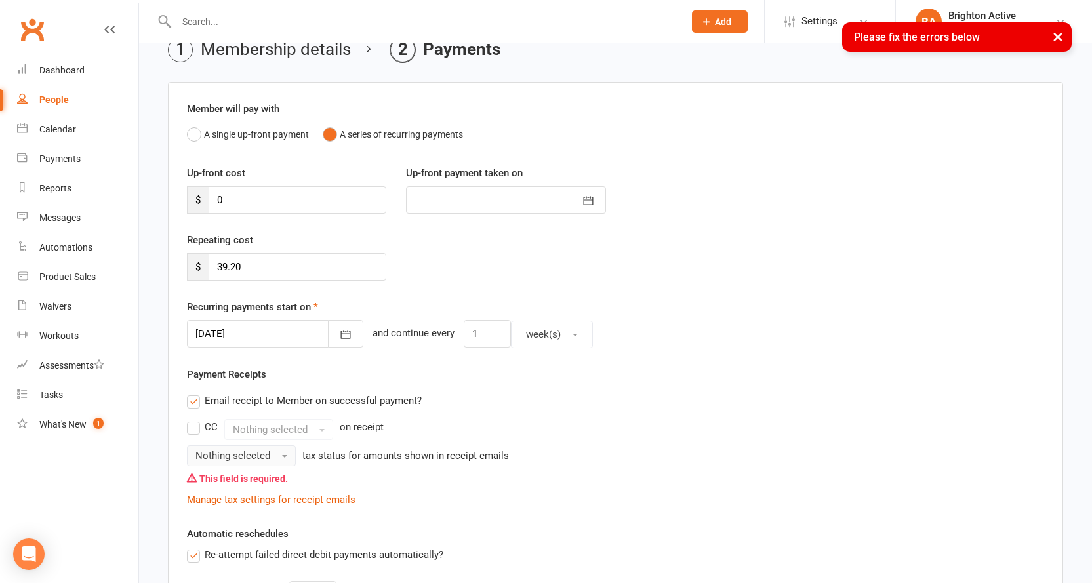
click at [204, 451] on span "Nothing selected" at bounding box center [232, 456] width 75 height 12
click at [247, 493] on link "Inc tax" at bounding box center [253, 484] width 130 height 26
click at [251, 485] on div "This field is required." at bounding box center [615, 478] width 857 height 25
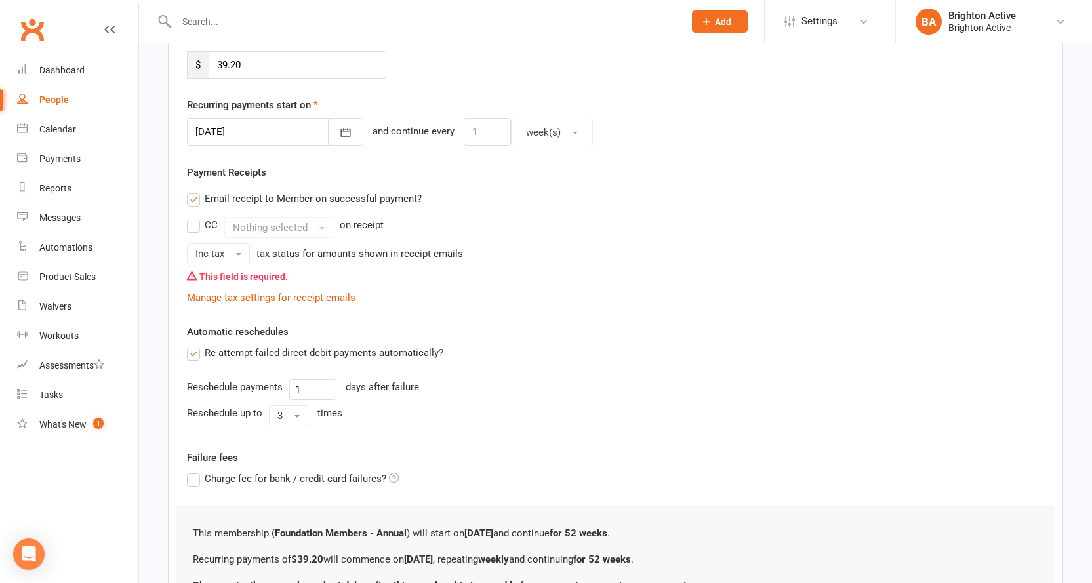
scroll to position [396, 0]
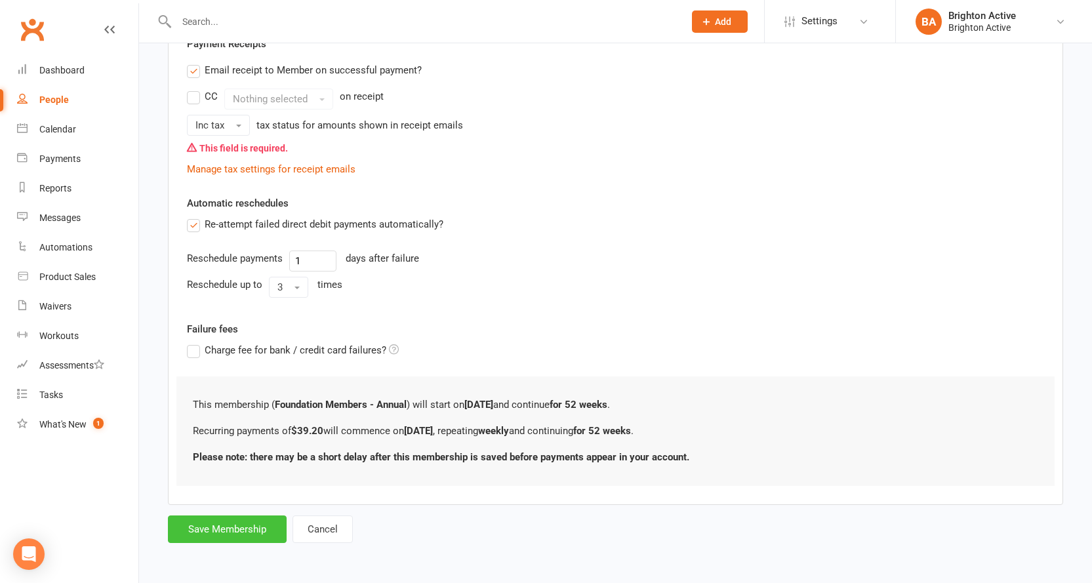
click at [247, 539] on button "Save Membership" at bounding box center [227, 530] width 119 height 28
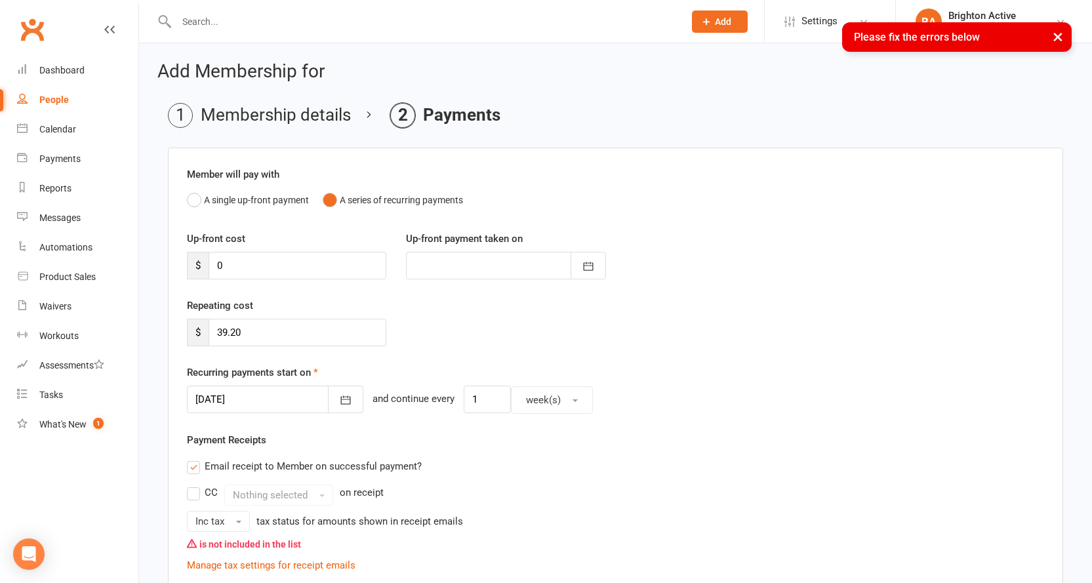
scroll to position [197, 0]
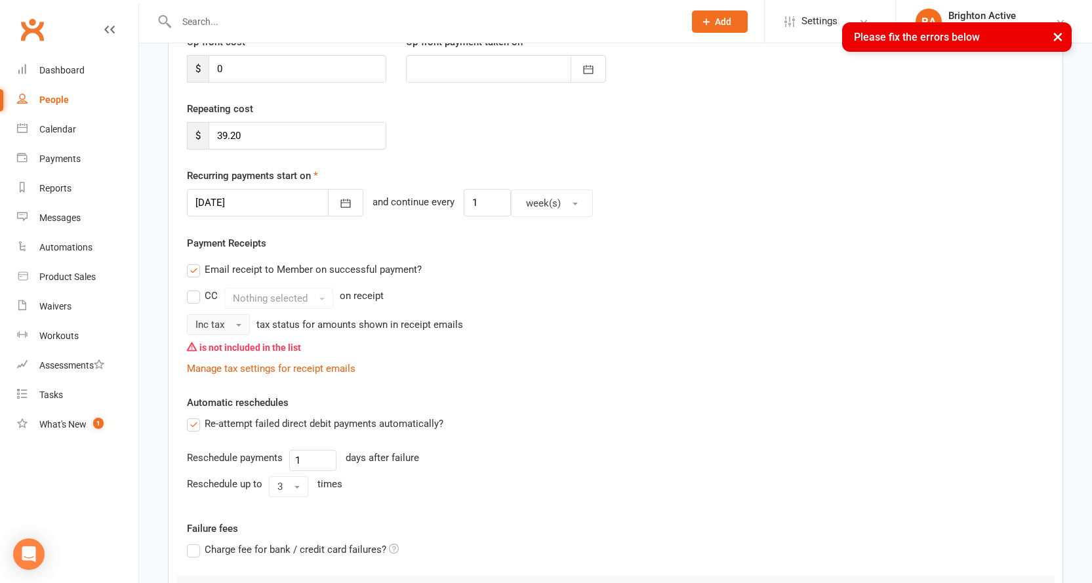
click at [208, 320] on span "Inc tax" at bounding box center [209, 325] width 29 height 12
click at [241, 388] on link "Tax exempt" at bounding box center [253, 379] width 130 height 26
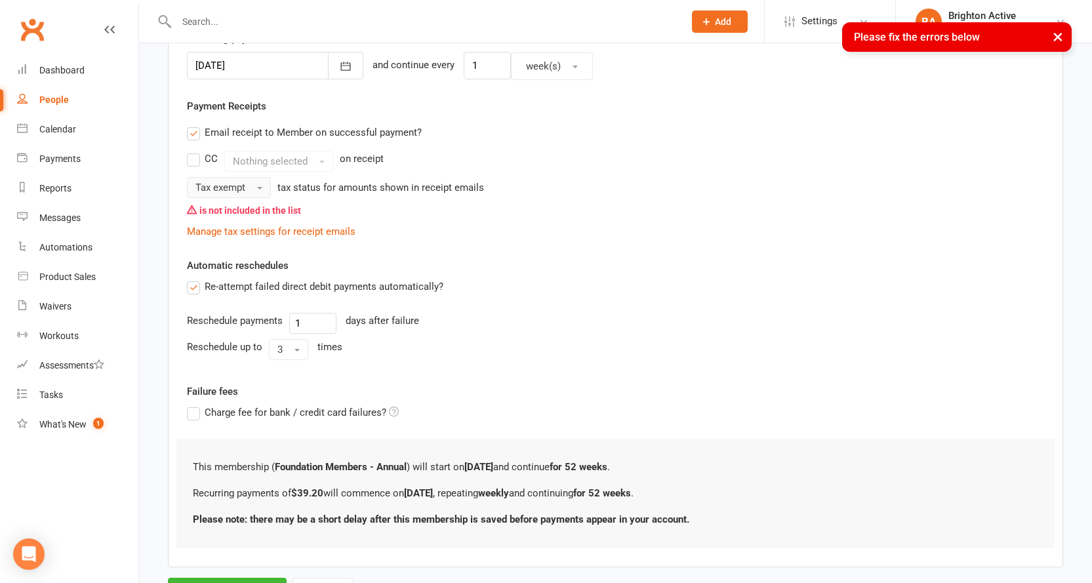
scroll to position [396, 0]
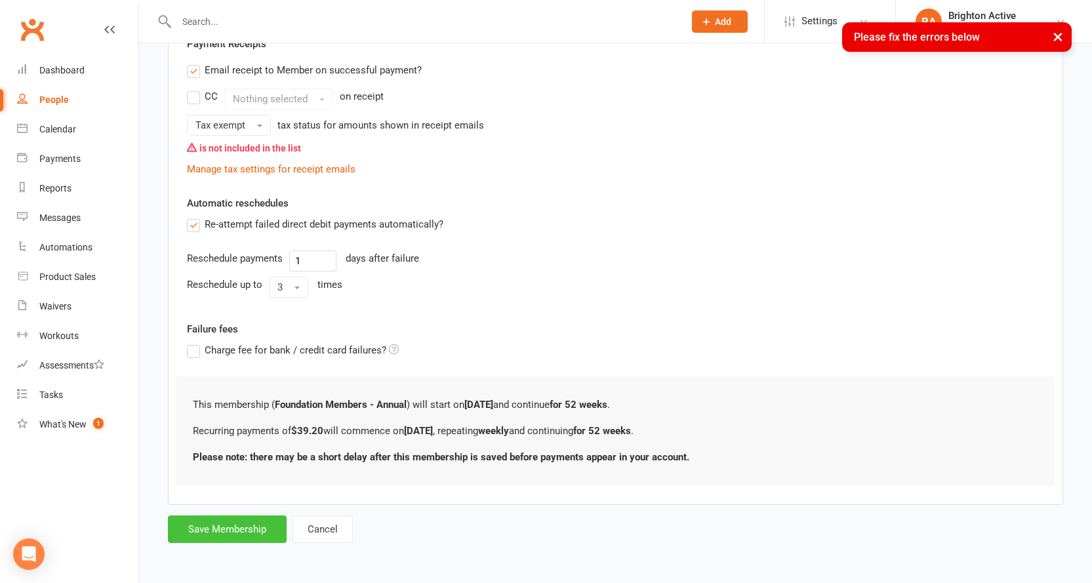
click at [268, 528] on button "Save Membership" at bounding box center [227, 530] width 119 height 28
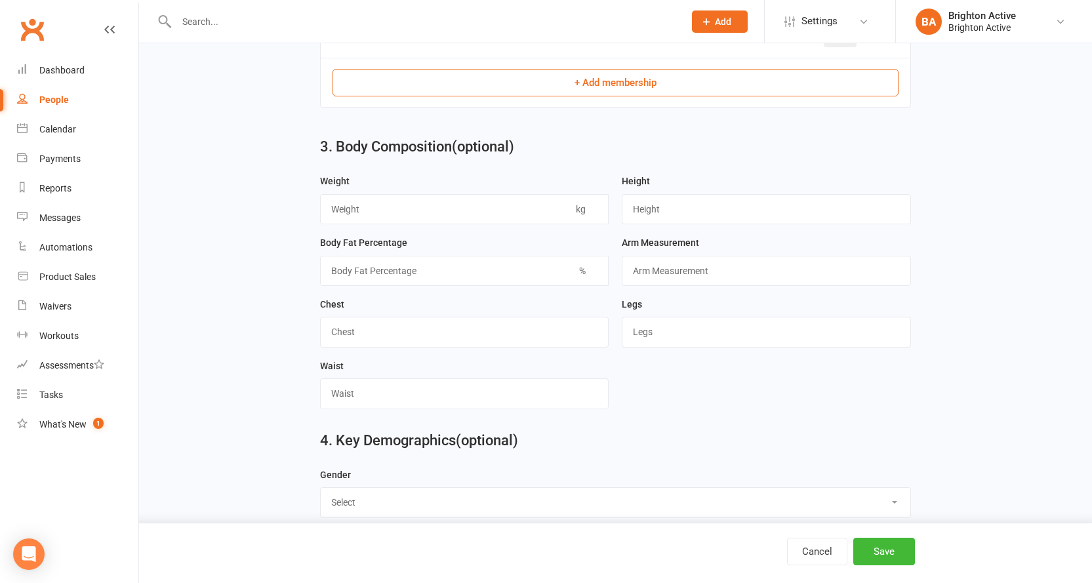
scroll to position [762, 0]
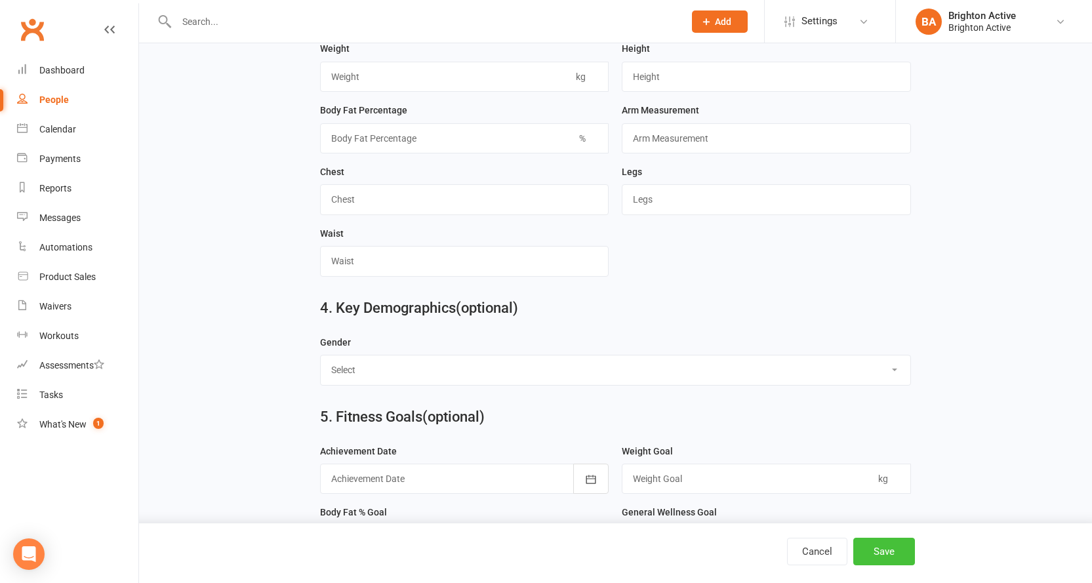
click at [887, 547] on button "Save" at bounding box center [884, 552] width 62 height 28
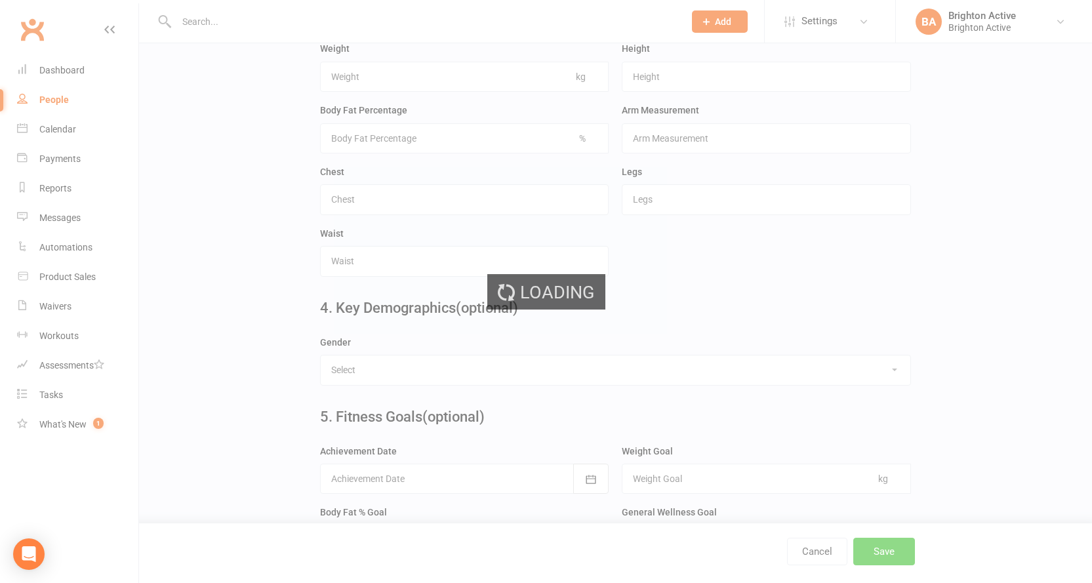
scroll to position [0, 0]
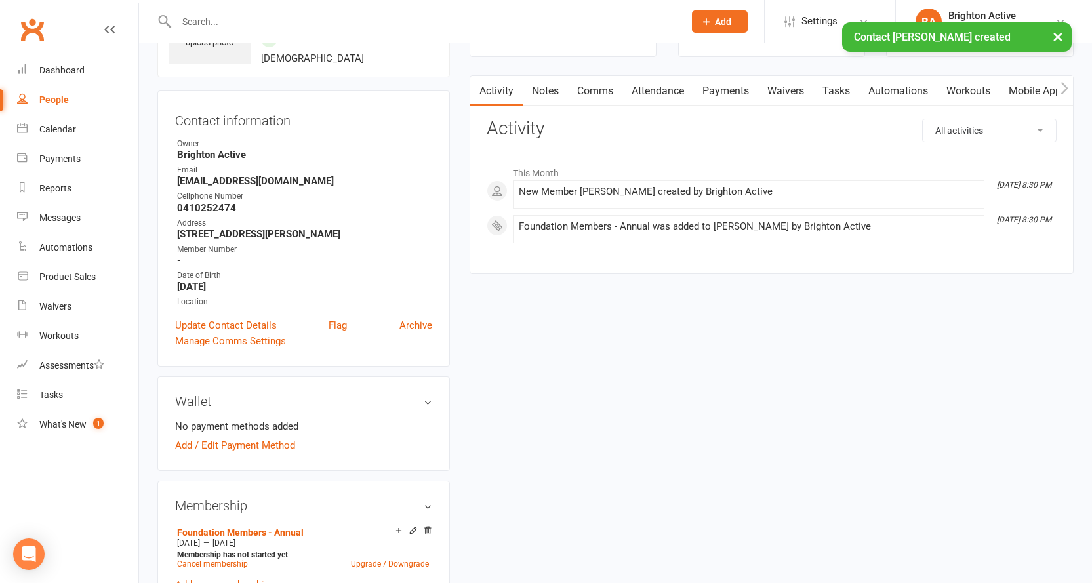
scroll to position [197, 0]
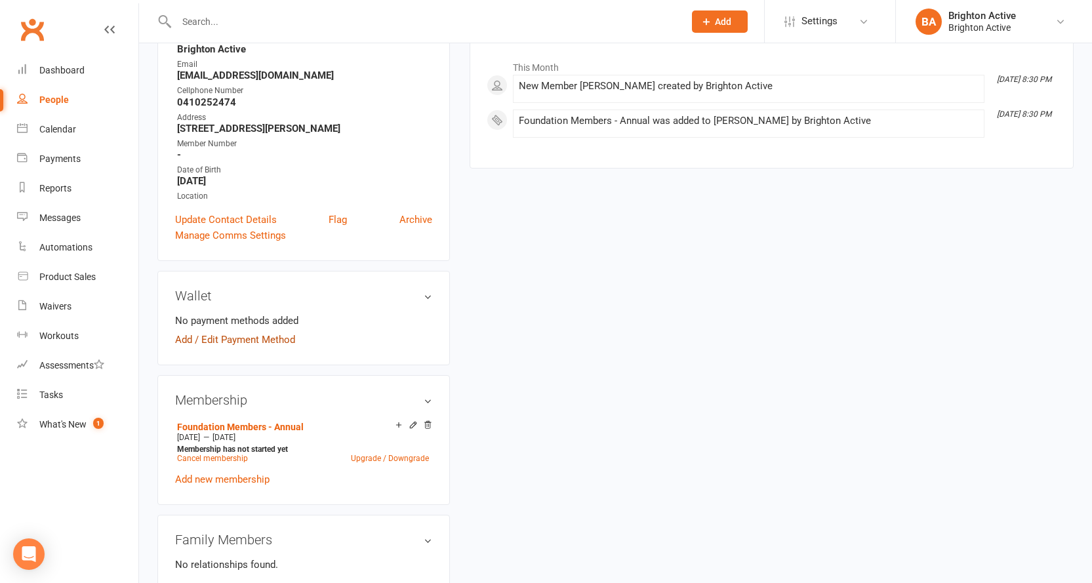
click at [256, 341] on link "Add / Edit Payment Method" at bounding box center [235, 340] width 120 height 16
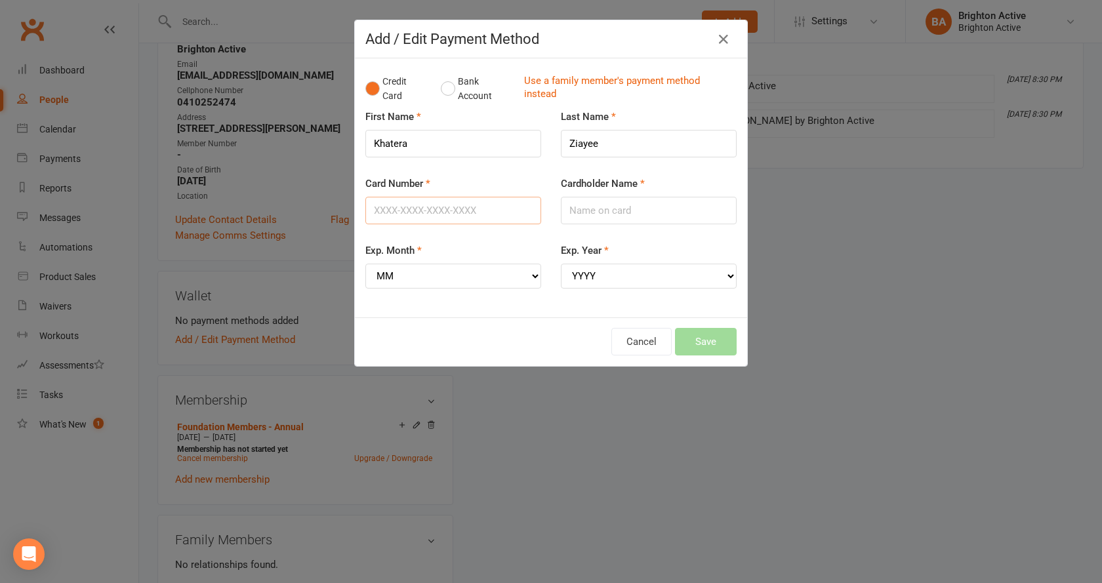
click at [449, 215] on input "Card Number" at bounding box center [453, 211] width 176 height 28
click at [512, 278] on div "Exp. Month MM 01 02 03 04 05 06 07 08 09 10 11 12" at bounding box center [453, 266] width 176 height 46
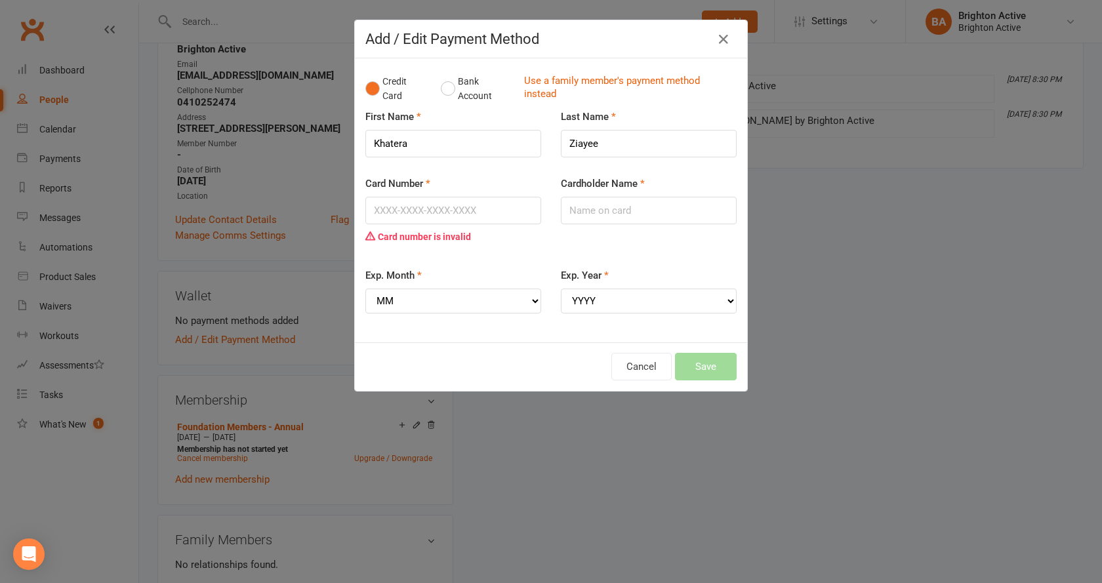
click at [569, 263] on div "Card Number Card number is invalid Cardholder Name" at bounding box center [551, 222] width 391 height 92
click at [431, 207] on input "Card Number" at bounding box center [453, 211] width 176 height 28
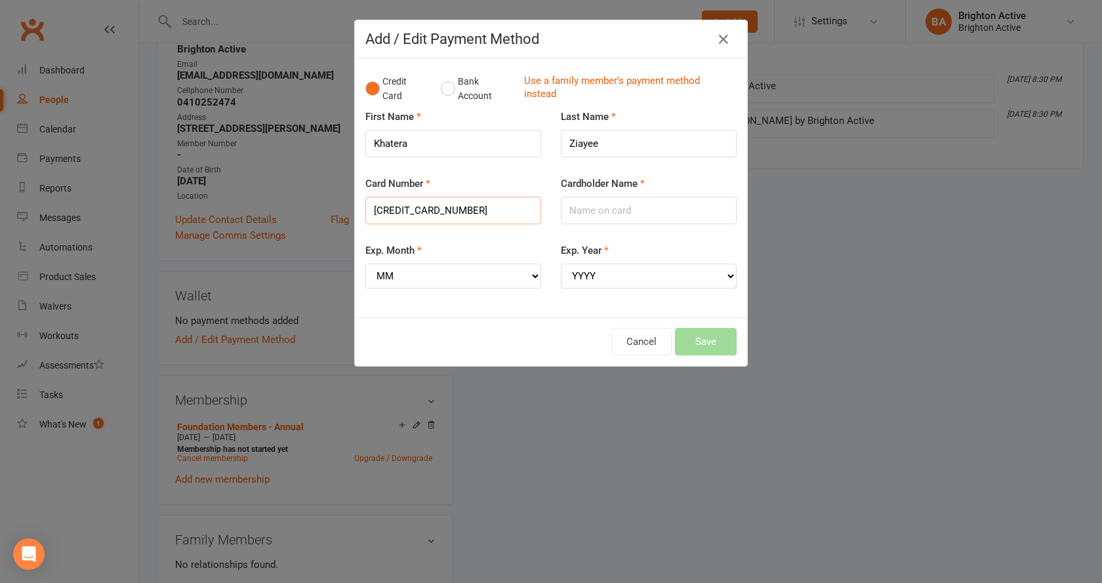
type input "[CREDIT_CARD_NUMBER]"
click at [575, 204] on input "Cardholder Name" at bounding box center [649, 211] width 176 height 28
click at [408, 275] on select "MM 01 02 03 04 05 06 07 08 09 10 11 12" at bounding box center [453, 276] width 176 height 25
select select "10"
click at [365, 264] on select "MM 01 02 03 04 05 06 07 08 09 10 11 12" at bounding box center [453, 276] width 176 height 25
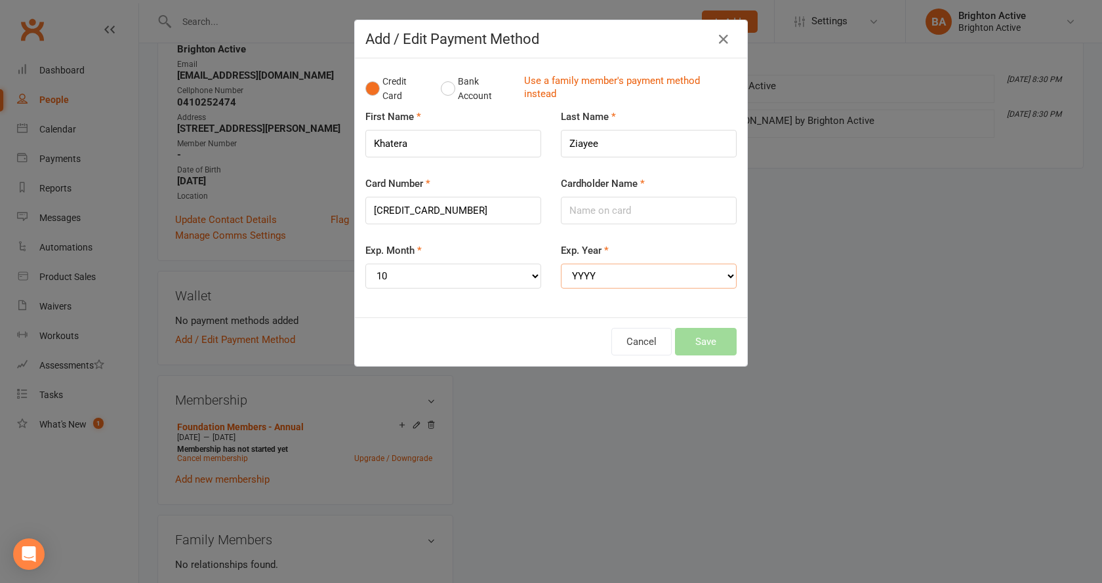
click at [588, 272] on select "YYYY 2025 2026 2027 2028 2029 2030 2031 2032 2033 2034" at bounding box center [649, 276] width 176 height 25
select select "2027"
click at [561, 264] on select "YYYY 2025 2026 2027 2028 2029 2030 2031 2032 2033 2034" at bounding box center [649, 276] width 176 height 25
click at [602, 205] on input "Cardholder Name" at bounding box center [649, 211] width 176 height 28
click at [593, 222] on input "Cardholder Name" at bounding box center [649, 211] width 176 height 28
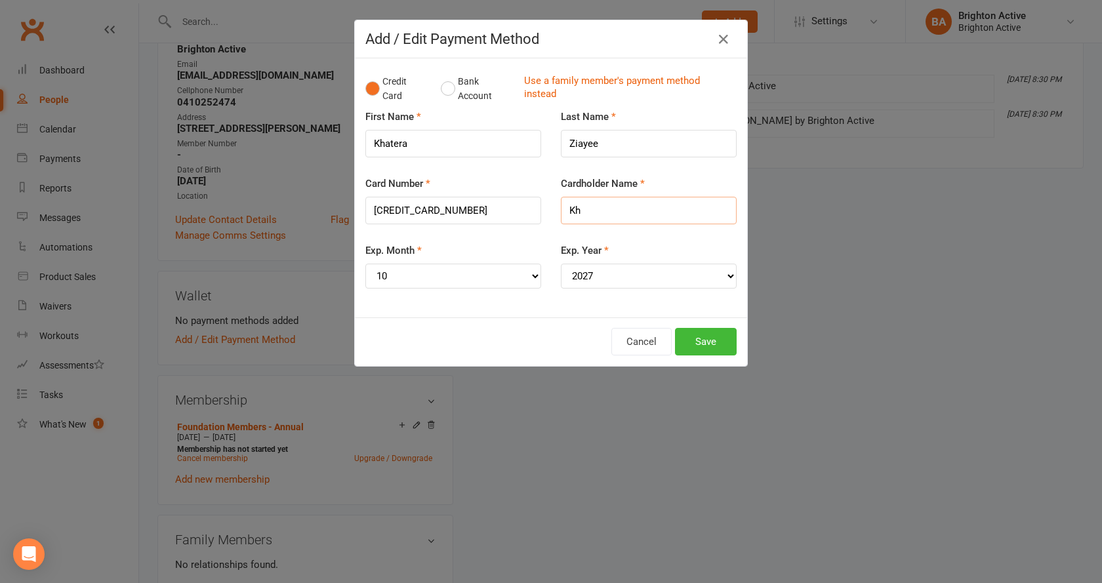
type input "K"
type input "[PERSON_NAME]"
click at [702, 346] on button "Save" at bounding box center [706, 342] width 62 height 28
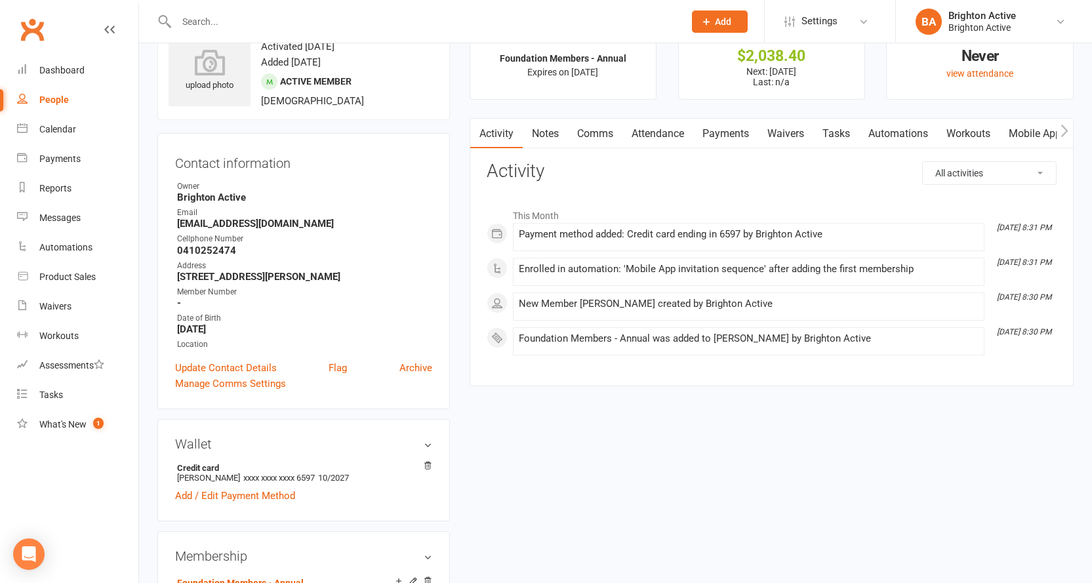
scroll to position [0, 0]
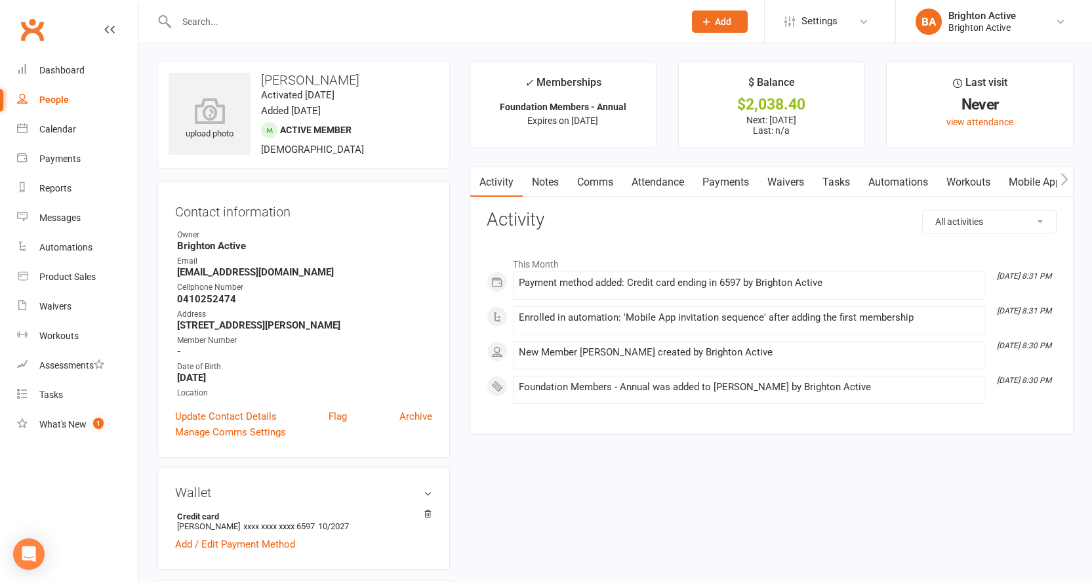
click at [733, 188] on link "Payments" at bounding box center [725, 182] width 65 height 30
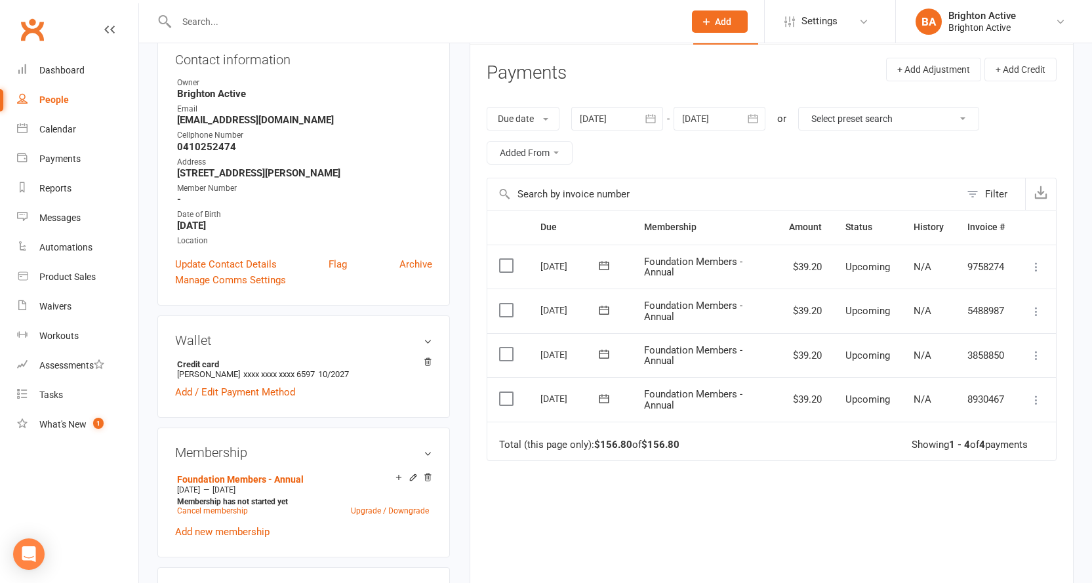
scroll to position [66, 0]
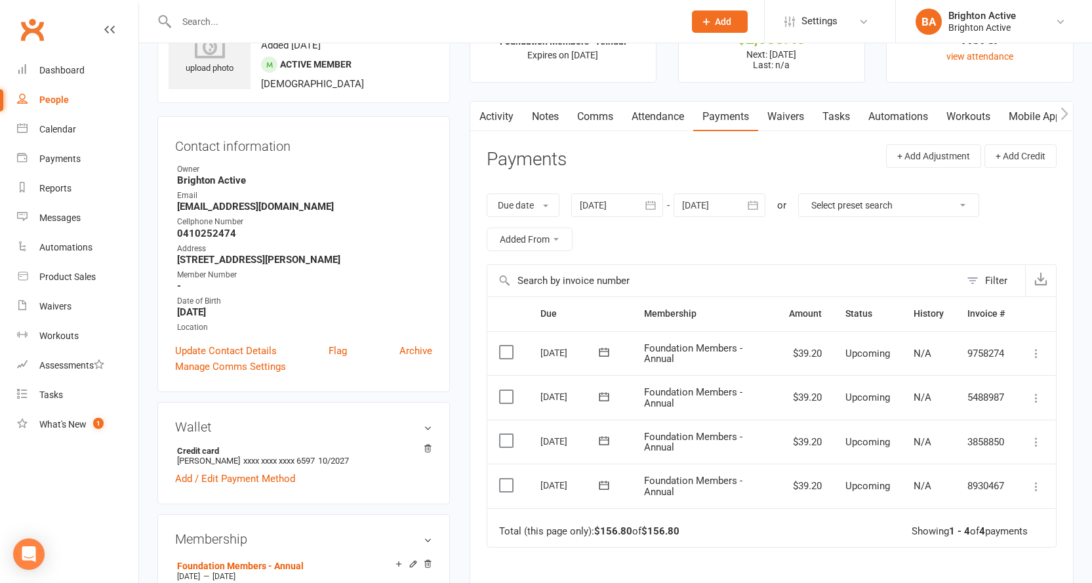
click at [508, 119] on link "Activity" at bounding box center [496, 117] width 52 height 30
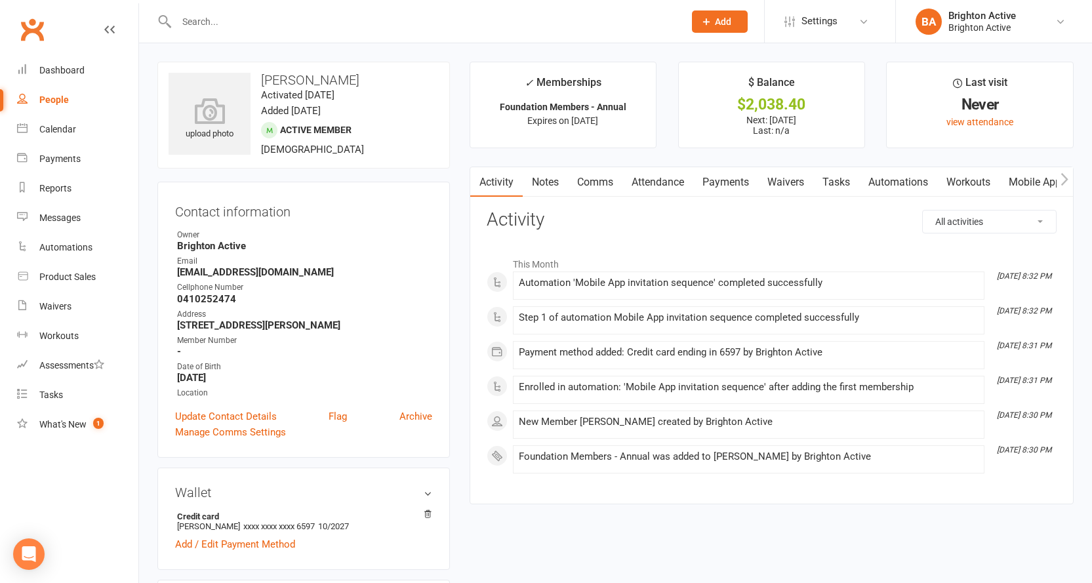
click at [767, 178] on link "Waivers" at bounding box center [785, 182] width 55 height 30
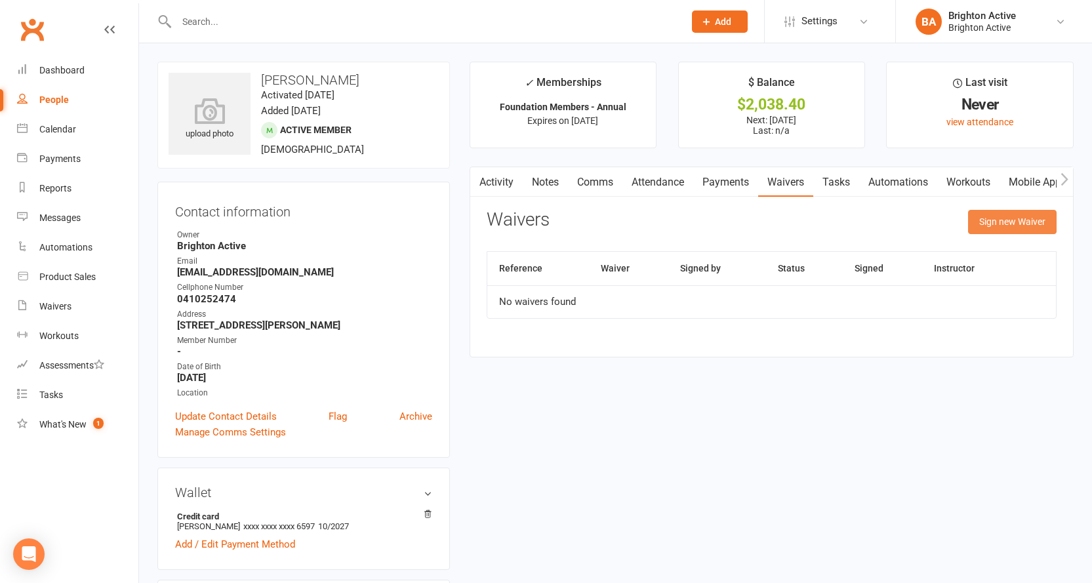
click at [993, 219] on button "Sign new Waiver" at bounding box center [1012, 222] width 89 height 24
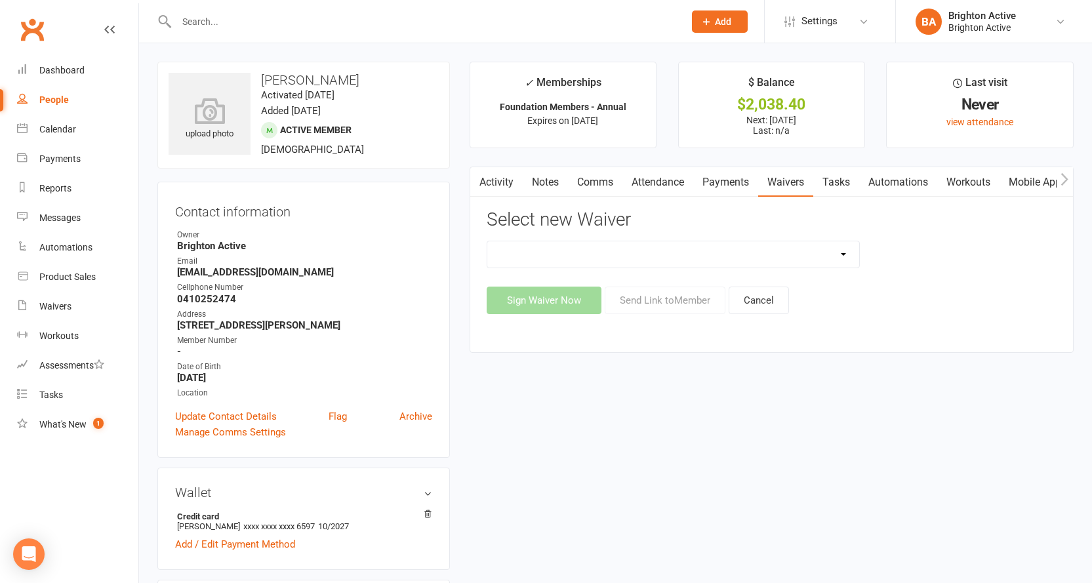
click at [625, 257] on select "Foundation Member Form New membership offer Staff Offer Winter Special Offer" at bounding box center [673, 254] width 373 height 26
select select "11470"
click at [487, 241] on select "Foundation Member Form New membership offer Staff Offer Winter Special Offer" at bounding box center [673, 254] width 373 height 26
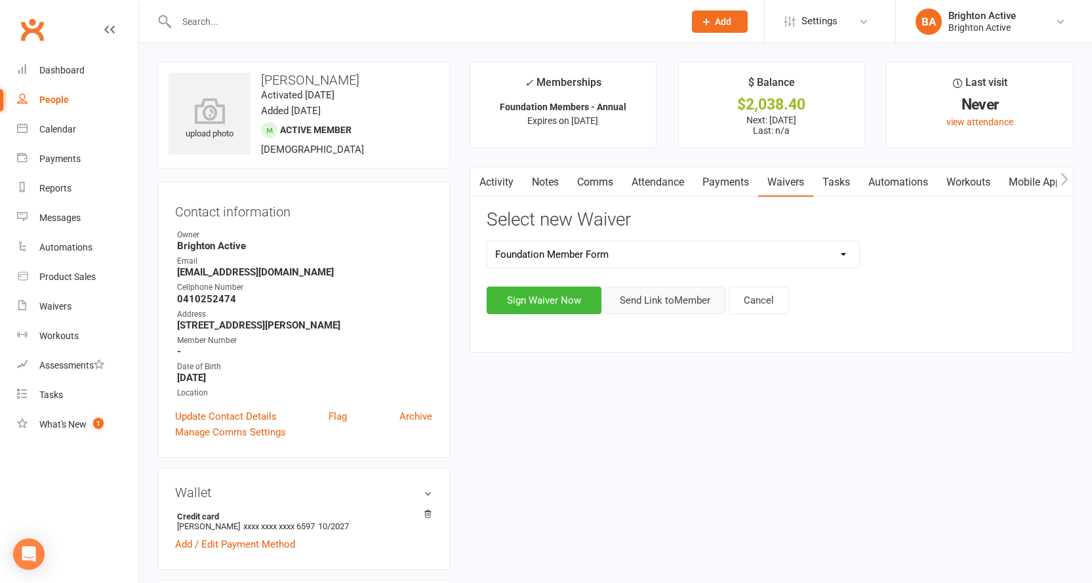
click at [647, 302] on button "Send Link to Member" at bounding box center [665, 301] width 121 height 28
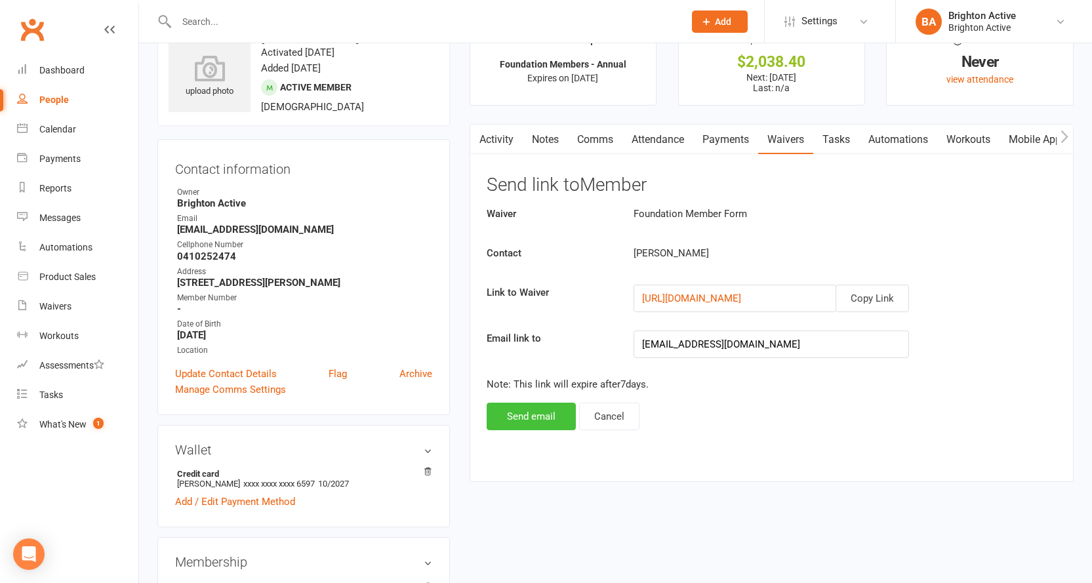
scroll to position [66, 0]
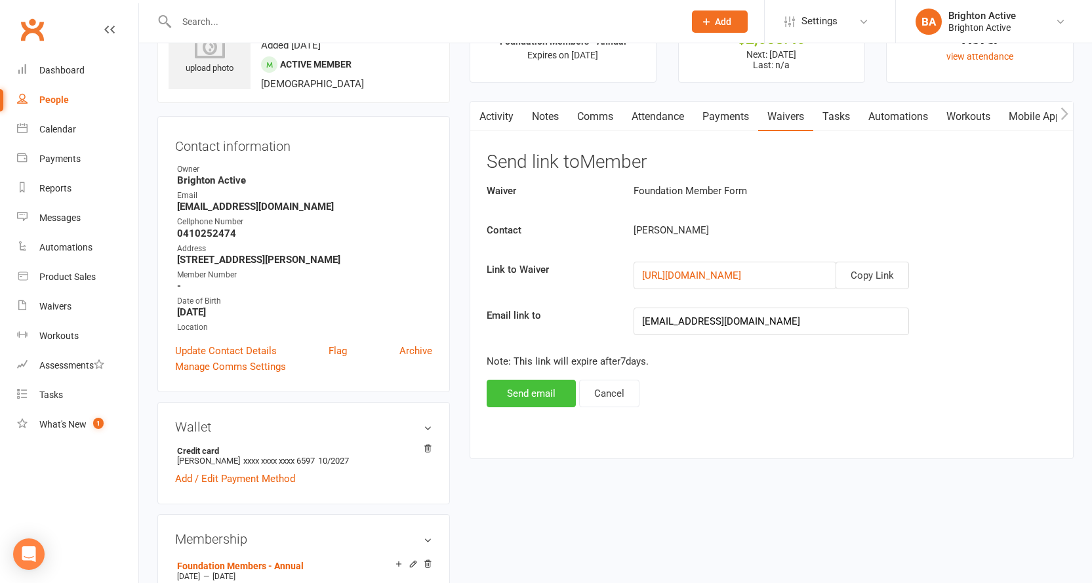
click at [514, 390] on button "Send email" at bounding box center [531, 394] width 89 height 28
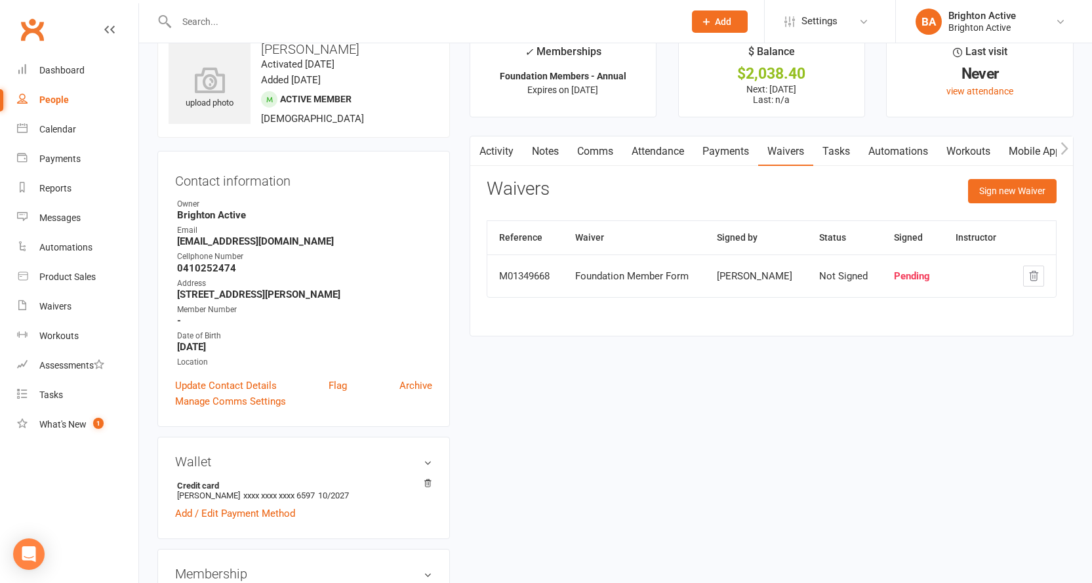
scroll to position [0, 0]
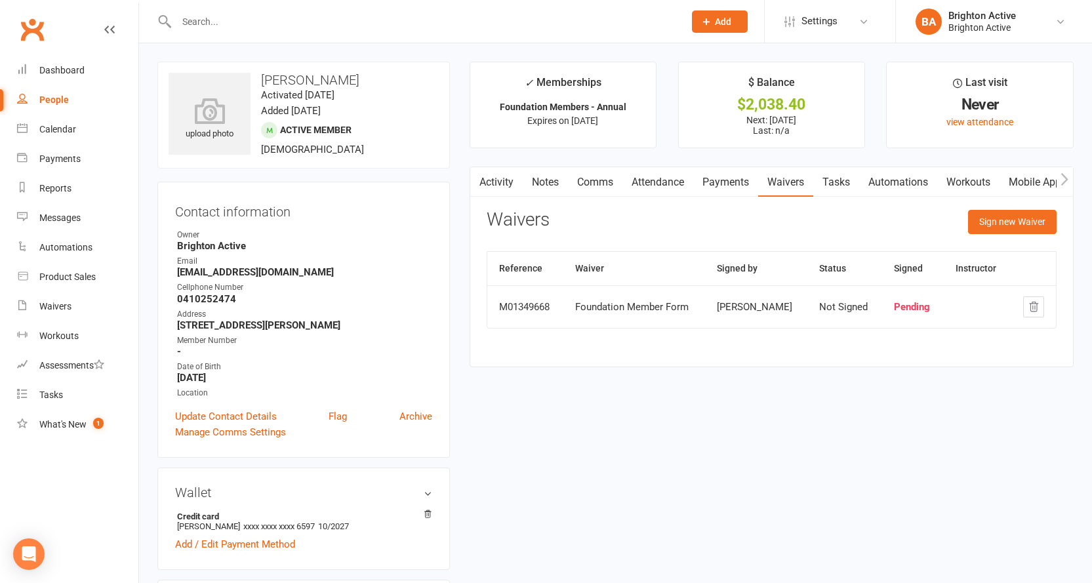
click at [497, 186] on link "Activity" at bounding box center [496, 182] width 52 height 30
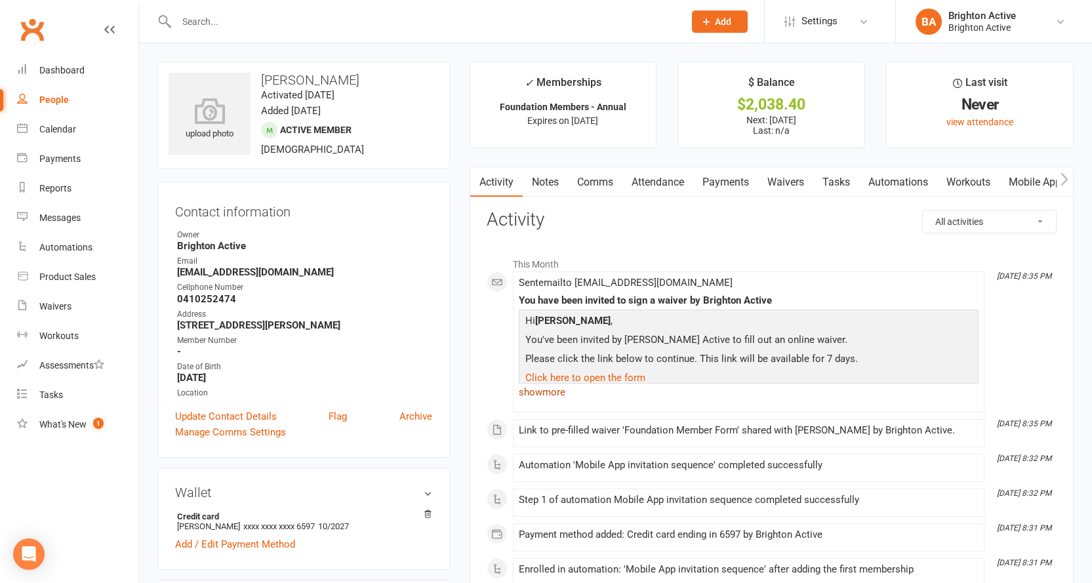
click at [565, 389] on link "show more" at bounding box center [749, 392] width 460 height 18
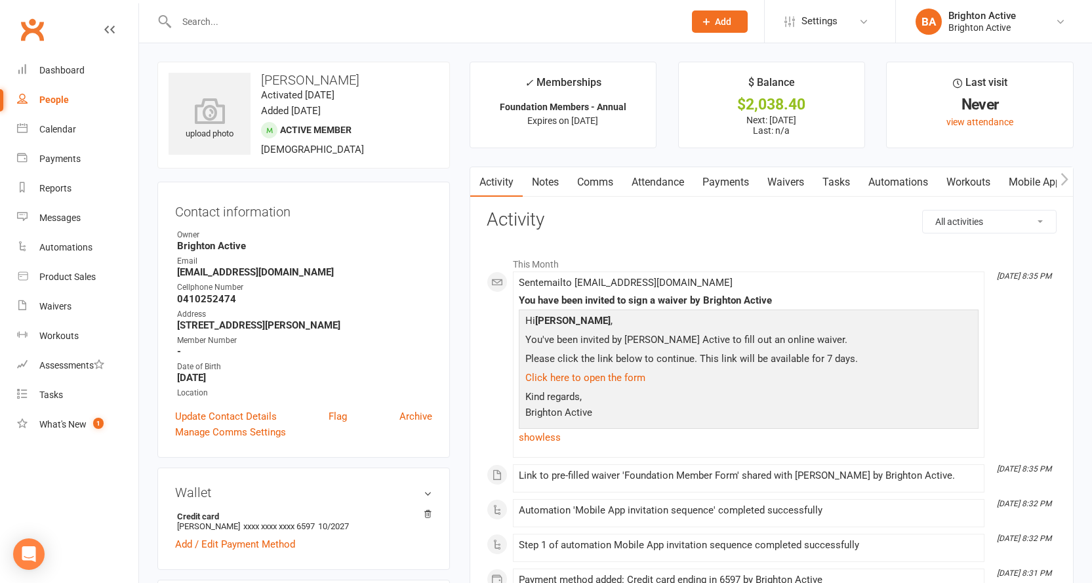
click at [712, 182] on link "Payments" at bounding box center [725, 182] width 65 height 30
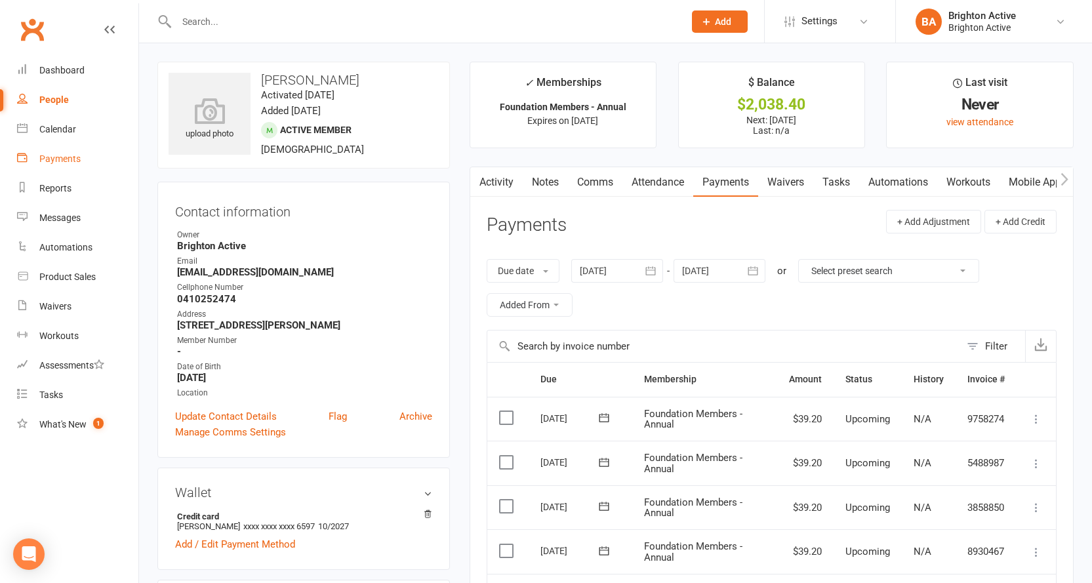
click at [58, 152] on link "Payments" at bounding box center [77, 159] width 121 height 30
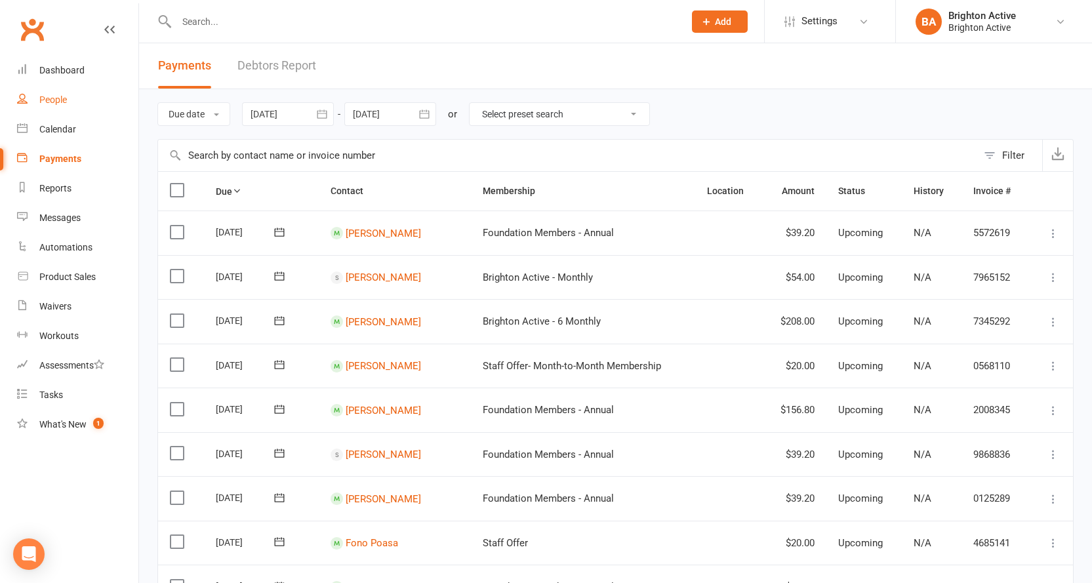
click at [63, 103] on div "People" at bounding box center [53, 99] width 28 height 10
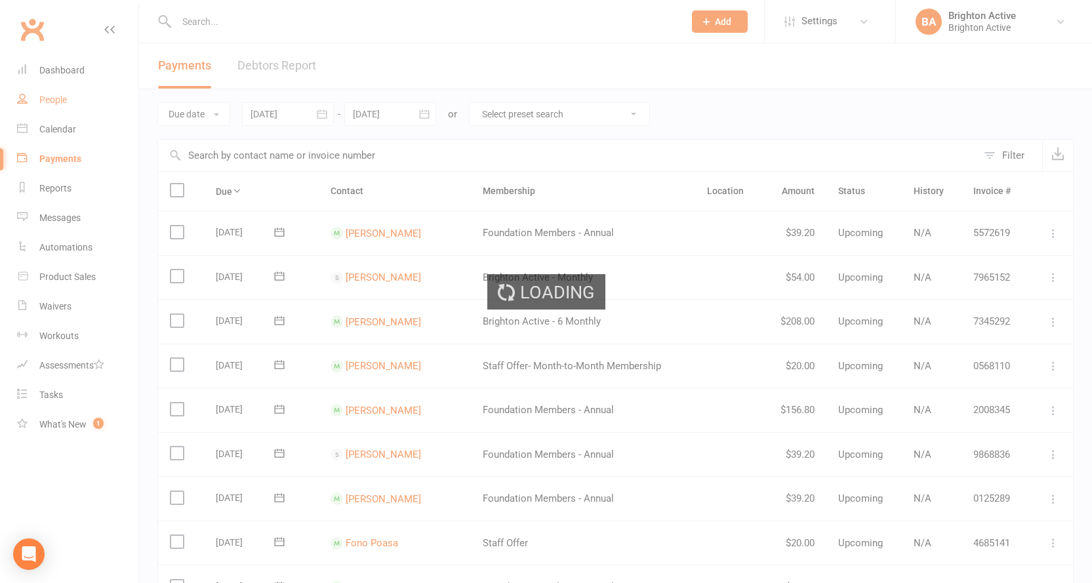
select select "true"
select select "100"
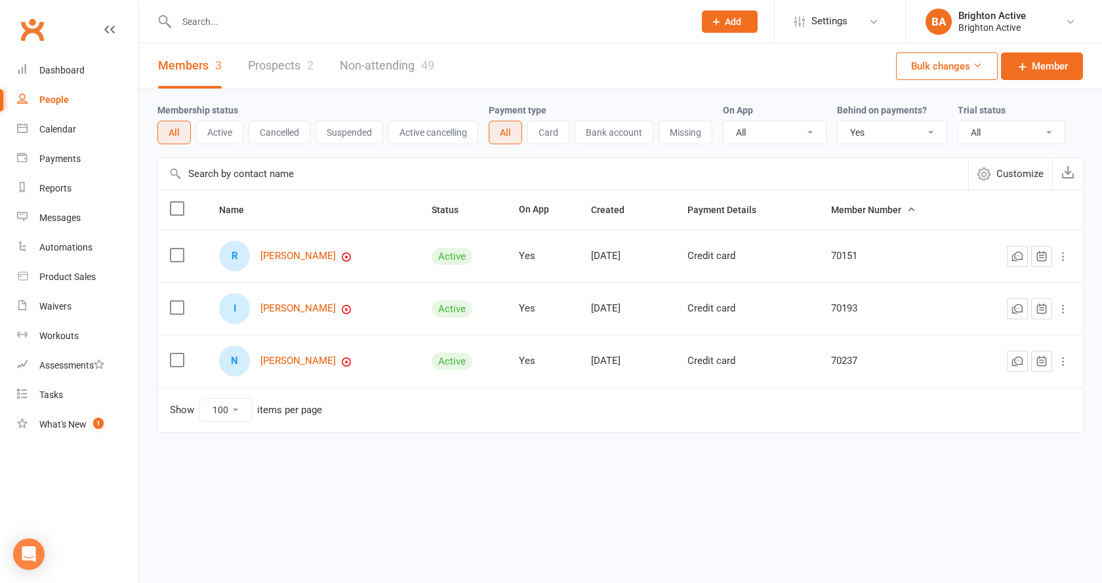
click at [232, 29] on input "text" at bounding box center [429, 21] width 512 height 18
type input "k"
drag, startPoint x: 906, startPoint y: 129, endPoint x: 895, endPoint y: 144, distance: 17.8
click at [906, 129] on select "All No Yes" at bounding box center [892, 132] width 109 height 22
select select
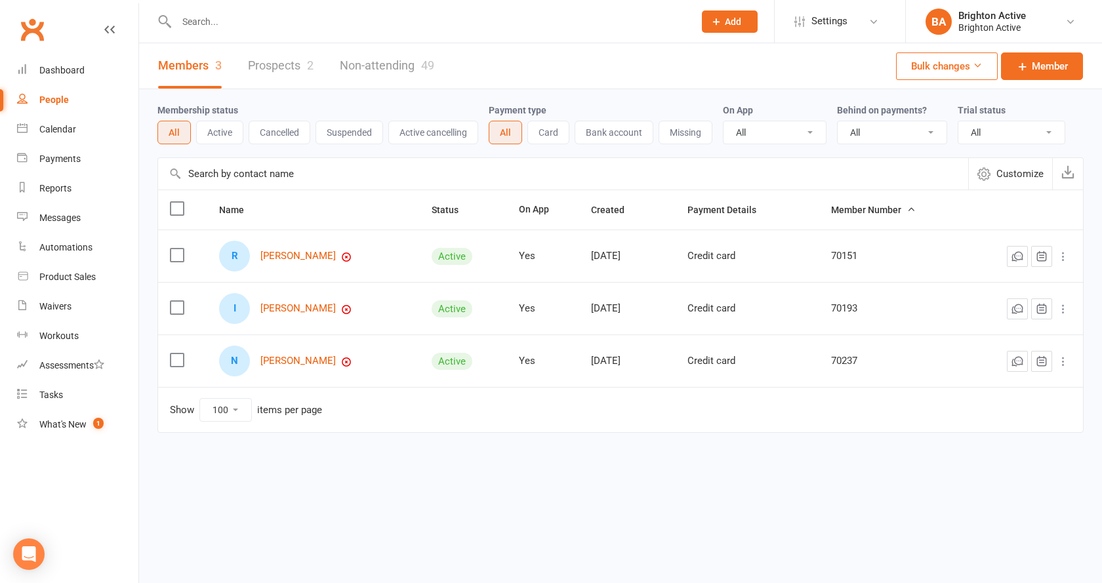
click at [839, 122] on select "All No Yes" at bounding box center [892, 132] width 109 height 22
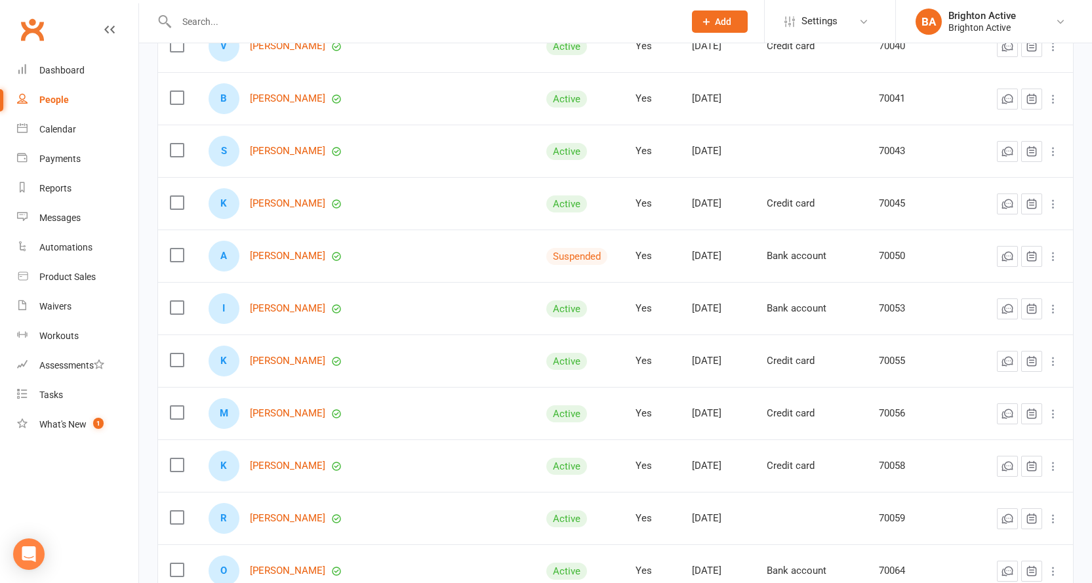
scroll to position [1509, 0]
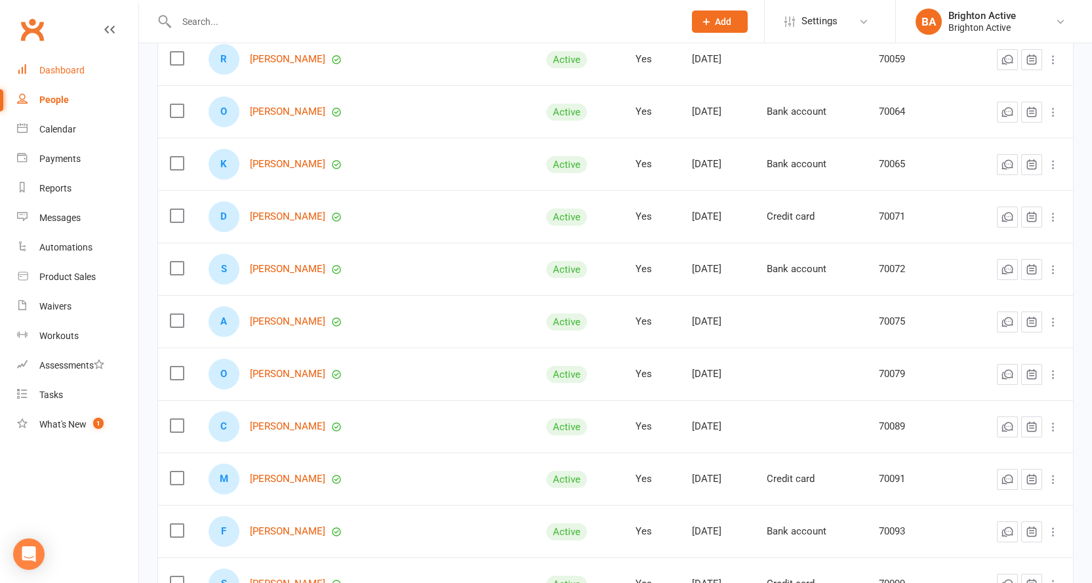
click at [57, 71] on div "Dashboard" at bounding box center [61, 70] width 45 height 10
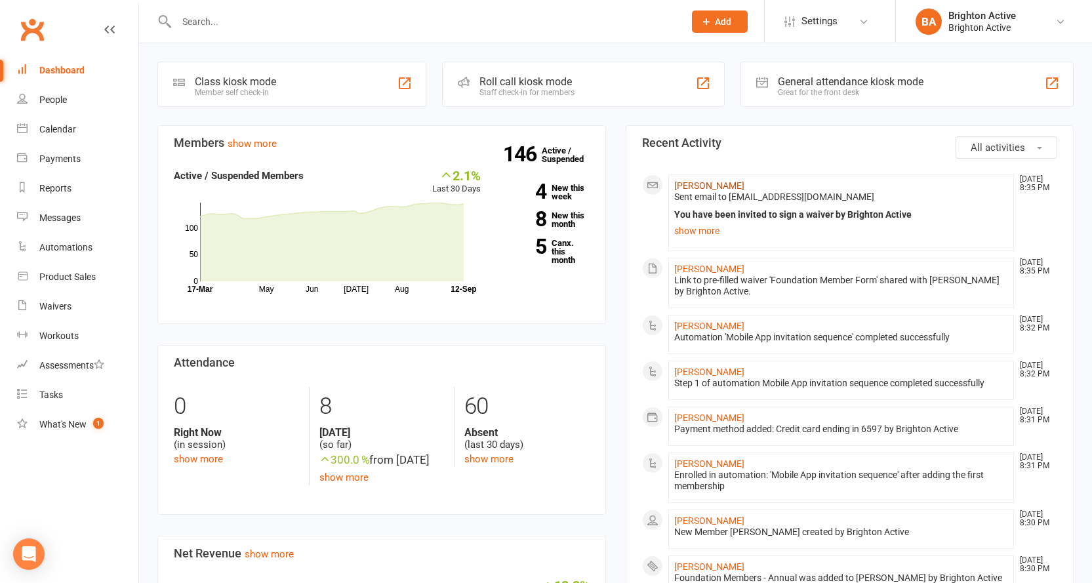
click at [712, 186] on link "[PERSON_NAME]" at bounding box center [709, 185] width 70 height 10
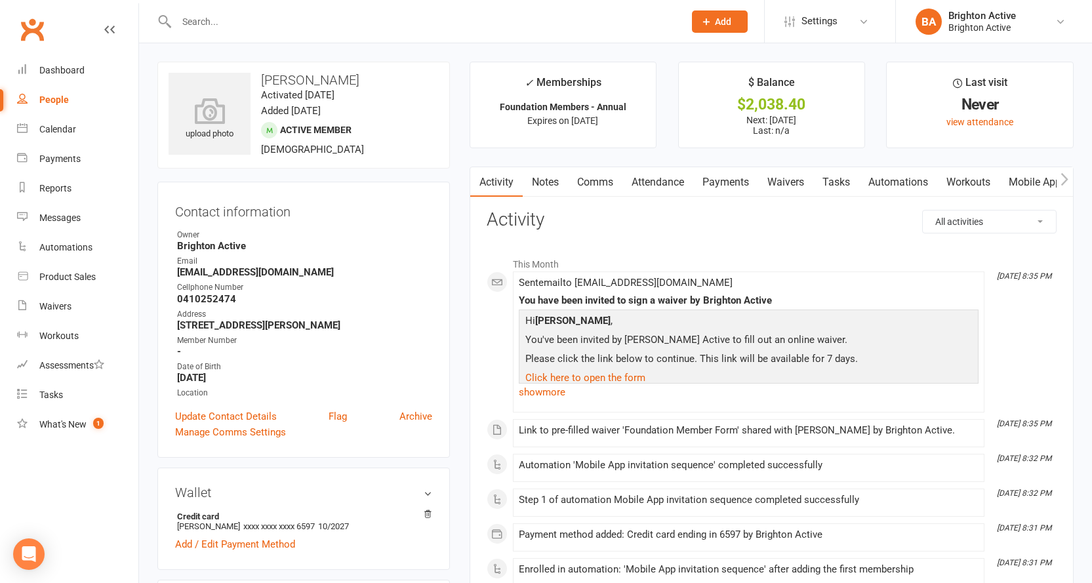
click at [612, 179] on link "Comms" at bounding box center [595, 182] width 54 height 30
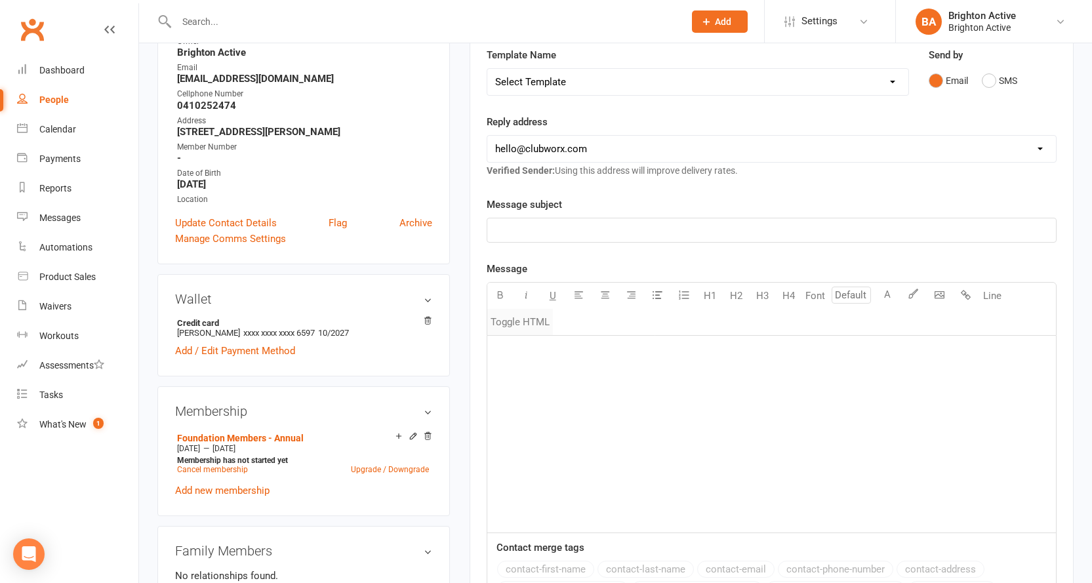
scroll to position [197, 0]
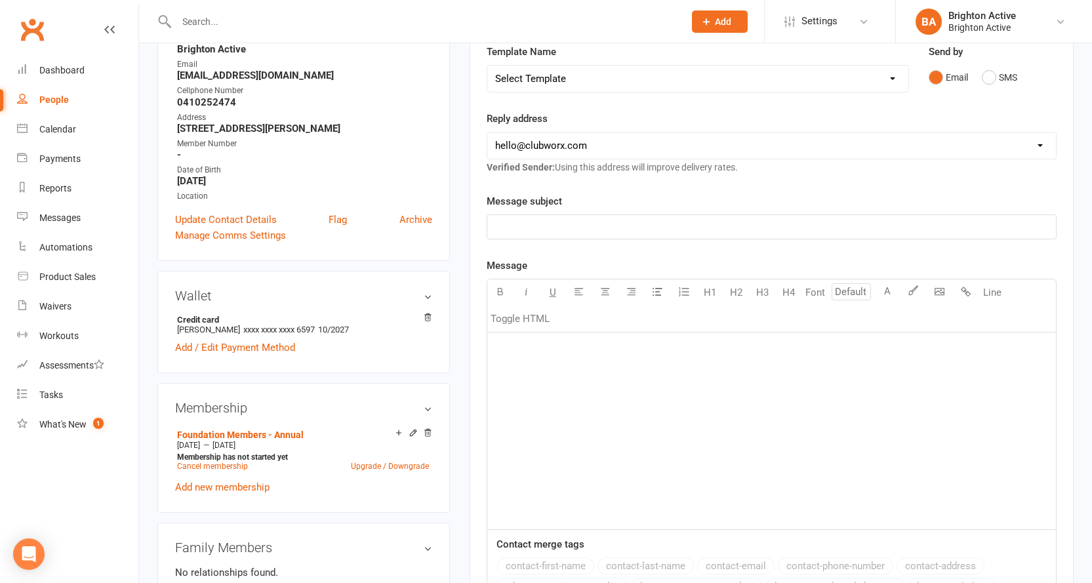
click at [550, 235] on div "﻿" at bounding box center [771, 227] width 569 height 24
click at [582, 371] on div "﻿" at bounding box center [771, 431] width 569 height 197
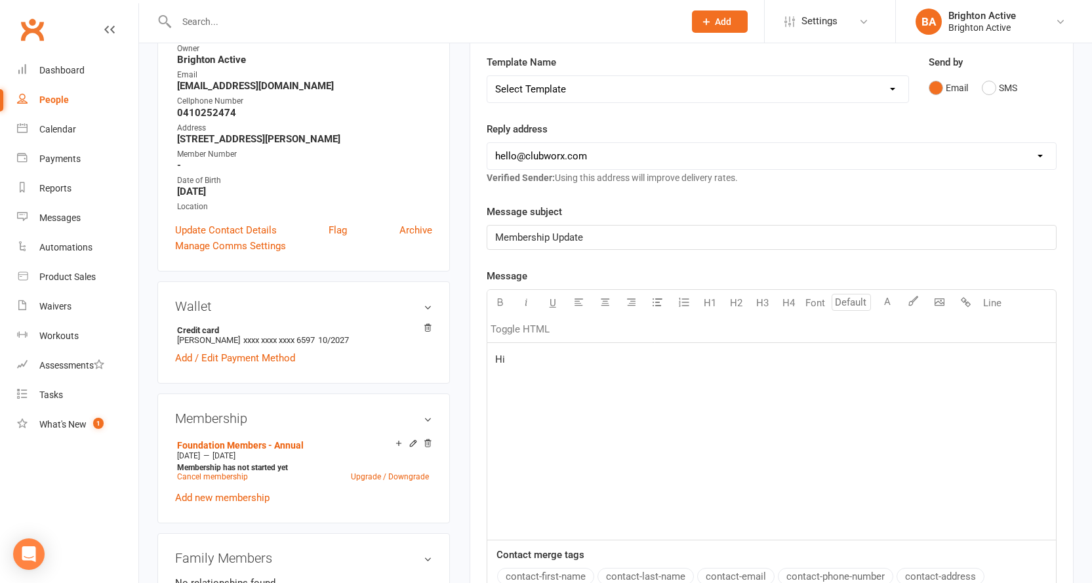
scroll to position [262, 0]
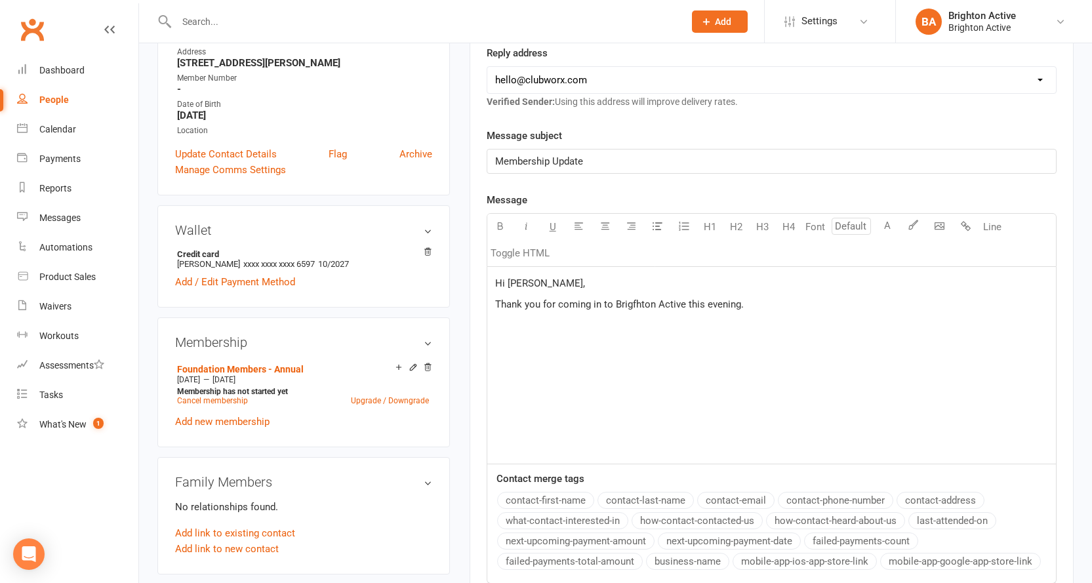
click at [615, 308] on span "Thank you for coming in to Brigfhton Active this evening." at bounding box center [619, 304] width 249 height 12
click at [619, 307] on span "Thank you for coming in to Brigfhton Active this evening." at bounding box center [619, 304] width 249 height 12
click at [772, 300] on p "Thank you for coming in to [GEOGRAPHIC_DATA] Active this evening." at bounding box center [771, 304] width 553 height 16
click at [822, 313] on div "Hi [PERSON_NAME], Thank you for coming in to [GEOGRAPHIC_DATA] Active this even…" at bounding box center [771, 365] width 569 height 197
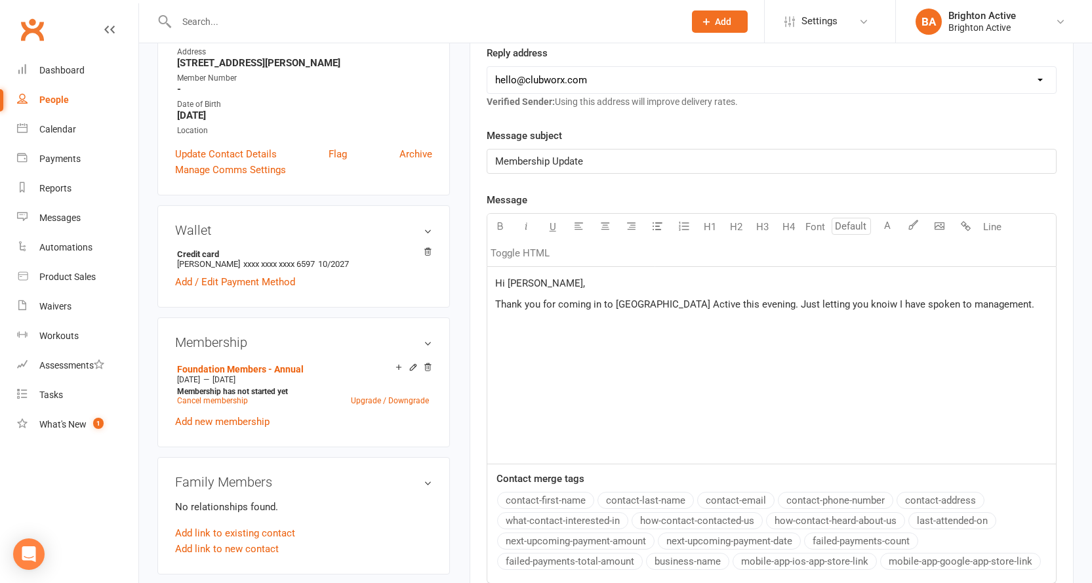
click at [823, 307] on span "Thank you for coming in to [GEOGRAPHIC_DATA] Active this evening. Just letting …" at bounding box center [764, 304] width 539 height 12
click at [996, 306] on p "Thank you for coming in to [GEOGRAPHIC_DATA] Active this evening. Just letting …" at bounding box center [771, 304] width 553 height 16
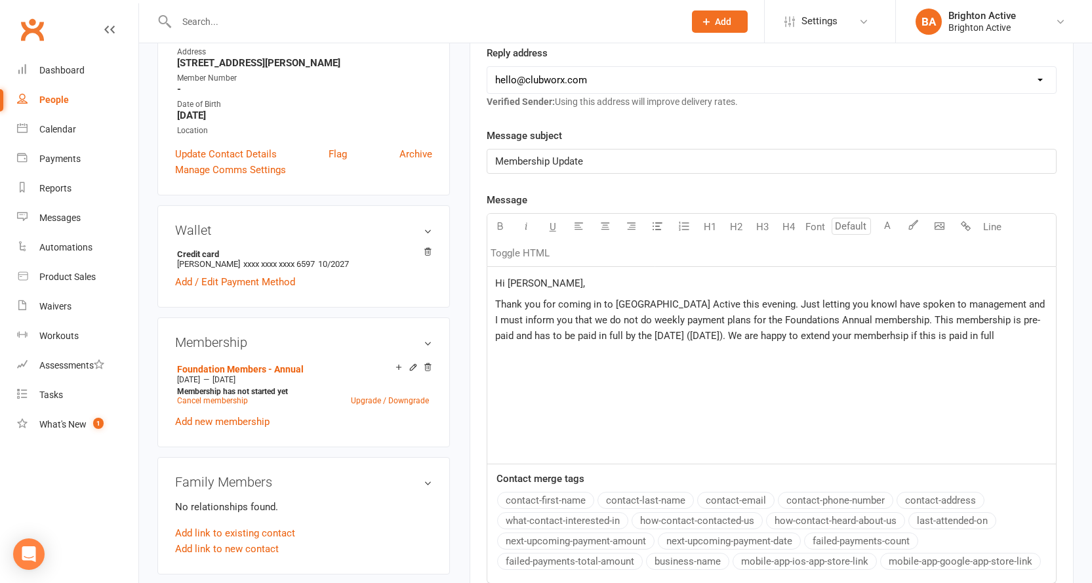
click at [874, 330] on span "Thank you for coming in to [GEOGRAPHIC_DATA] Active this evening. Just letting …" at bounding box center [771, 319] width 552 height 43
click at [870, 334] on span "Thank you for coming in to [GEOGRAPHIC_DATA] Active this evening. Just letting …" at bounding box center [771, 319] width 552 height 43
click at [979, 318] on span "Thank you for coming in to [GEOGRAPHIC_DATA] Active this evening. Just letting …" at bounding box center [771, 319] width 552 height 43
click at [976, 330] on p "Thank you for coming in to [GEOGRAPHIC_DATA] Active this evening. Just letting …" at bounding box center [771, 319] width 553 height 47
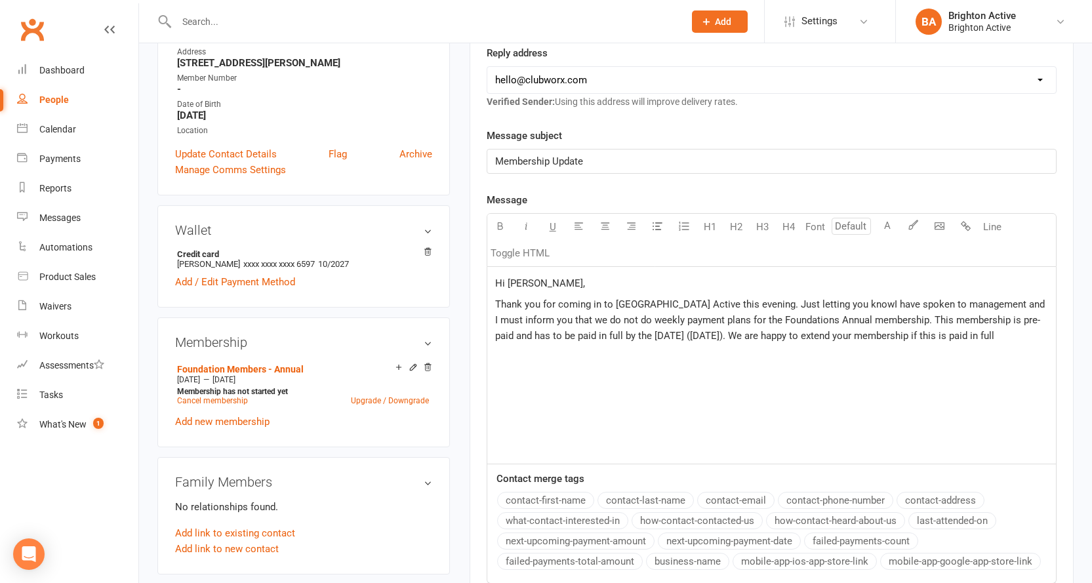
click at [828, 307] on span "Thank you for coming in to [GEOGRAPHIC_DATA] Active this evening. Just letting …" at bounding box center [771, 319] width 552 height 43
click at [1005, 333] on p "Thank you for coming in to [GEOGRAPHIC_DATA] Active this evening. Just letting …" at bounding box center [771, 319] width 553 height 47
click at [832, 307] on span "Thank you for coming in to [GEOGRAPHIC_DATA] Active this evening. Just letting …" at bounding box center [771, 327] width 552 height 59
click at [591, 314] on span "Thank you for coming in to [GEOGRAPHIC_DATA] Active this evening. Just letting …" at bounding box center [772, 327] width 555 height 59
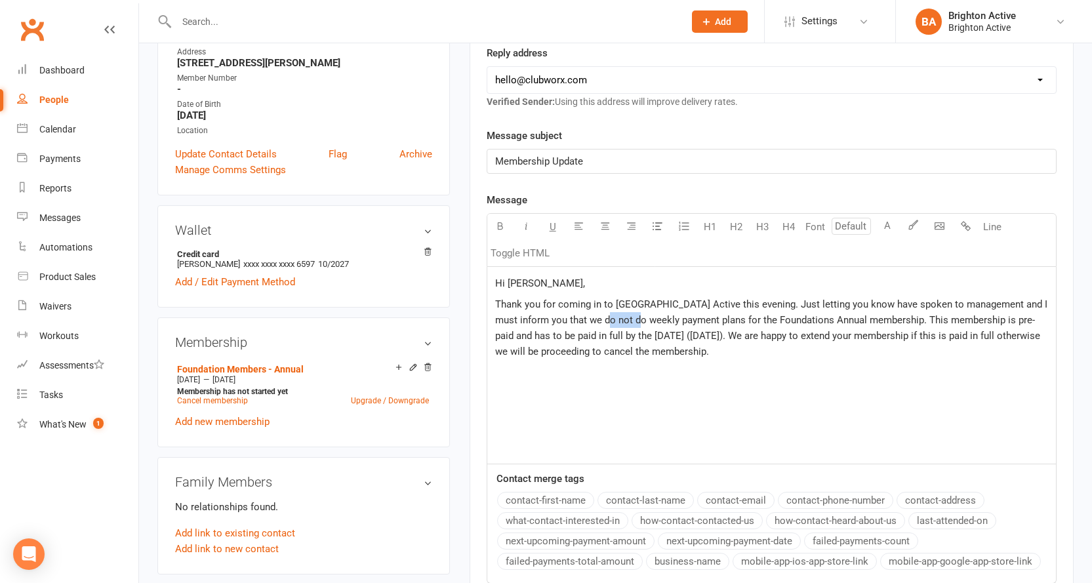
click at [591, 314] on span "Thank you for coming in to [GEOGRAPHIC_DATA] Active this evening. Just letting …" at bounding box center [772, 327] width 555 height 59
copy span "Thank you for coming in to [GEOGRAPHIC_DATA] Active this evening. Just letting …"
click at [702, 338] on span "Thank you for coming in to [GEOGRAPHIC_DATA] Active this evening. Just letting …" at bounding box center [772, 327] width 555 height 59
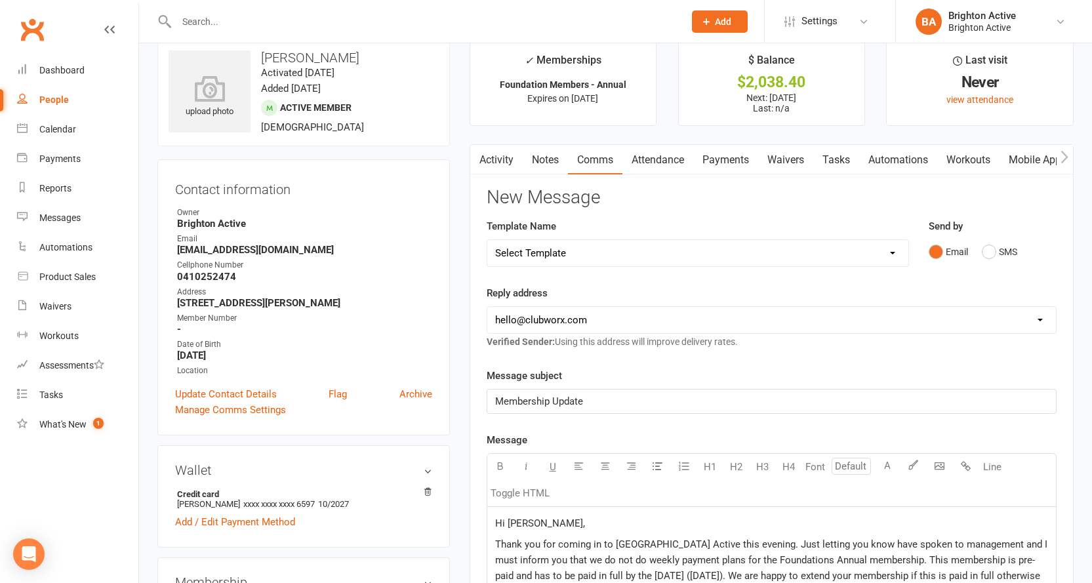
scroll to position [0, 0]
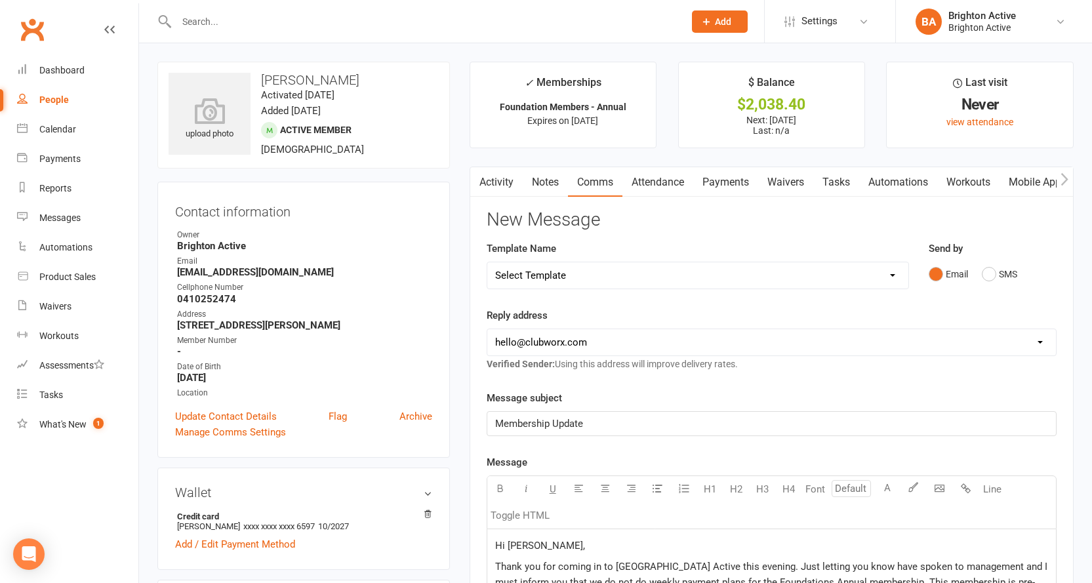
click at [731, 189] on link "Payments" at bounding box center [725, 182] width 65 height 30
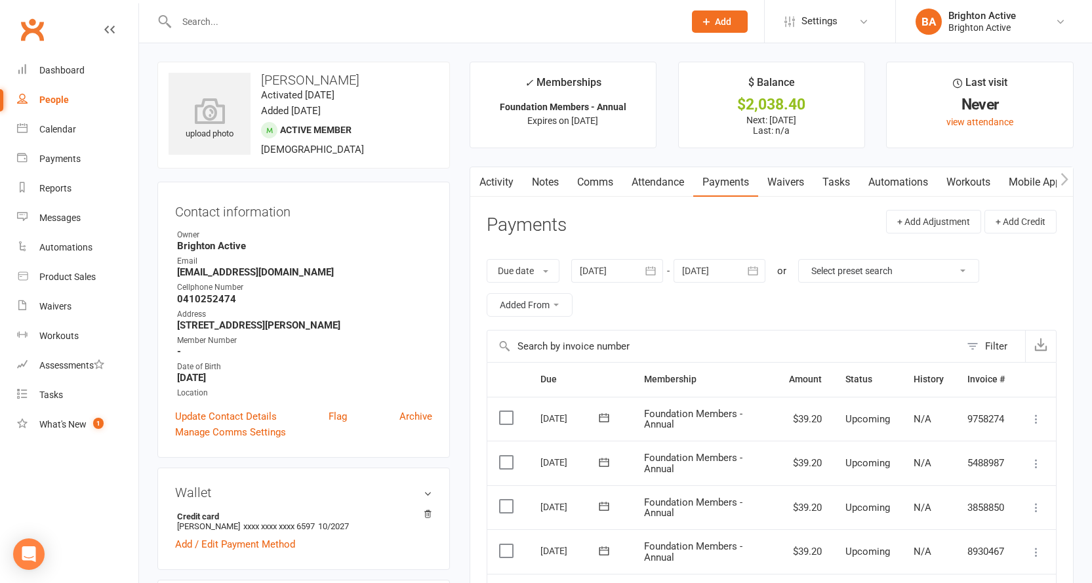
scroll to position [131, 0]
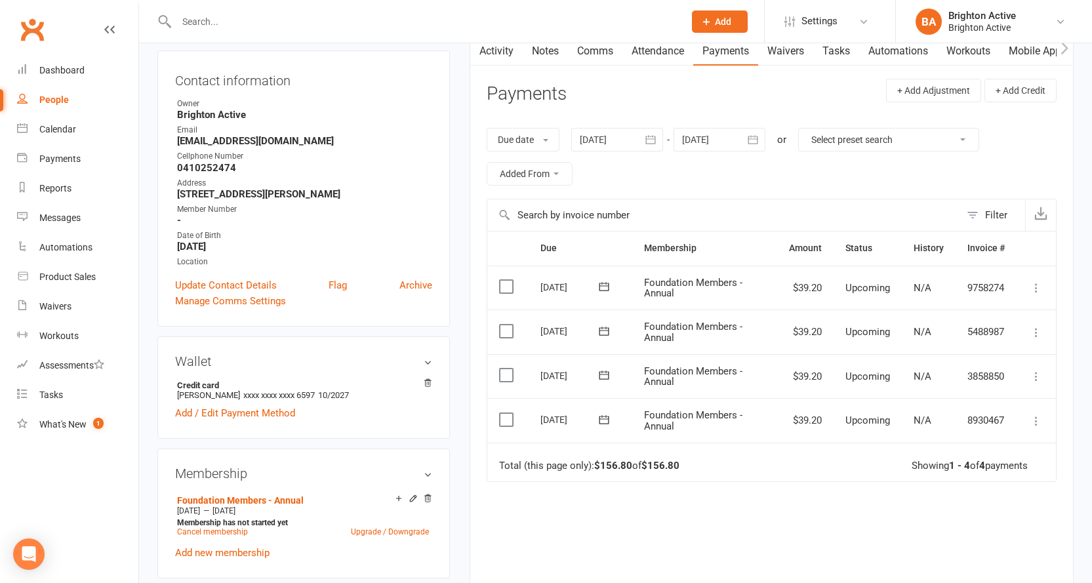
click at [597, 49] on link "Comms" at bounding box center [595, 51] width 54 height 30
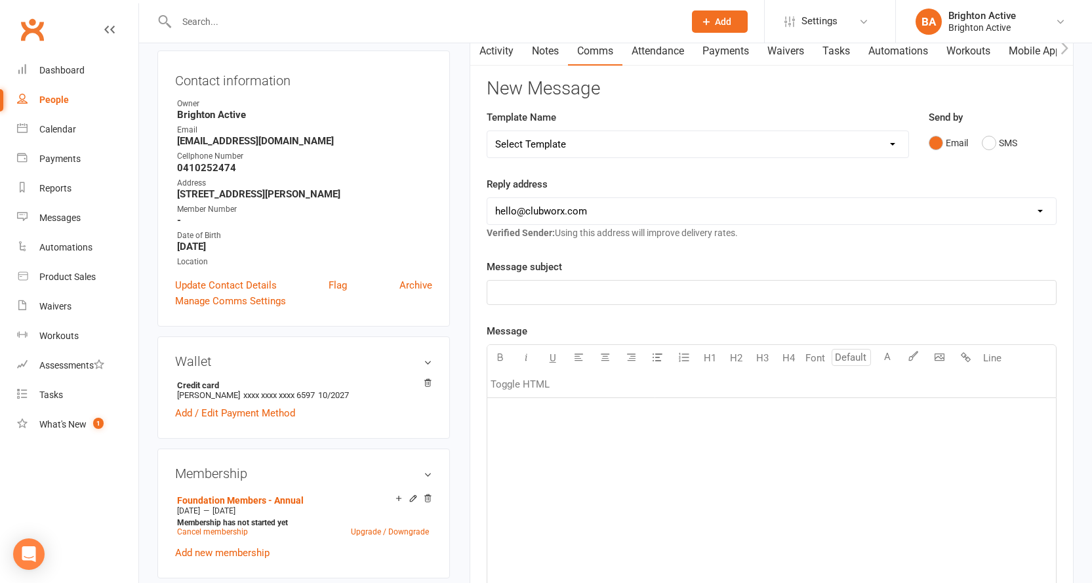
click at [558, 439] on div "﻿" at bounding box center [771, 496] width 569 height 197
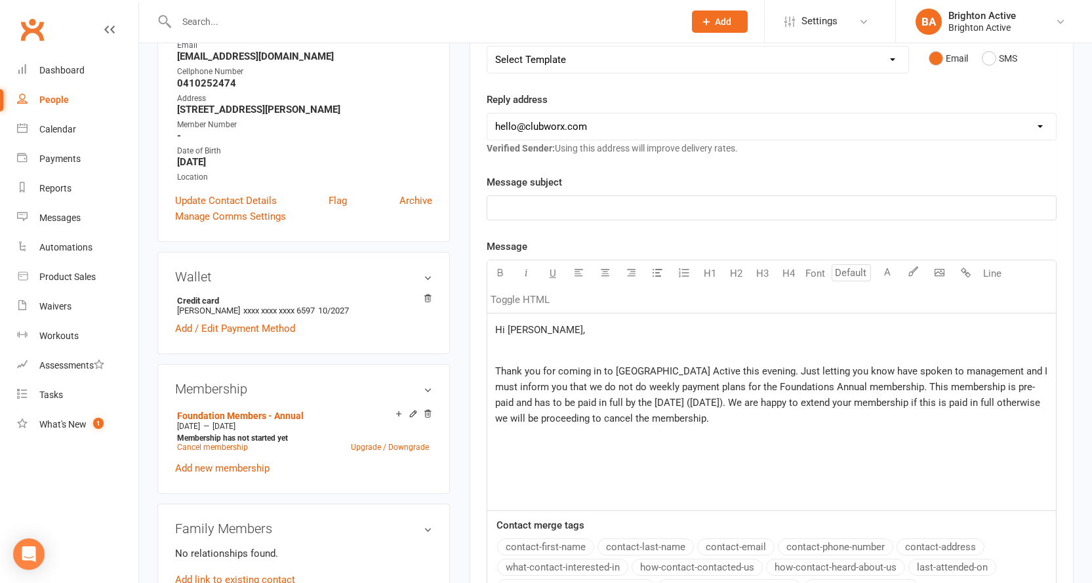
scroll to position [328, 0]
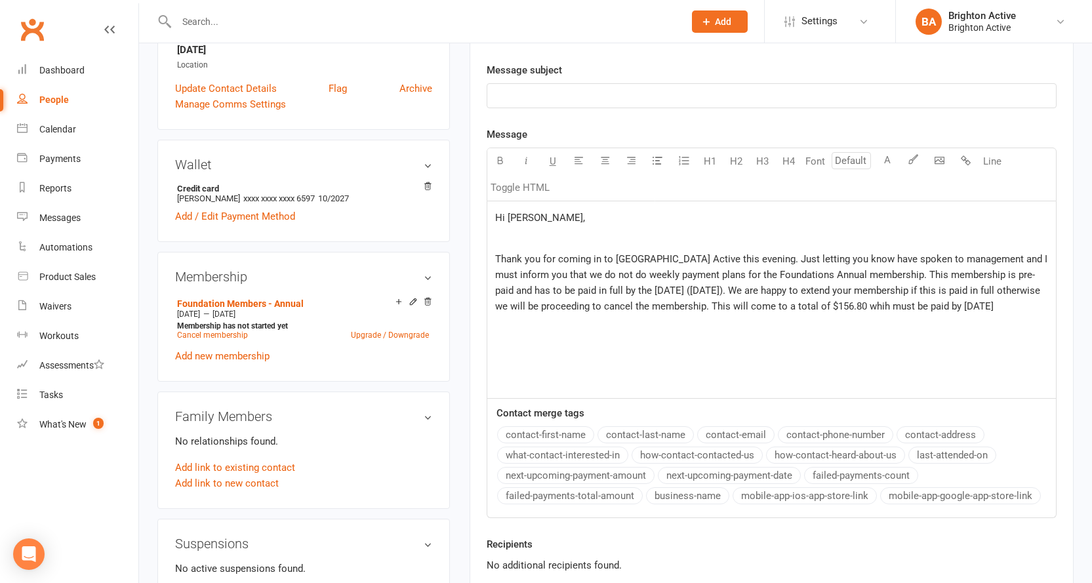
click at [857, 303] on span "Thank you for coming in to [GEOGRAPHIC_DATA] Active this evening. Just letting …" at bounding box center [772, 282] width 555 height 59
click at [1007, 308] on p "Thank you for coming in to [GEOGRAPHIC_DATA] Active this evening. Just letting …" at bounding box center [771, 282] width 553 height 63
click at [1023, 306] on p "Thank you for coming in to [GEOGRAPHIC_DATA] Active this evening. Just letting …" at bounding box center [771, 282] width 553 height 63
click at [619, 98] on p "﻿" at bounding box center [771, 96] width 553 height 16
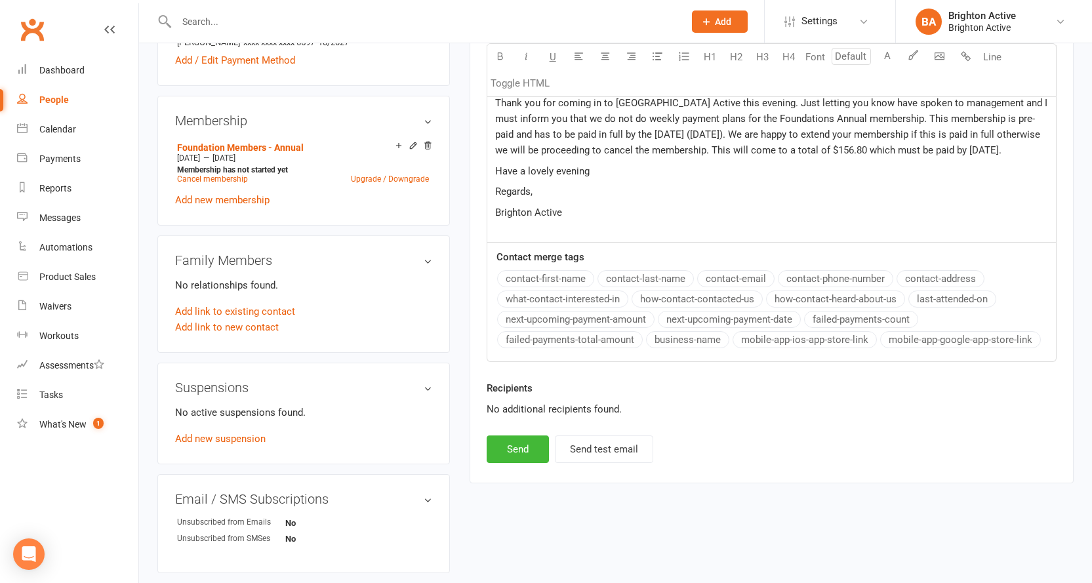
scroll to position [590, 0]
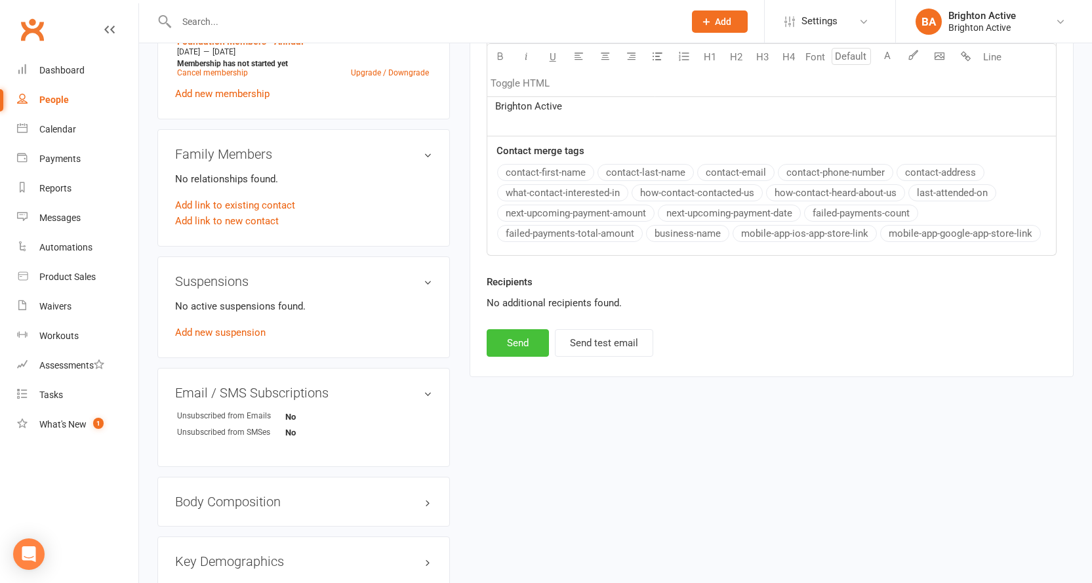
click at [508, 342] on button "Send" at bounding box center [518, 343] width 62 height 28
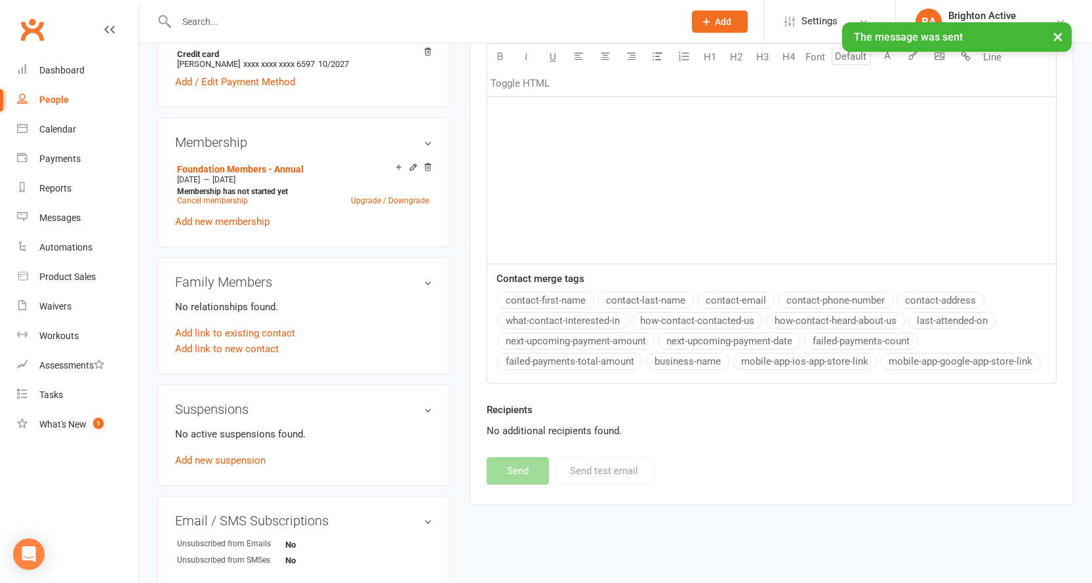
scroll to position [328, 0]
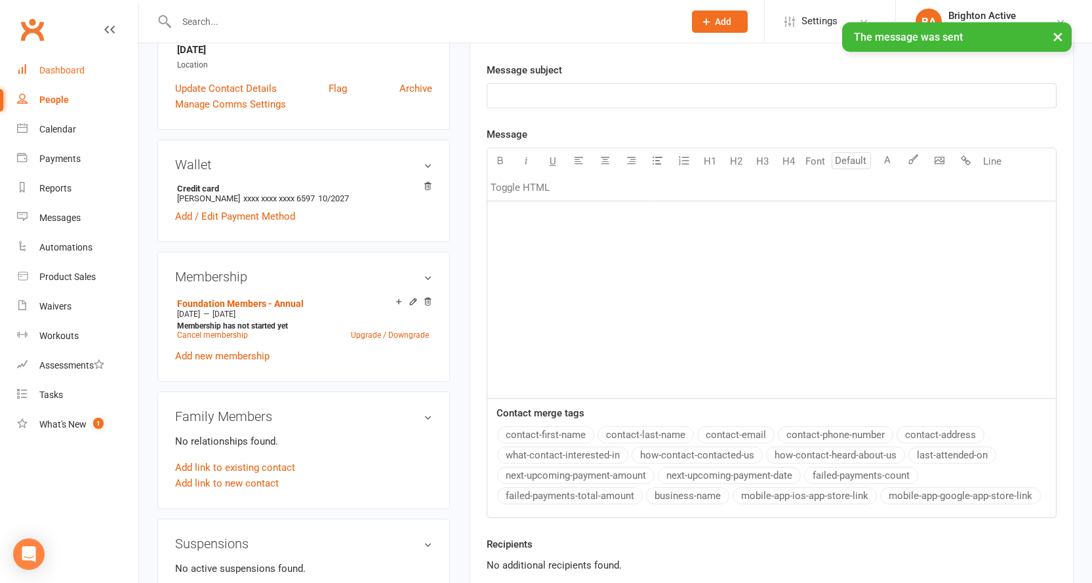
click at [104, 65] on link "Dashboard" at bounding box center [77, 71] width 121 height 30
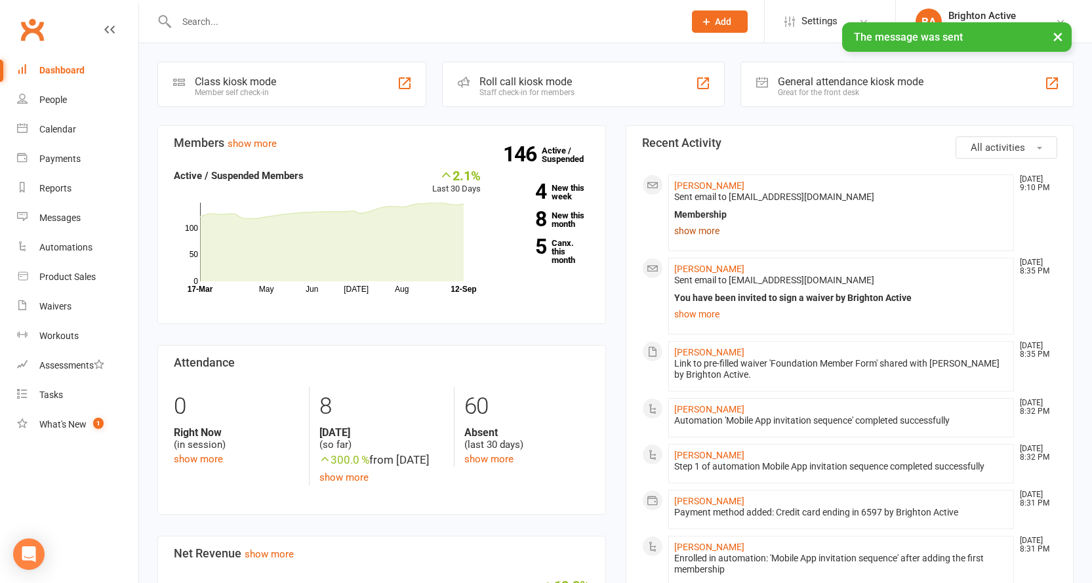
click at [704, 228] on link "show more" at bounding box center [841, 231] width 335 height 18
